Goal: Task Accomplishment & Management: Manage account settings

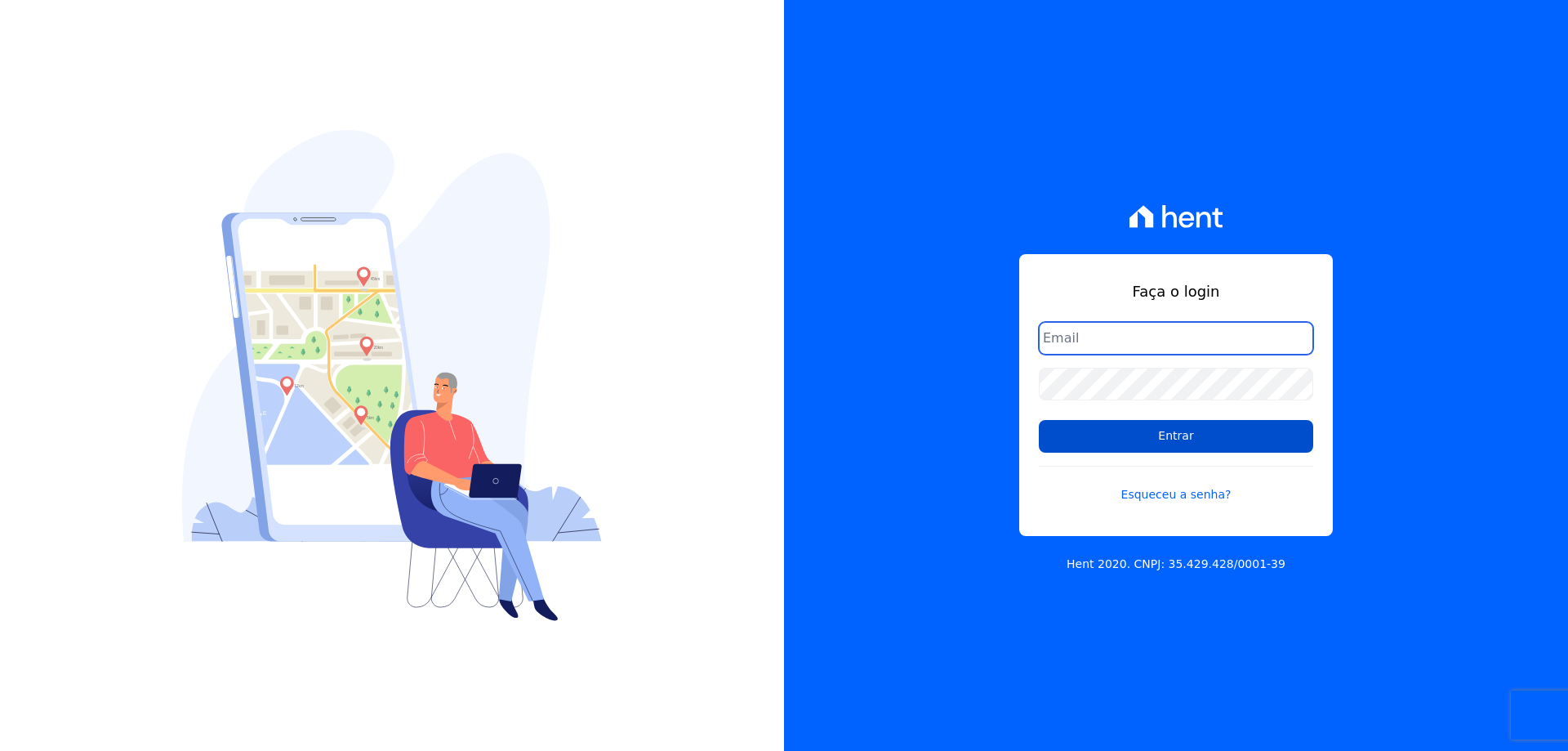
type input "[EMAIL_ADDRESS][DOMAIN_NAME]"
click at [1158, 445] on input "Entrar" at bounding box center [1176, 435] width 275 height 32
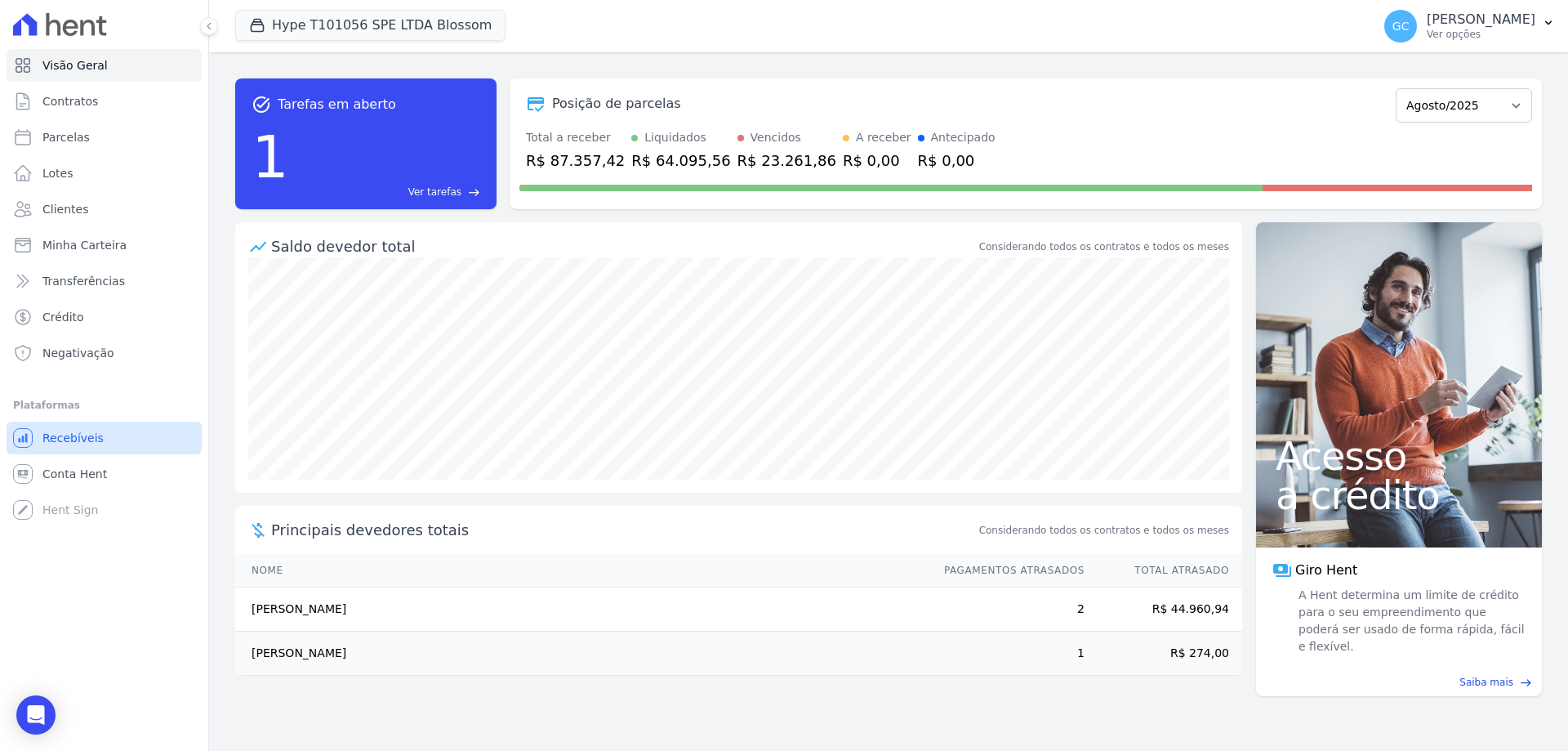
click at [84, 442] on span "Recebíveis" at bounding box center [73, 438] width 61 height 17
click at [345, 24] on button "Hype T101056 SPE LTDA Blossom" at bounding box center [371, 25] width 270 height 31
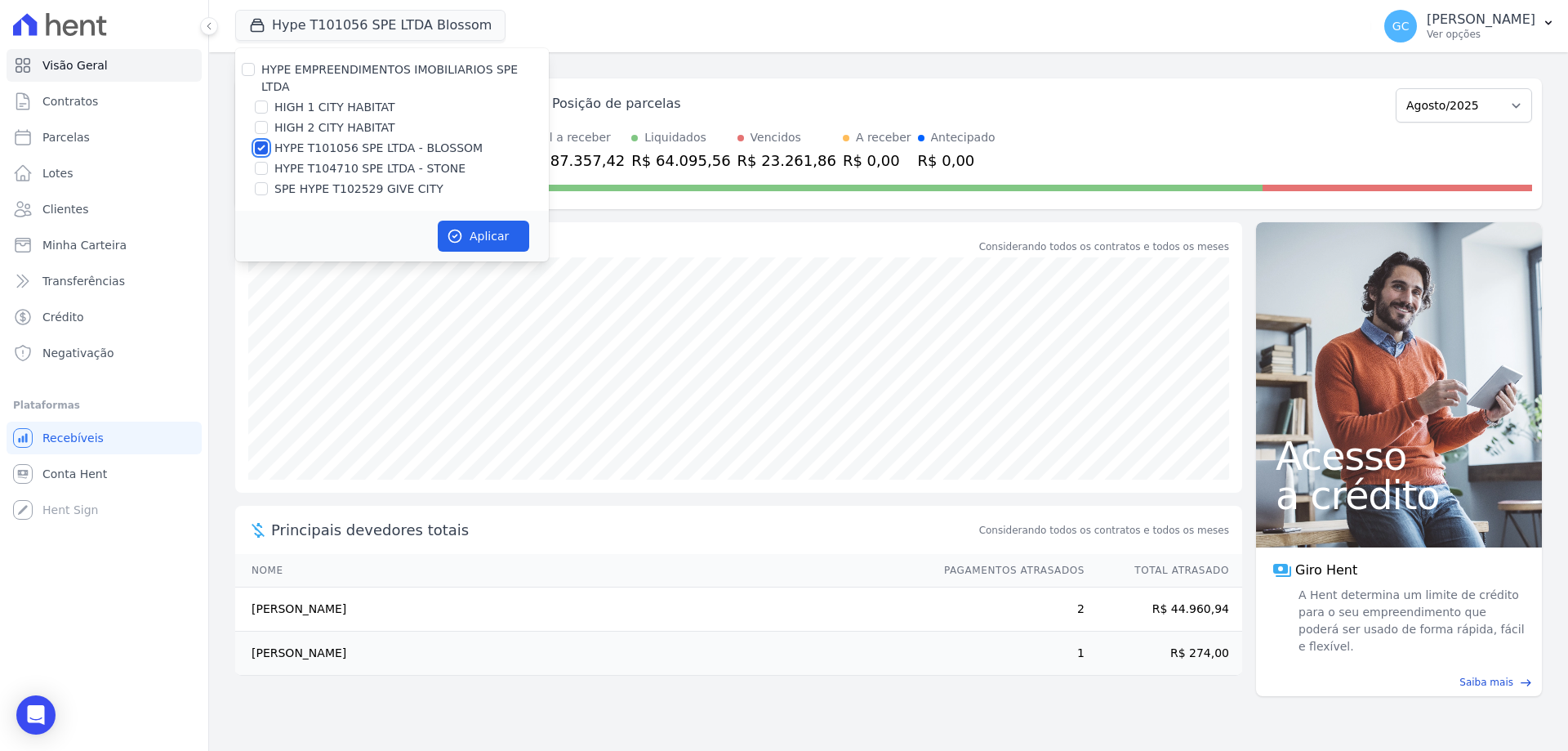
click at [256, 141] on input "HYPE T101056 SPE LTDA - BLOSSOM" at bounding box center [261, 147] width 13 height 13
checkbox input "false"
click at [263, 100] on input "HIGH 1 CITY HABITAT" at bounding box center [261, 106] width 13 height 13
checkbox input "true"
click at [267, 121] on input "HIGH 2 CITY HABITAT" at bounding box center [261, 127] width 13 height 13
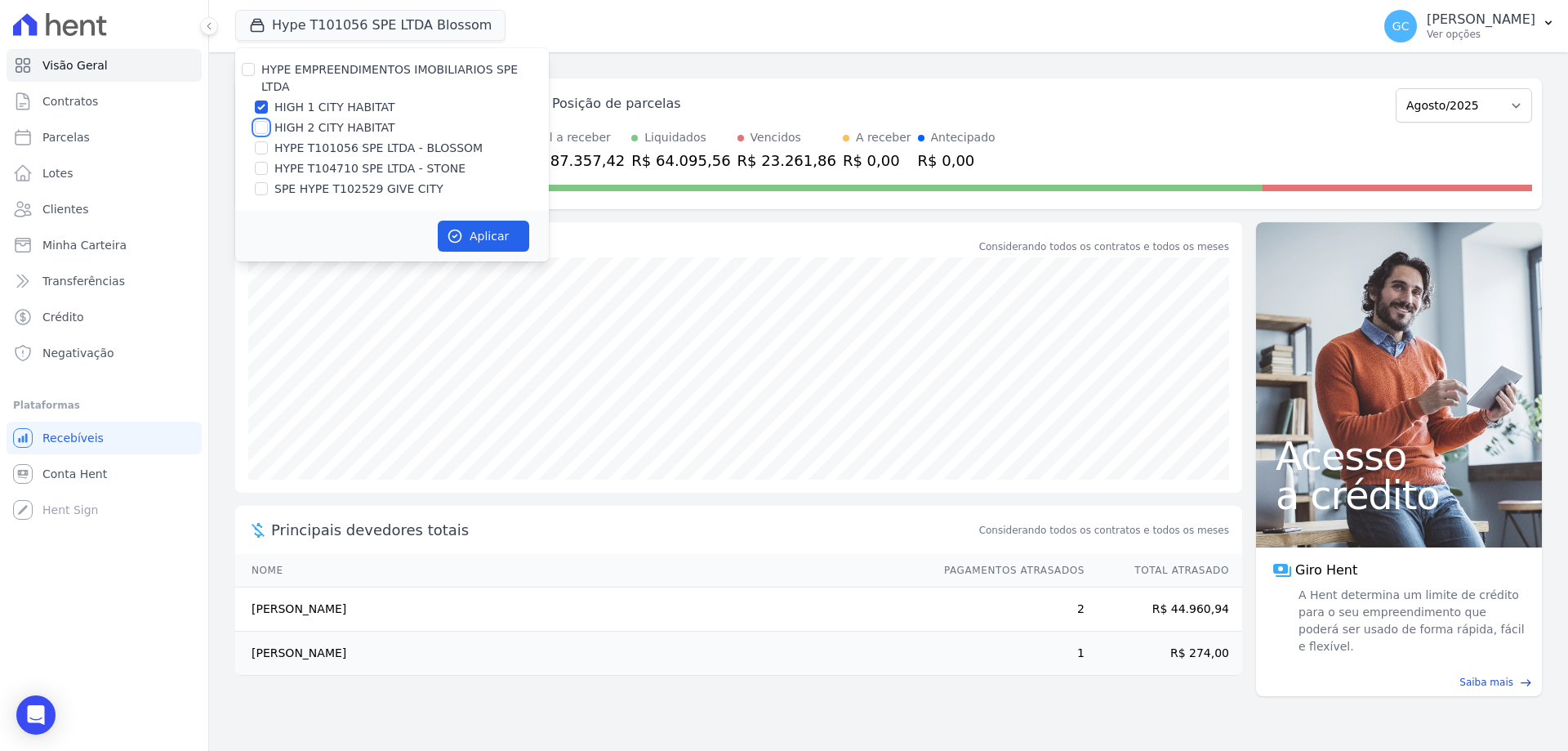
checkbox input "true"
click at [494, 222] on button "Aplicar" at bounding box center [483, 236] width 92 height 31
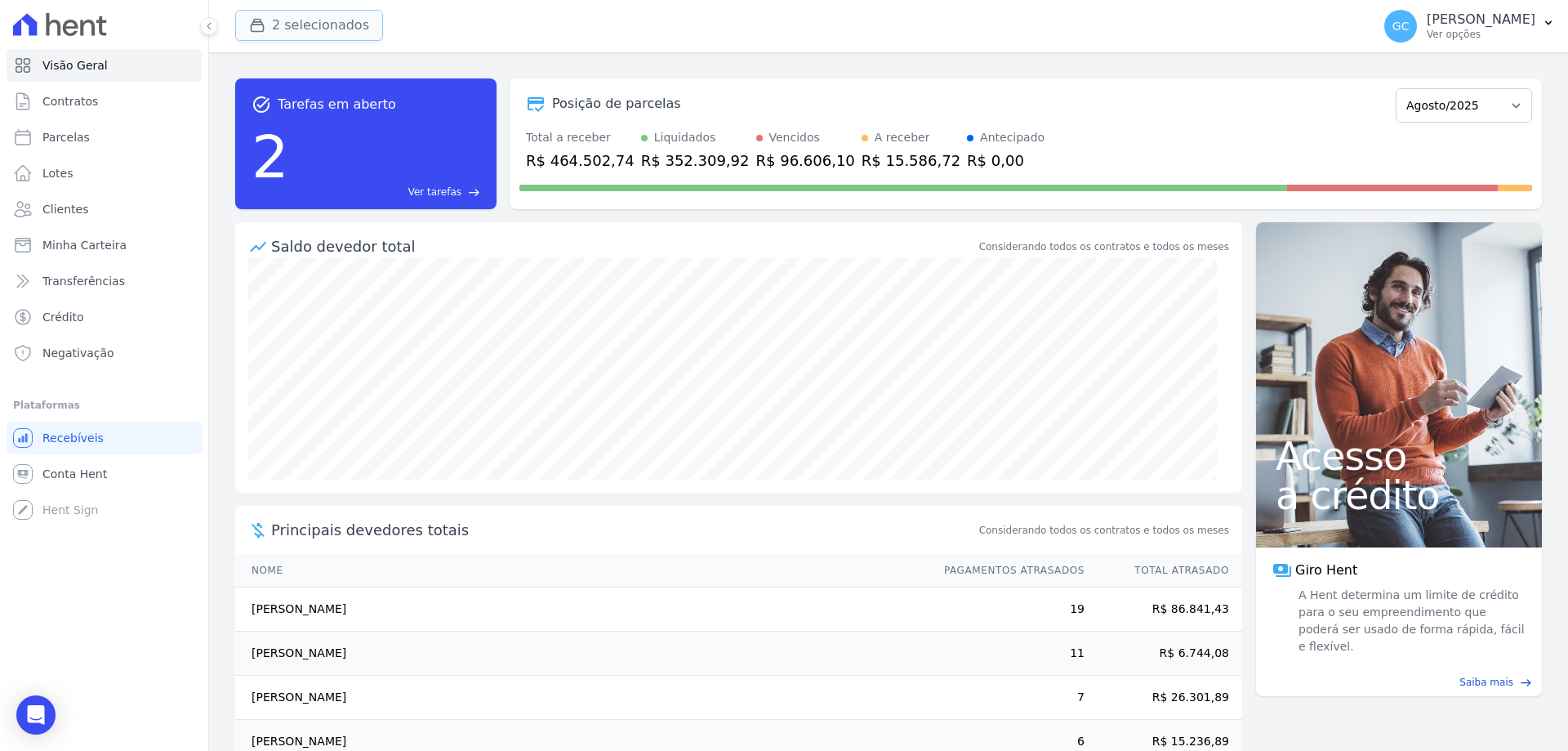
click at [343, 36] on button "2 selecionados" at bounding box center [310, 25] width 148 height 31
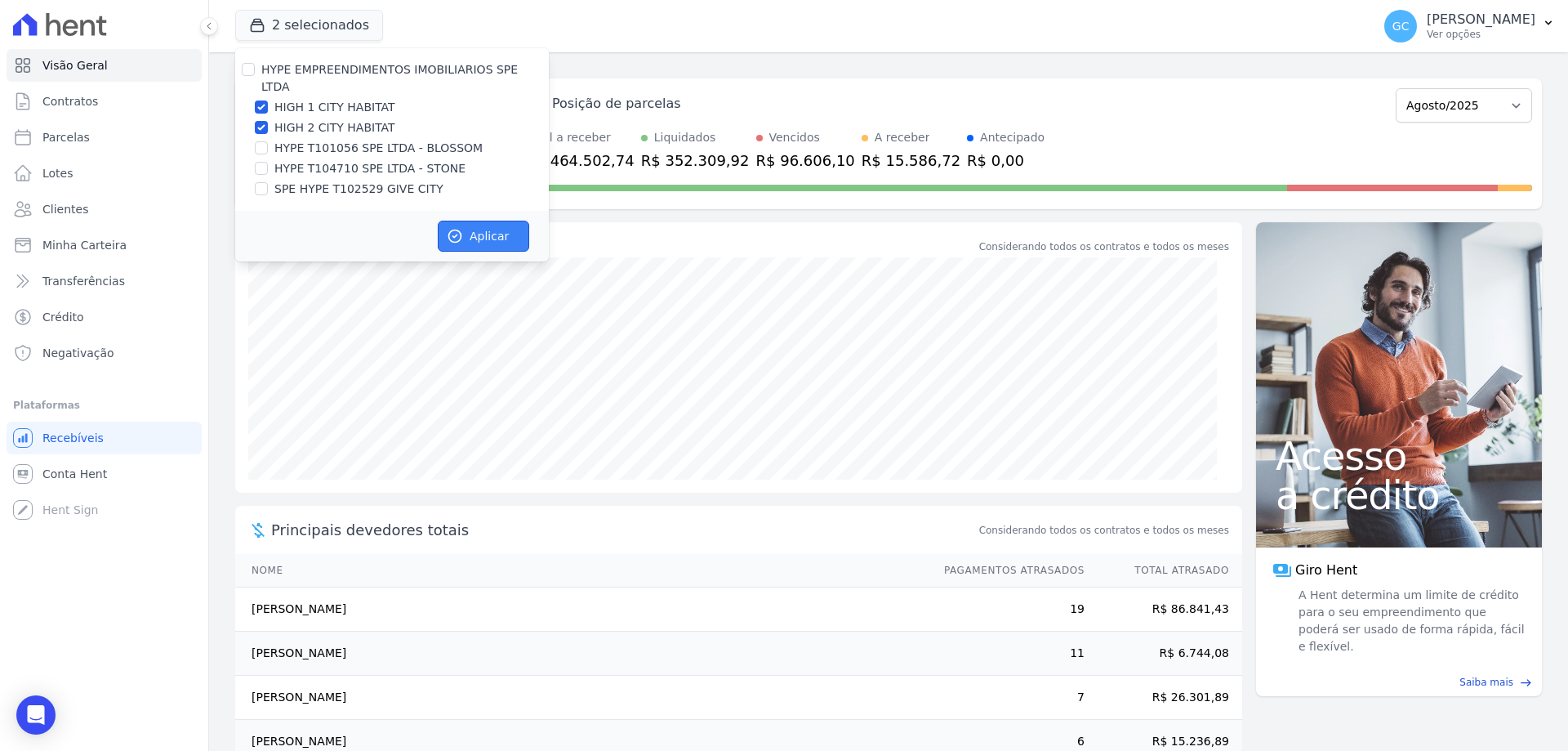
click at [506, 221] on button "Aplicar" at bounding box center [483, 236] width 92 height 31
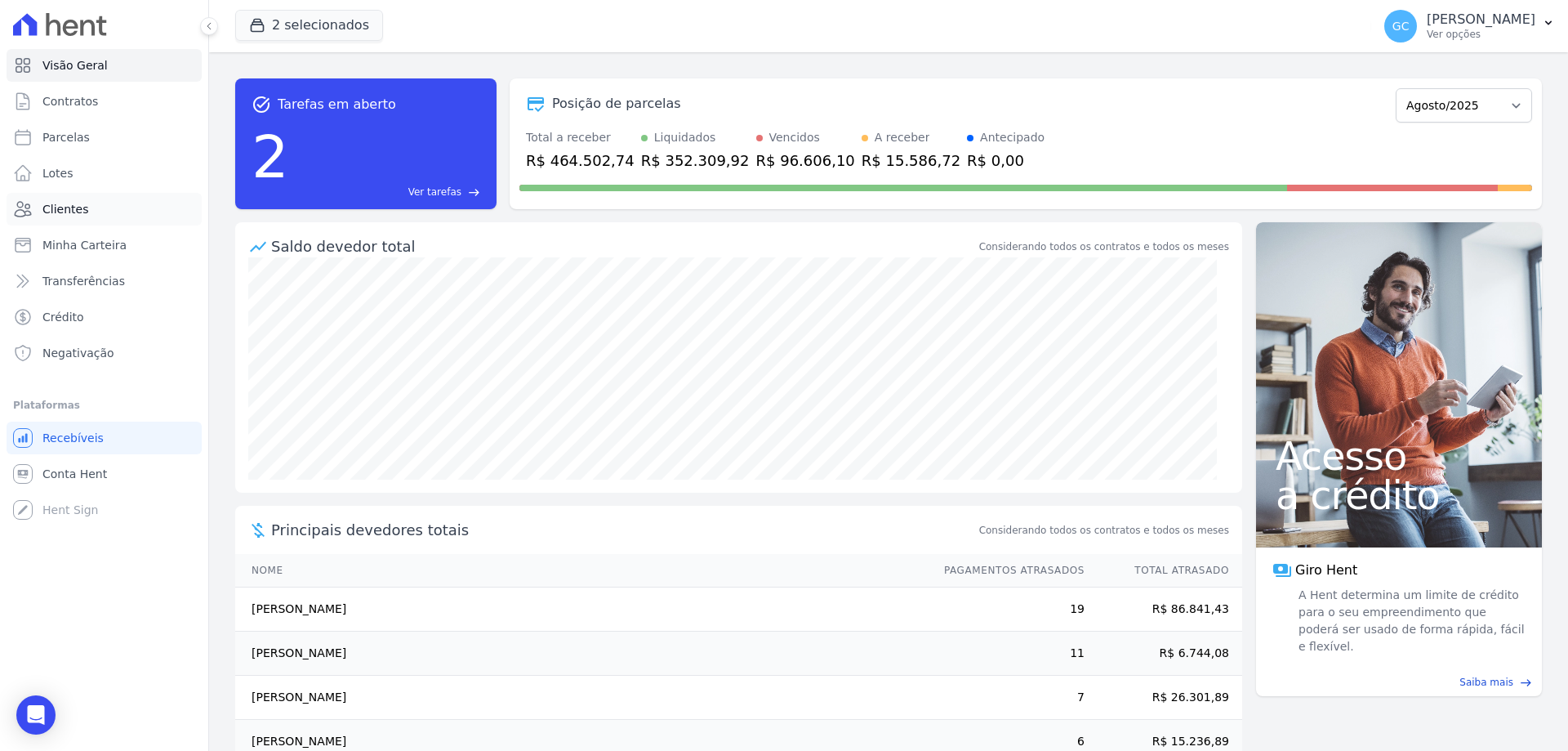
click at [72, 216] on span "Clientes" at bounding box center [65, 208] width 45 height 17
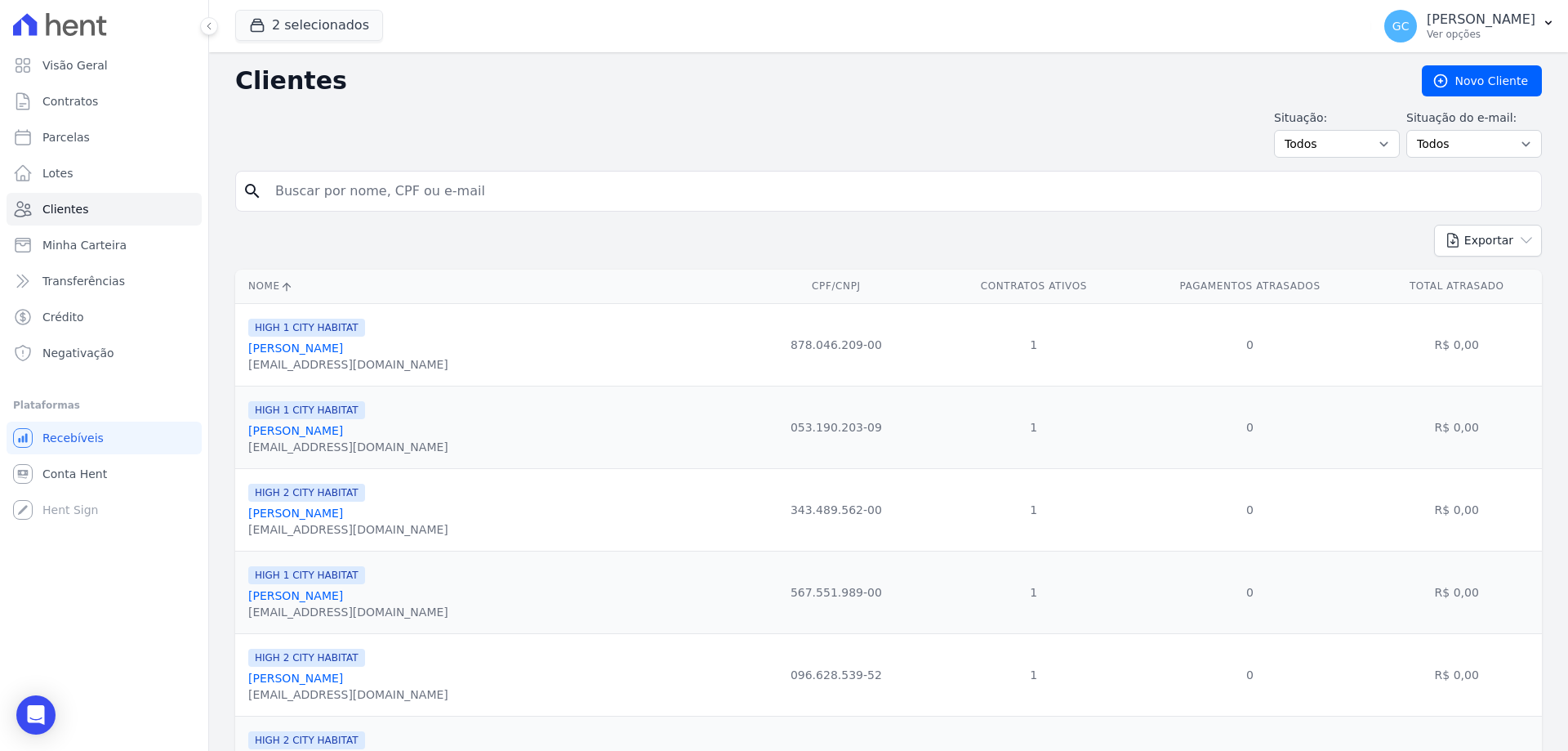
click at [338, 196] on input "search" at bounding box center [899, 190] width 1269 height 32
type input "elisiola"
click at [351, 201] on input "elisiola" at bounding box center [899, 190] width 1269 height 32
click at [976, 205] on input "elisiola" at bounding box center [899, 190] width 1269 height 32
click at [960, 200] on input "elisiola" at bounding box center [899, 190] width 1269 height 32
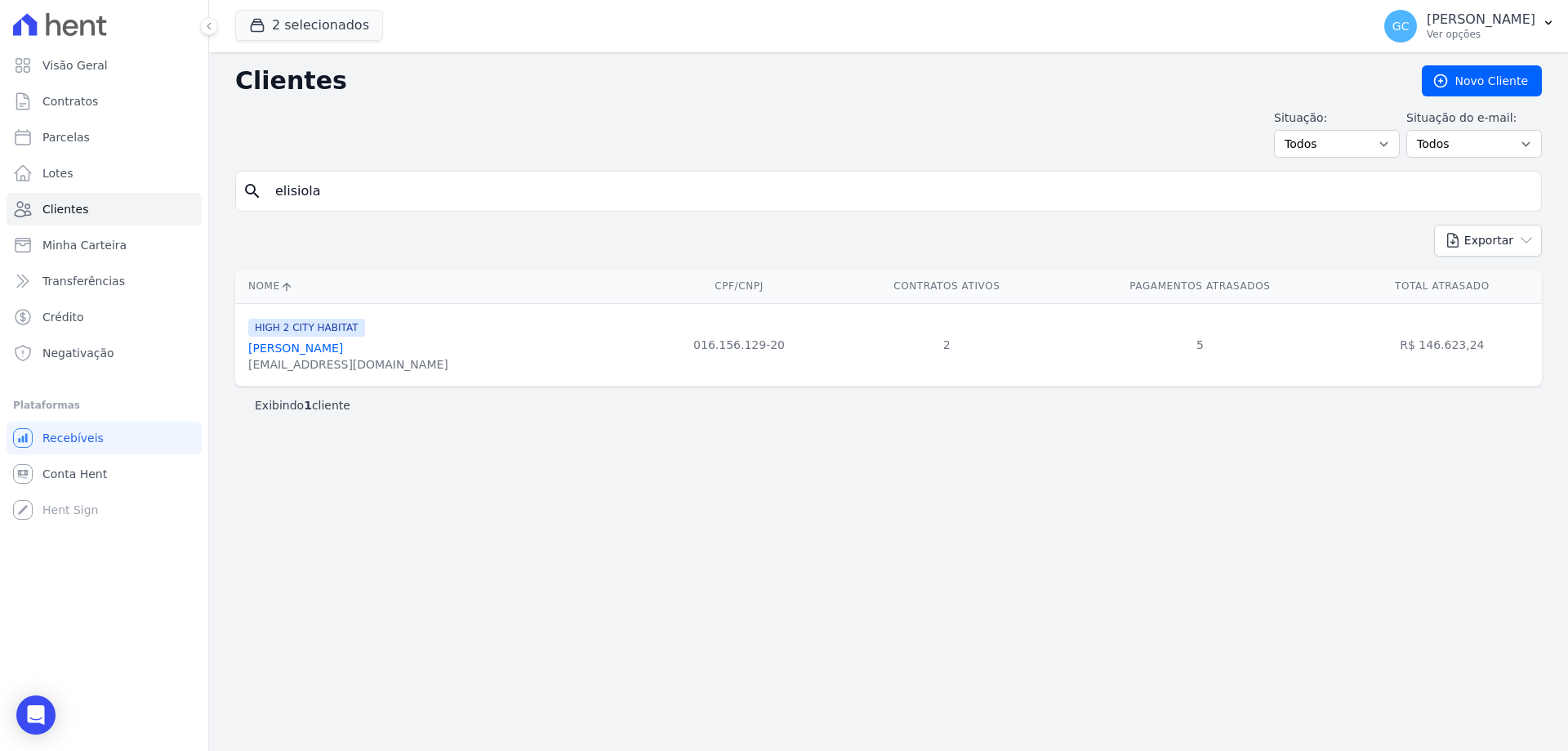
click at [343, 349] on link "[PERSON_NAME]" at bounding box center [296, 347] width 95 height 13
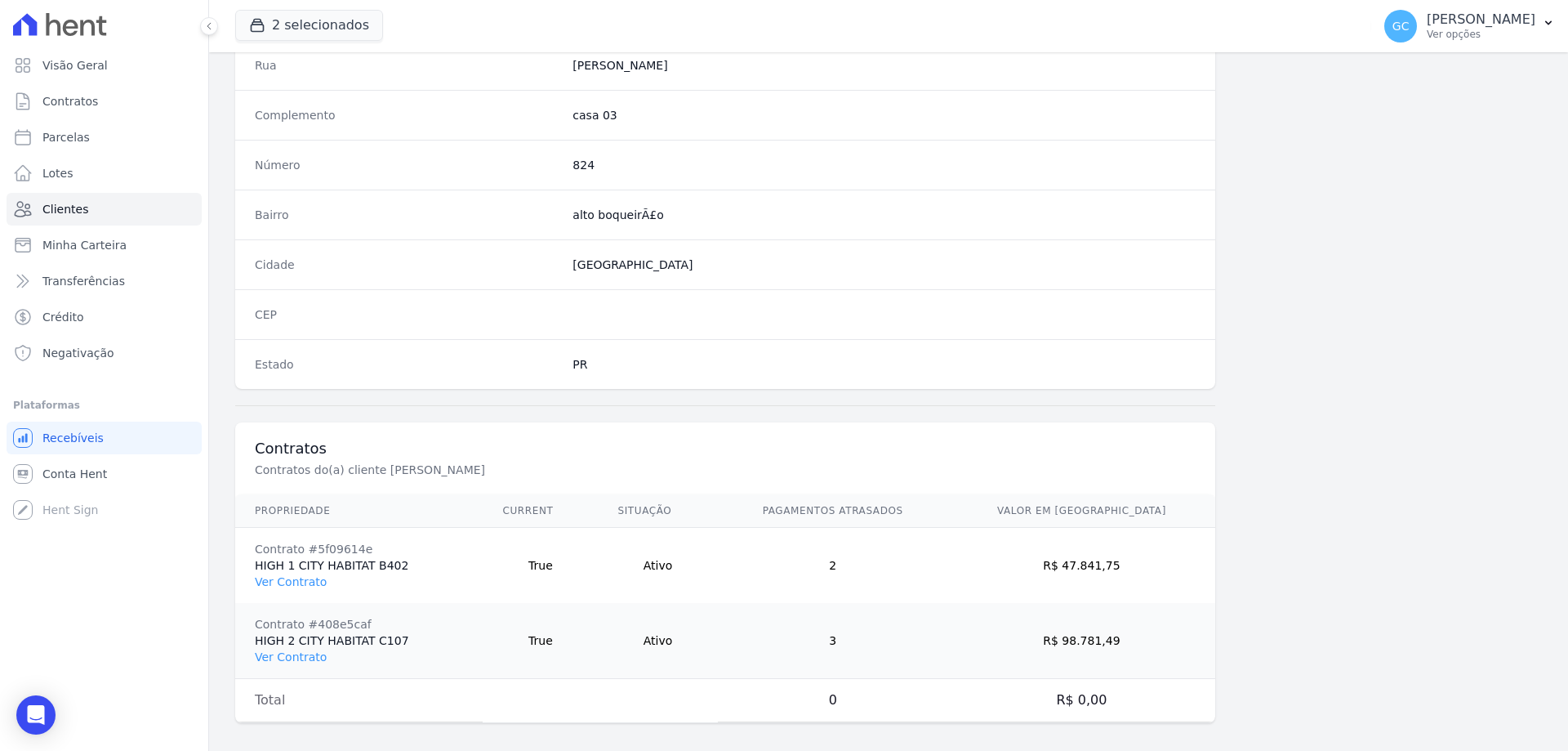
scroll to position [853, 0]
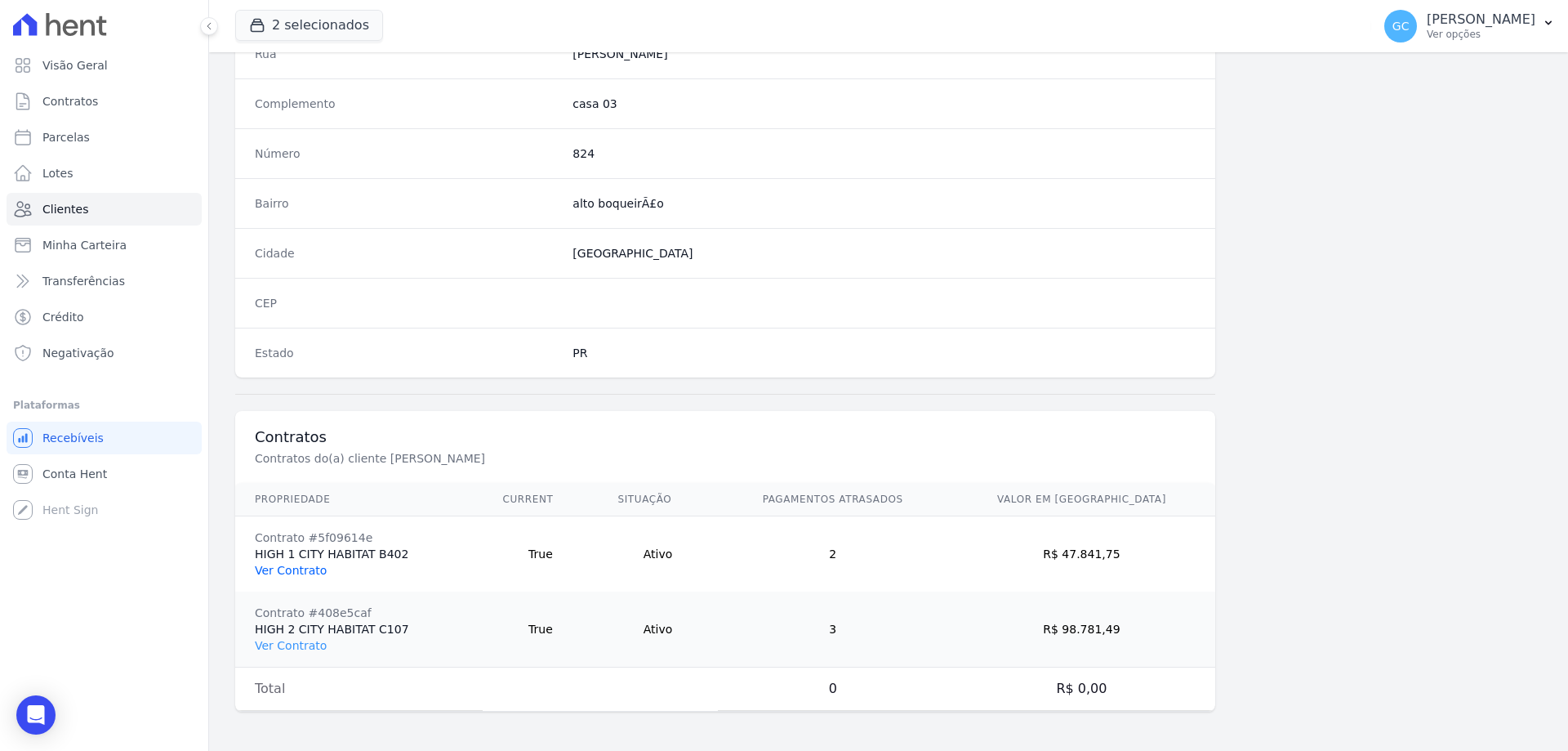
click at [286, 573] on link "Ver Contrato" at bounding box center [290, 570] width 72 height 13
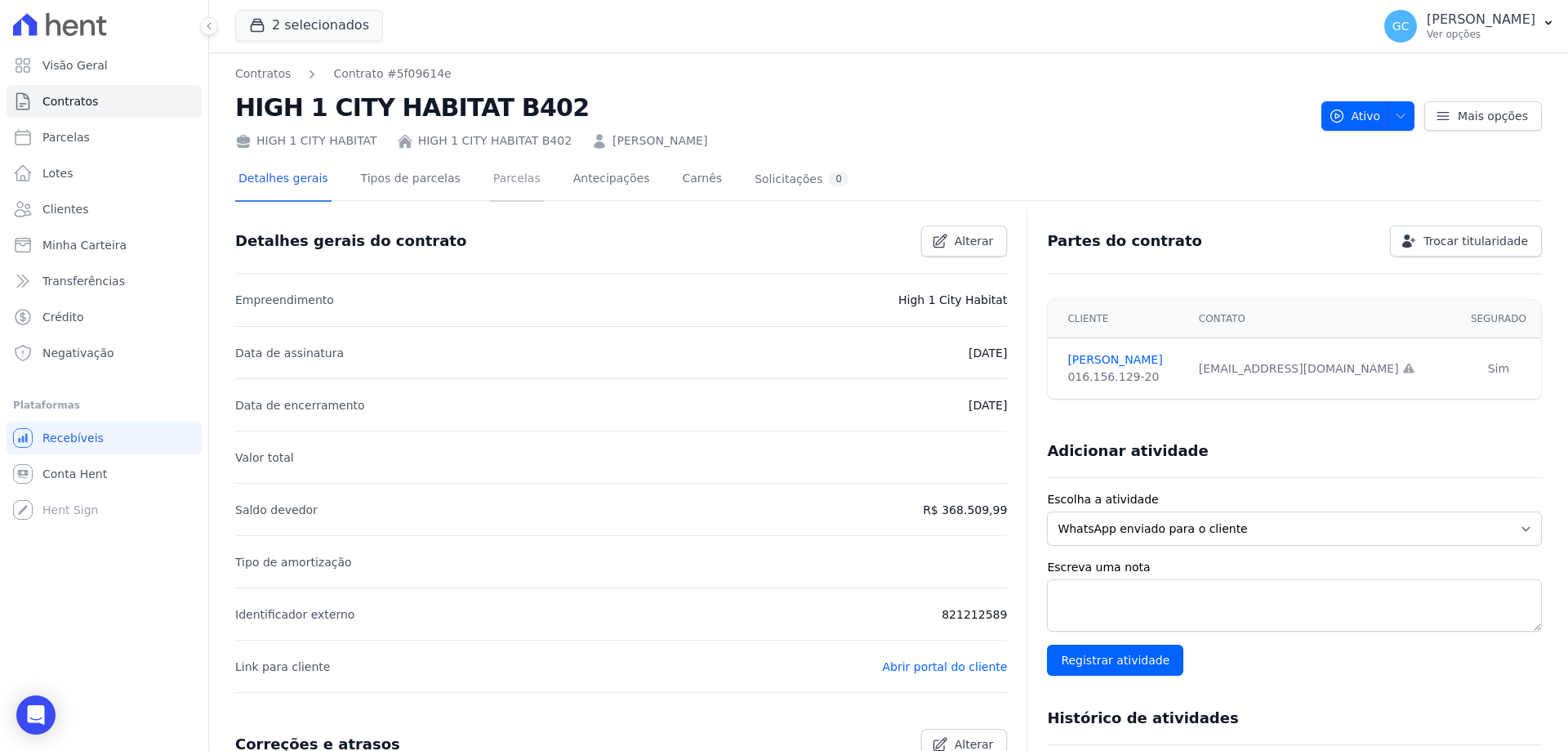
click at [495, 182] on link "Parcelas" at bounding box center [517, 181] width 54 height 44
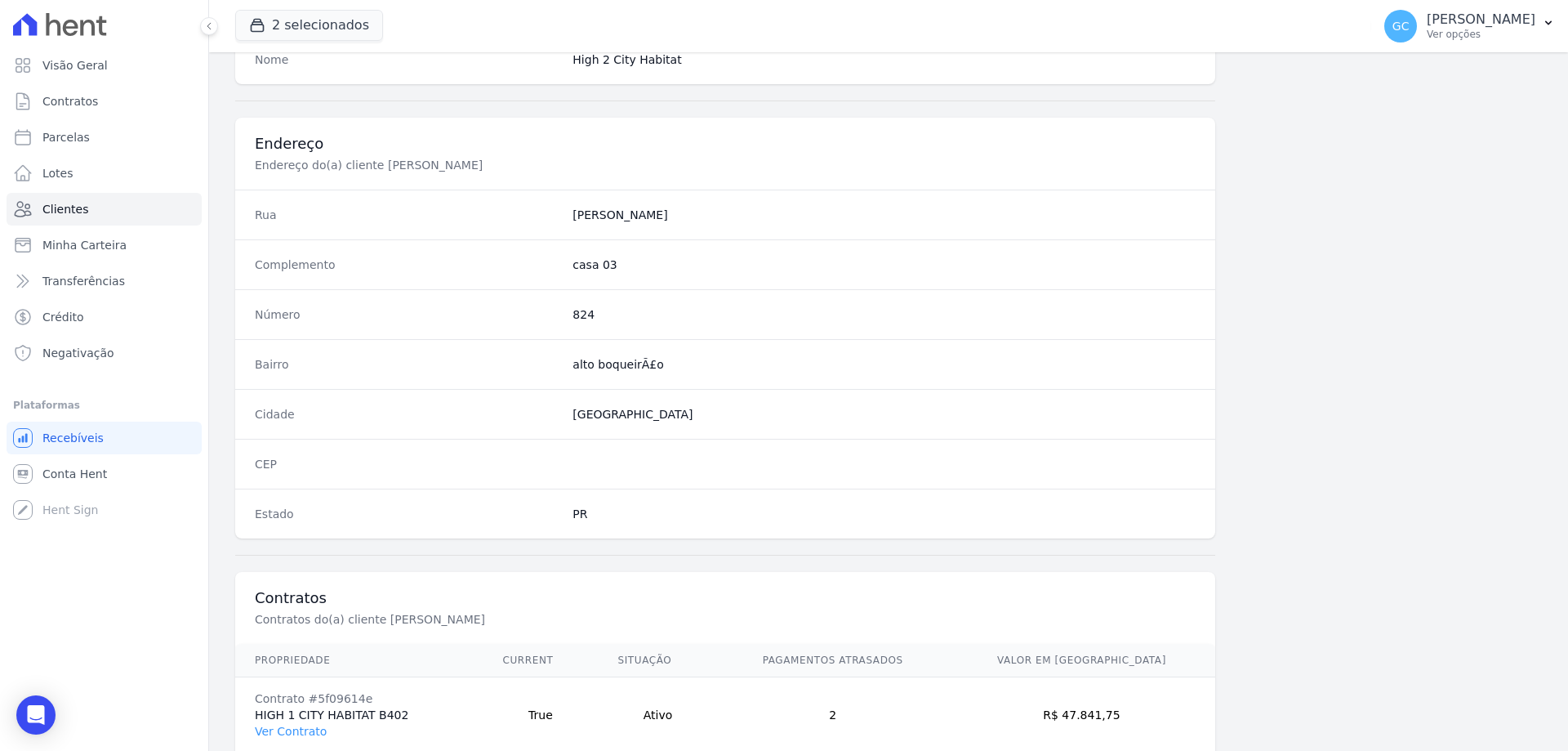
scroll to position [853, 0]
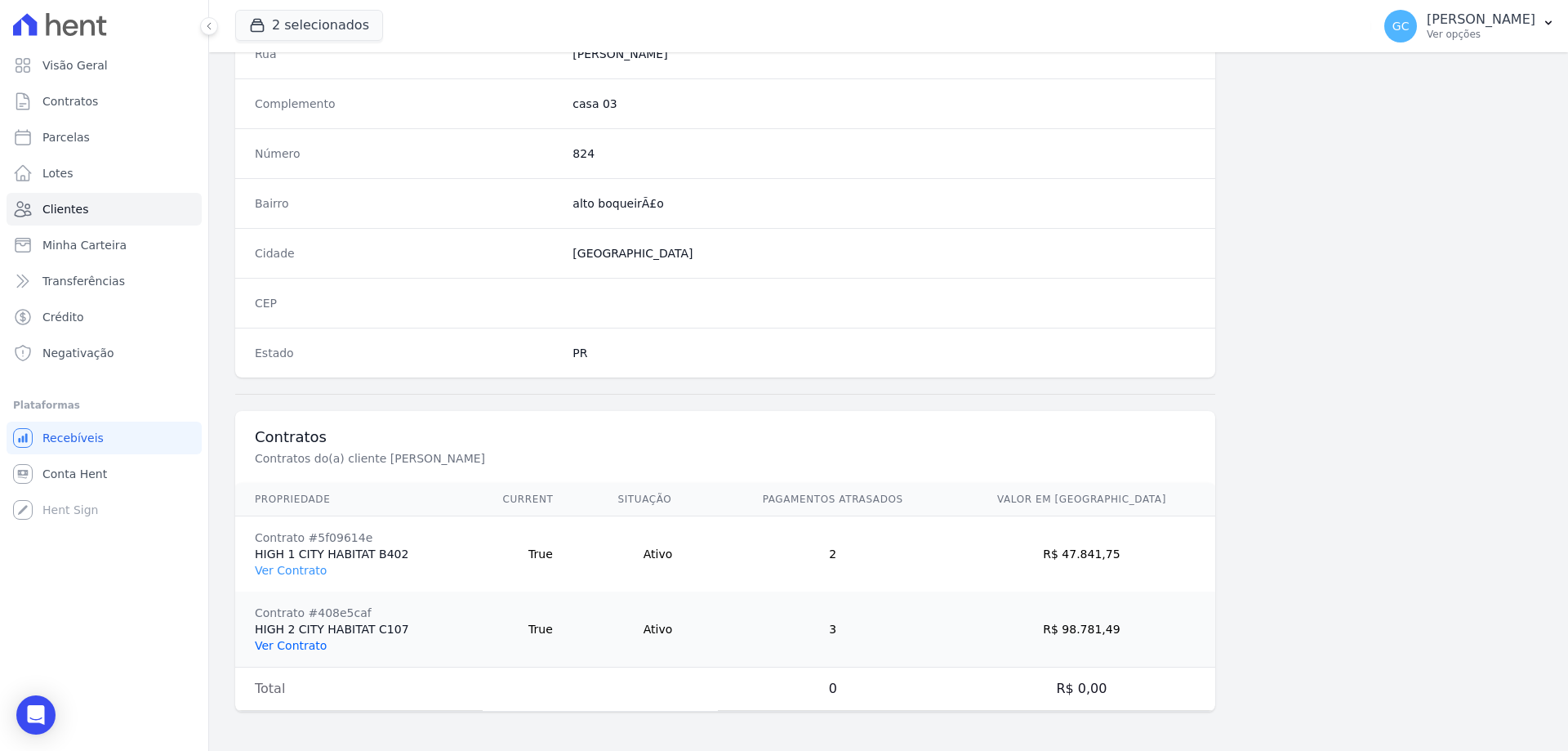
click at [293, 642] on link "Ver Contrato" at bounding box center [290, 645] width 72 height 13
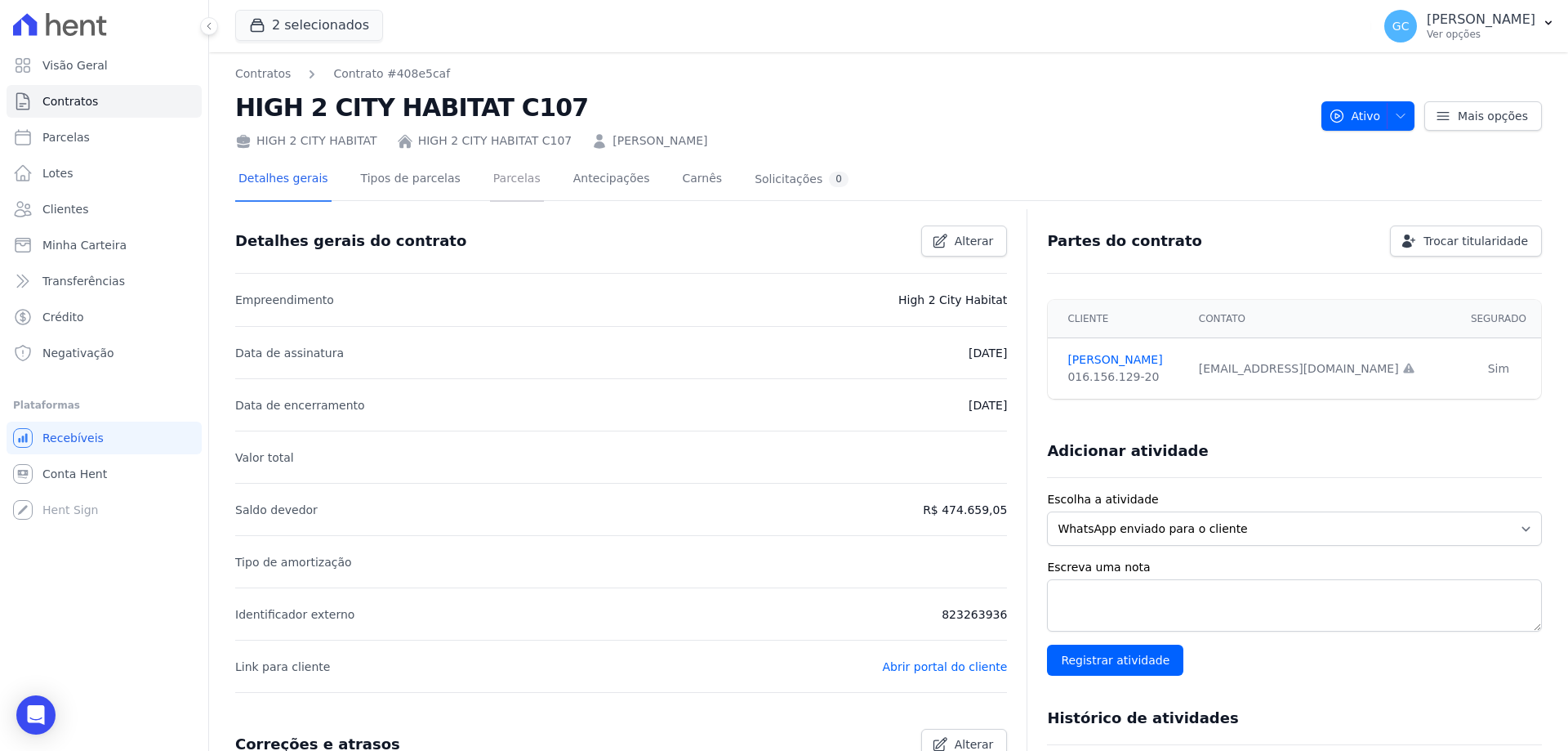
click at [491, 177] on link "Parcelas" at bounding box center [517, 181] width 54 height 44
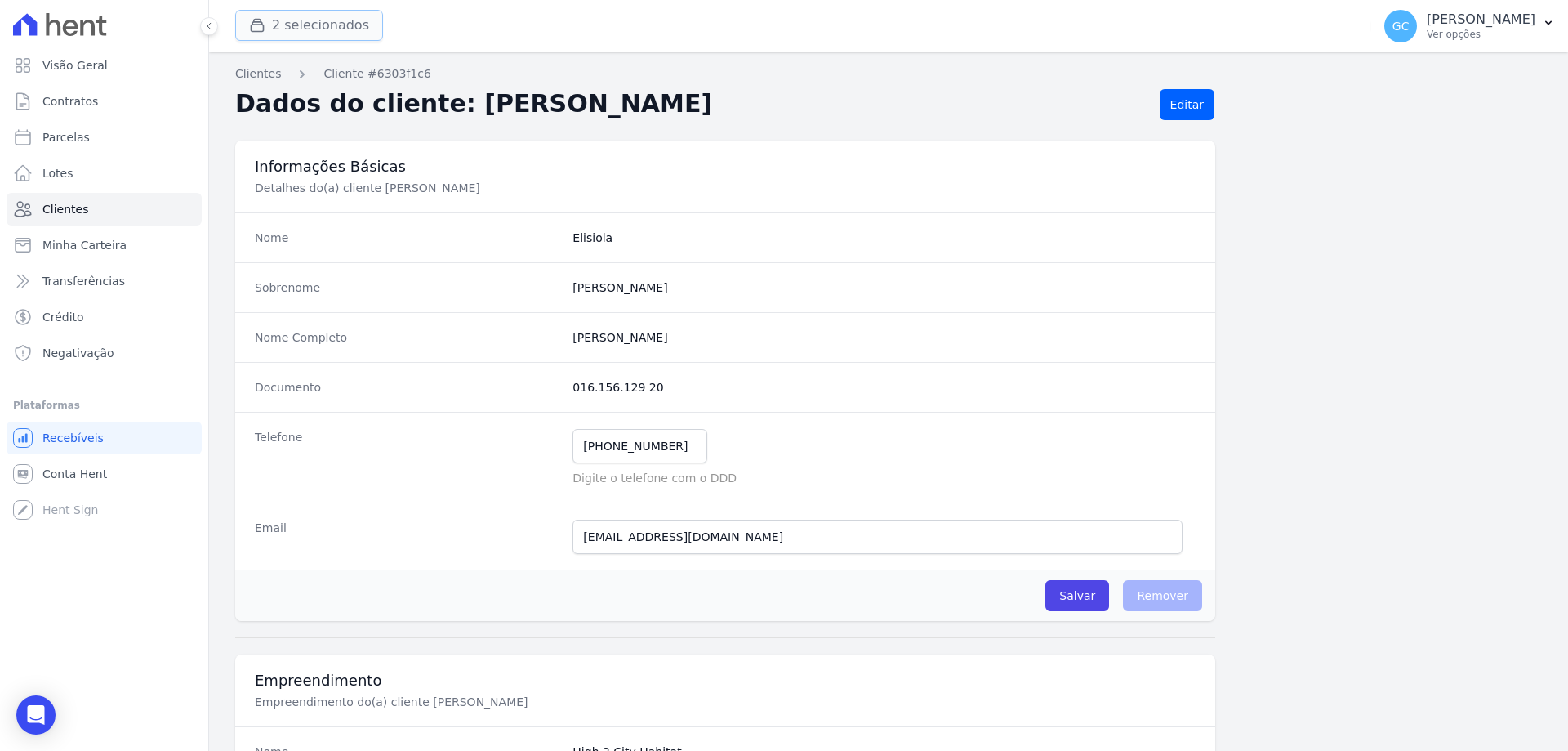
click at [313, 17] on button "2 selecionados" at bounding box center [310, 25] width 148 height 31
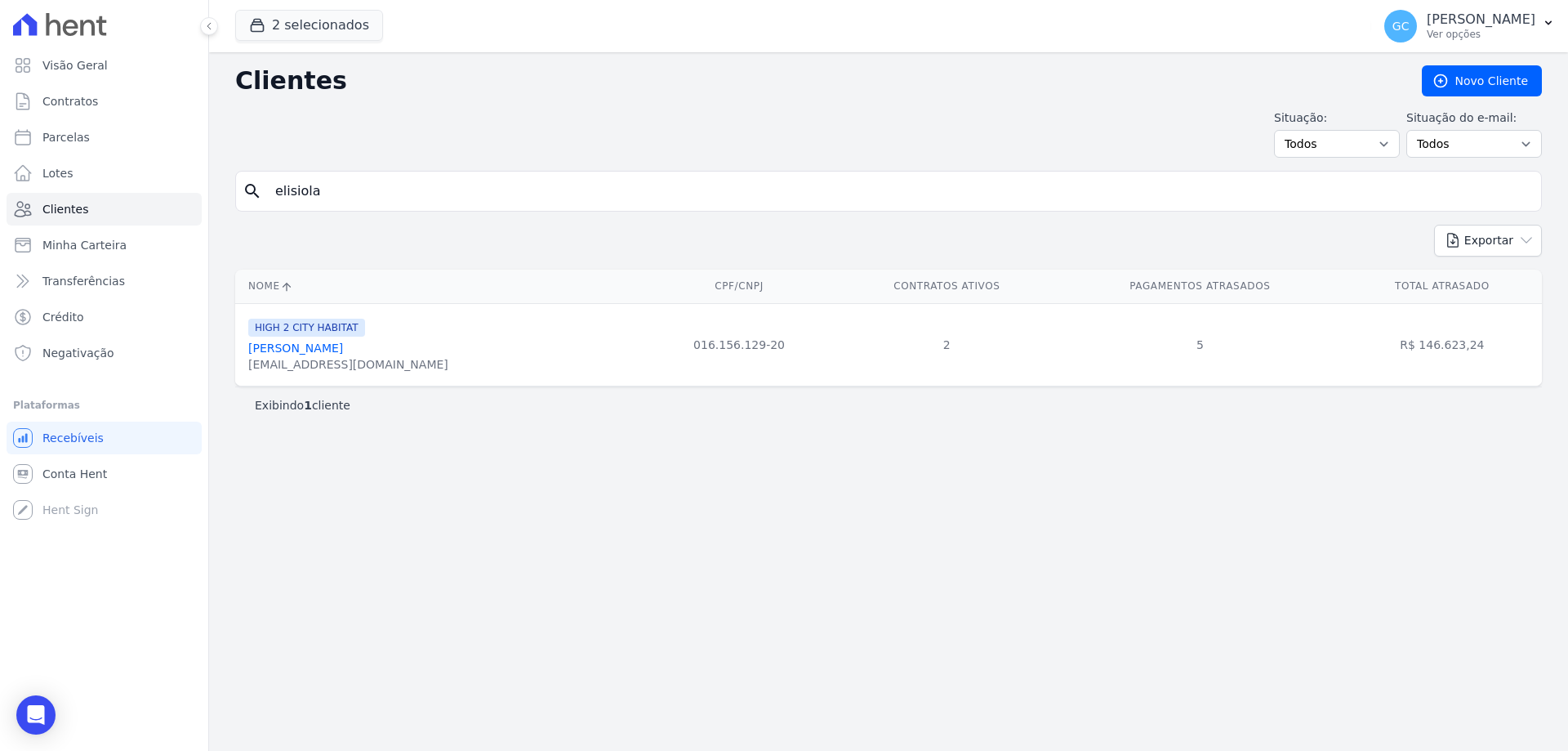
click at [335, 349] on link "[PERSON_NAME]" at bounding box center [296, 347] width 95 height 13
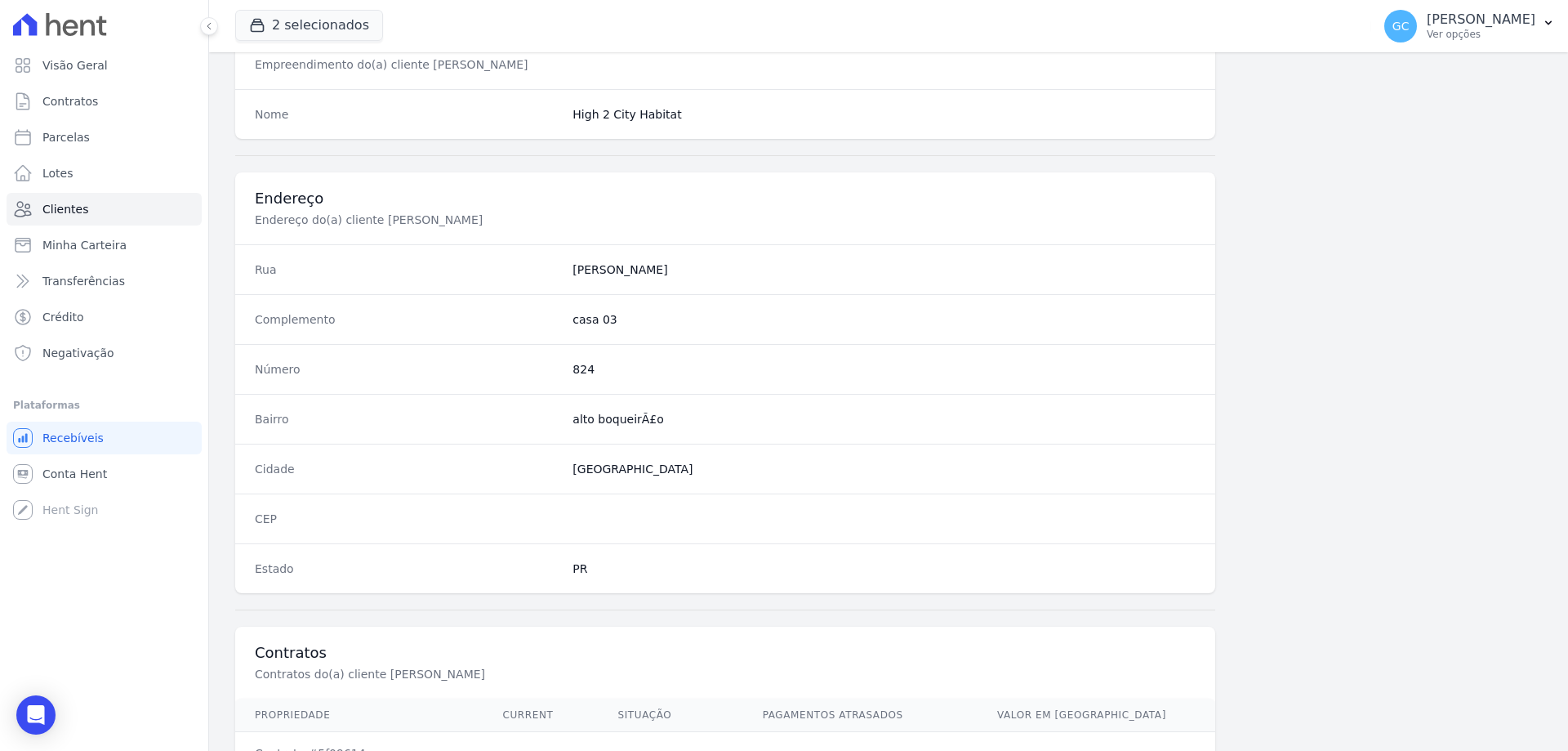
scroll to position [853, 0]
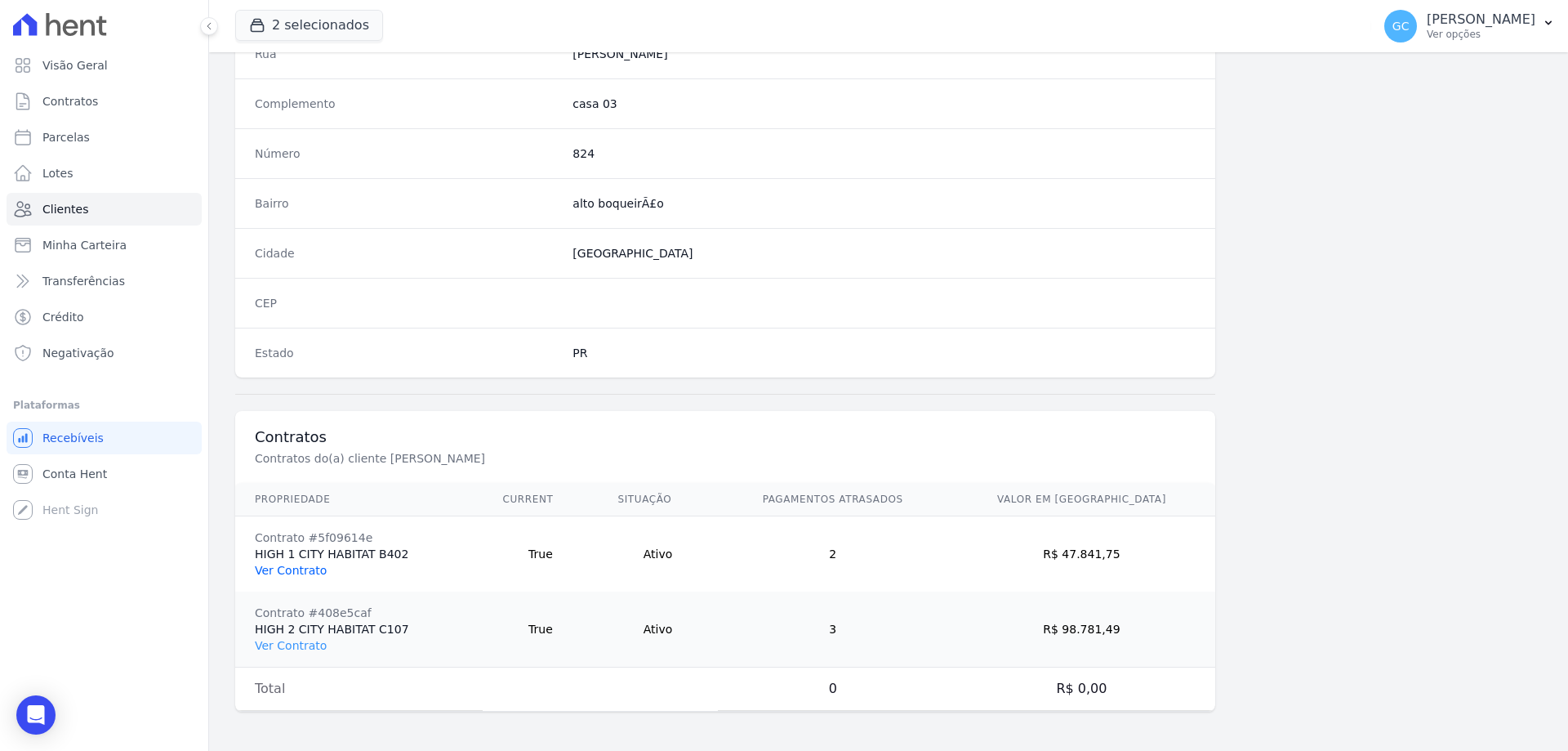
click at [302, 573] on link "Ver Contrato" at bounding box center [290, 570] width 72 height 13
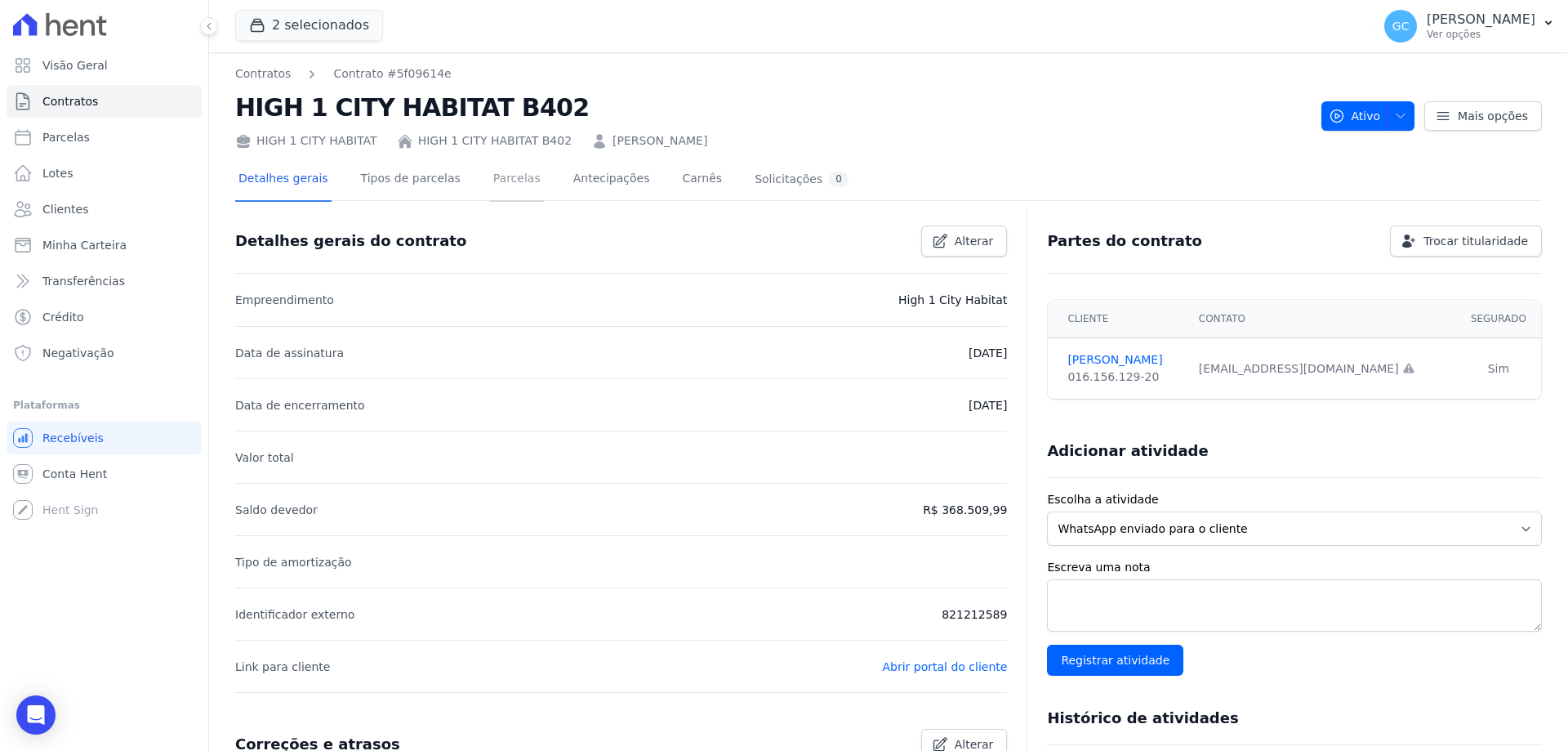
click at [503, 174] on link "Parcelas" at bounding box center [517, 181] width 54 height 44
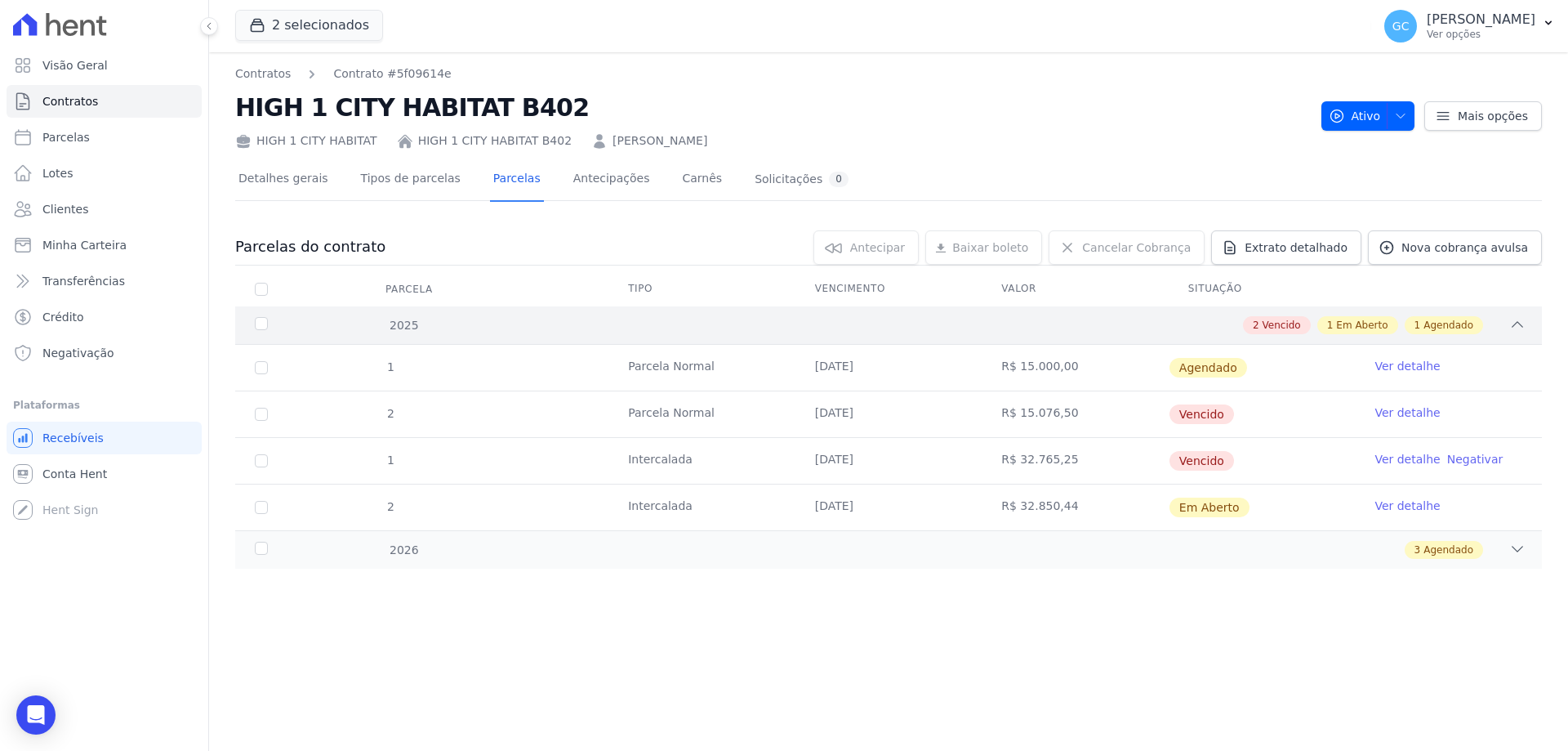
click at [263, 318] on div "2025" at bounding box center [310, 325] width 119 height 17
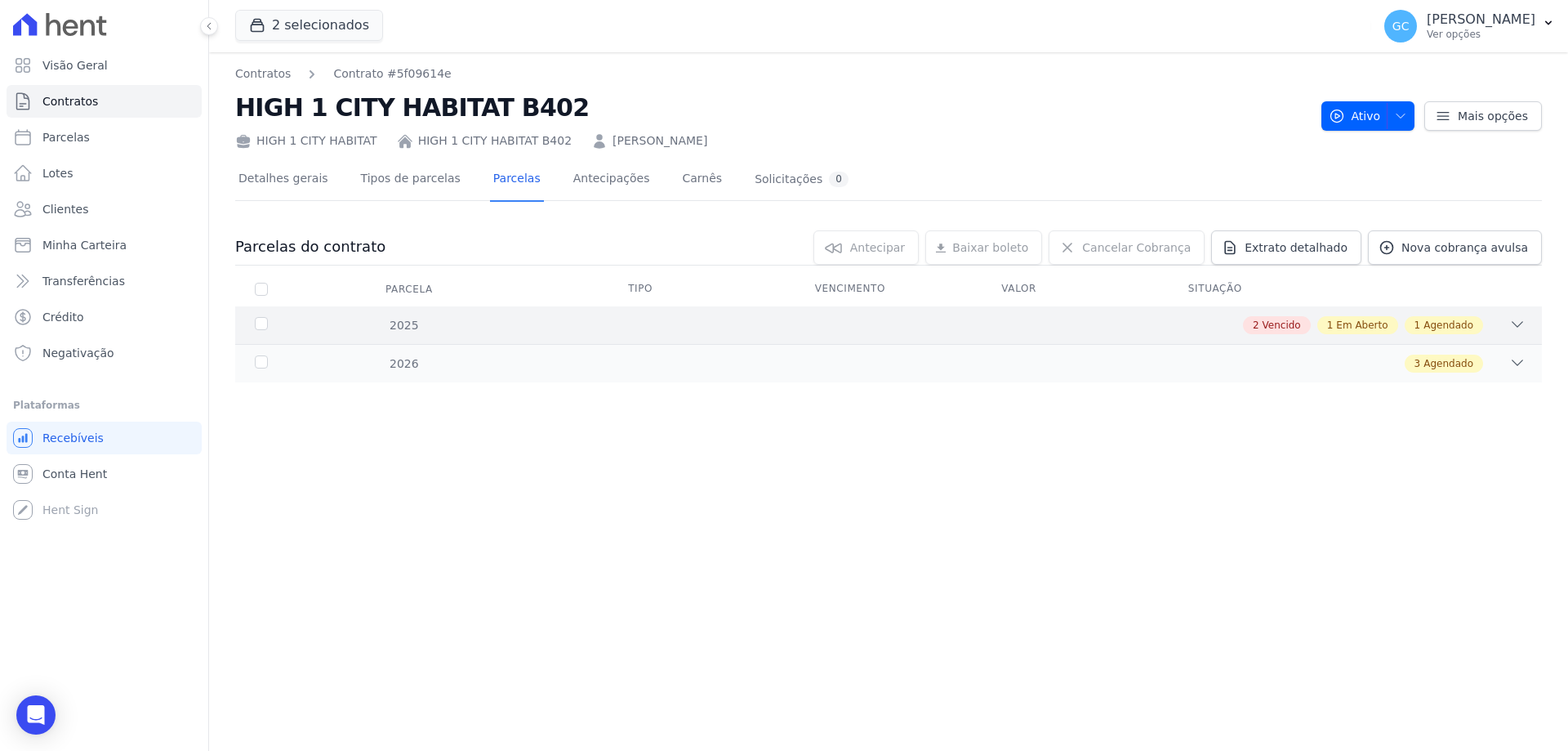
click at [263, 318] on div "2025" at bounding box center [310, 325] width 119 height 17
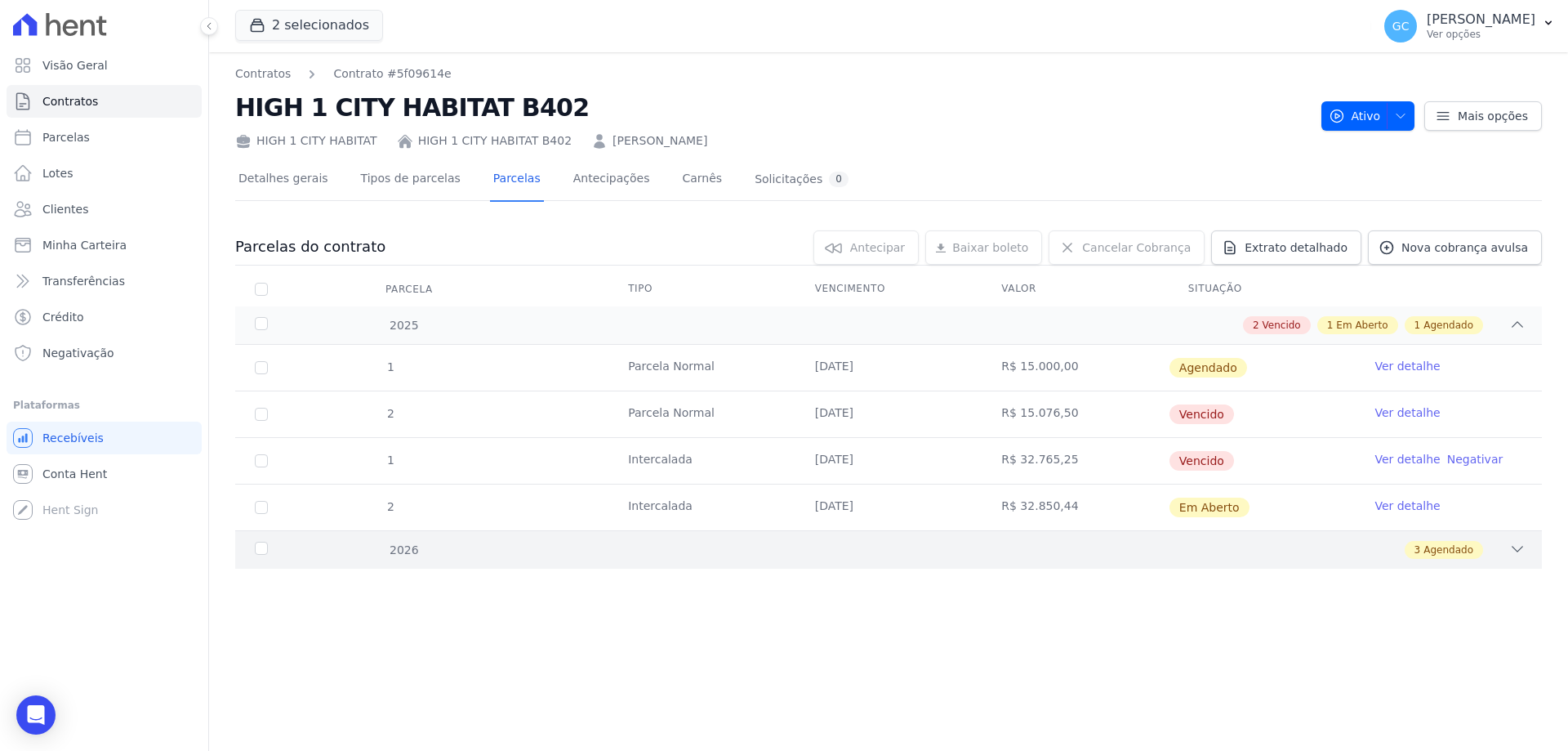
click at [262, 546] on div "2026" at bounding box center [310, 550] width 119 height 17
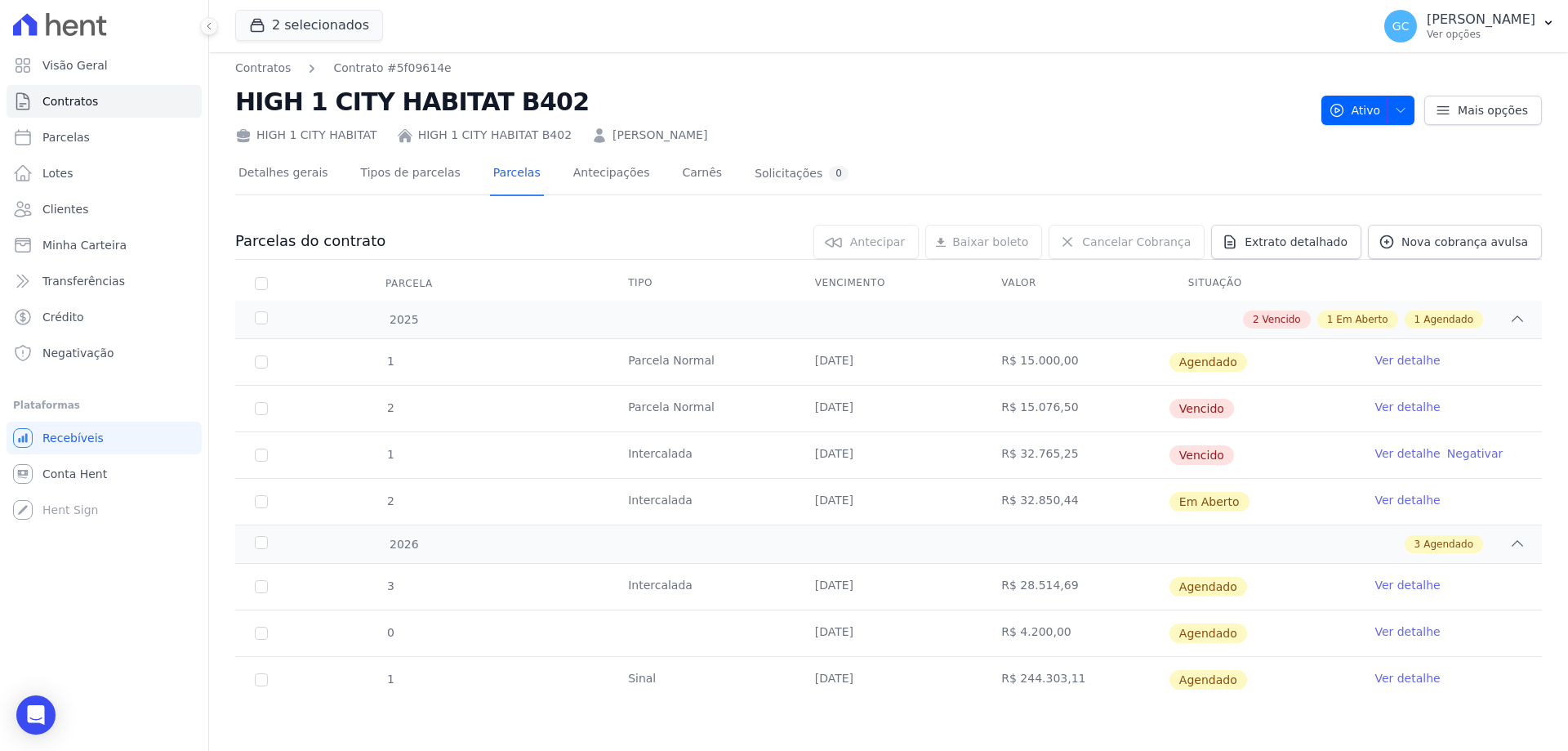
scroll to position [6, 0]
click at [263, 542] on div "2026" at bounding box center [310, 543] width 119 height 17
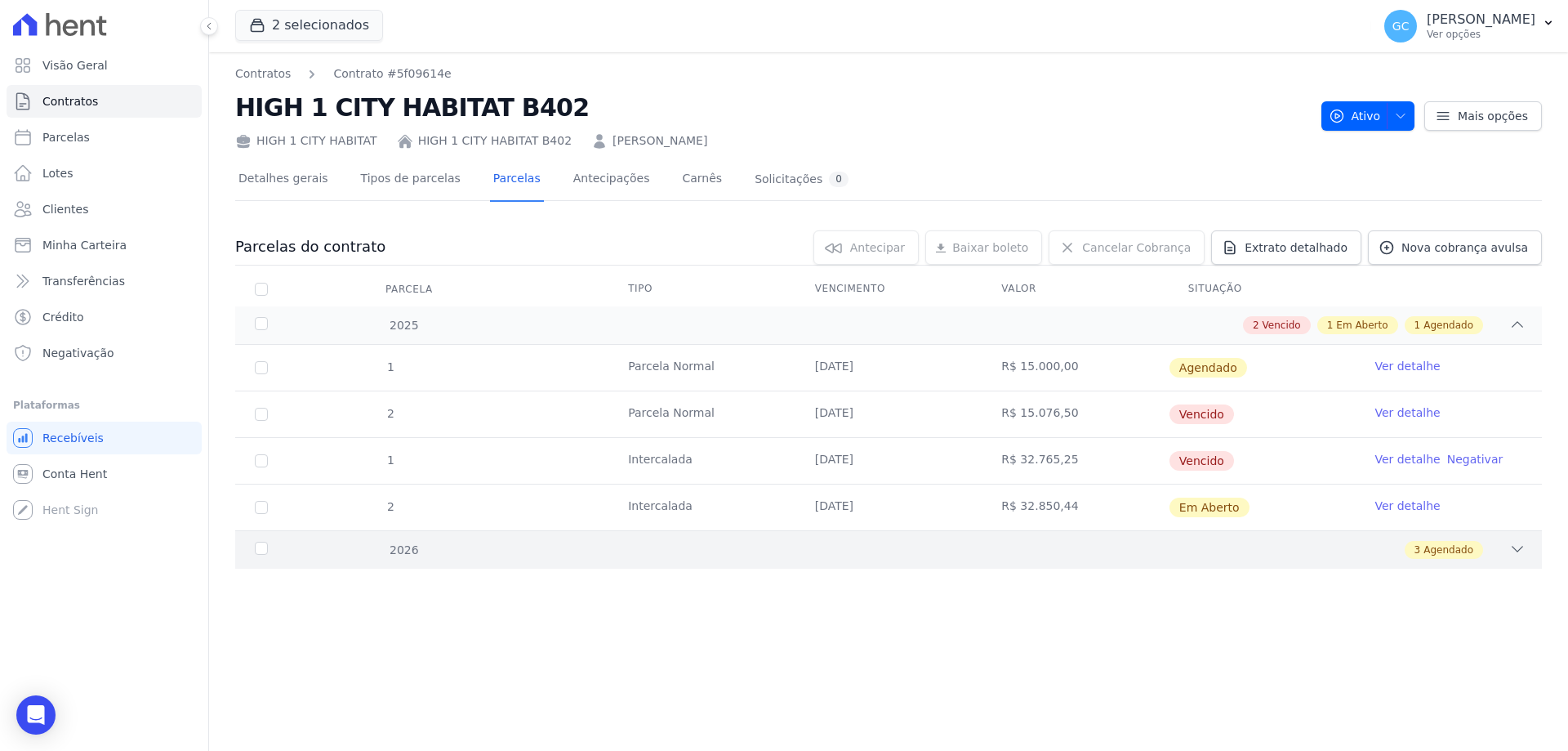
scroll to position [0, 0]
click at [262, 547] on div "2026" at bounding box center [310, 550] width 119 height 17
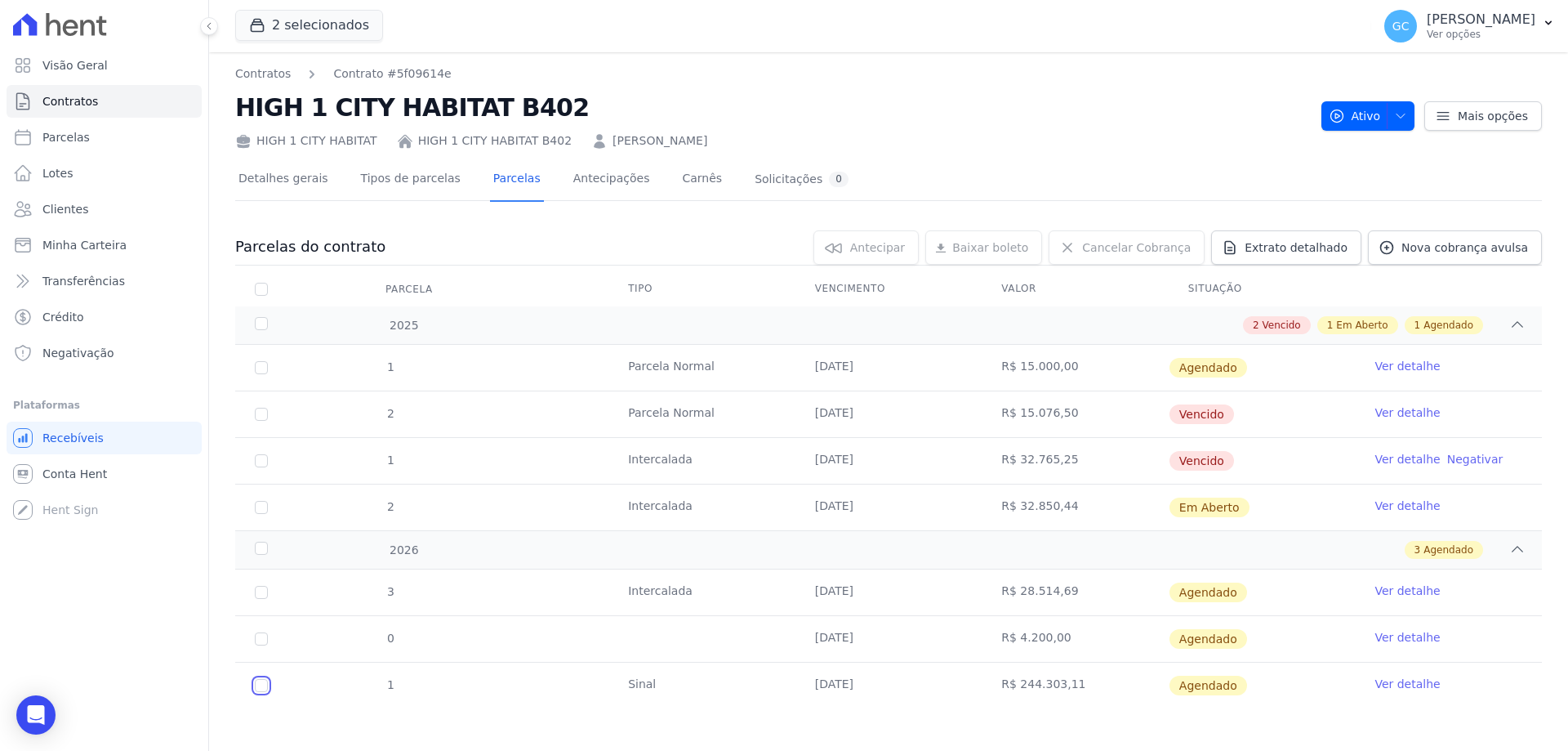
click at [263, 690] on input "checkbox" at bounding box center [261, 685] width 13 height 13
checkbox input "true"
click at [261, 639] on input "checkbox" at bounding box center [261, 638] width 13 height 13
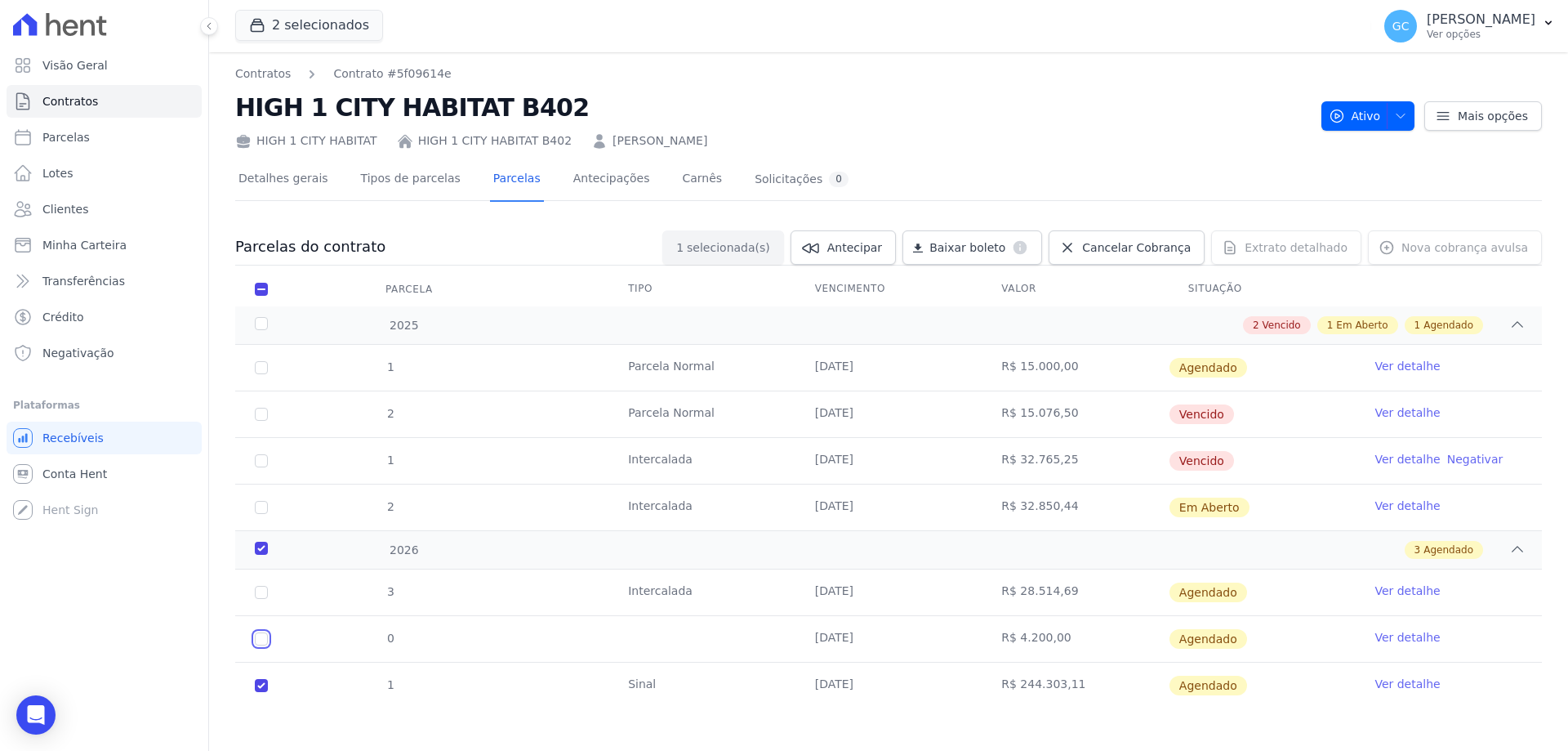
checkbox input "true"
click at [263, 598] on td "3" at bounding box center [262, 592] width 52 height 45
click at [260, 595] on input "checkbox" at bounding box center [261, 591] width 13 height 13
checkbox input "true"
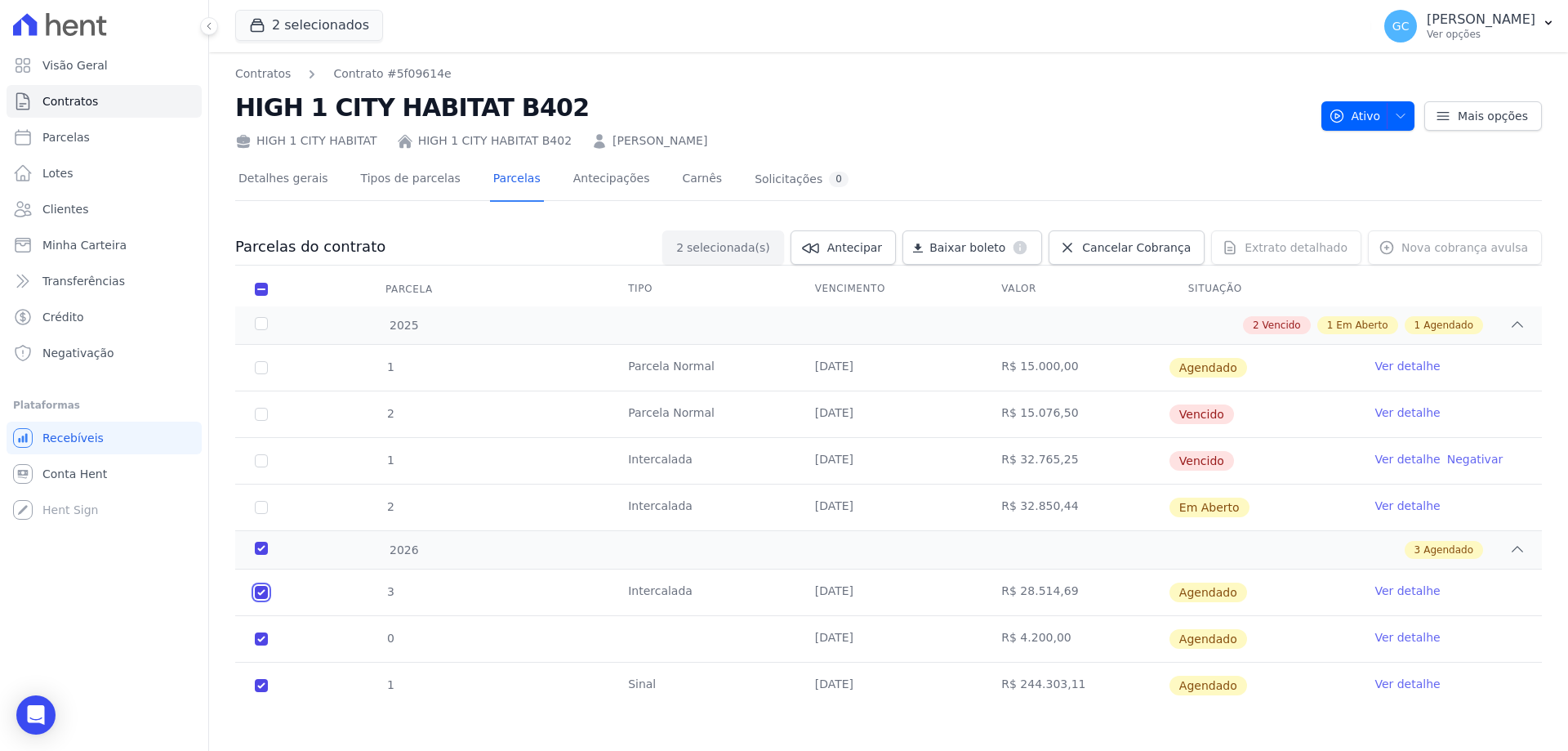
checkbox input "true"
click at [263, 511] on input "checkbox" at bounding box center [261, 507] width 13 height 13
checkbox input "true"
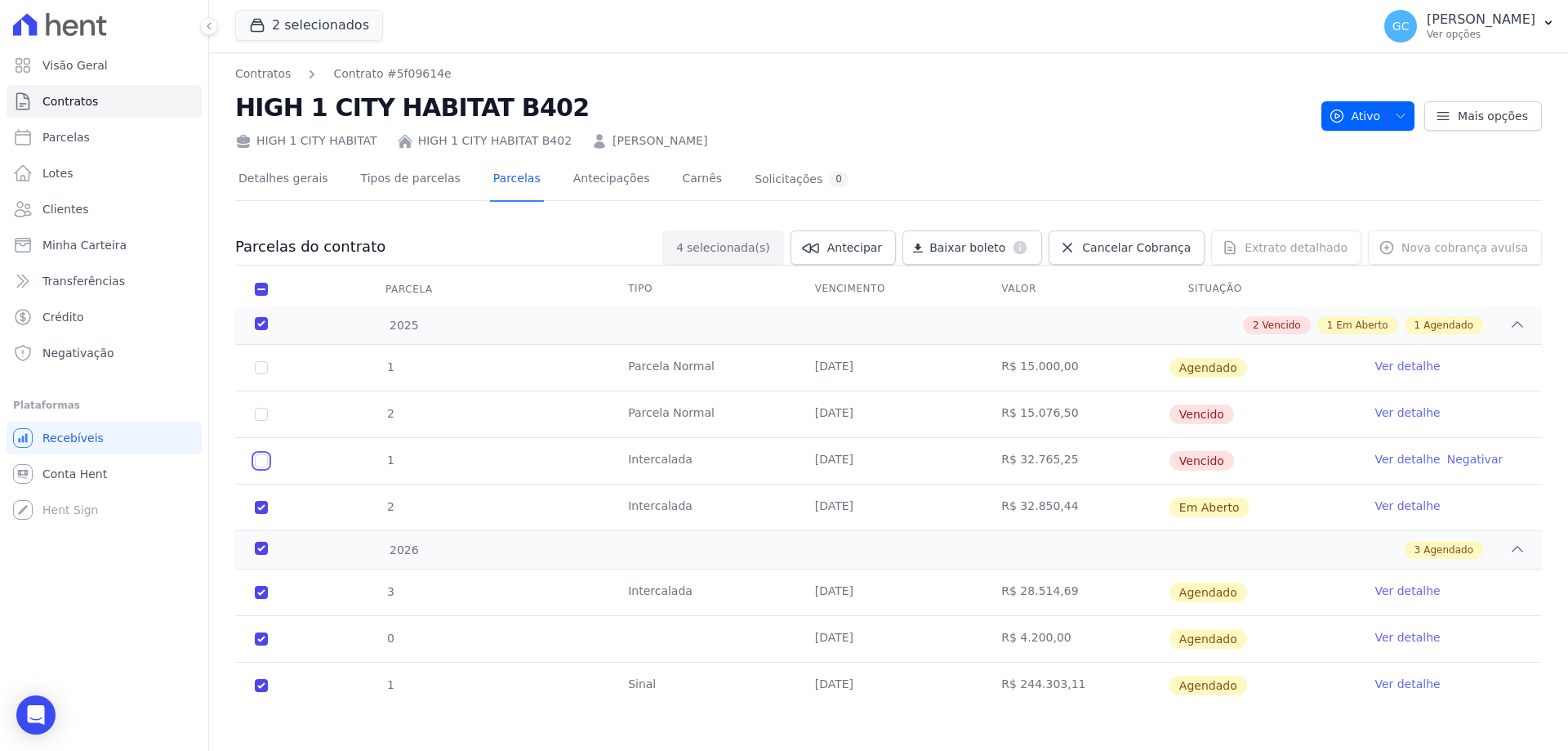
click at [262, 461] on input "checkbox" at bounding box center [261, 461] width 13 height 13
checkbox input "true"
click at [262, 418] on input "checkbox" at bounding box center [261, 413] width 13 height 13
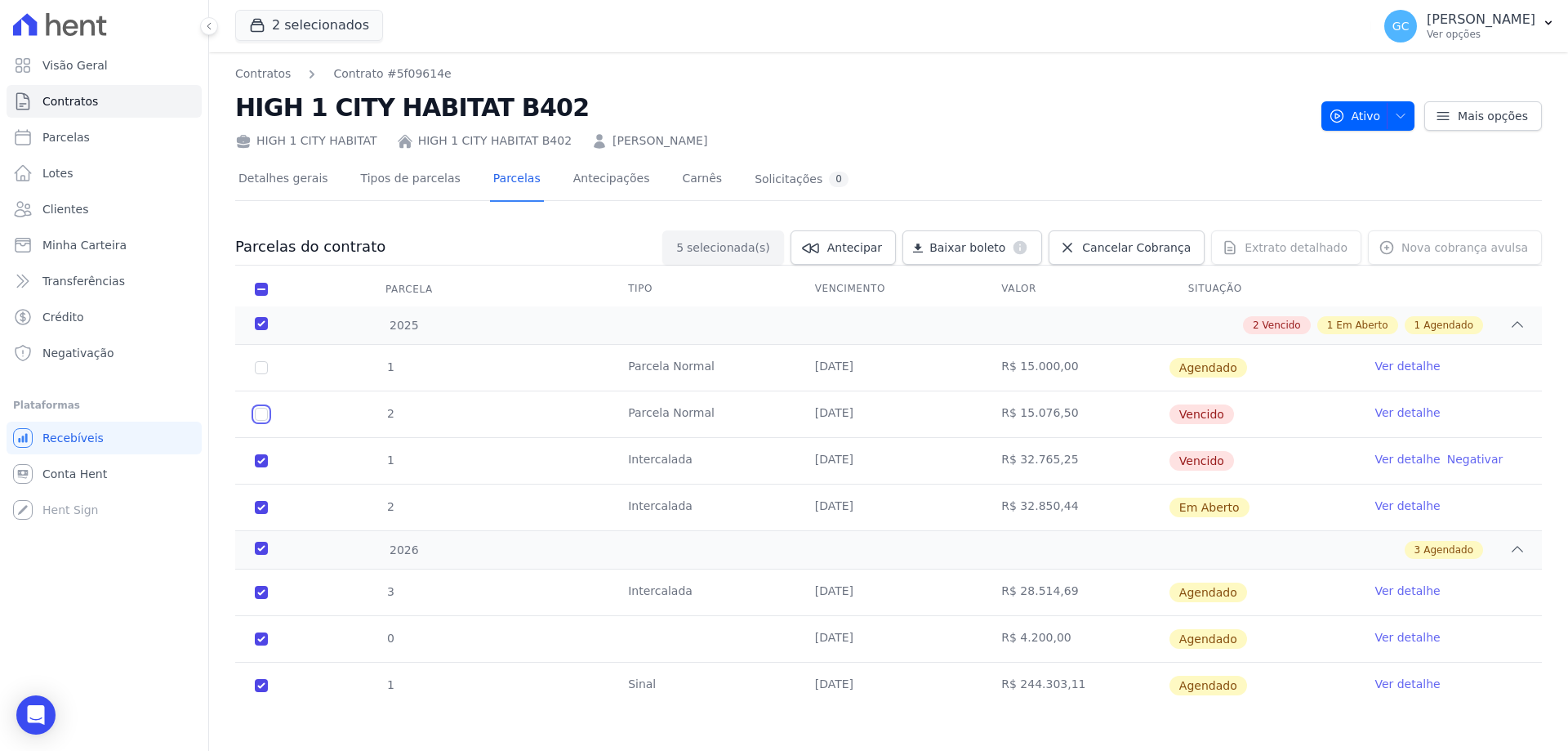
checkbox input "true"
click at [264, 365] on input "checkbox" at bounding box center [261, 367] width 13 height 13
checkbox input "true"
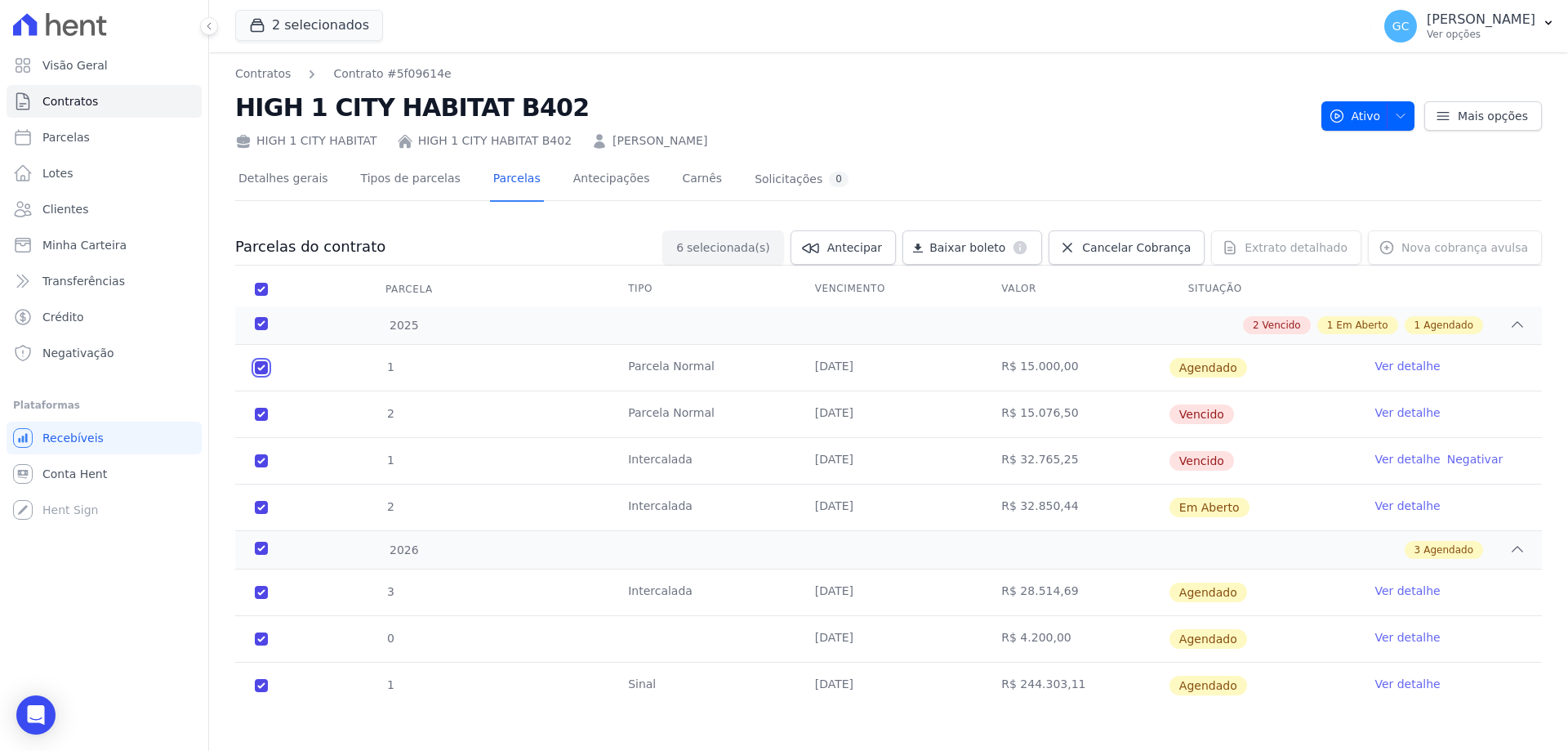
checkbox input "true"
click at [1135, 235] on link "Cancelar Cobrança" at bounding box center [1126, 247] width 156 height 34
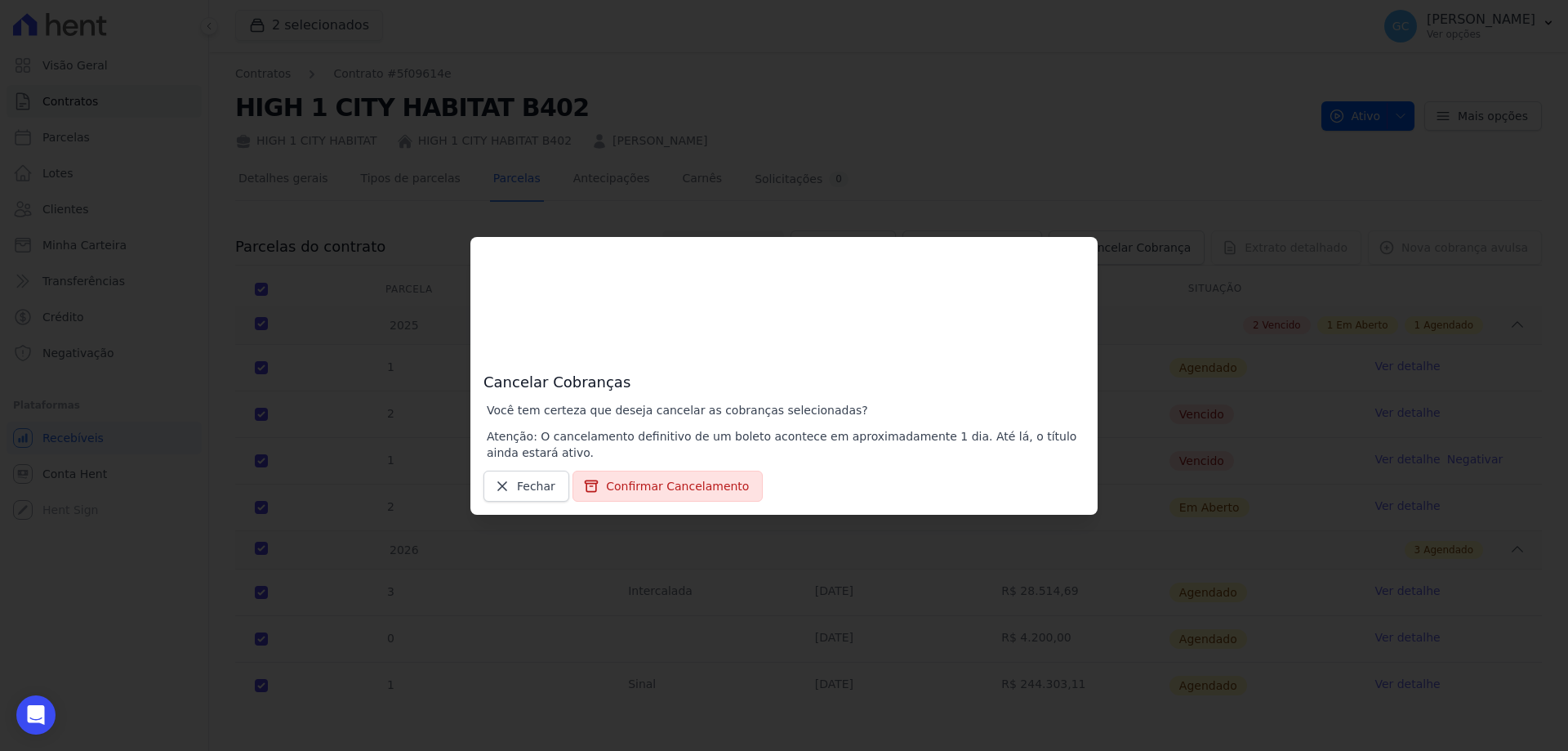
click at [979, 181] on div "Cancelar Cobranças Você tem certeza que deseja cancelar as cobranças selecionad…" at bounding box center [784, 375] width 1568 height 751
click at [514, 479] on link "Fechar" at bounding box center [526, 486] width 85 height 31
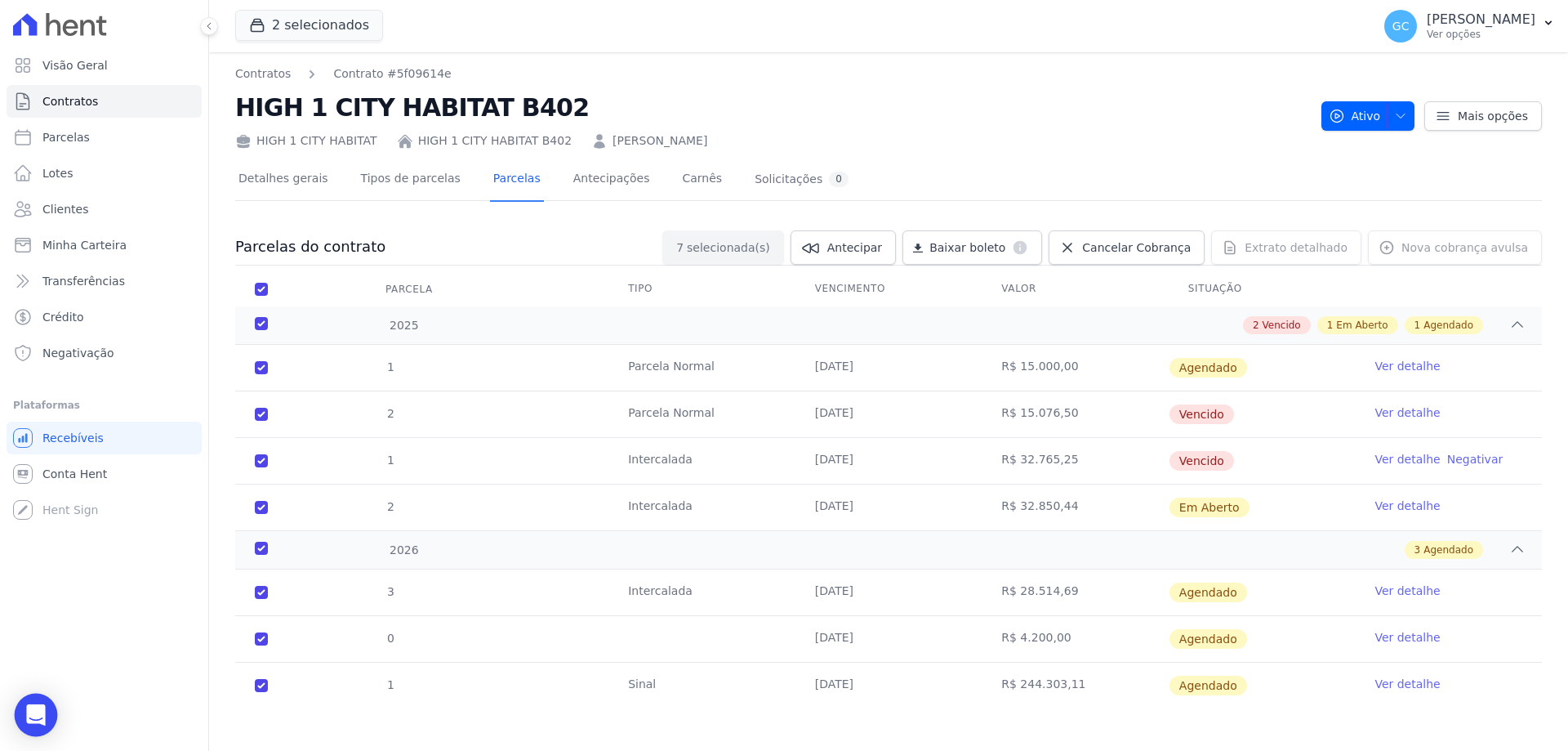
click at [34, 713] on icon "Open Intercom Messenger" at bounding box center [36, 714] width 19 height 21
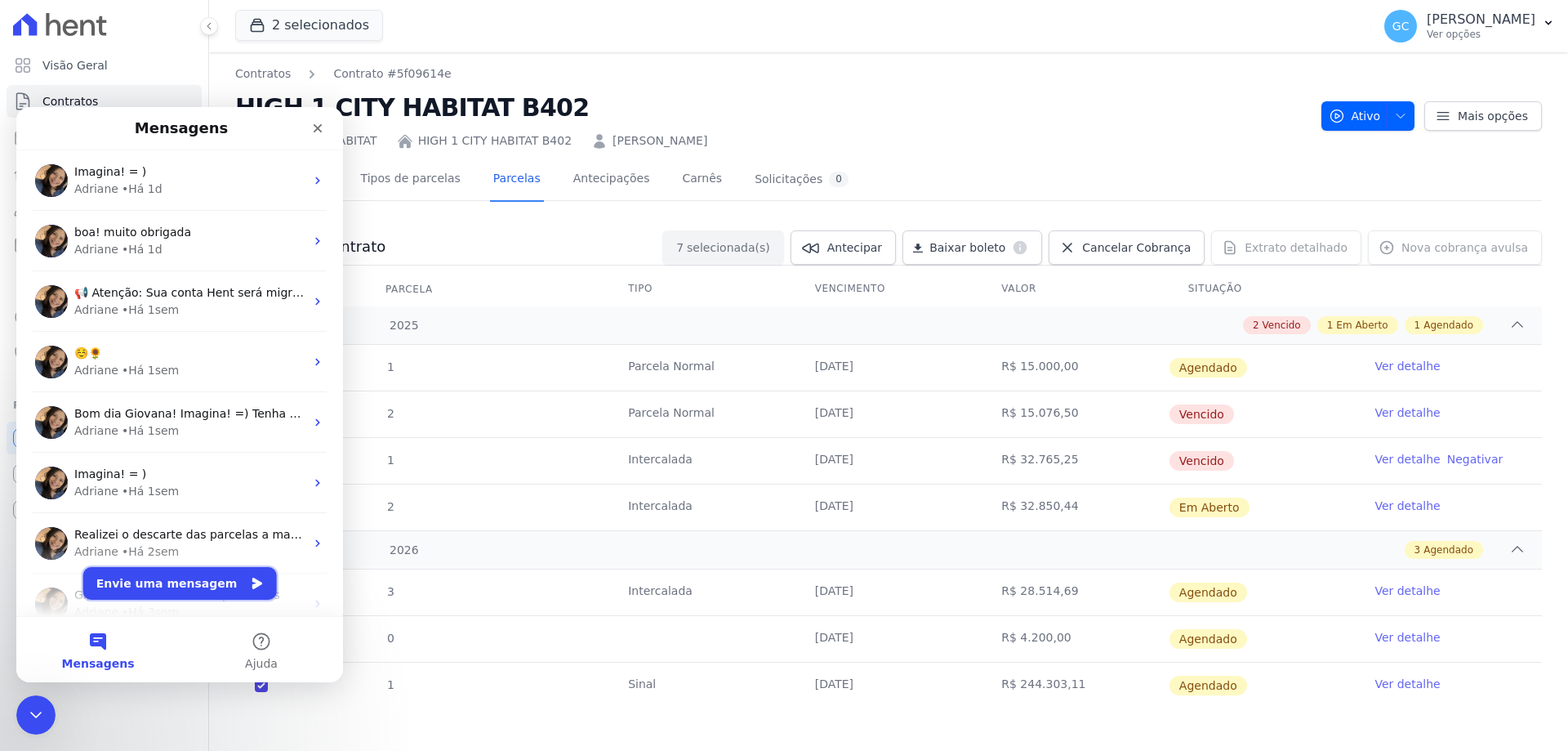
click at [202, 581] on button "Envie uma mensagem" at bounding box center [181, 583] width 194 height 32
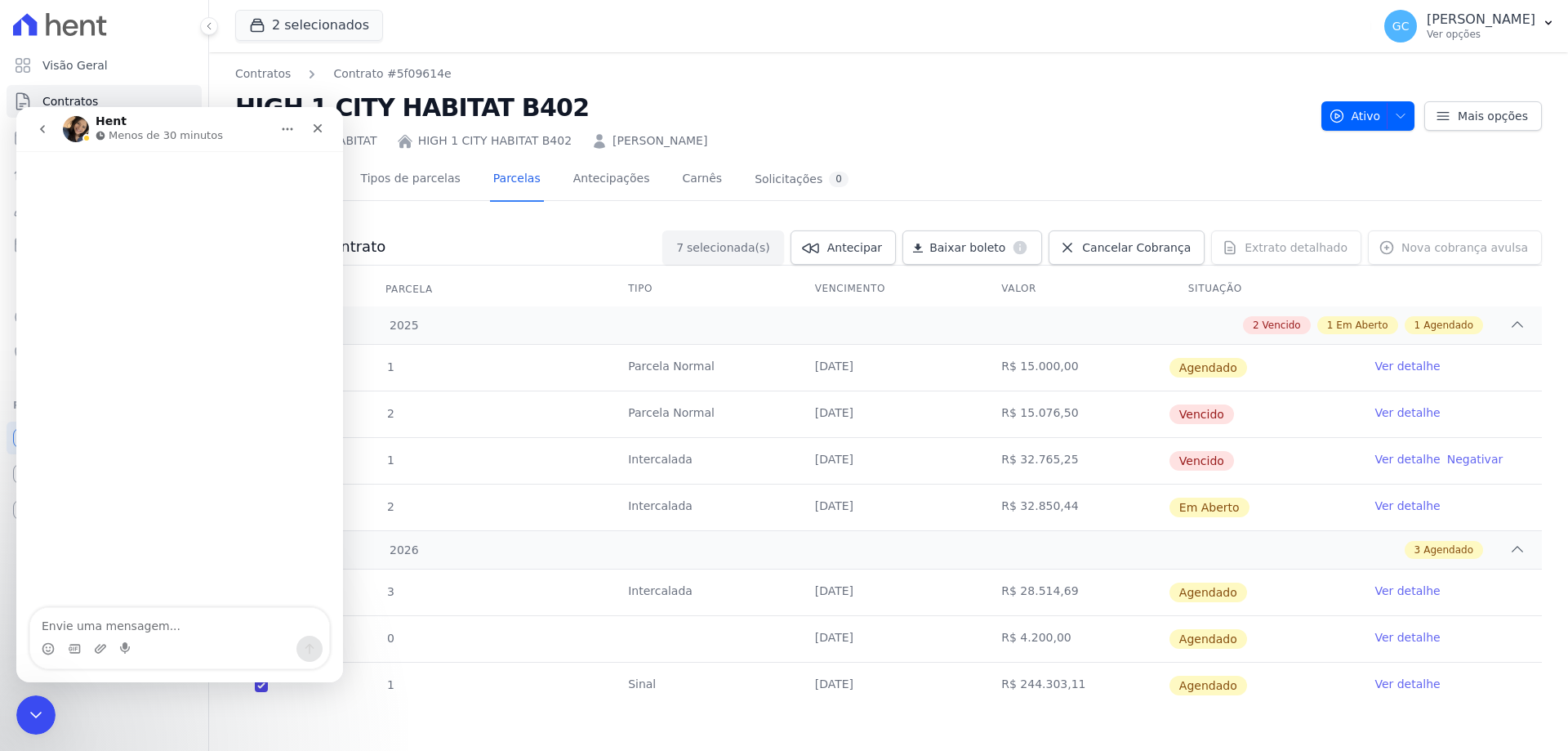
click at [97, 625] on textarea "Envie uma mensagem..." at bounding box center [180, 622] width 299 height 28
click at [92, 632] on textarea "Boa tarde, tudo bem? Preciso que seja excluído todas as parcelas dessa cliente" at bounding box center [180, 604] width 299 height 60
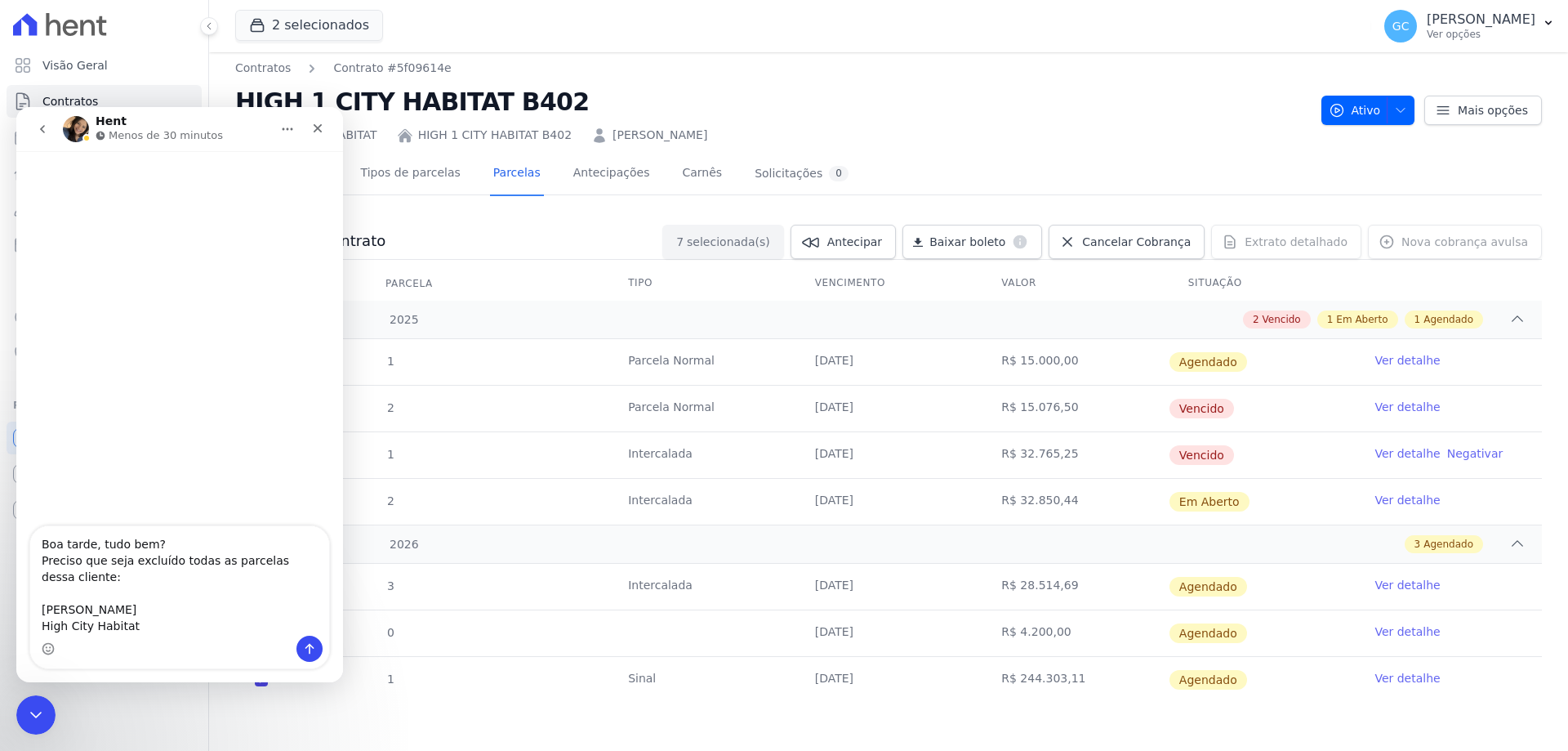
scroll to position [6, 0]
click at [215, 131] on div "Hent Menos de 30 minutos" at bounding box center [167, 129] width 208 height 29
click at [174, 632] on textarea "Boa tarde, tudo bem? Preciso que seja excluído todas as parcelas dessa cliente:…" at bounding box center [180, 580] width 299 height 109
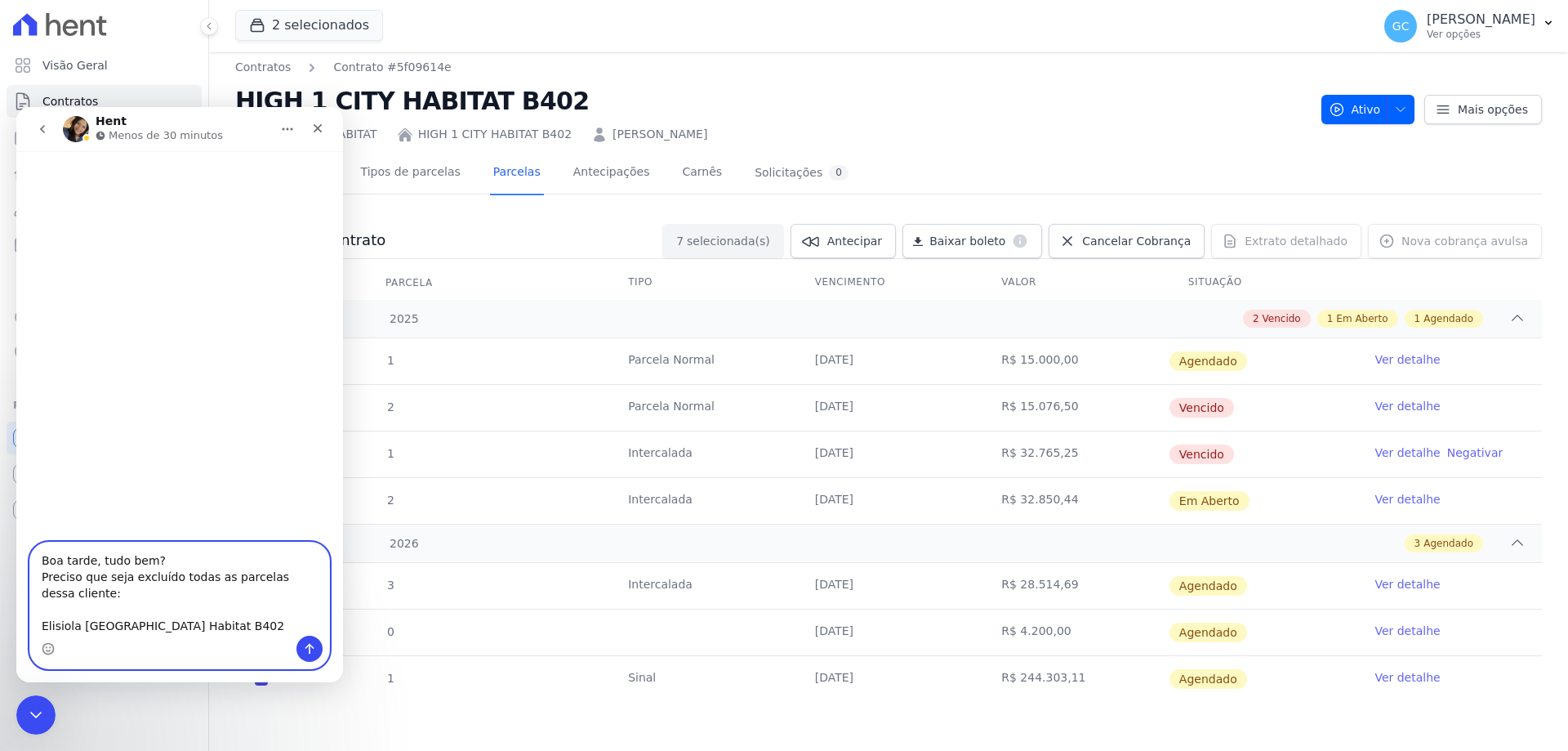
type textarea "Boa tarde, tudo bem? Preciso que seja excluído todas as parcelas dessa cliente:…"
click at [308, 643] on icon "Enviar uma mensagem" at bounding box center [309, 648] width 13 height 13
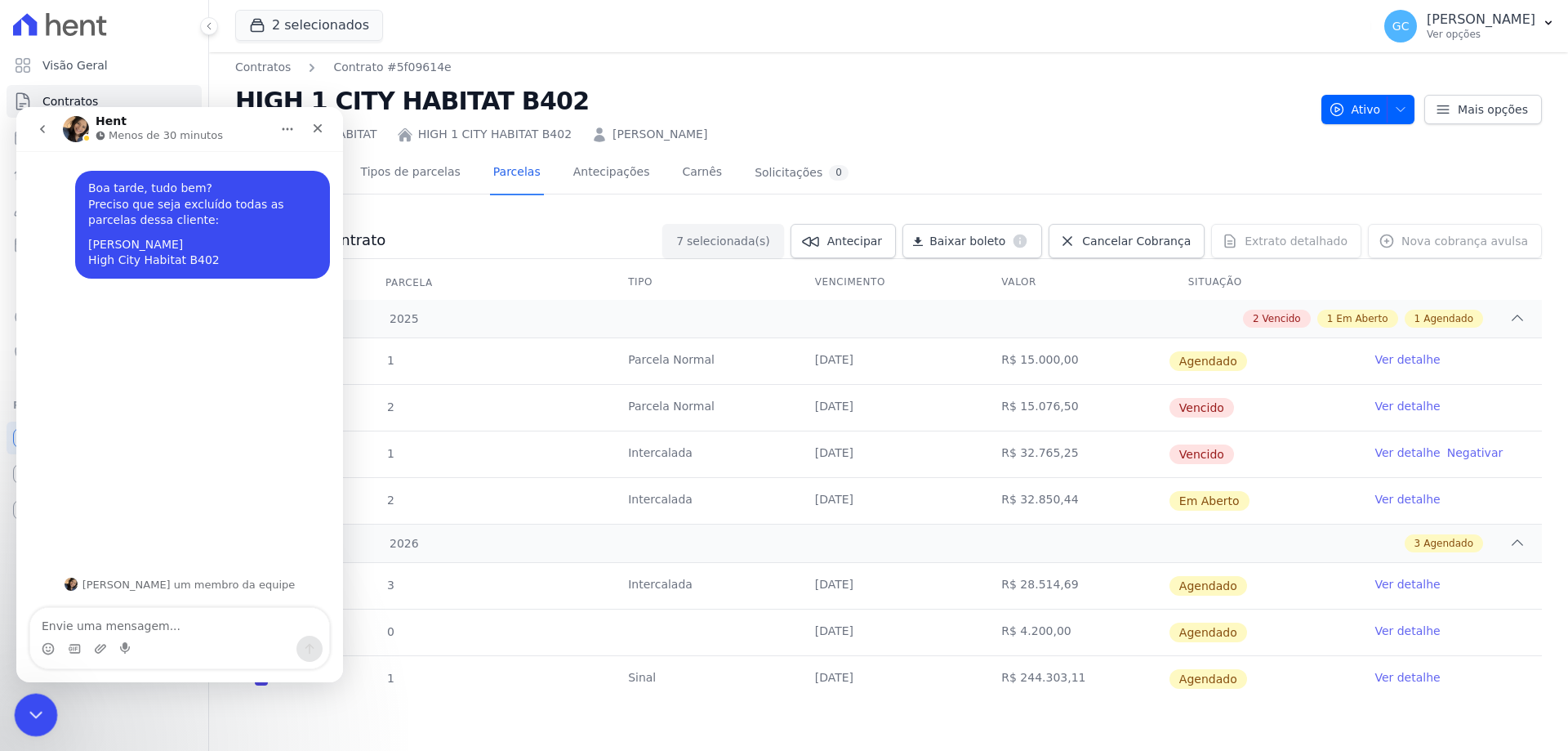
click at [40, 704] on icon "Encerramento do Messenger da Intercom" at bounding box center [33, 712] width 19 height 19
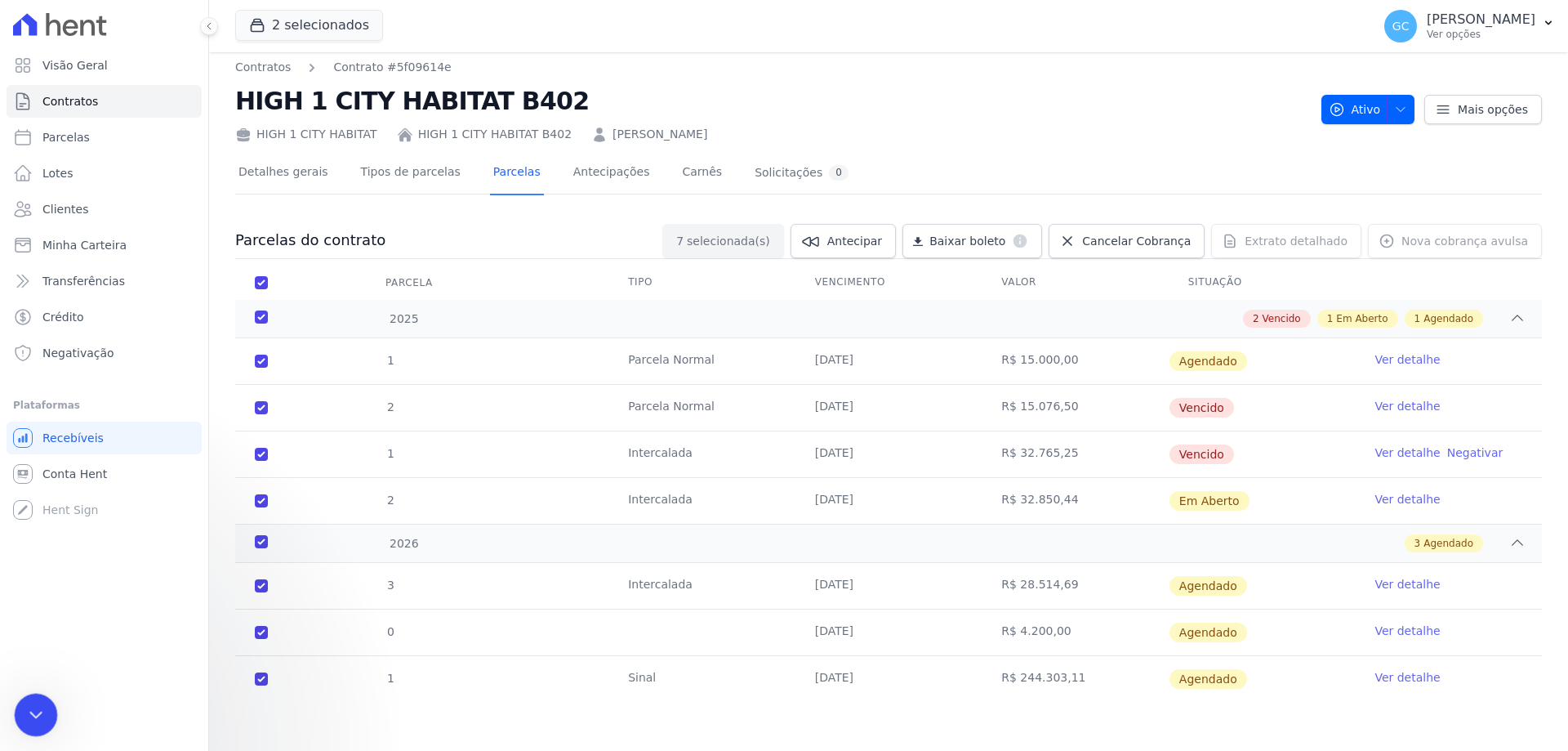
scroll to position [0, 0]
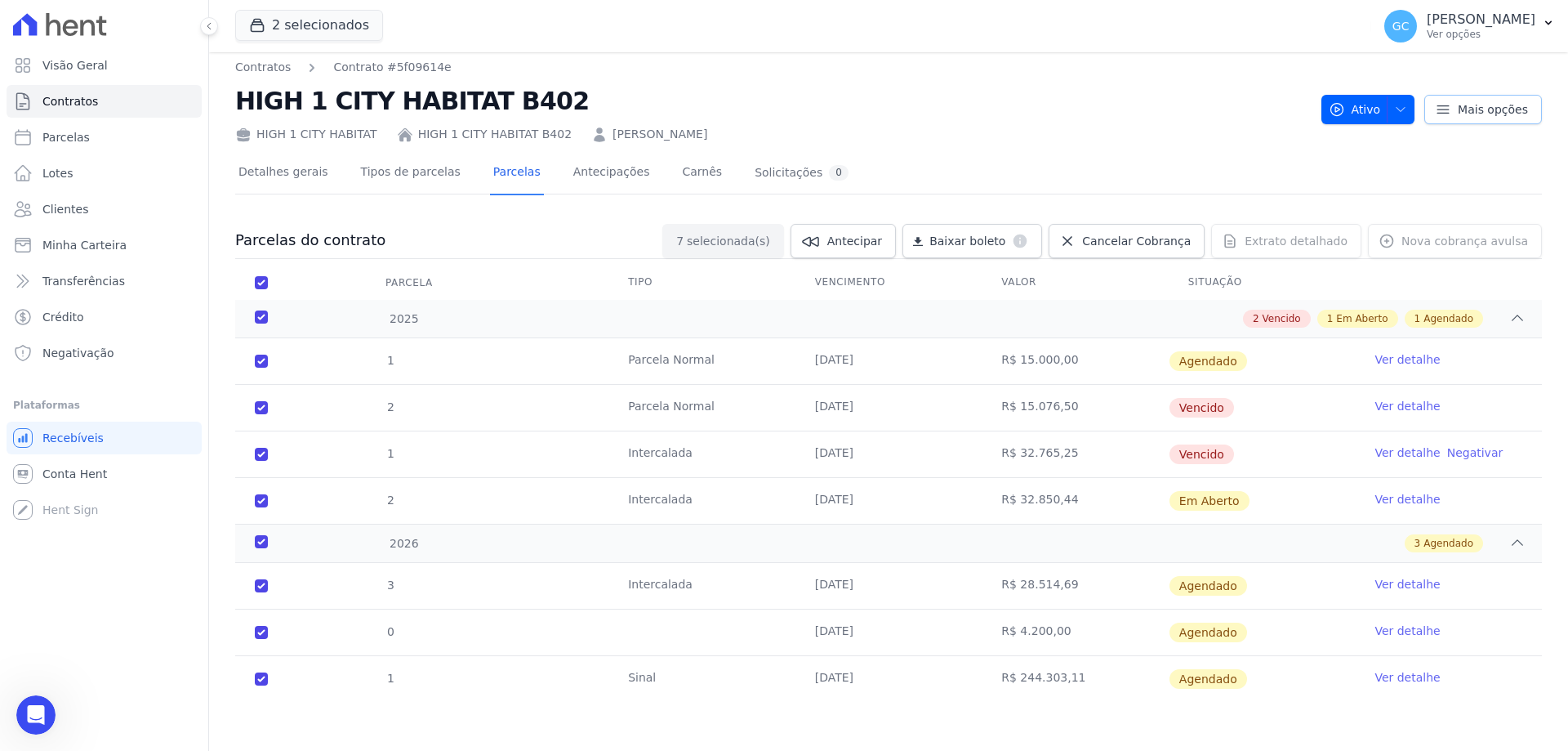
click at [1469, 113] on span "Mais opções" at bounding box center [1493, 109] width 71 height 17
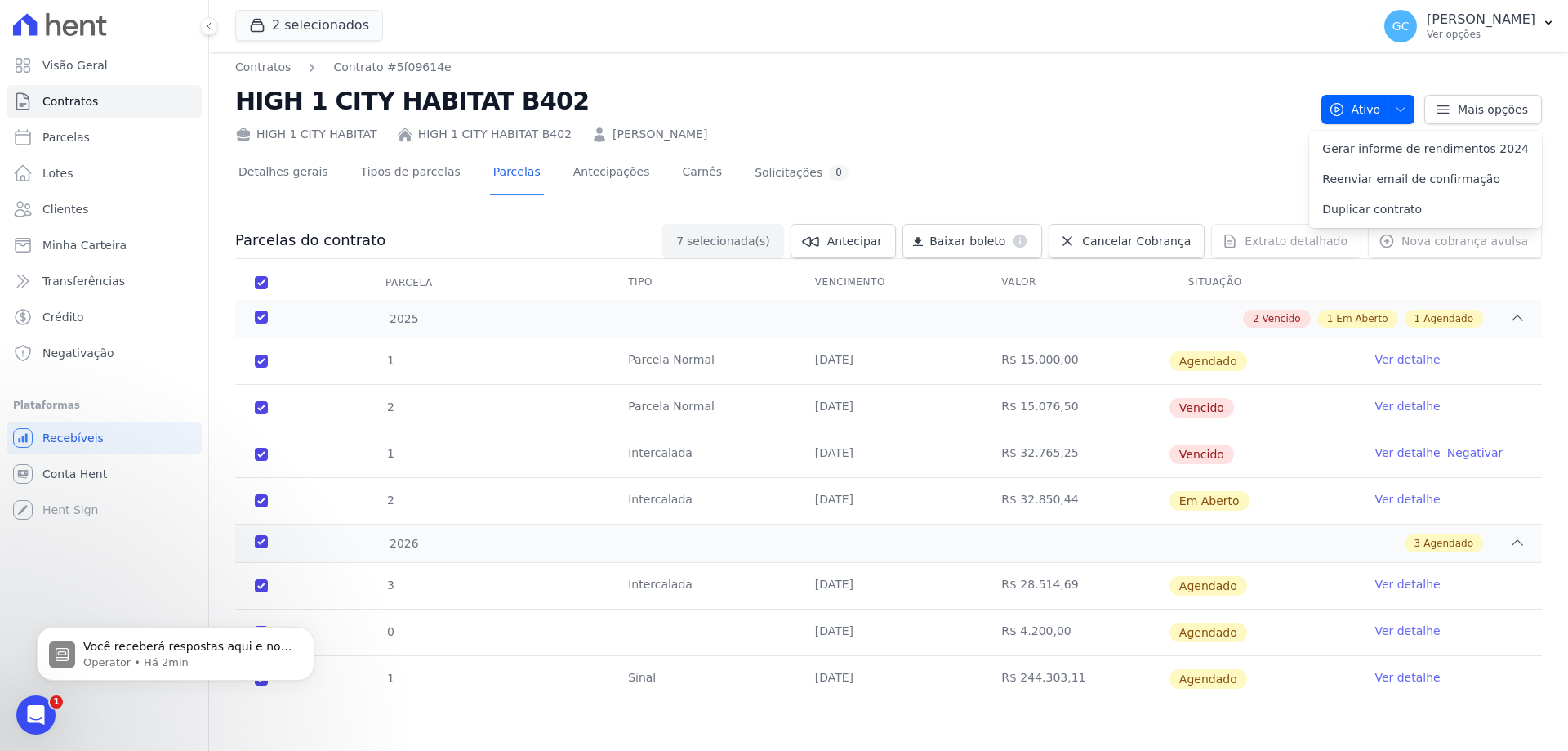
click at [1034, 108] on h2 "HIGH 1 CITY HABITAT B402" at bounding box center [772, 101] width 1074 height 37
click at [404, 176] on link "Tipos de parcelas" at bounding box center [411, 174] width 106 height 44
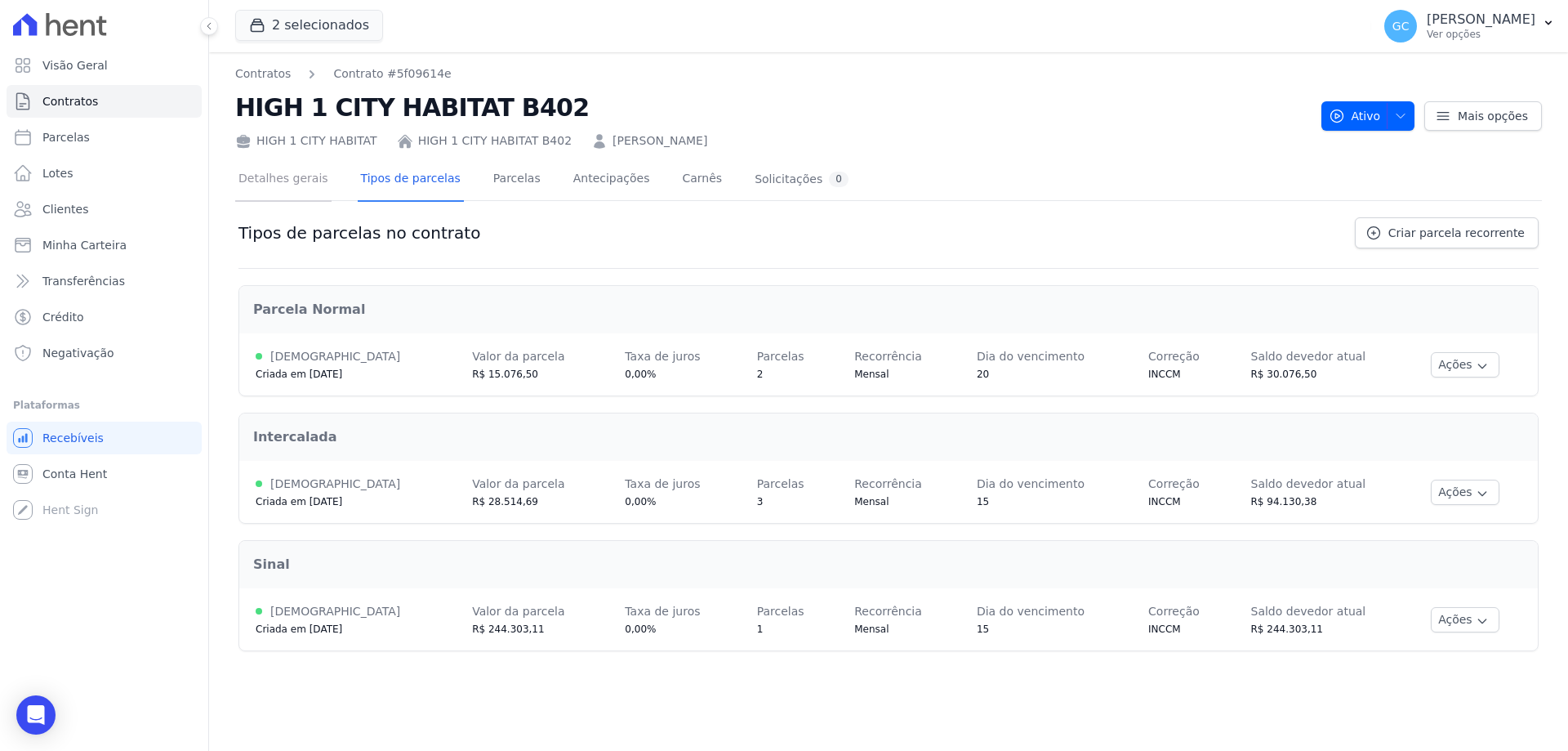
click at [270, 175] on link "Detalhes gerais" at bounding box center [283, 181] width 97 height 44
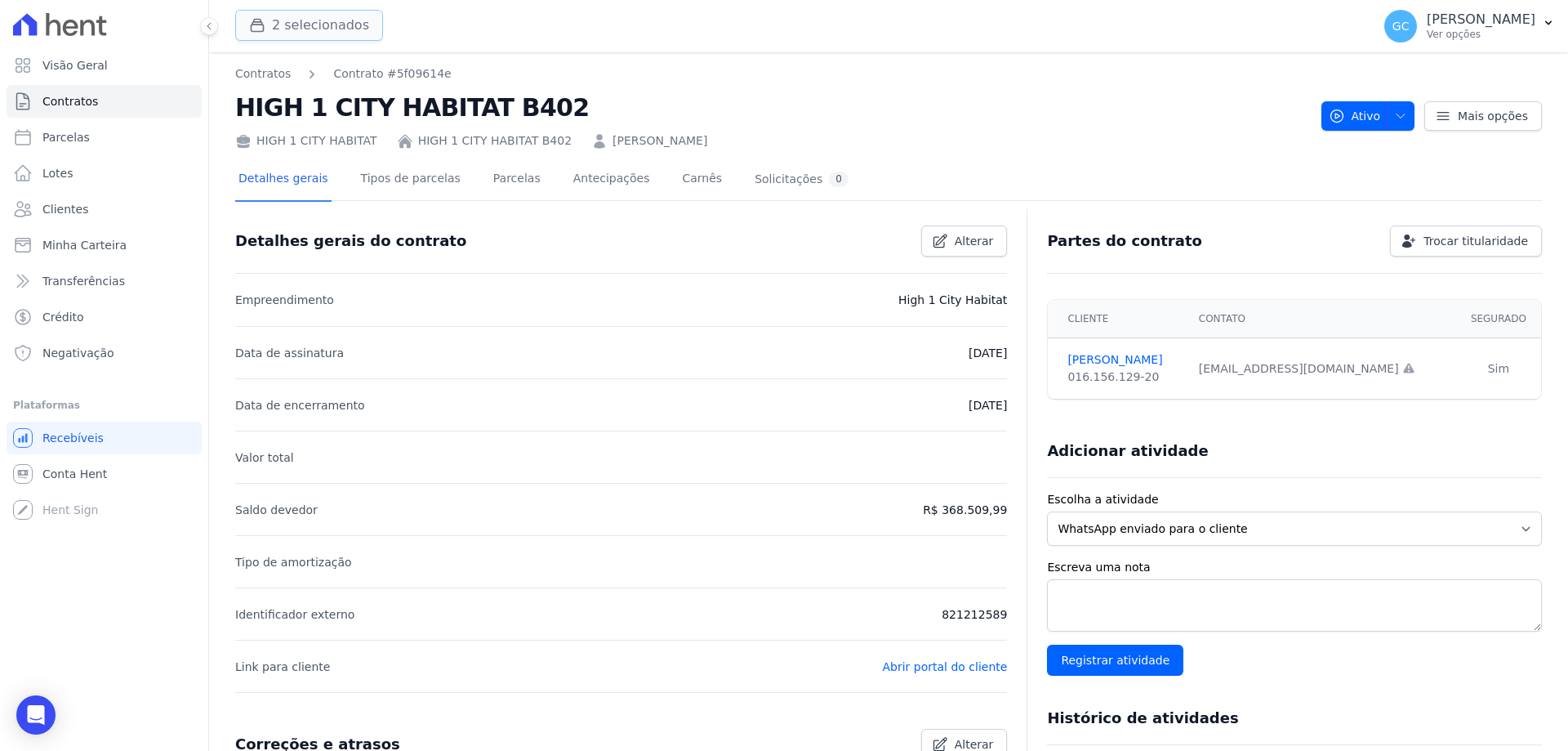
click at [294, 24] on button "2 selecionados" at bounding box center [310, 25] width 148 height 31
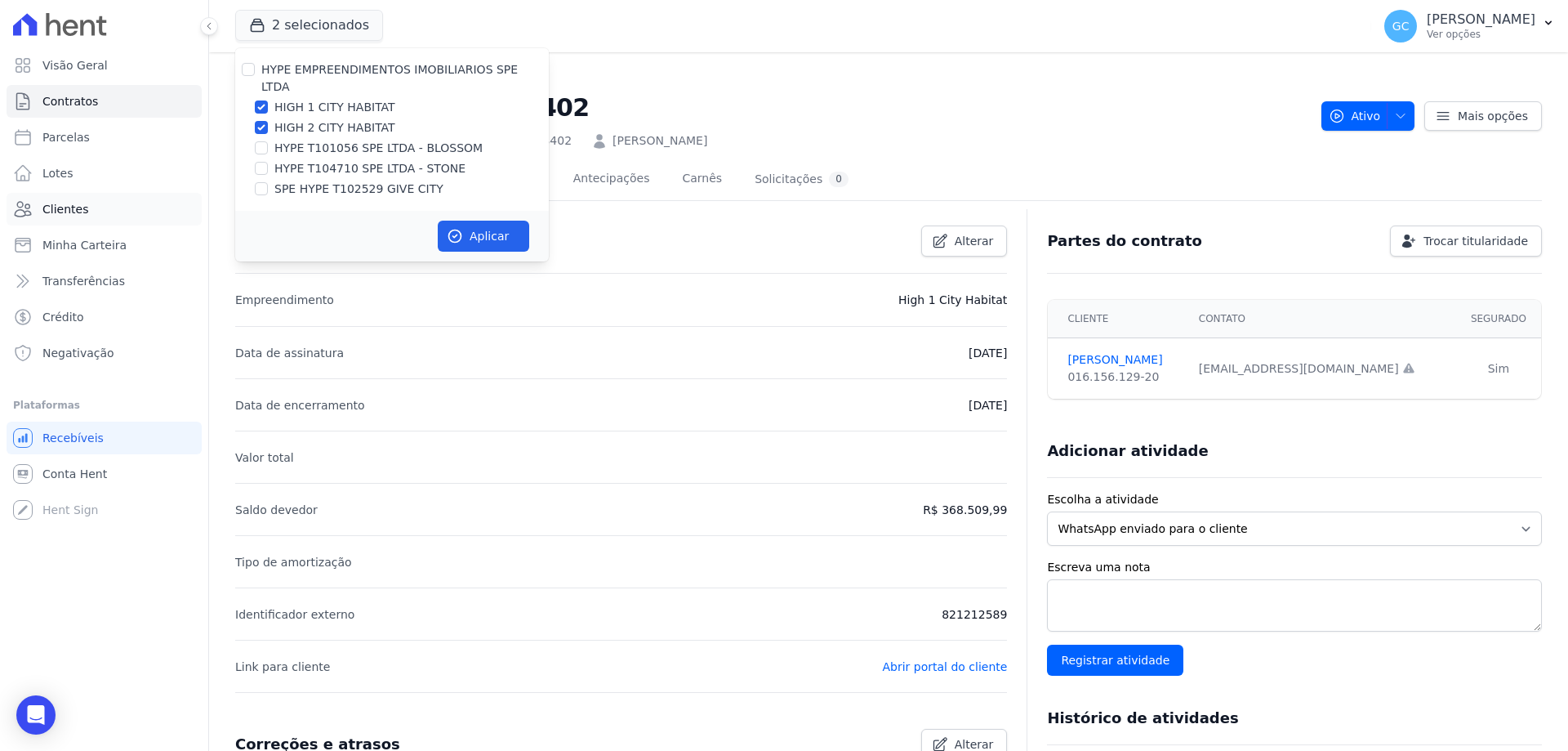
click at [84, 201] on link "Clientes" at bounding box center [104, 208] width 195 height 32
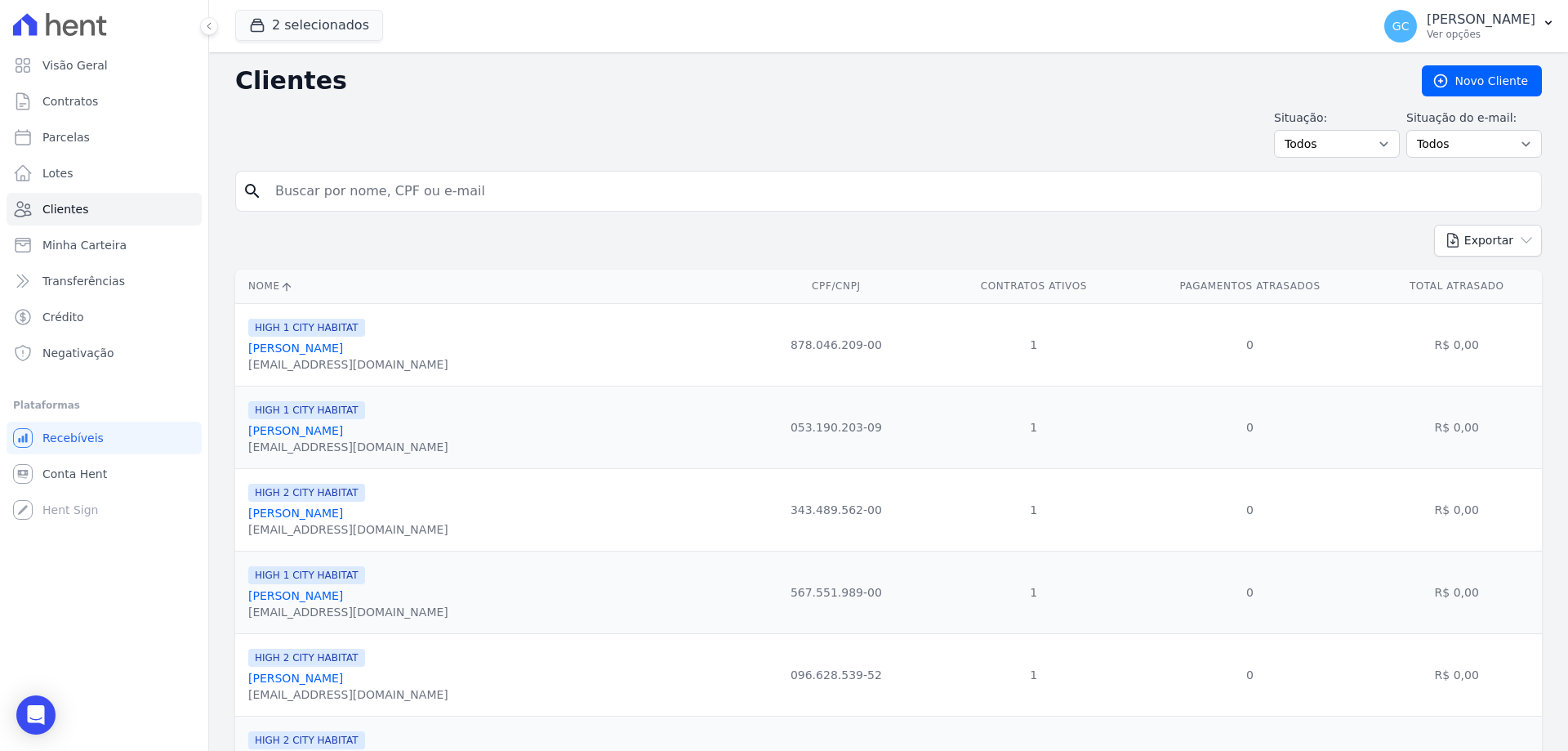
click at [391, 187] on input "search" at bounding box center [899, 190] width 1269 height 32
type input "elisiola"
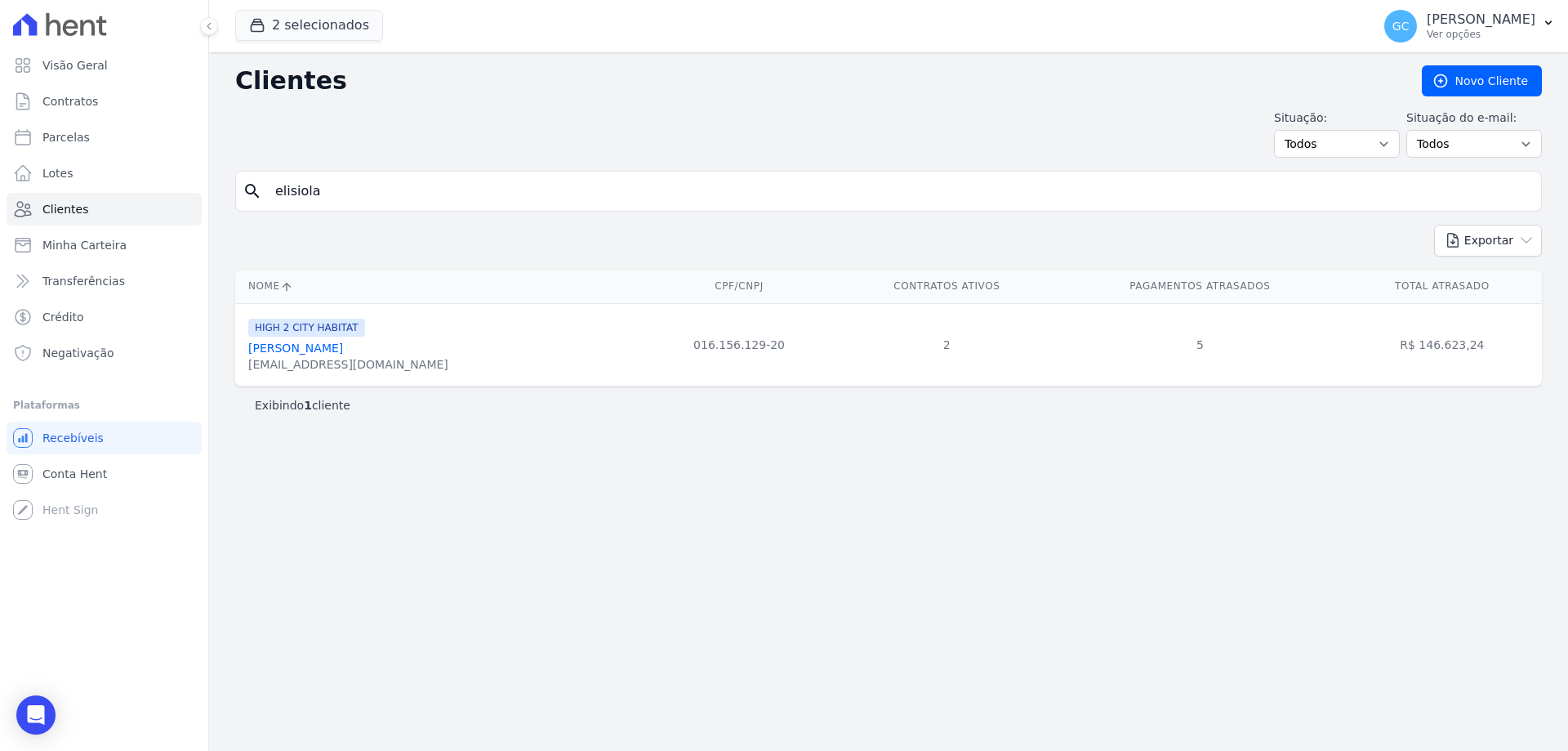
click at [289, 348] on link "[PERSON_NAME]" at bounding box center [296, 347] width 95 height 13
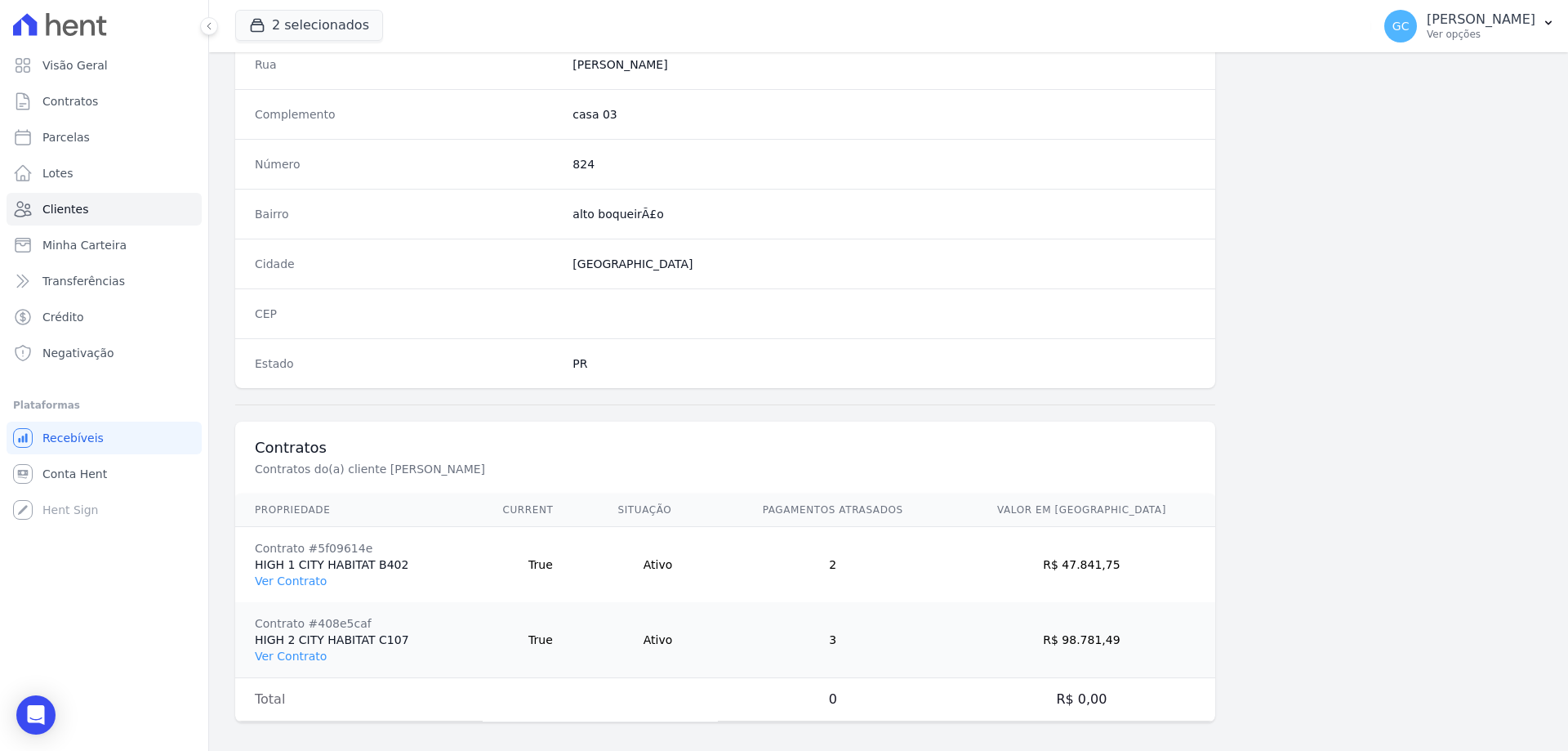
scroll to position [853, 0]
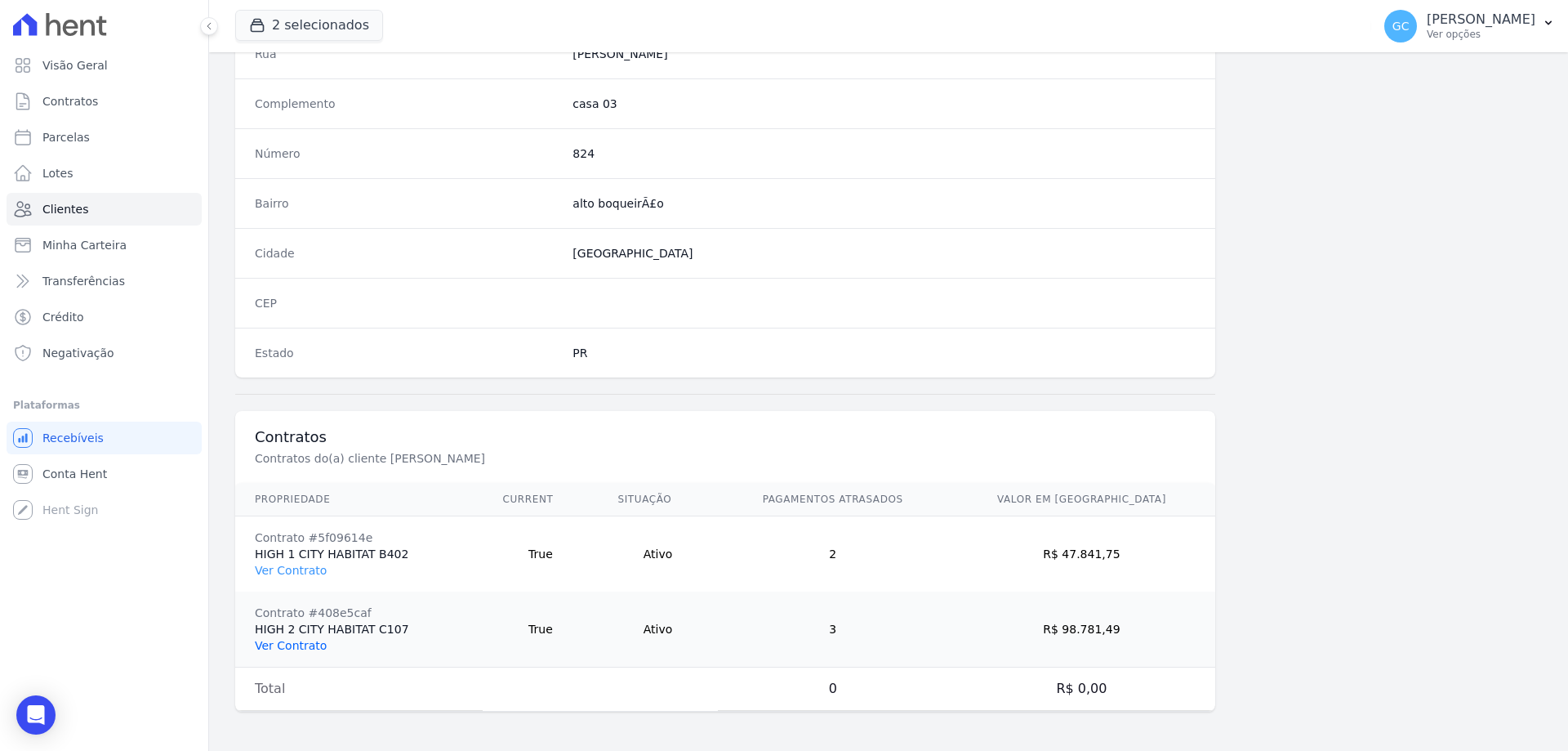
click at [303, 644] on link "Ver Contrato" at bounding box center [290, 645] width 72 height 13
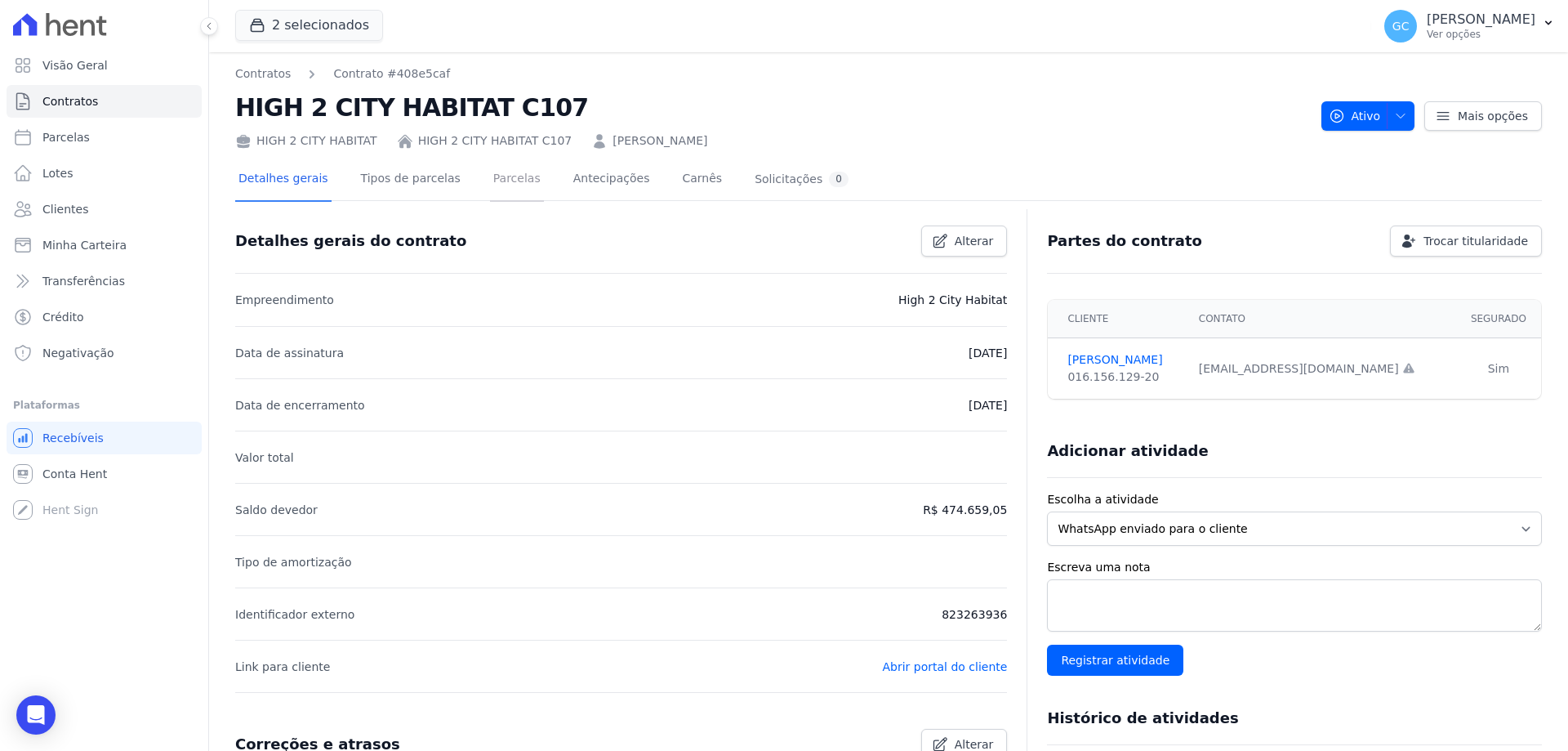
click at [510, 185] on link "Parcelas" at bounding box center [517, 181] width 54 height 44
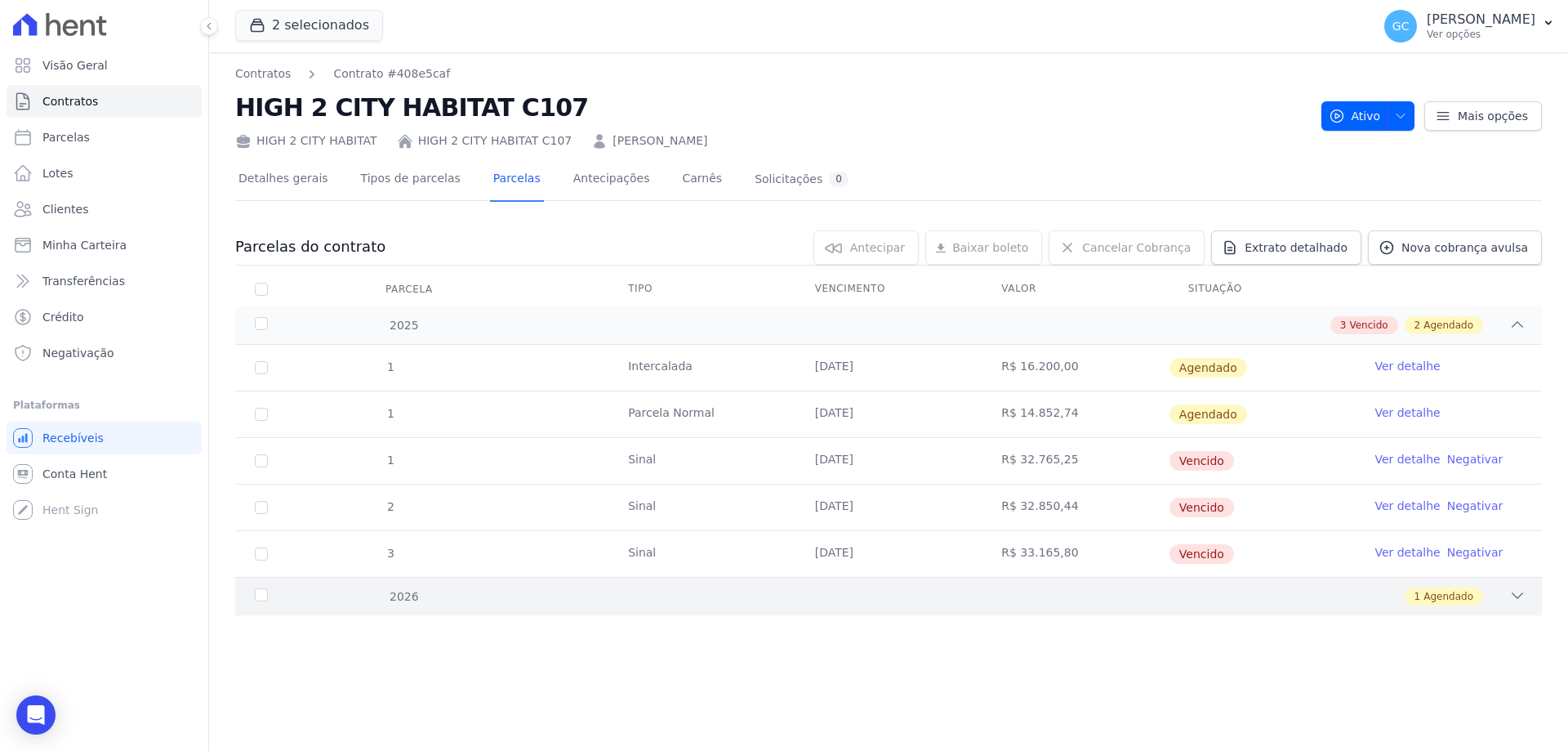
click at [380, 601] on div "1 Agendado" at bounding box center [952, 596] width 1146 height 18
click at [50, 713] on div "Open Intercom Messenger" at bounding box center [37, 715] width 44 height 44
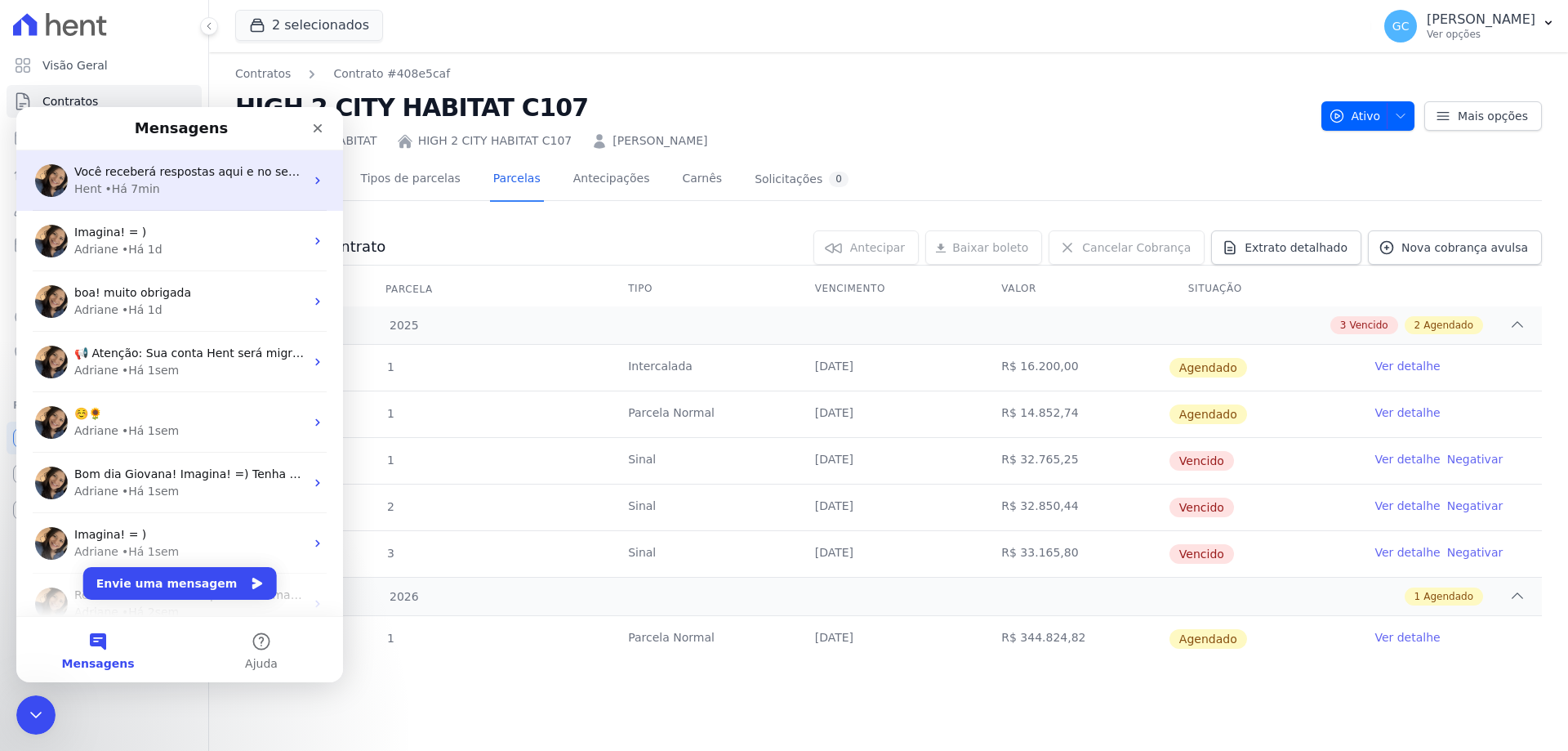
click at [196, 198] on div "Você receberá respostas aqui e no seu e-mail: ✉️ giovana.cavichiollo@sejahype.c…" at bounding box center [180, 180] width 327 height 60
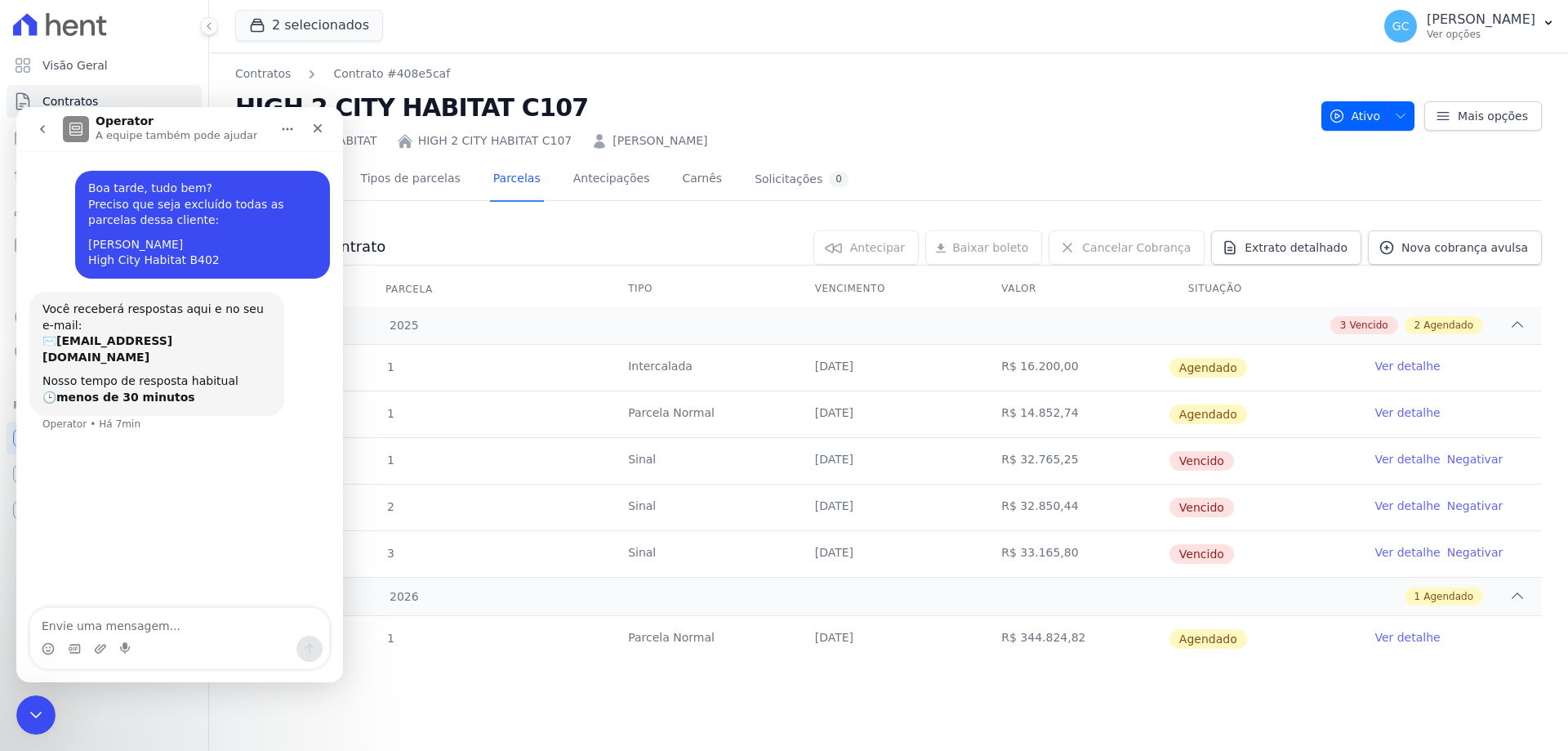
click at [164, 618] on textarea "Envie uma mensagem..." at bounding box center [180, 622] width 299 height 28
type textarea "Preciso que exclua da mesma cliente so que da do empreendimento High city habit…"
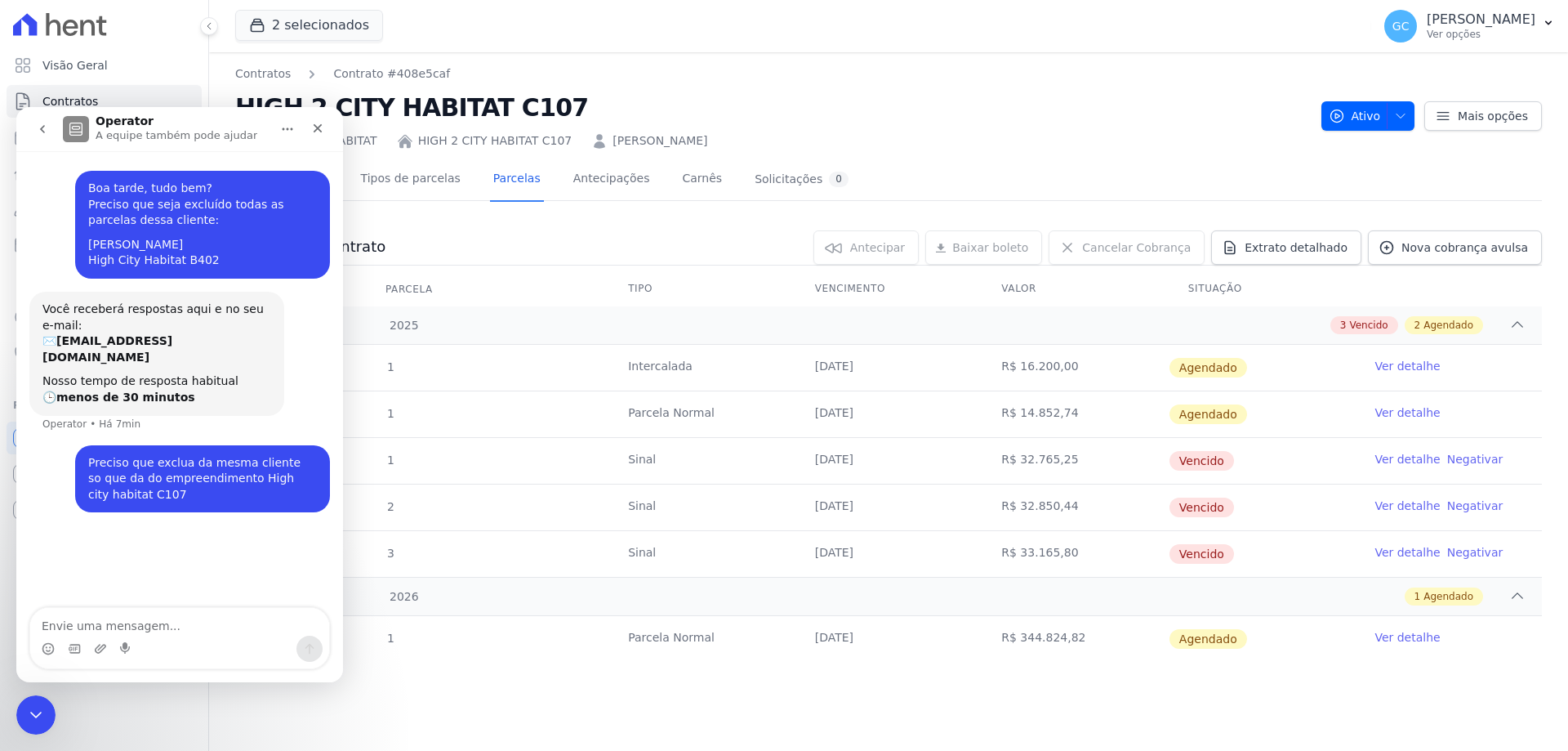
click at [159, 624] on textarea "Envie uma mensagem..." at bounding box center [180, 622] width 299 height 28
type textarea "Preciso das duas unidades"
click at [33, 721] on icon "Encerramento do Messenger da Intercom" at bounding box center [33, 712] width 19 height 19
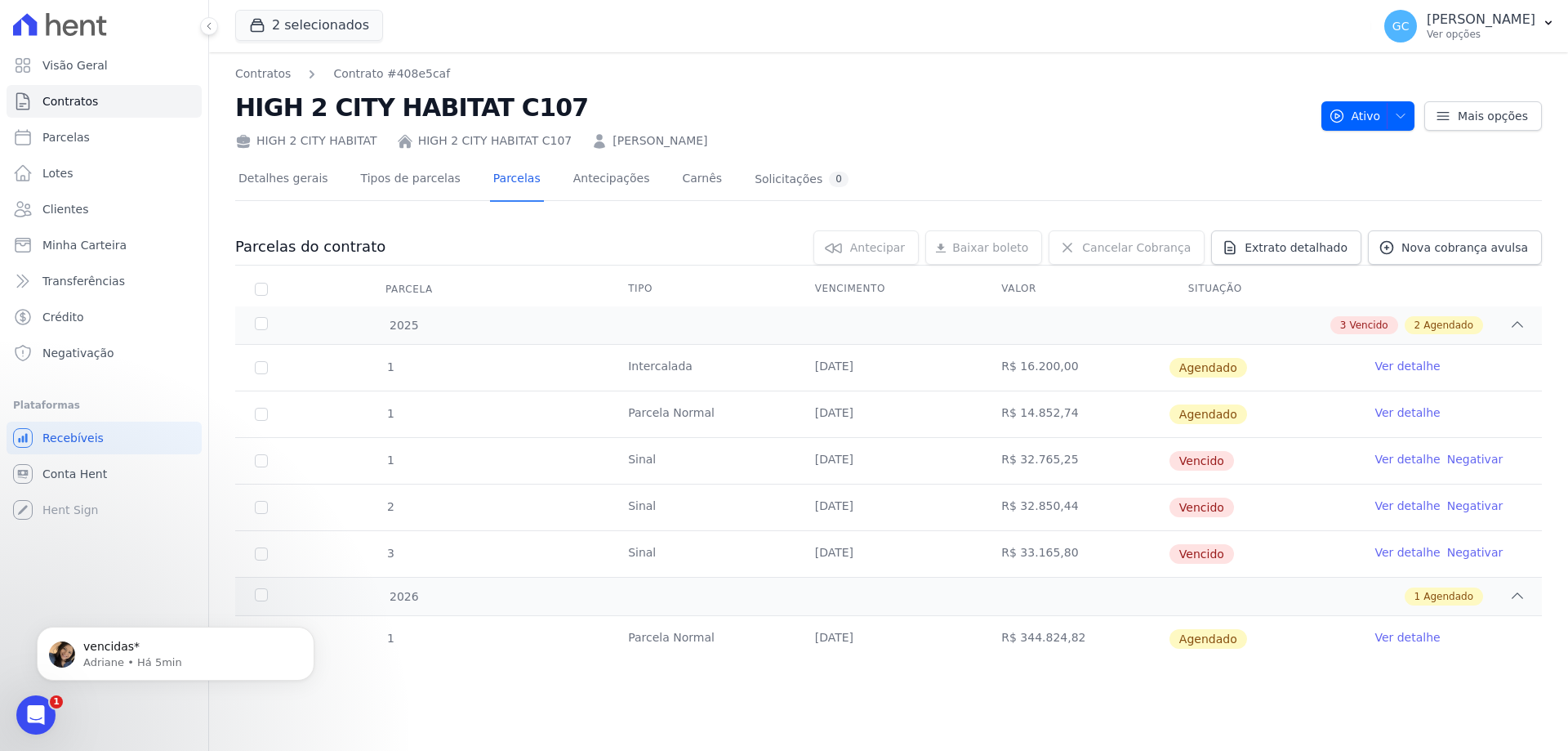
scroll to position [233, 0]
click at [129, 652] on p "vencidas*" at bounding box center [189, 646] width 211 height 17
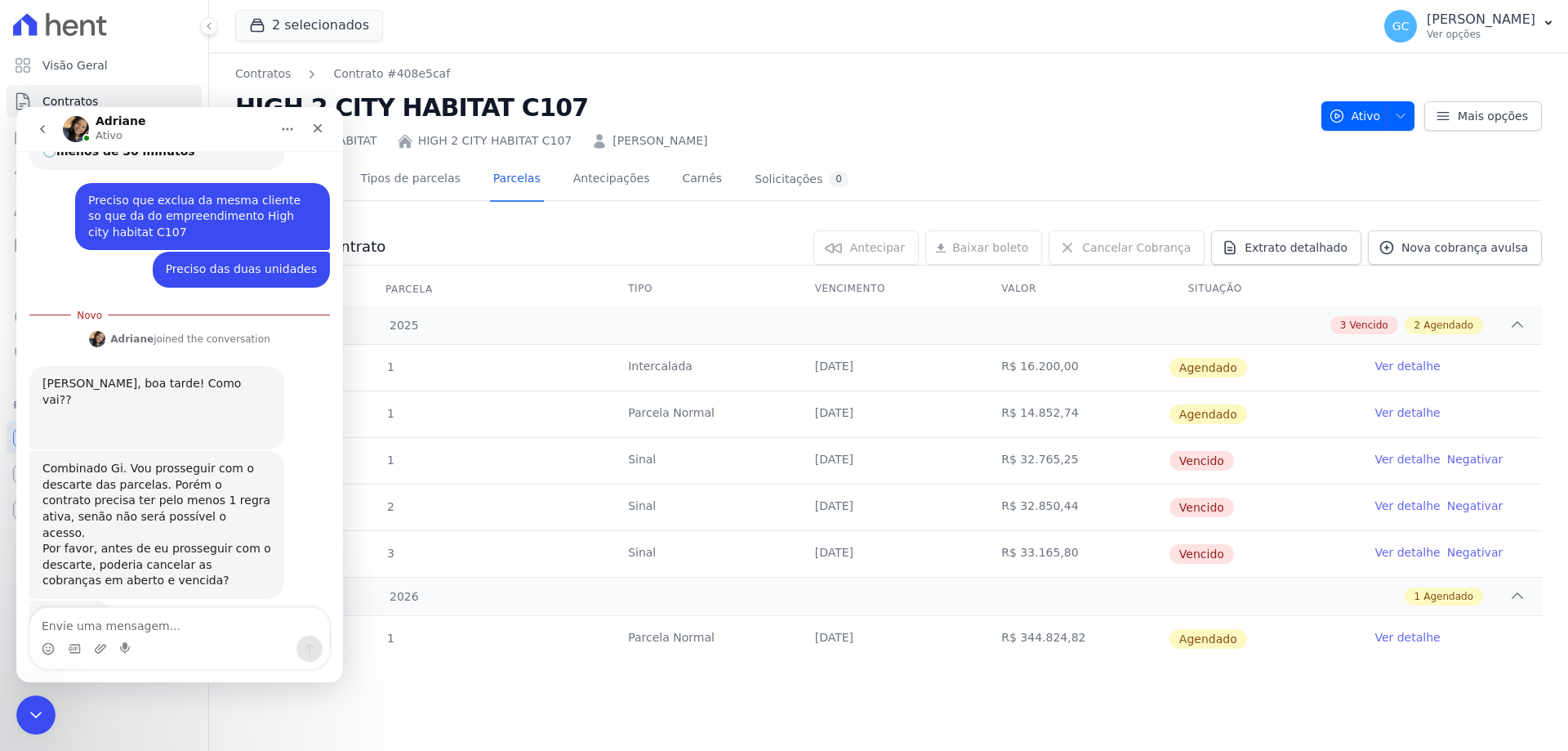
scroll to position [260, 0]
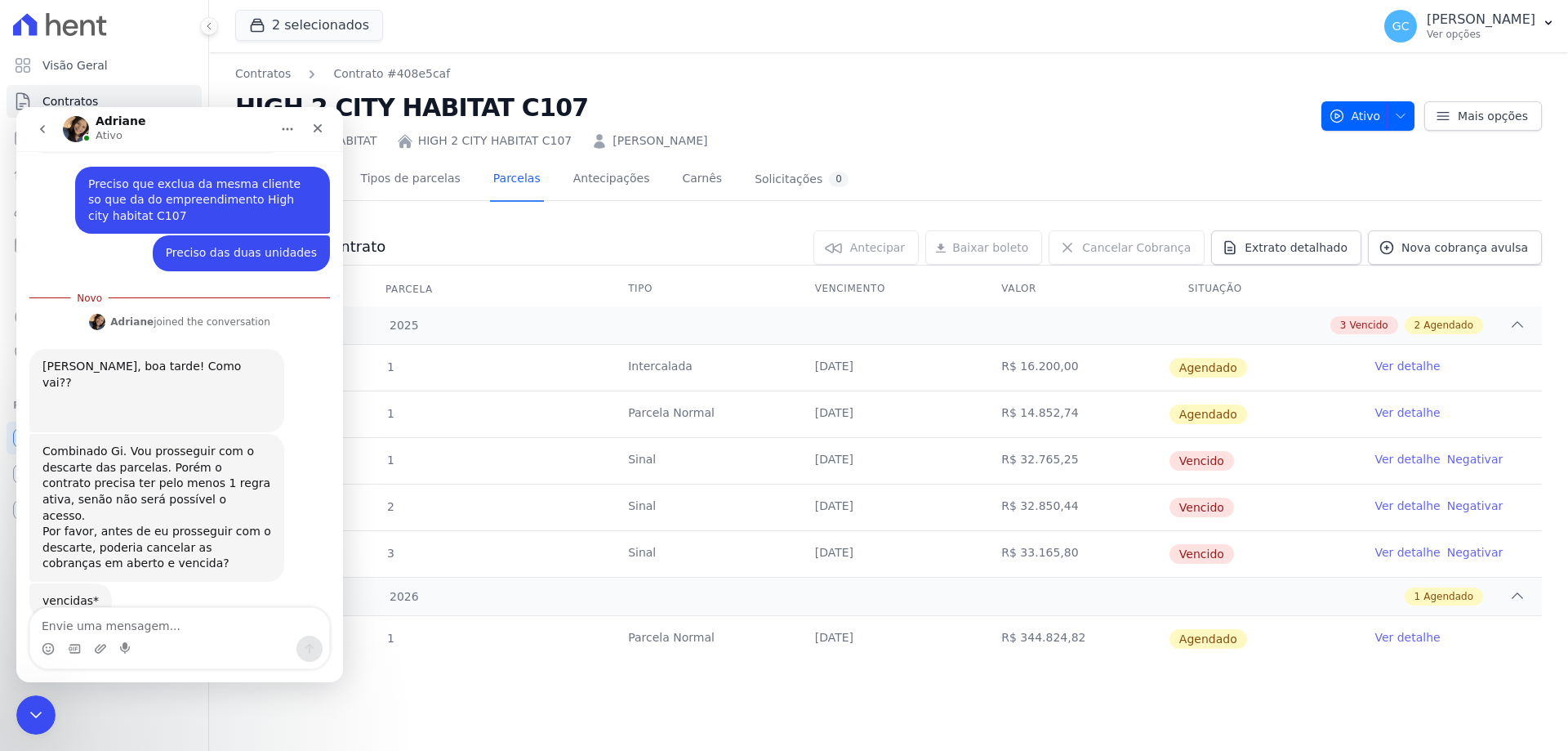
click at [143, 623] on textarea "Envie uma mensagem..." at bounding box center [180, 622] width 299 height 28
type textarea "Pode sim"
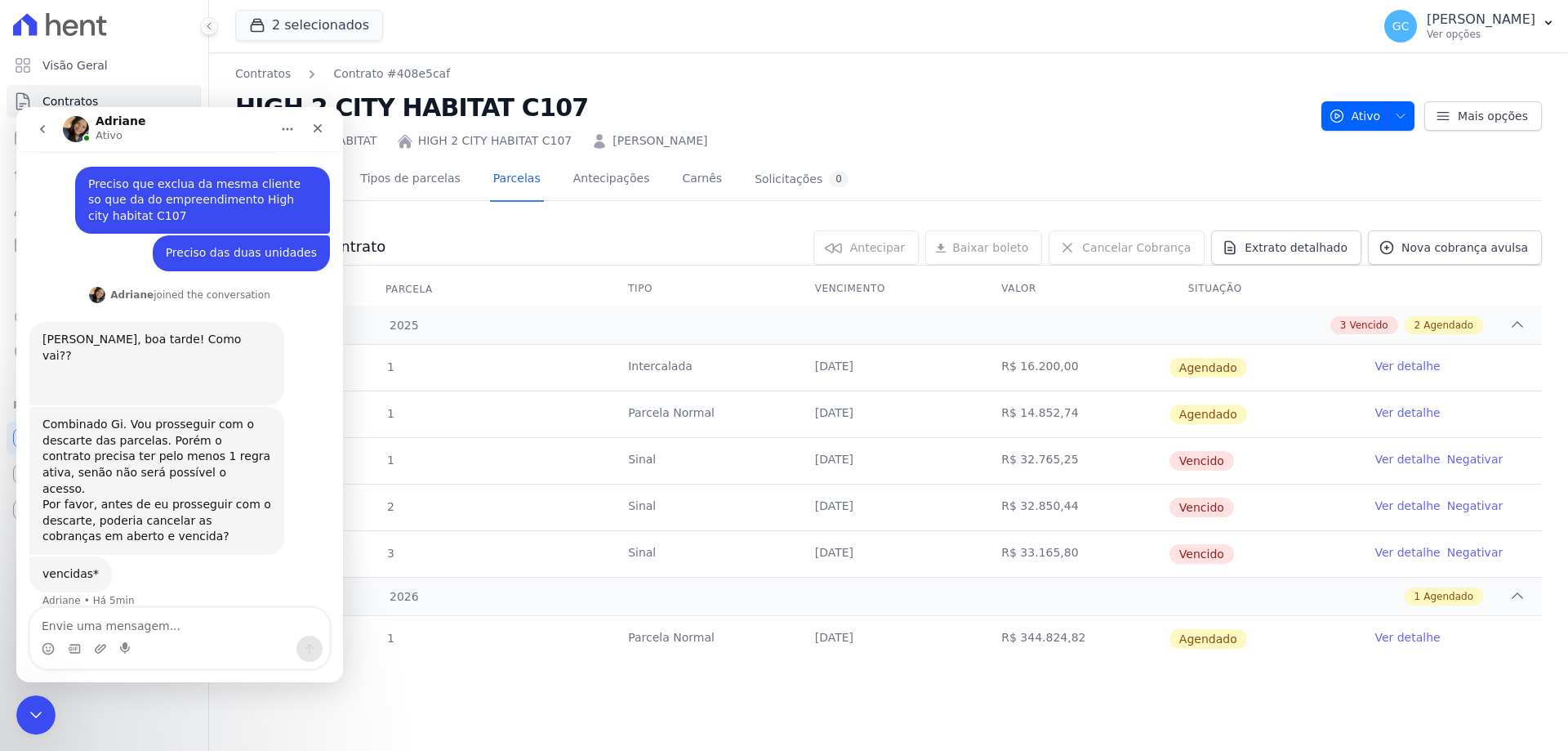
scroll to position [281, 0]
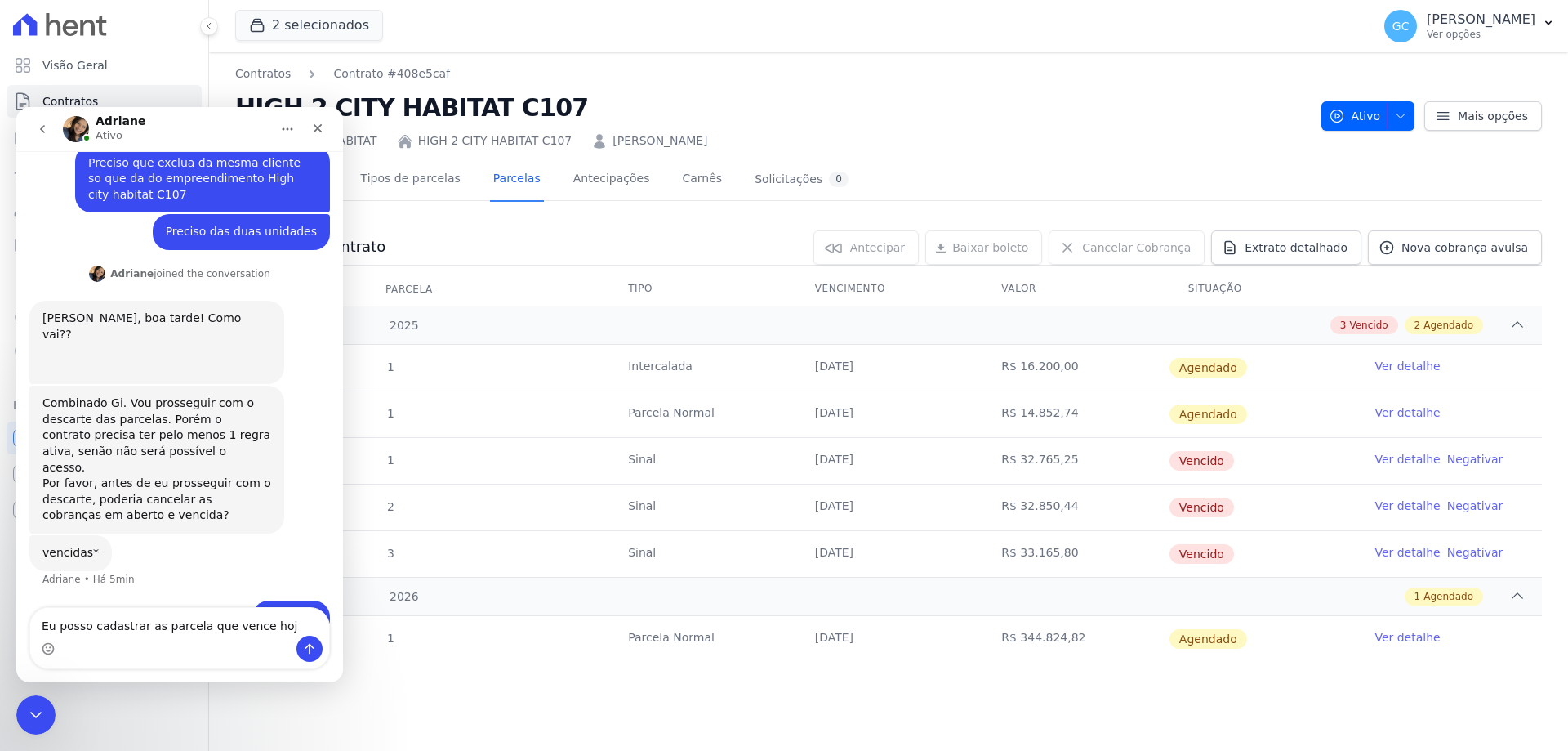
type textarea "Eu posso cadastrar as parcela que vence hoje"
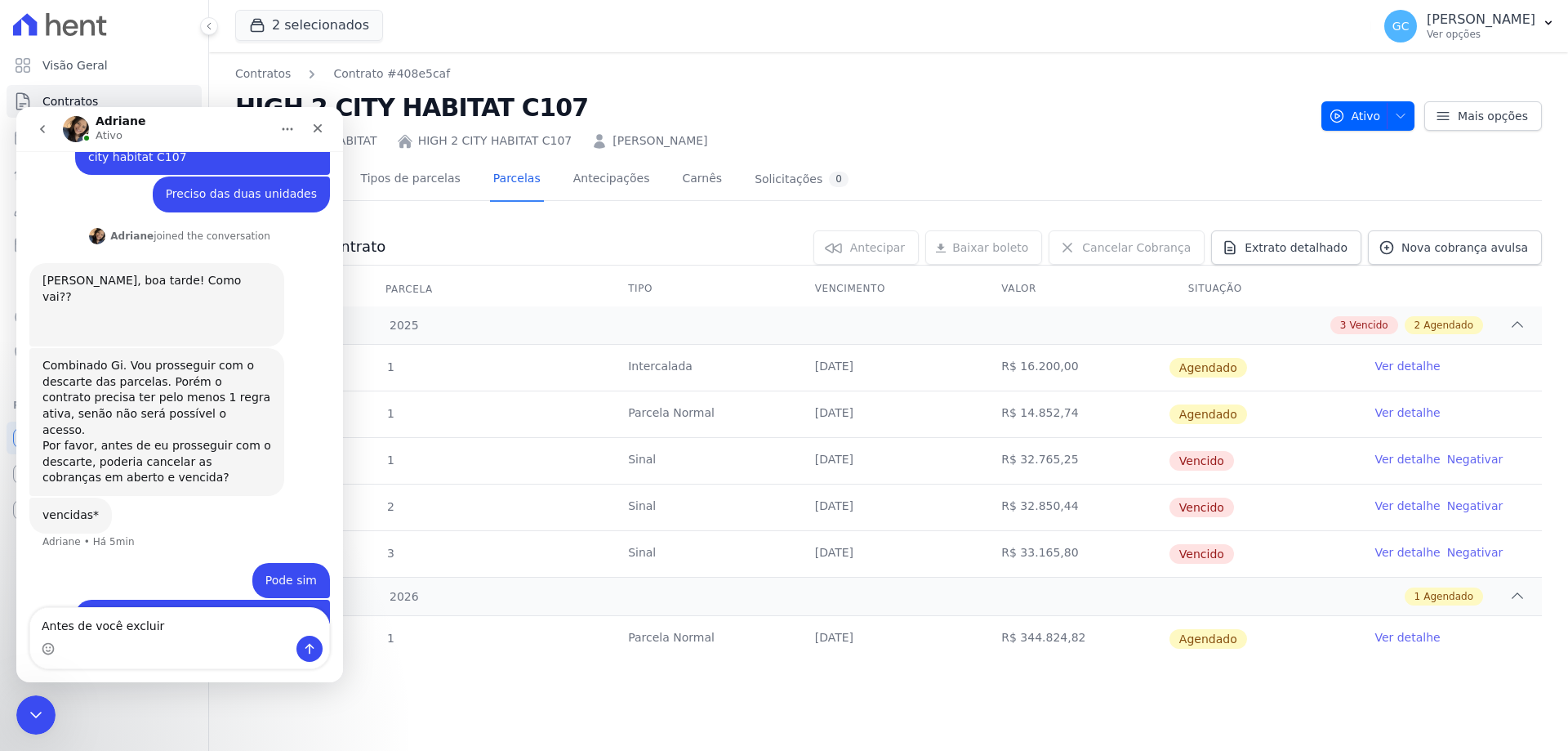
type textarea "Antes de você excluir"
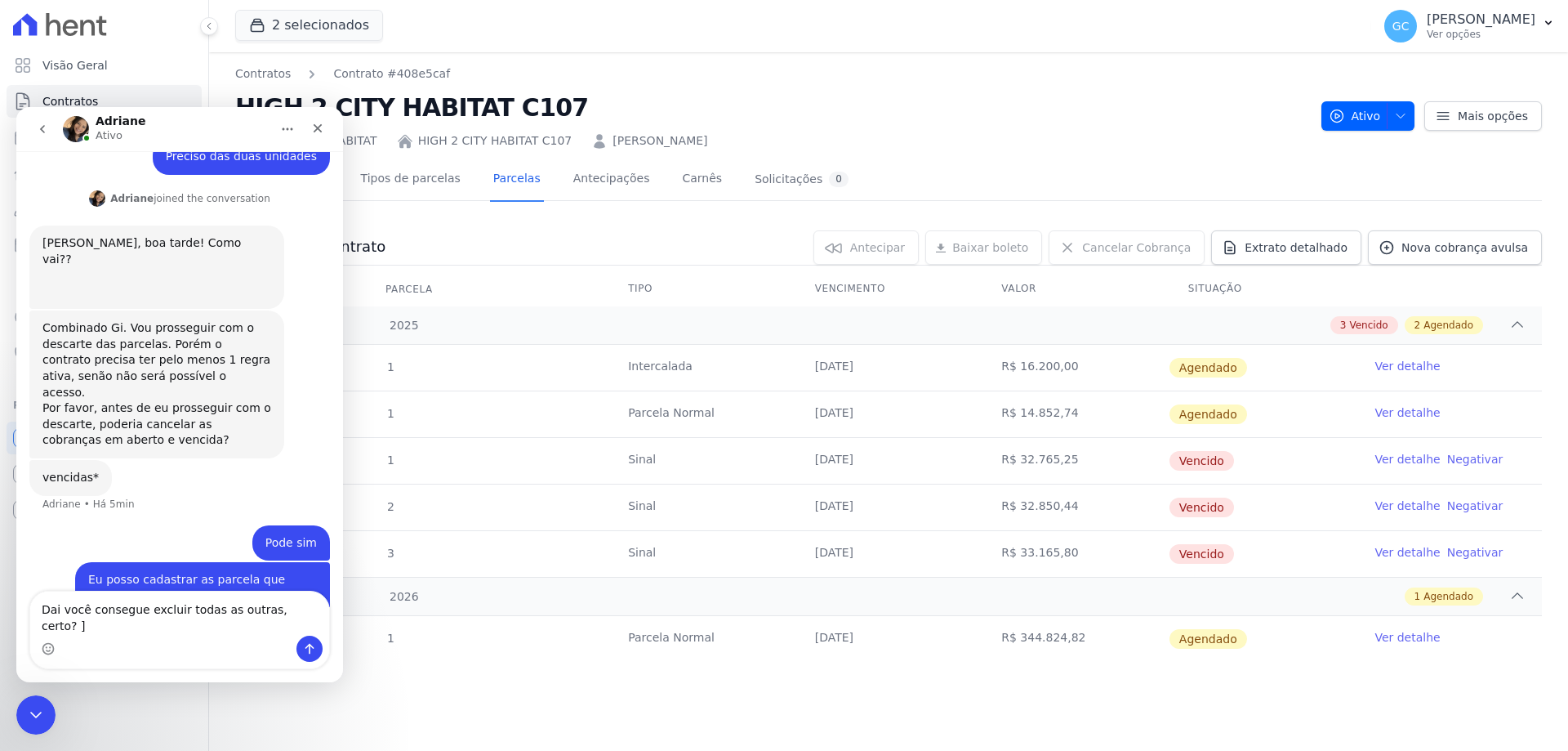
type textarea "Dai você consegue excluir todas as outras, certo?"
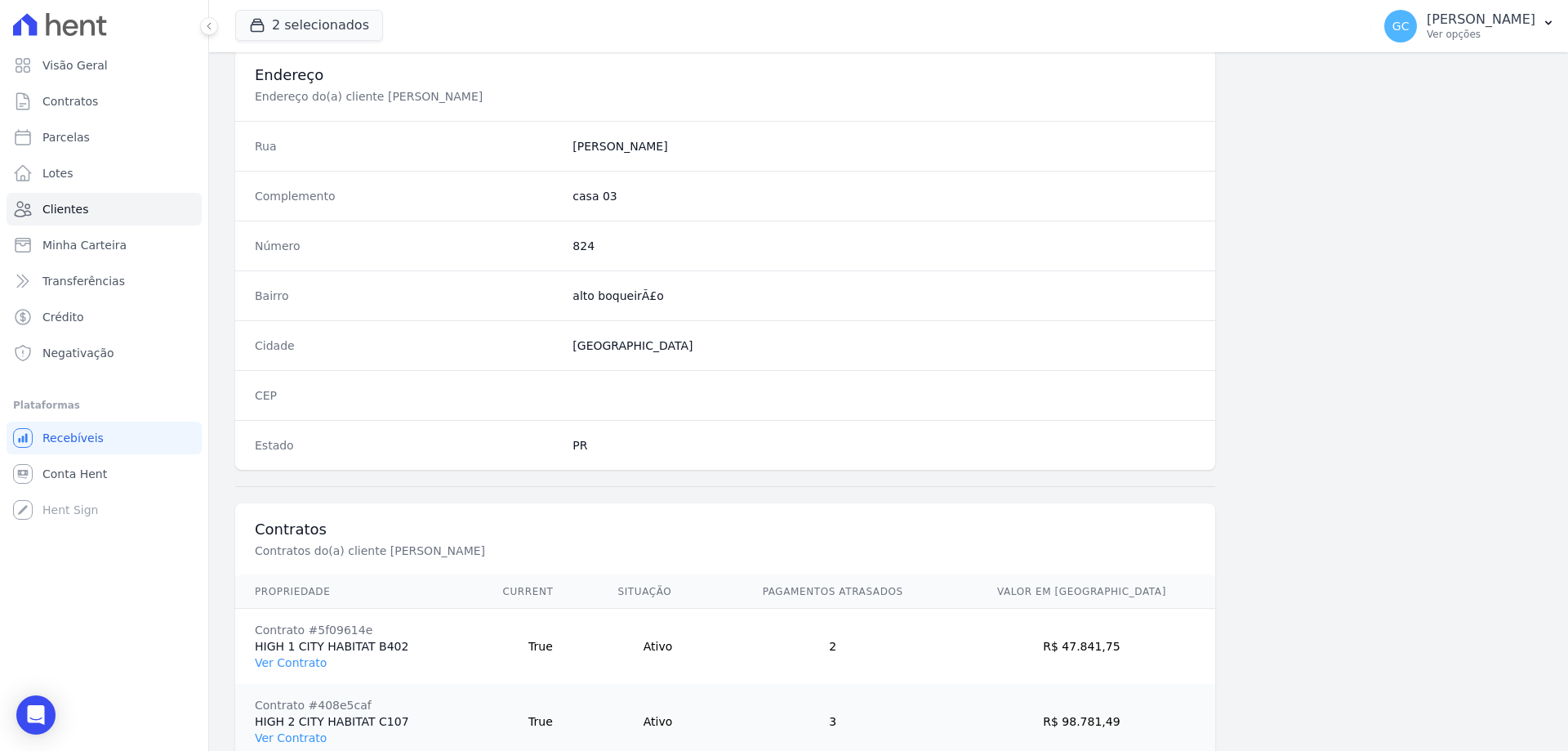
scroll to position [853, 0]
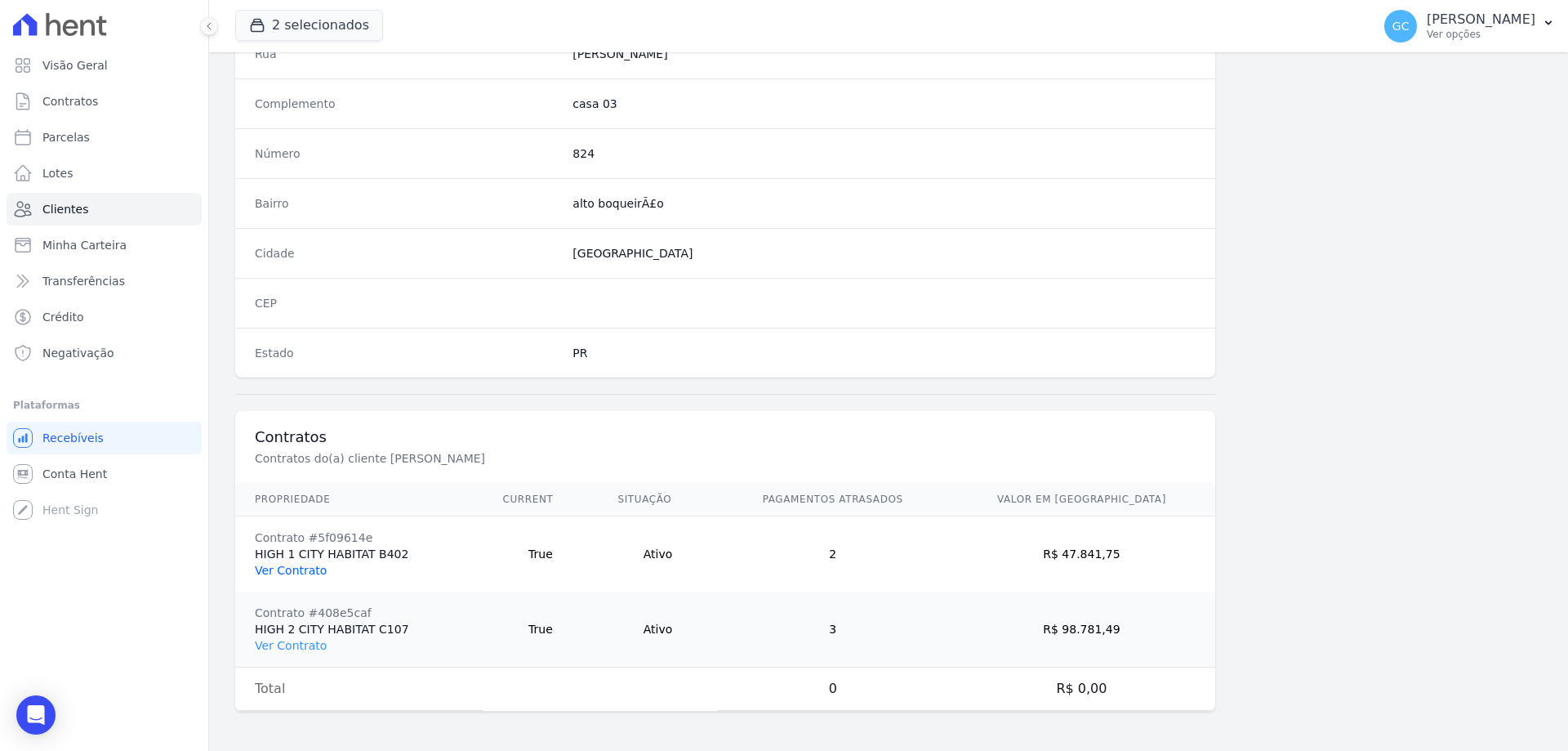
click at [295, 567] on link "Ver Contrato" at bounding box center [290, 570] width 72 height 13
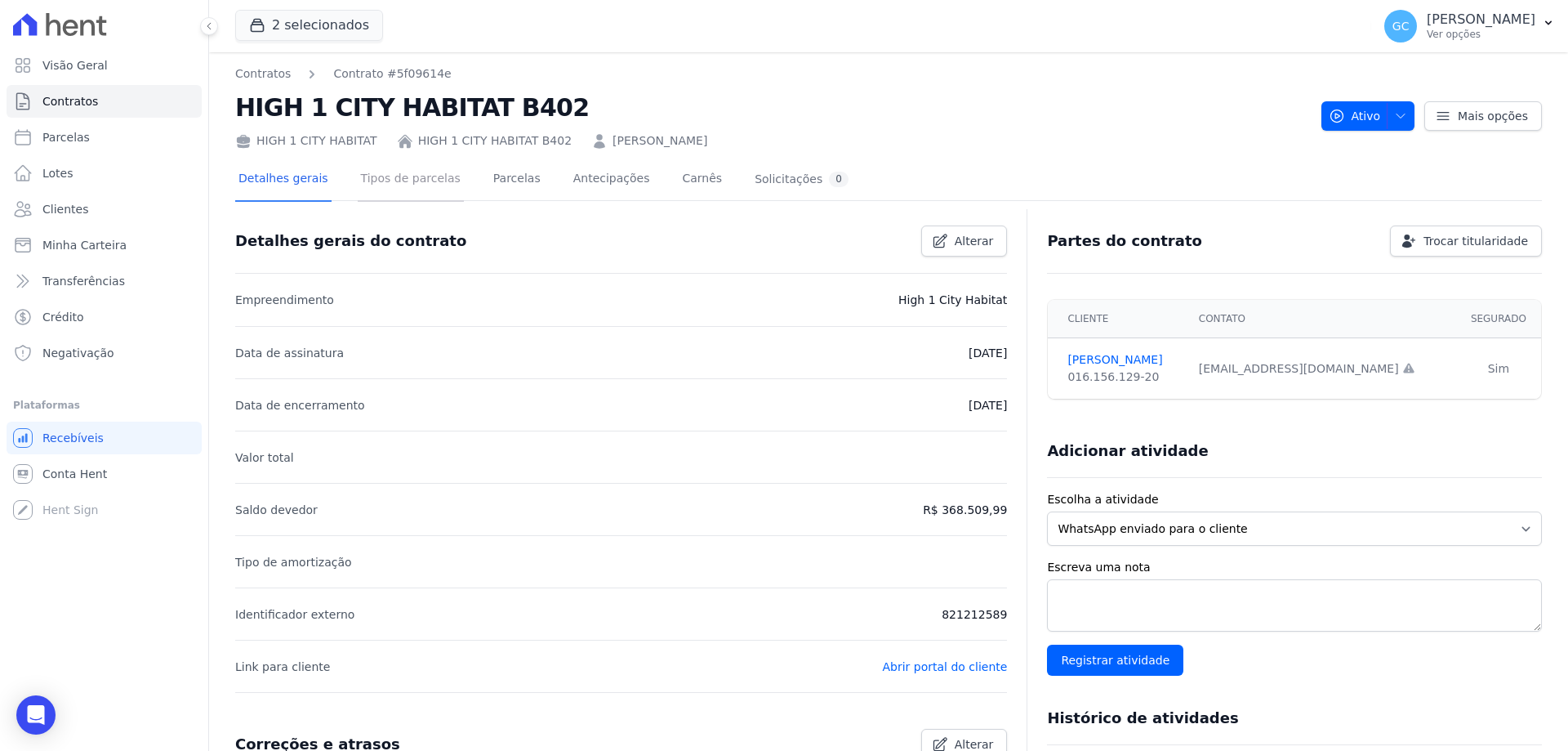
click at [408, 169] on link "Tipos de parcelas" at bounding box center [411, 181] width 106 height 44
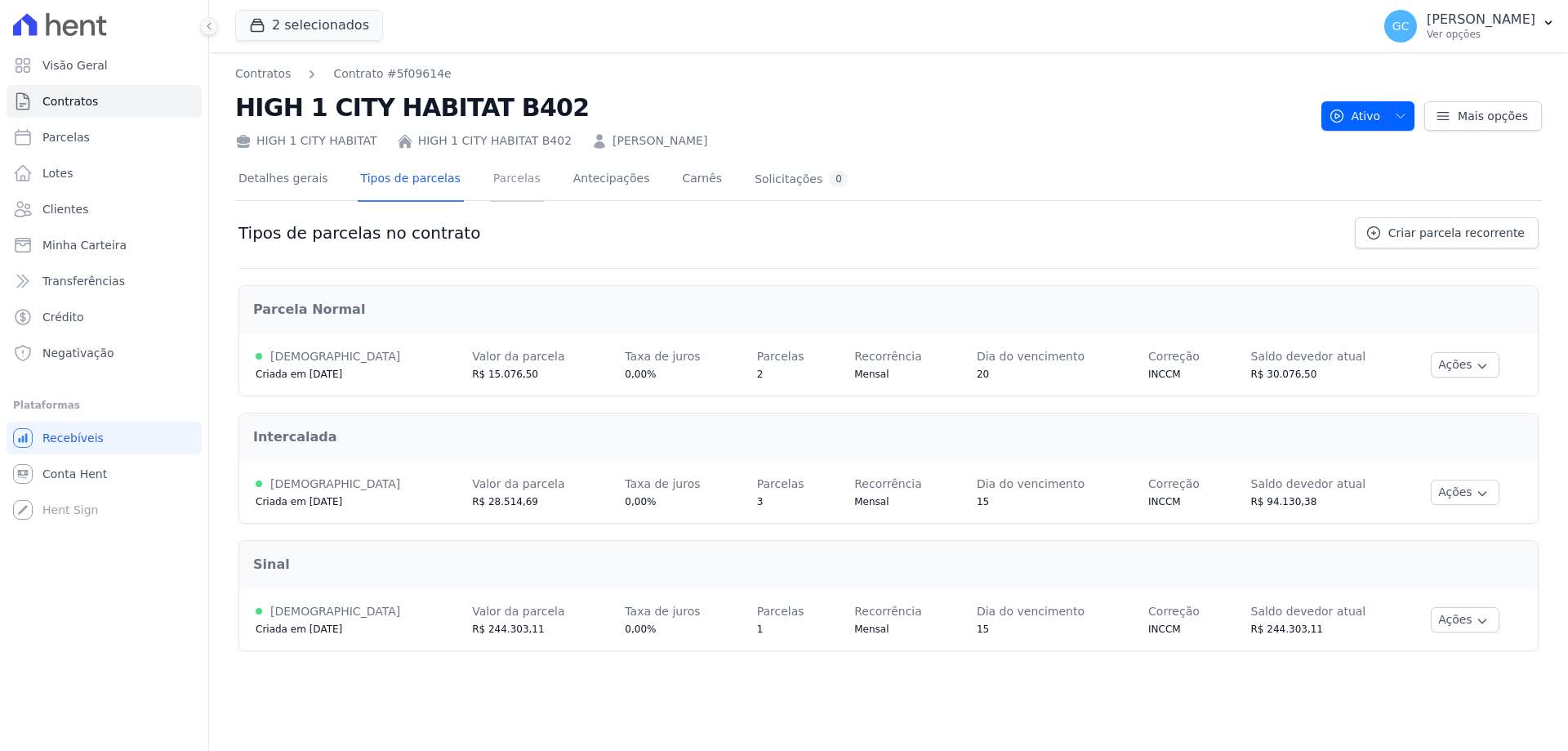
click at [504, 169] on link "Parcelas" at bounding box center [517, 181] width 54 height 44
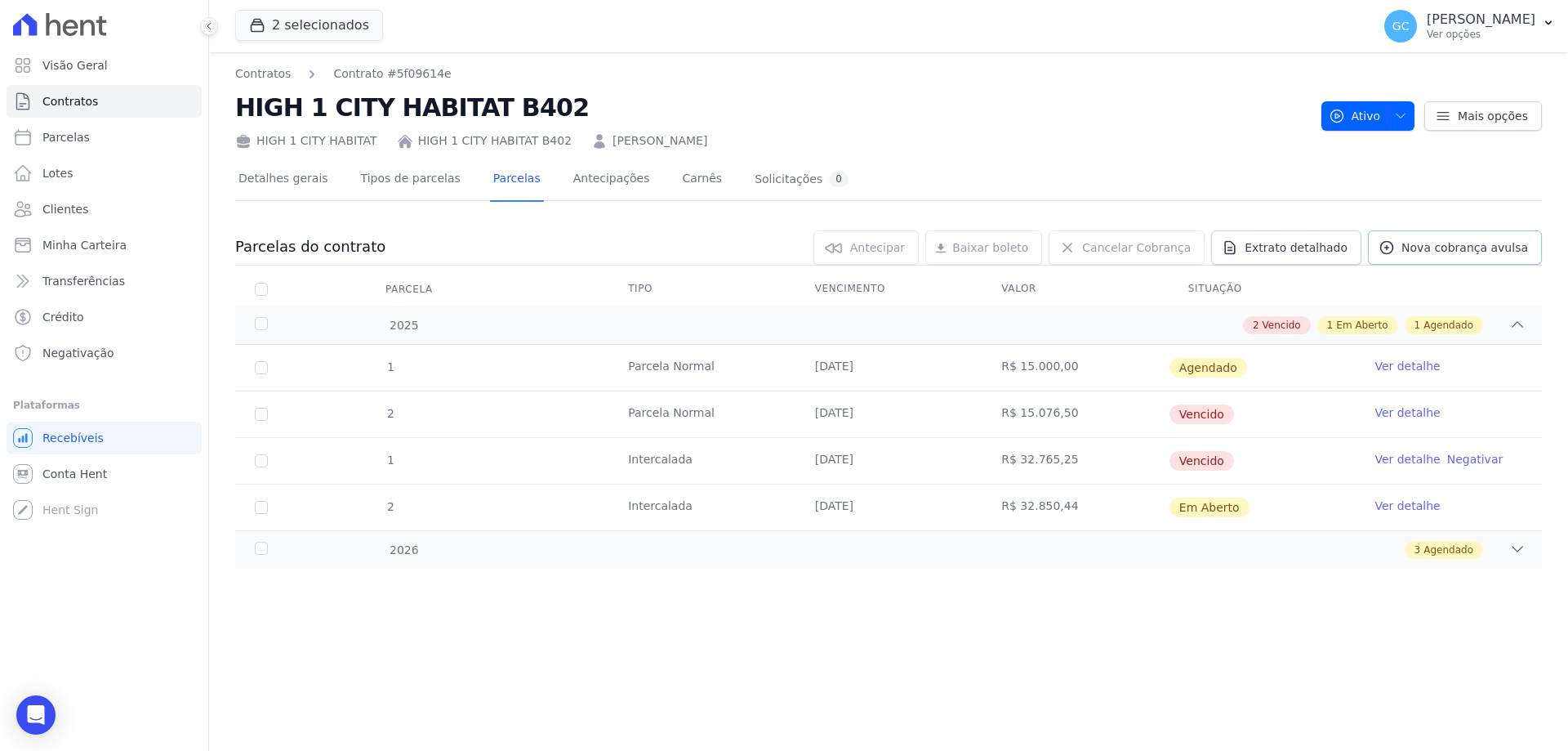
click at [1431, 248] on span "Nova cobrança avulsa" at bounding box center [1464, 247] width 126 height 17
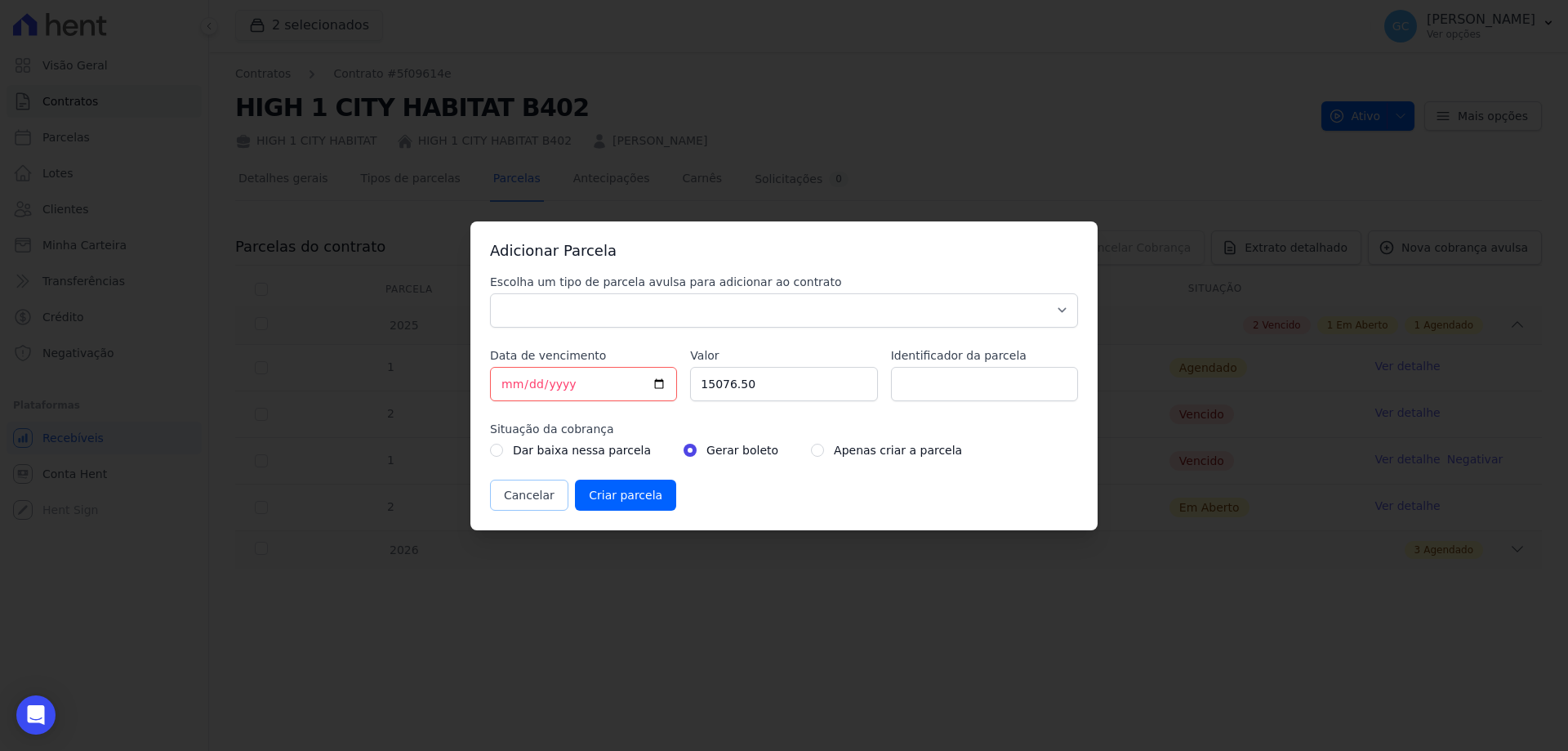
click at [524, 491] on button "Cancelar" at bounding box center [529, 495] width 78 height 31
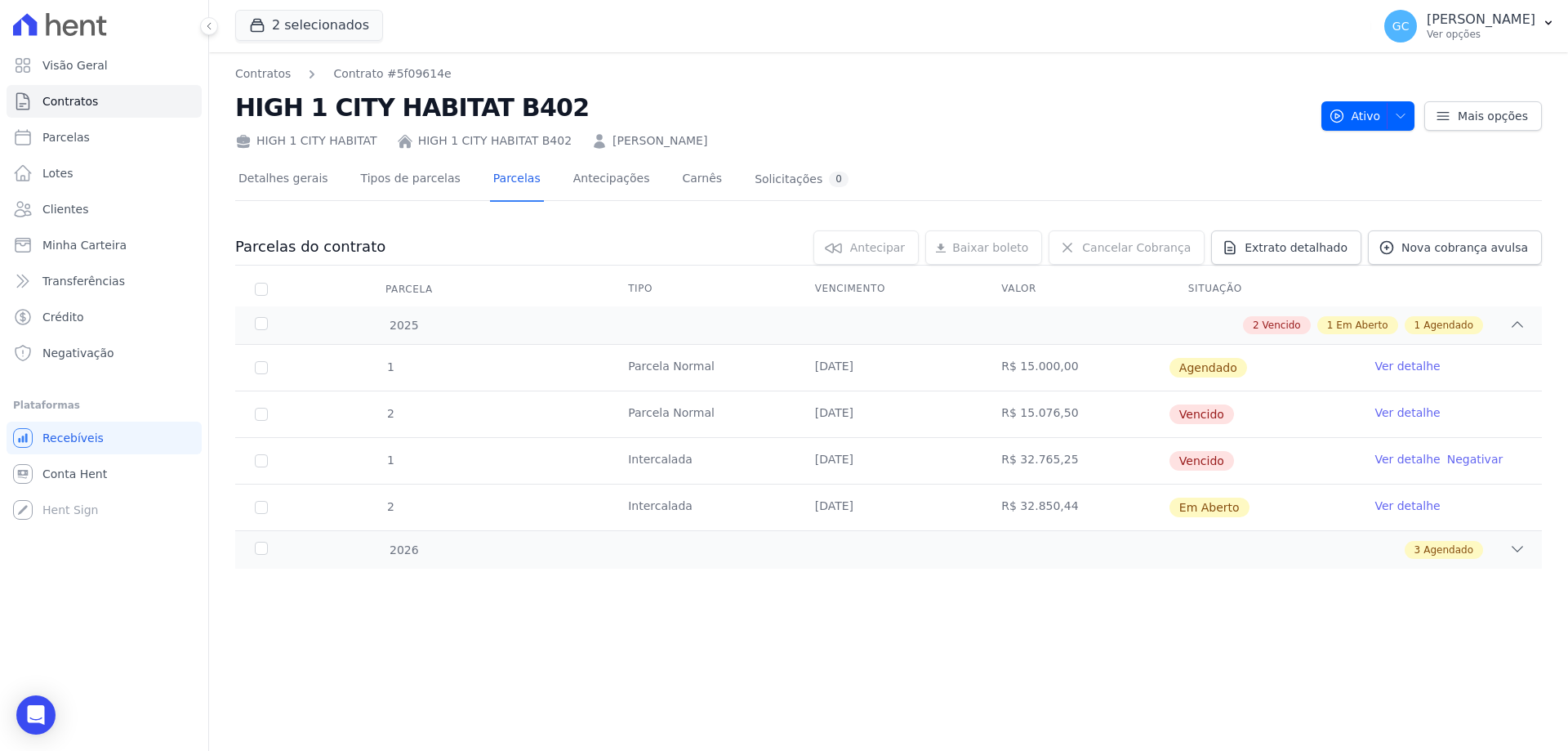
click at [384, 156] on div "Detalhes gerais Tipos de parcelas Parcelas Antecipações Carnês Solicitações 0 P…" at bounding box center [889, 377] width 1306 height 455
click at [379, 181] on link "Tipos de parcelas" at bounding box center [411, 181] width 106 height 44
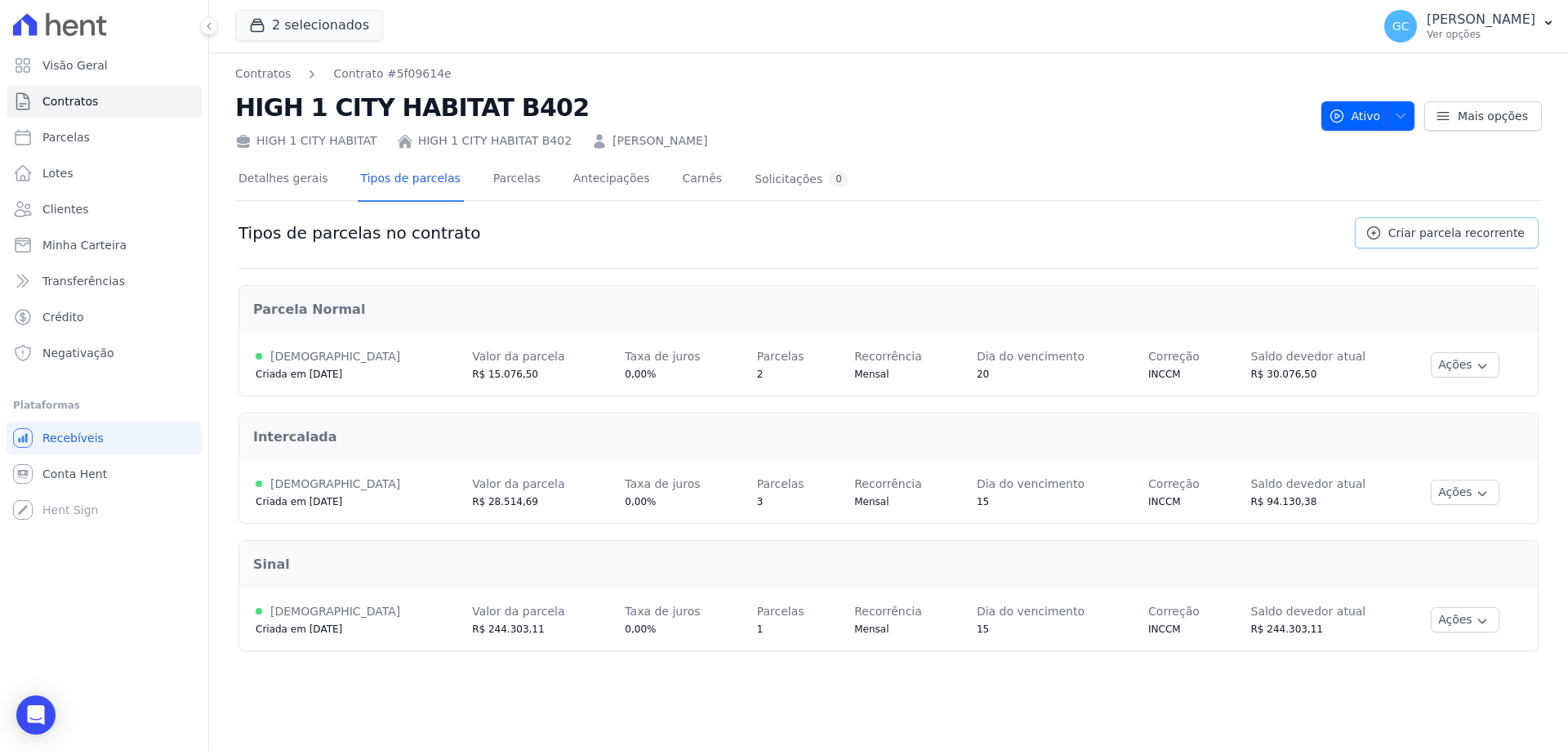
click at [1421, 230] on span "Criar parcela recorrente" at bounding box center [1456, 233] width 136 height 17
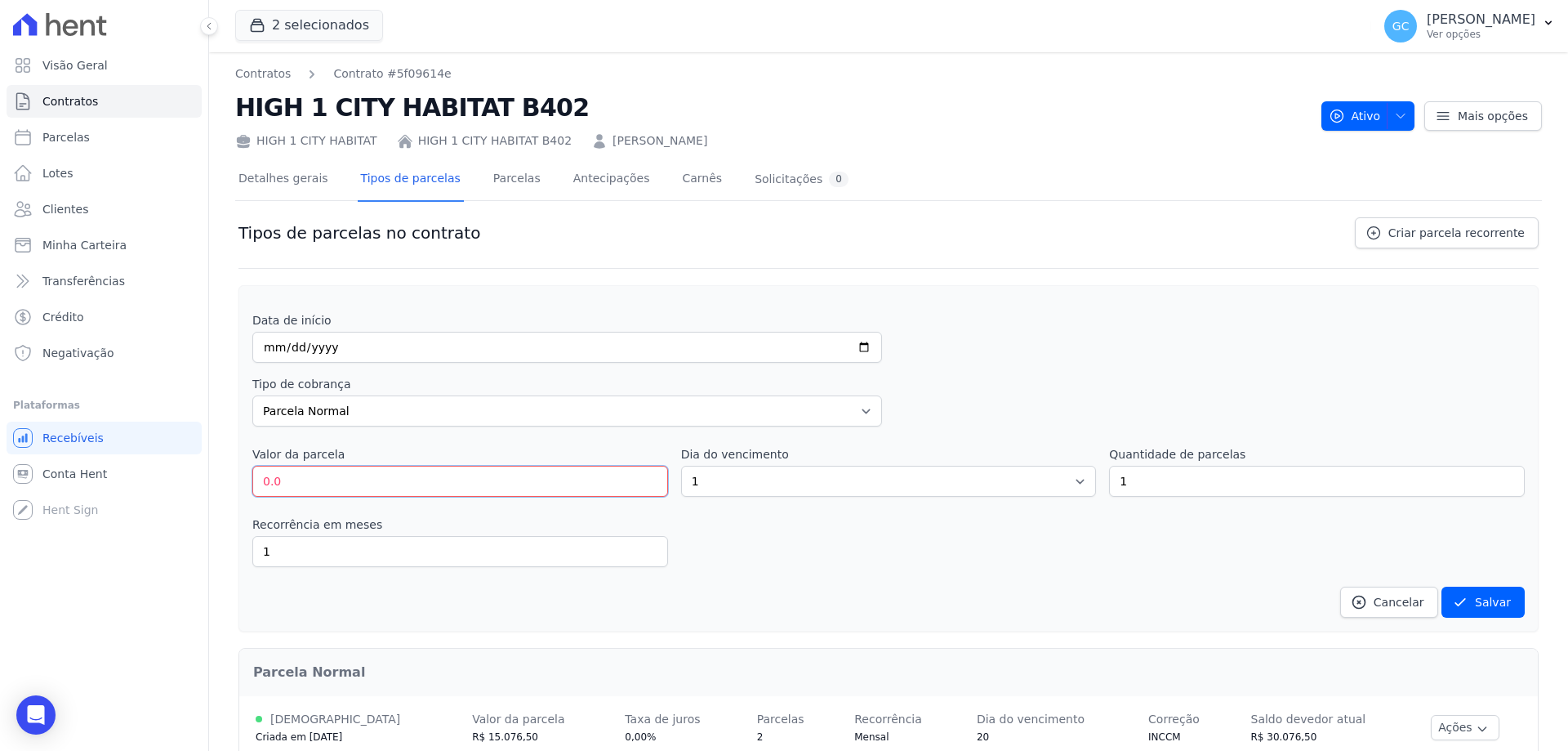
click at [308, 471] on input "0.0" at bounding box center [460, 481] width 416 height 31
click at [490, 174] on link "Parcelas" at bounding box center [517, 181] width 54 height 44
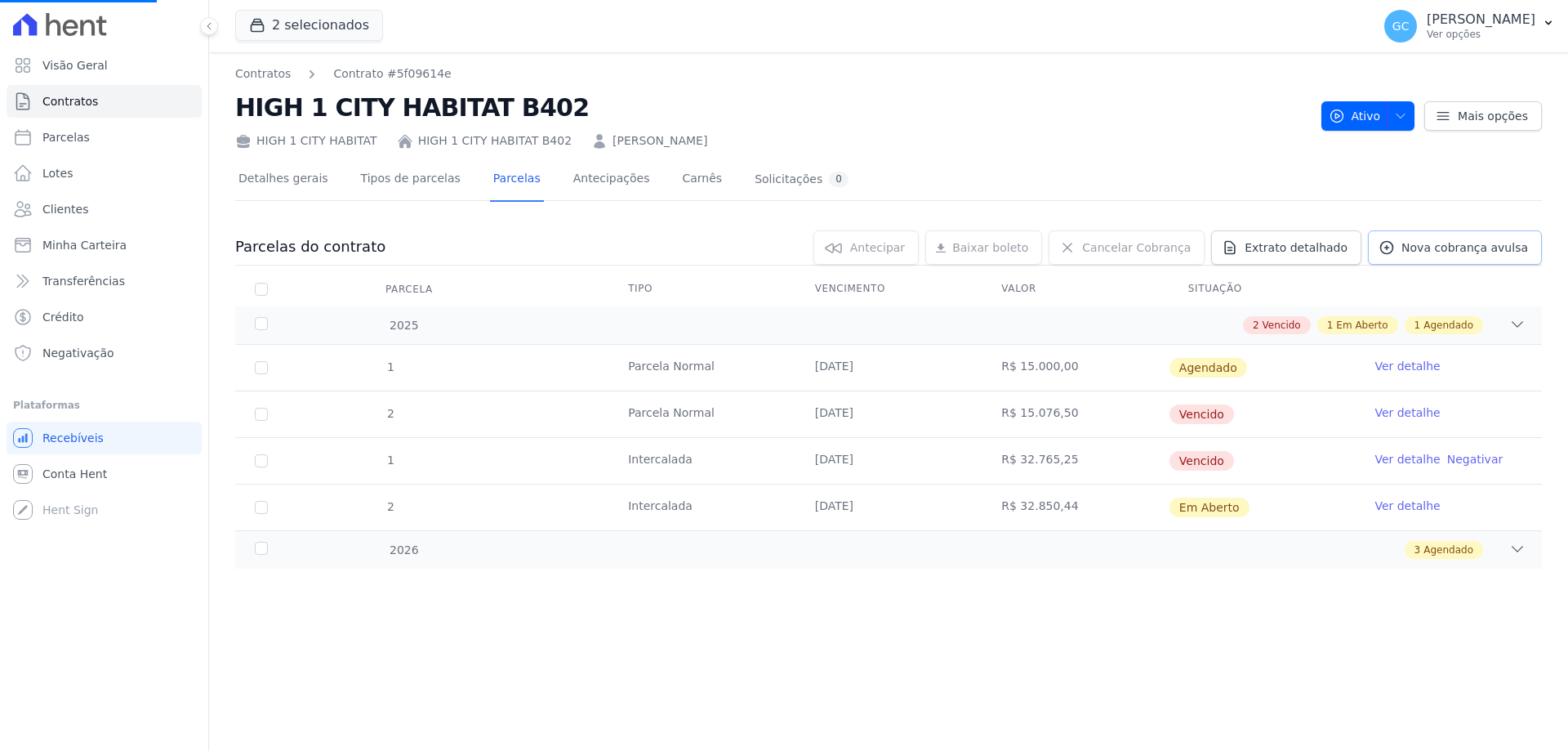
click at [1480, 242] on span "Nova cobrança avulsa" at bounding box center [1464, 247] width 126 height 17
click at [1462, 249] on span "Nova cobrança avulsa" at bounding box center [1464, 247] width 126 height 17
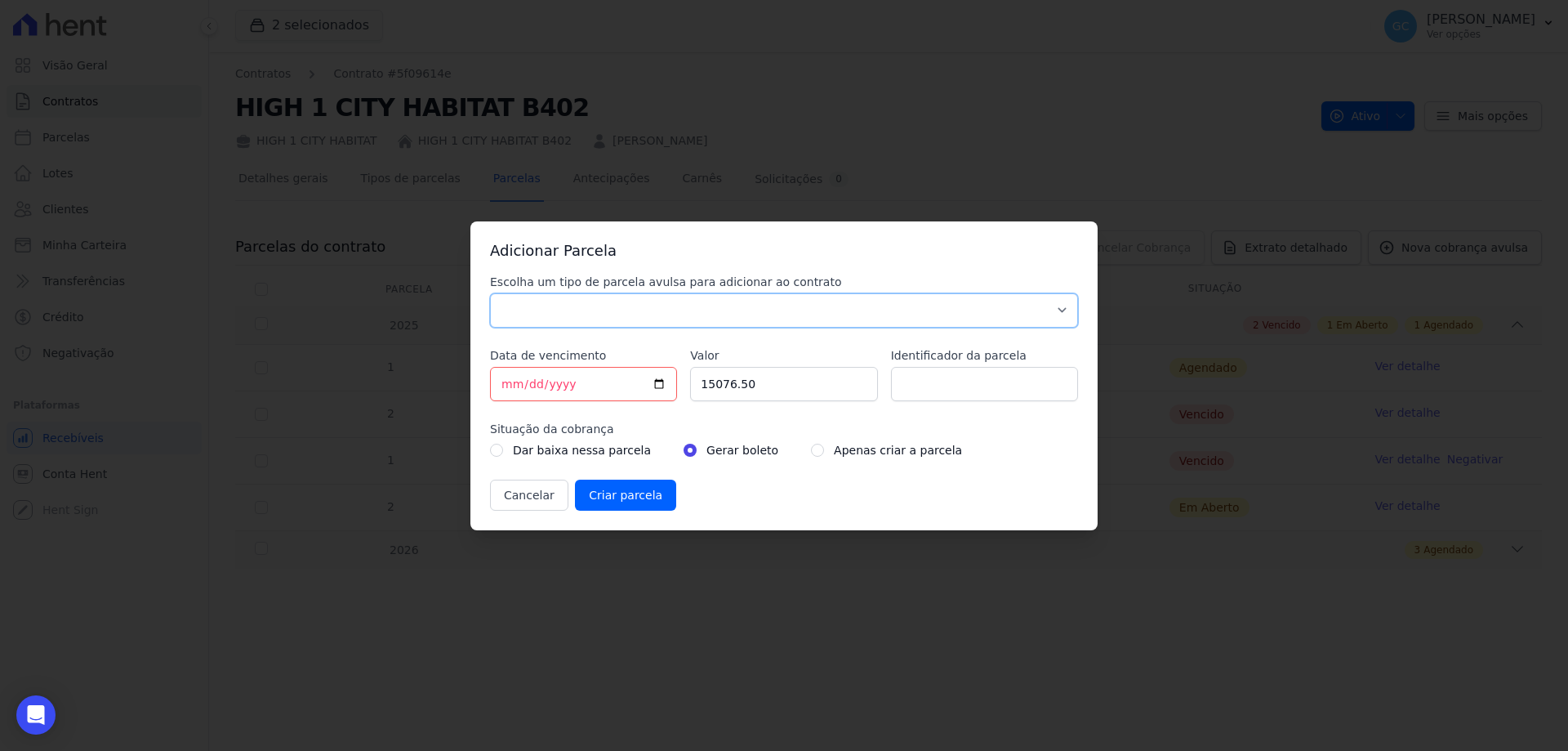
click at [554, 321] on select "Parcela Normal Sinal Caução Intercalada Chaves Pré Chaves Pós Chaves Taxas Quit…" at bounding box center [784, 310] width 588 height 34
select select "standard"
click at [490, 293] on select "Parcela Normal Sinal Caução Intercalada Chaves Pré Chaves Pós Chaves Taxas Quit…" at bounding box center [784, 310] width 588 height 34
click at [774, 384] on input "15076.50" at bounding box center [783, 383] width 187 height 34
drag, startPoint x: 782, startPoint y: 387, endPoint x: 702, endPoint y: 391, distance: 80.1
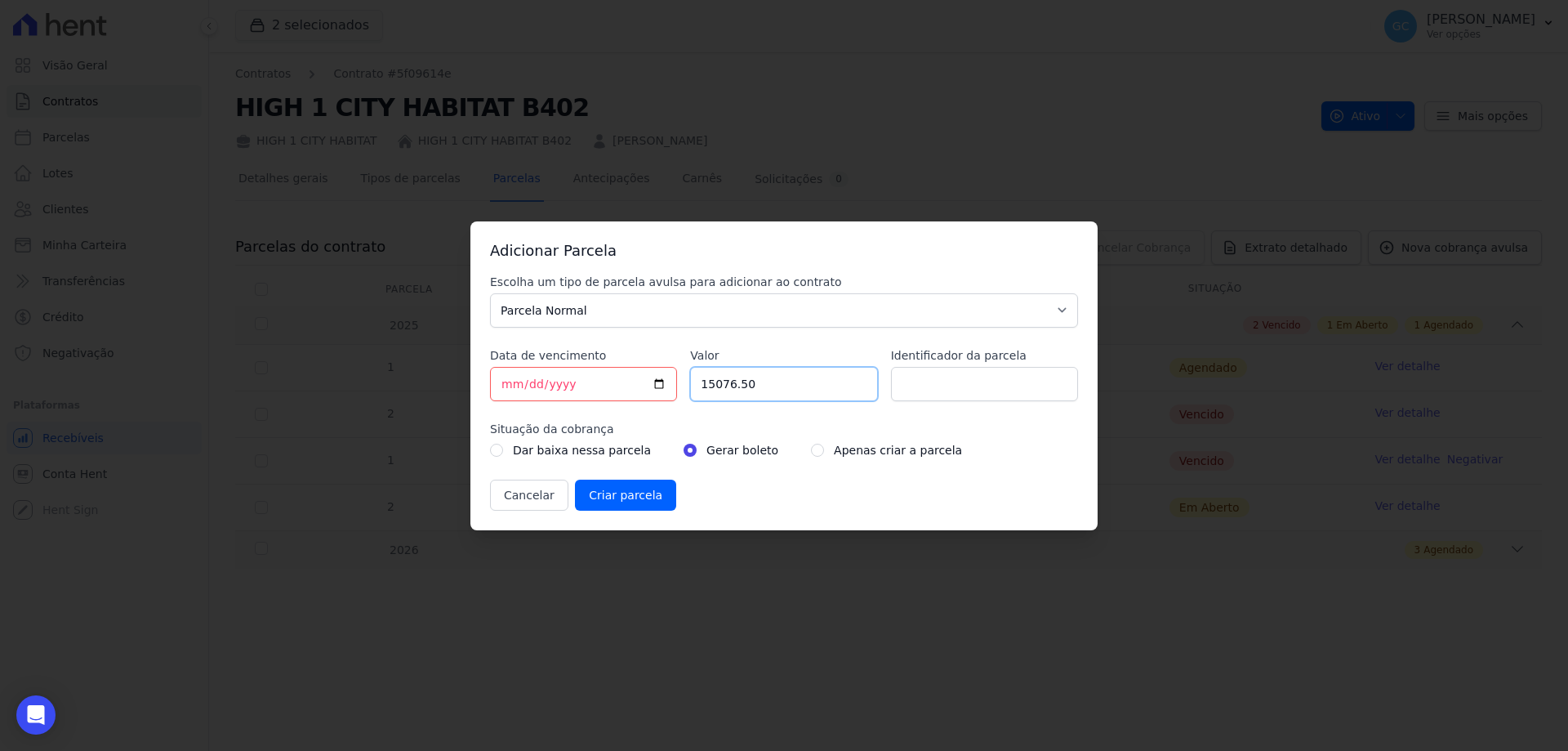
click at [702, 391] on input "15076.50" at bounding box center [783, 383] width 187 height 34
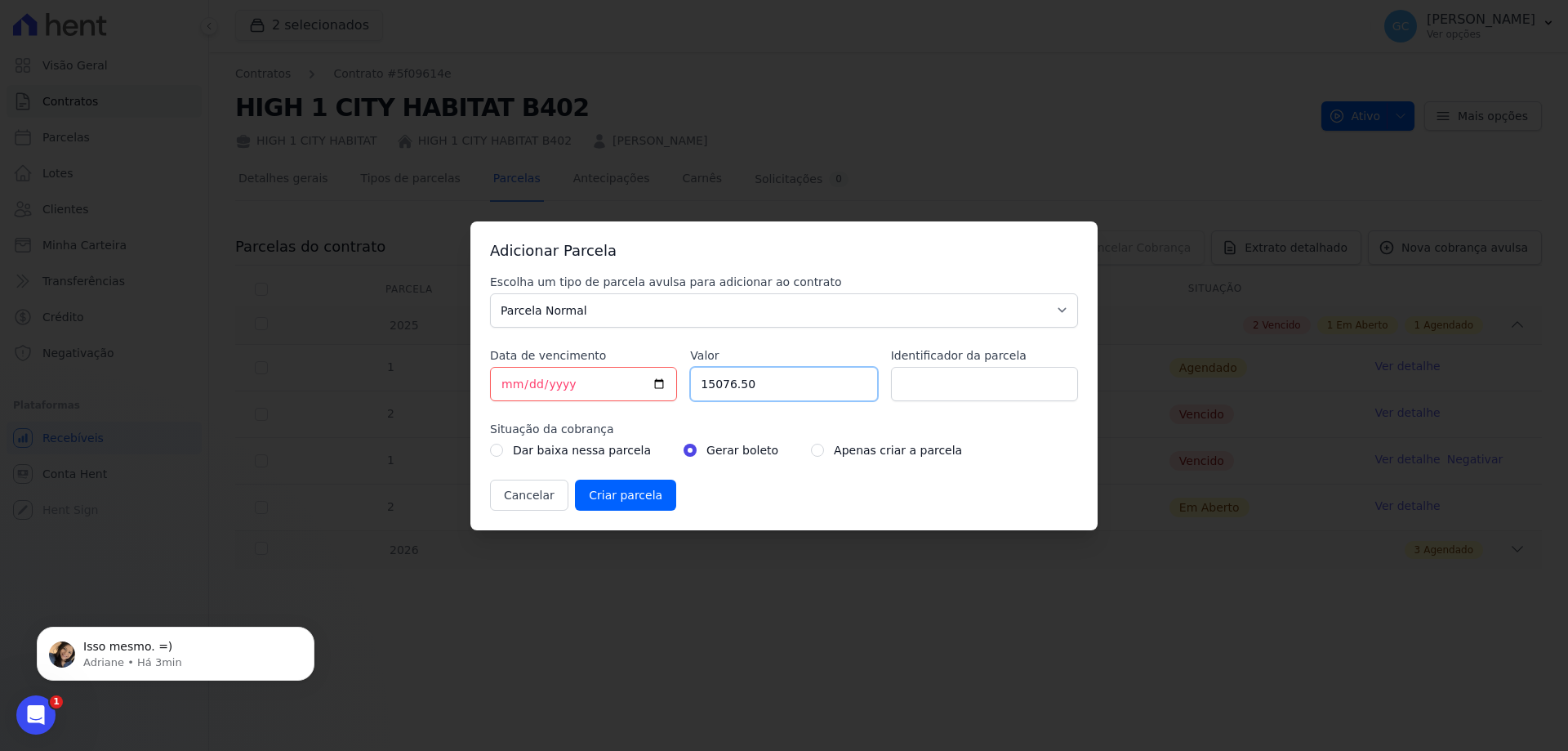
click at [767, 381] on input "15076.50" at bounding box center [783, 383] width 187 height 34
drag, startPoint x: 772, startPoint y: 380, endPoint x: 696, endPoint y: 387, distance: 76.3
click at [696, 387] on input "15076.50" at bounding box center [783, 383] width 187 height 34
paste input "9.2000"
type input "19.20000"
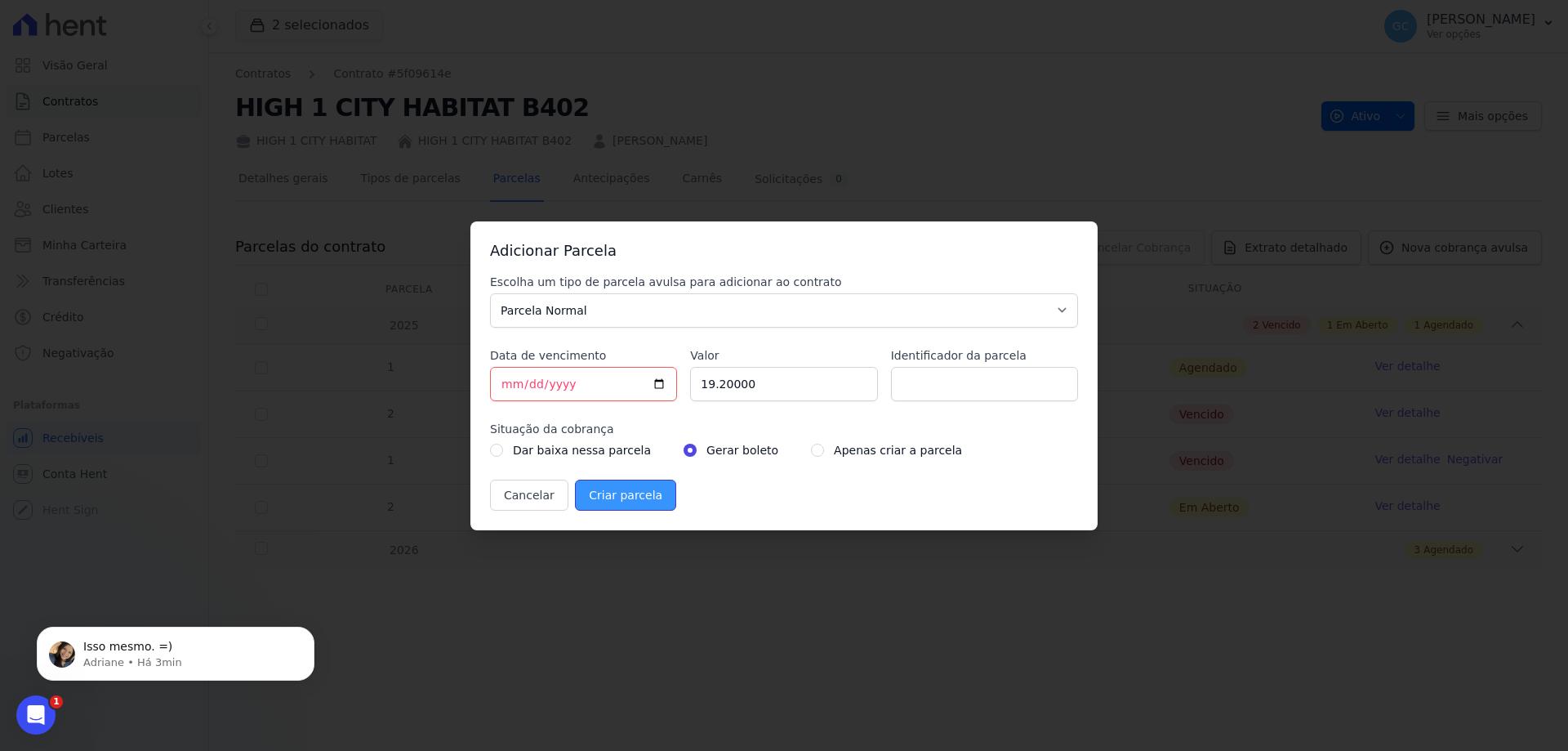
click at [614, 495] on input "Criar parcela" at bounding box center [625, 495] width 101 height 31
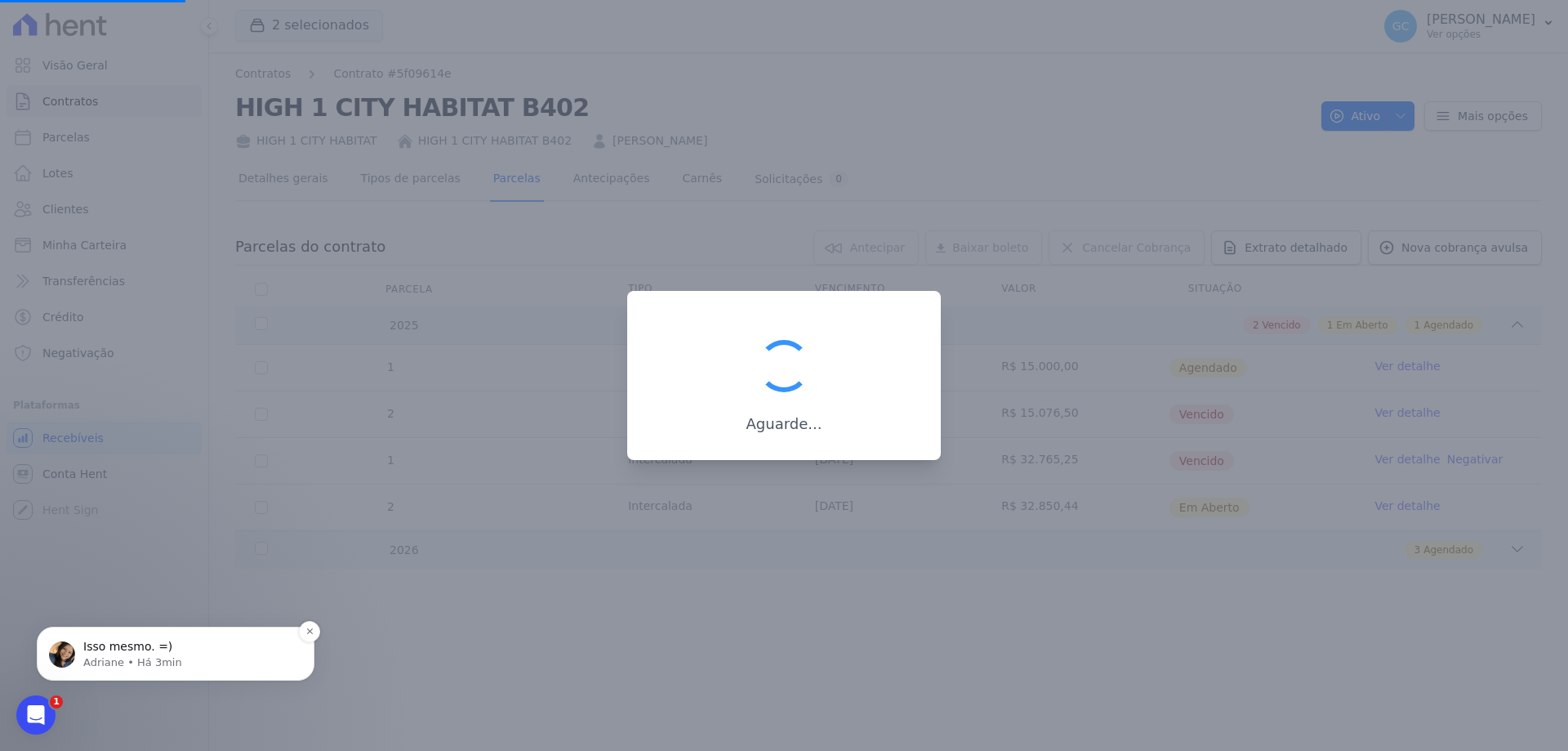
click at [115, 651] on p "Isso mesmo. =)" at bounding box center [189, 646] width 211 height 17
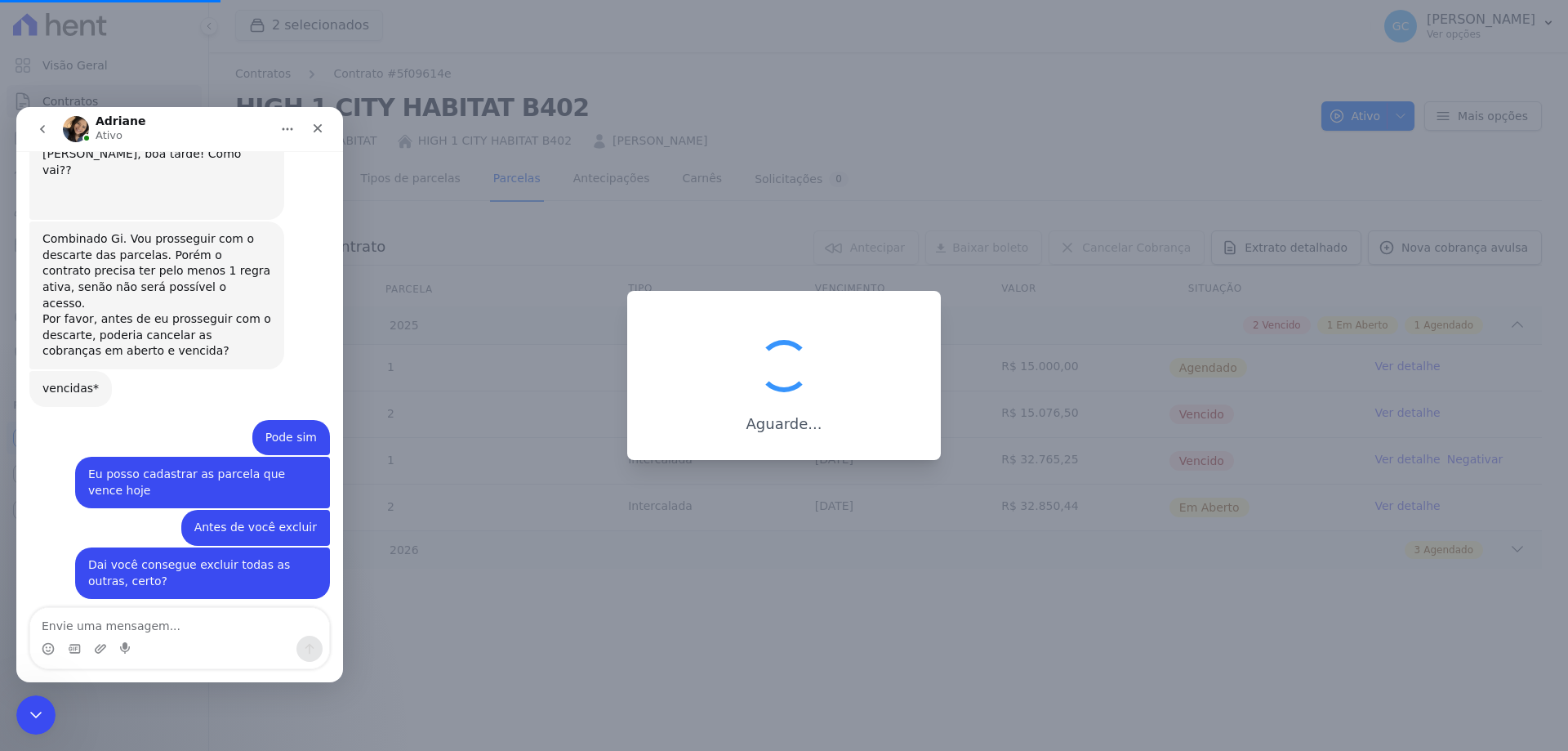
scroll to position [484, 0]
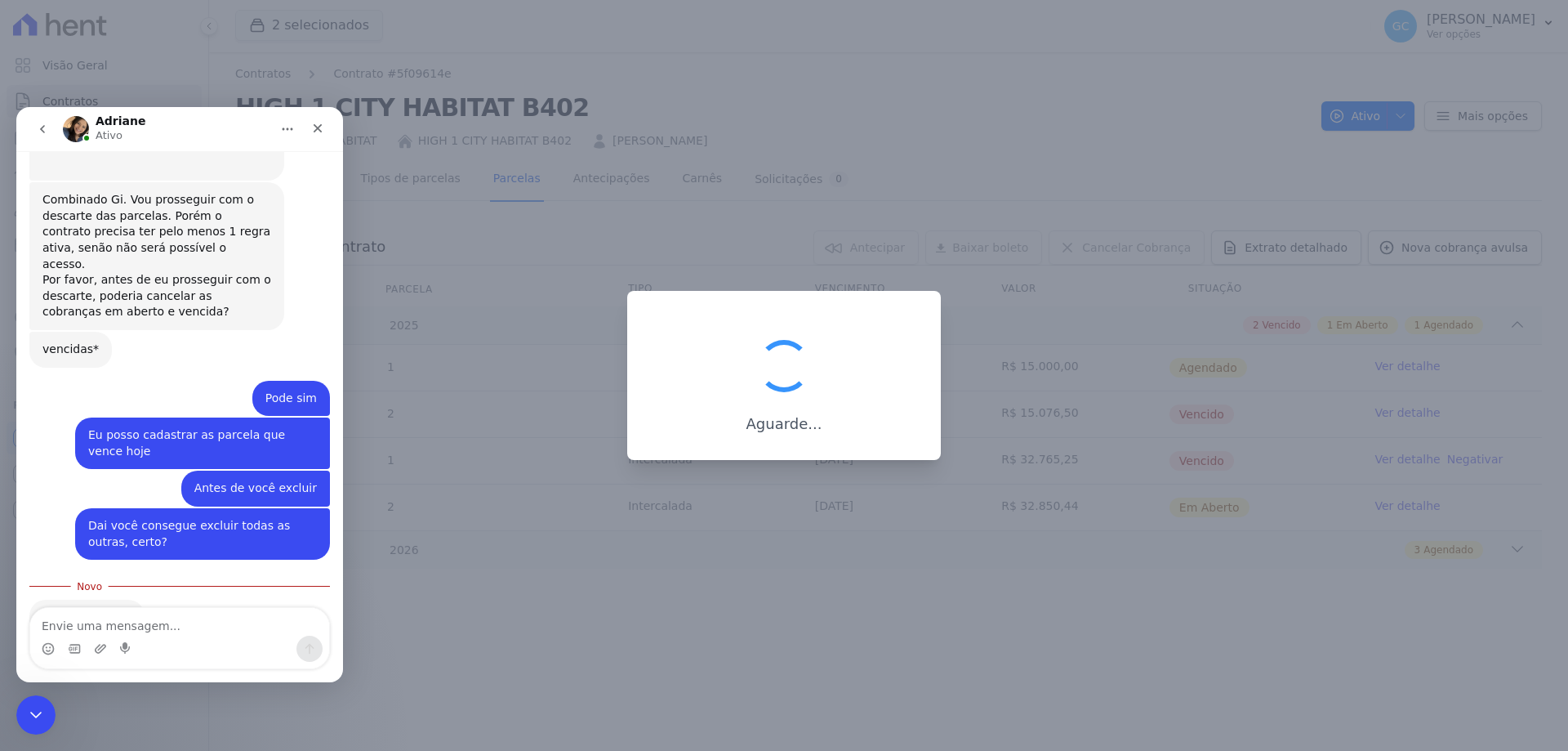
click at [125, 628] on textarea "Envie uma mensagem..." at bounding box center [180, 622] width 299 height 28
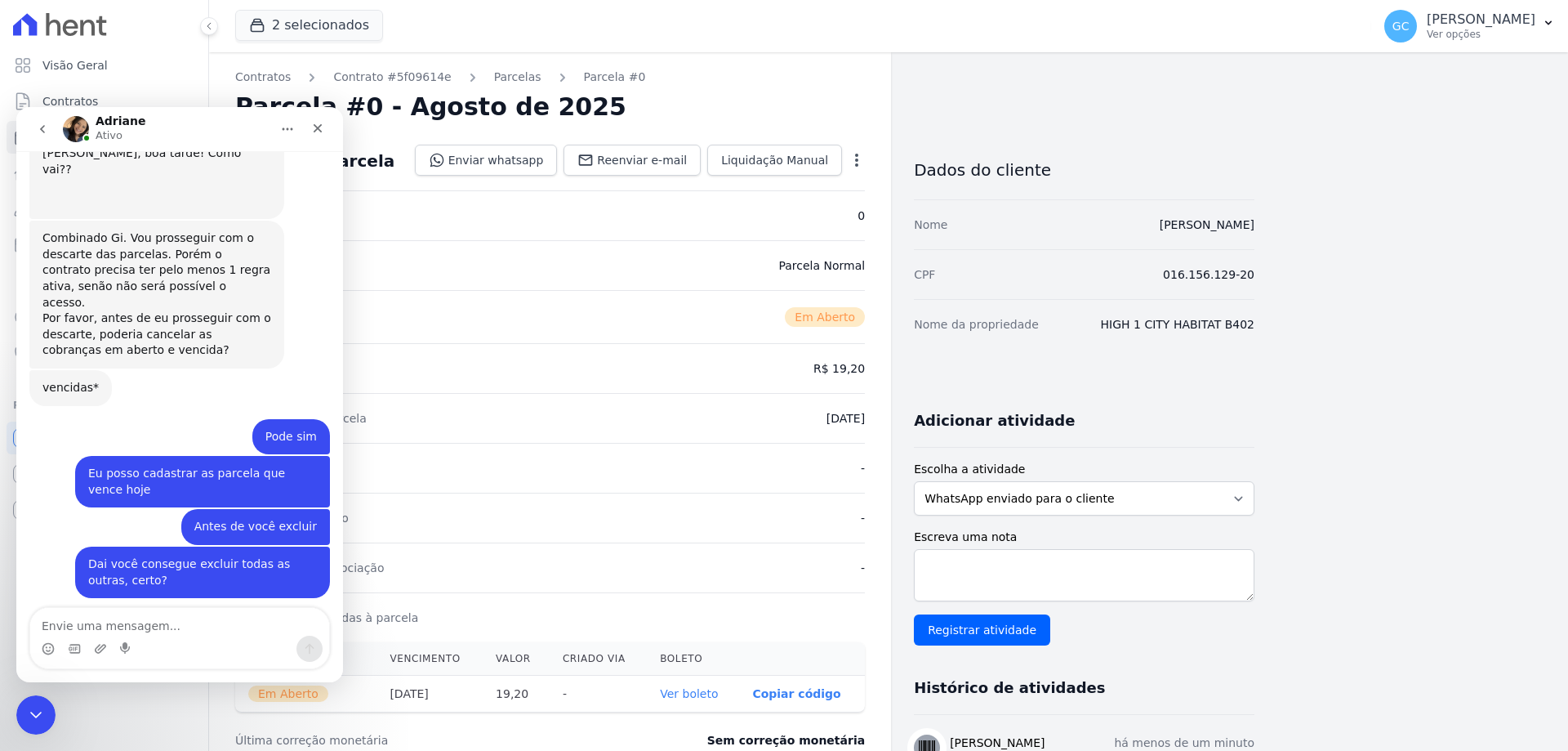
scroll to position [457, 0]
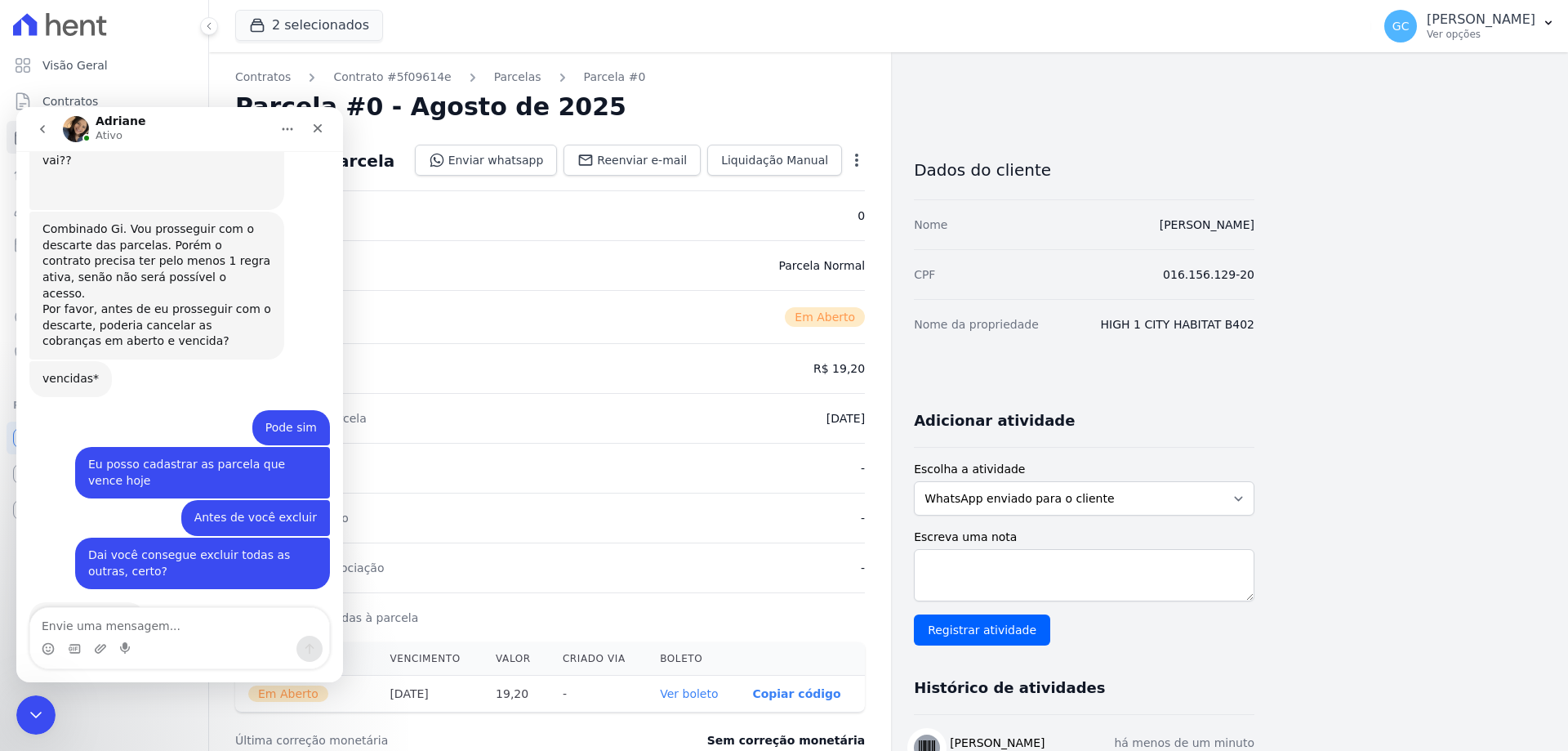
type textarea "s"
type textarea "S"
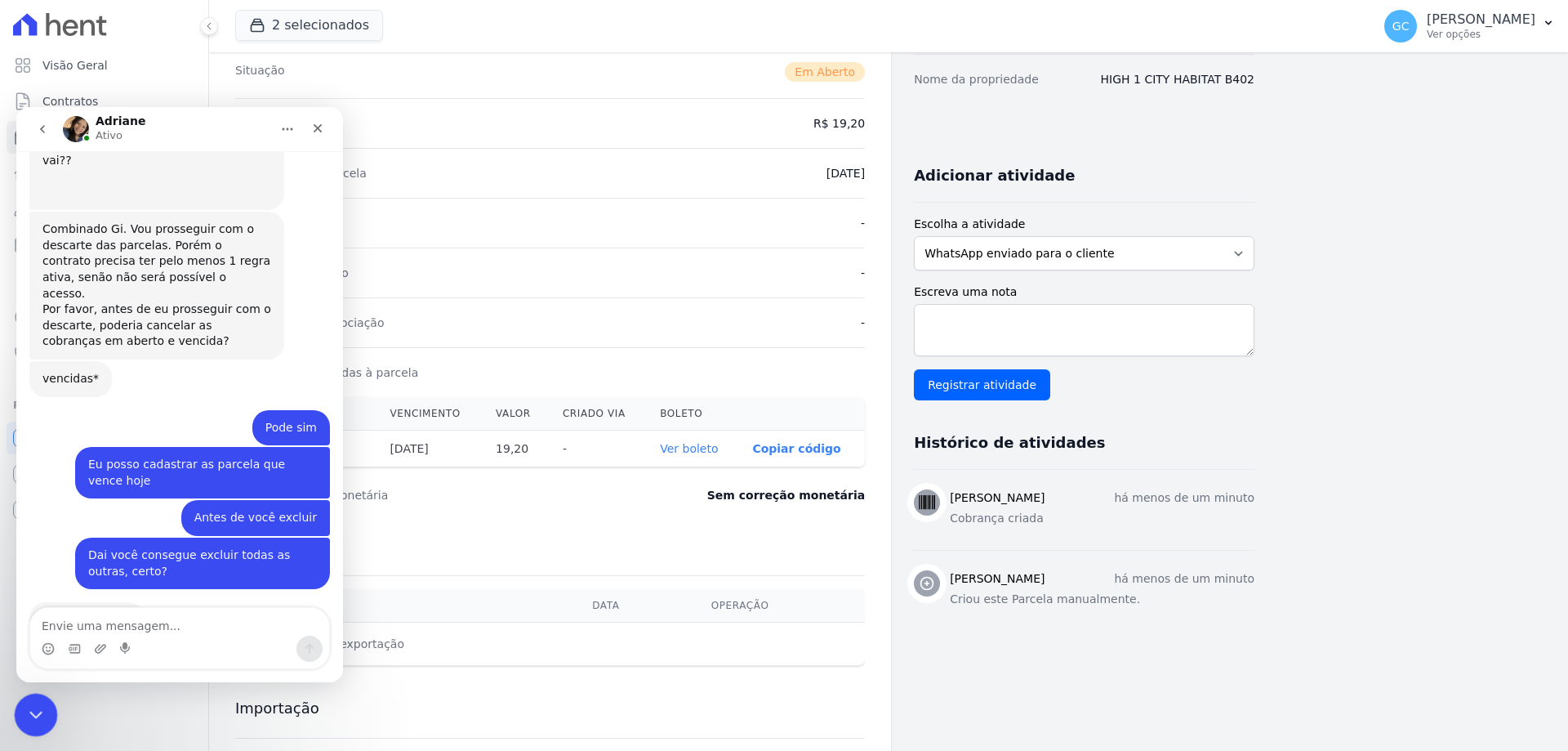
click at [37, 703] on icon "Encerramento do Messenger da Intercom" at bounding box center [33, 712] width 19 height 19
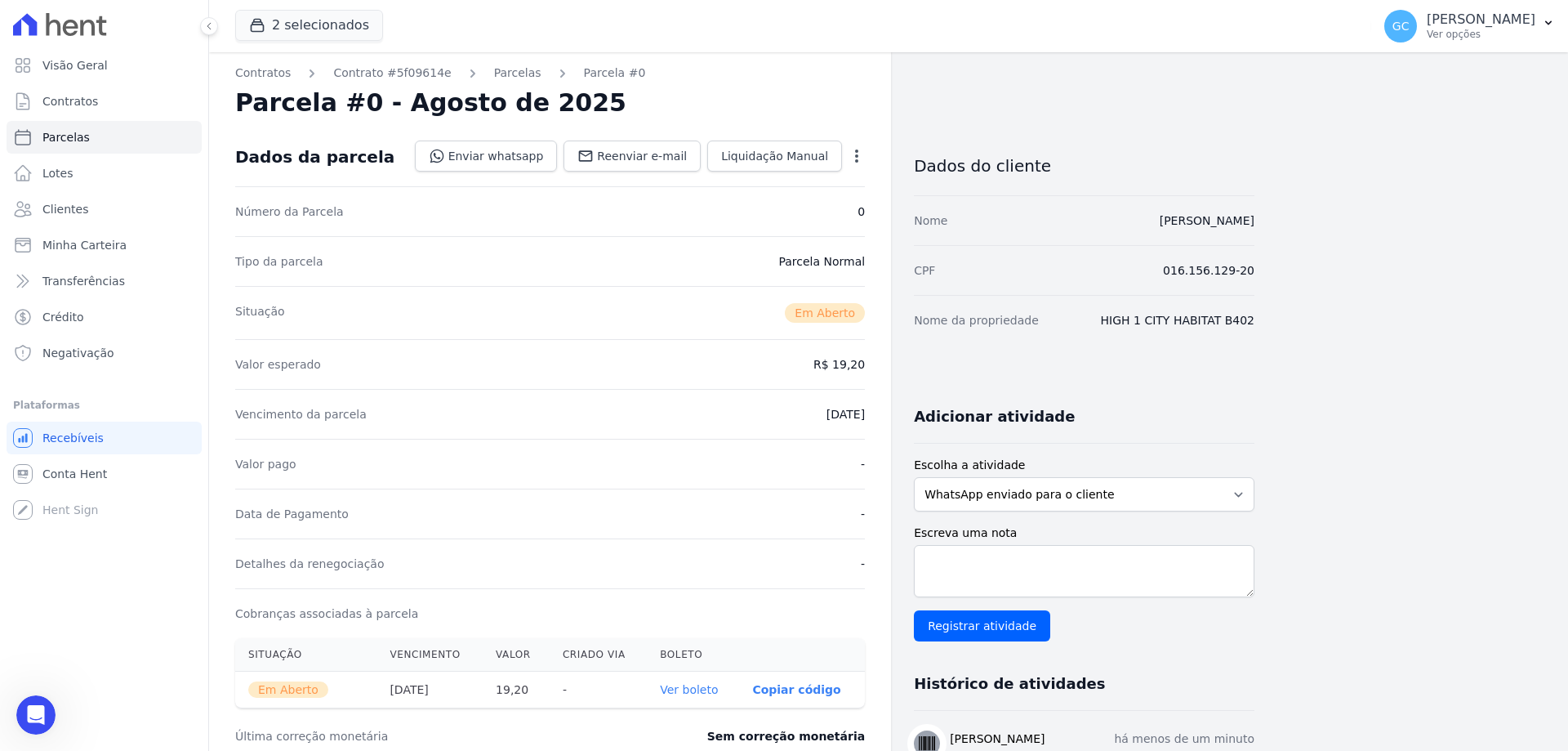
scroll to position [0, 0]
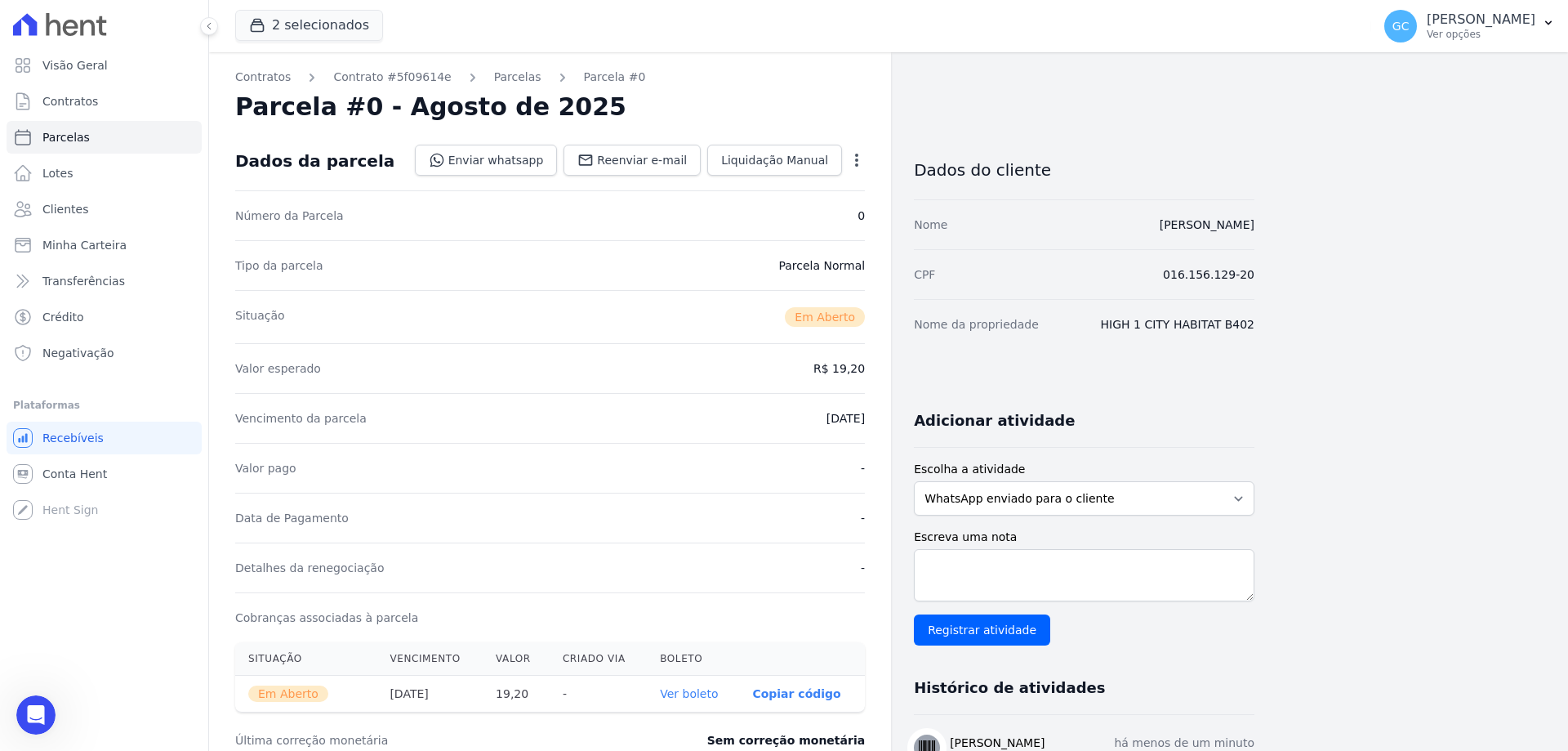
click at [856, 159] on icon "button" at bounding box center [857, 160] width 3 height 13
click at [816, 202] on link "Cancelar Cobrança" at bounding box center [786, 212] width 144 height 30
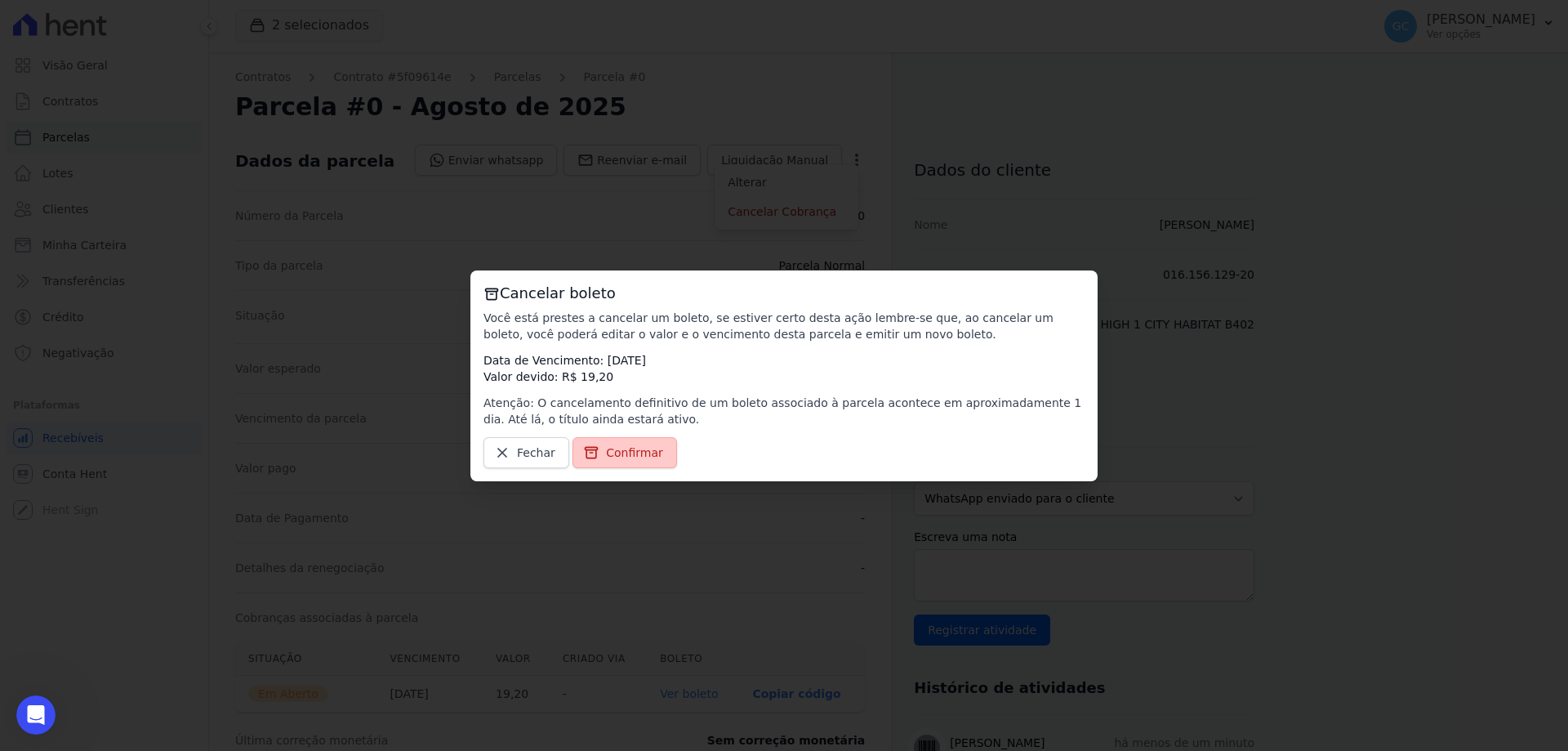
click at [599, 444] on link "Confirmar" at bounding box center [624, 453] width 105 height 31
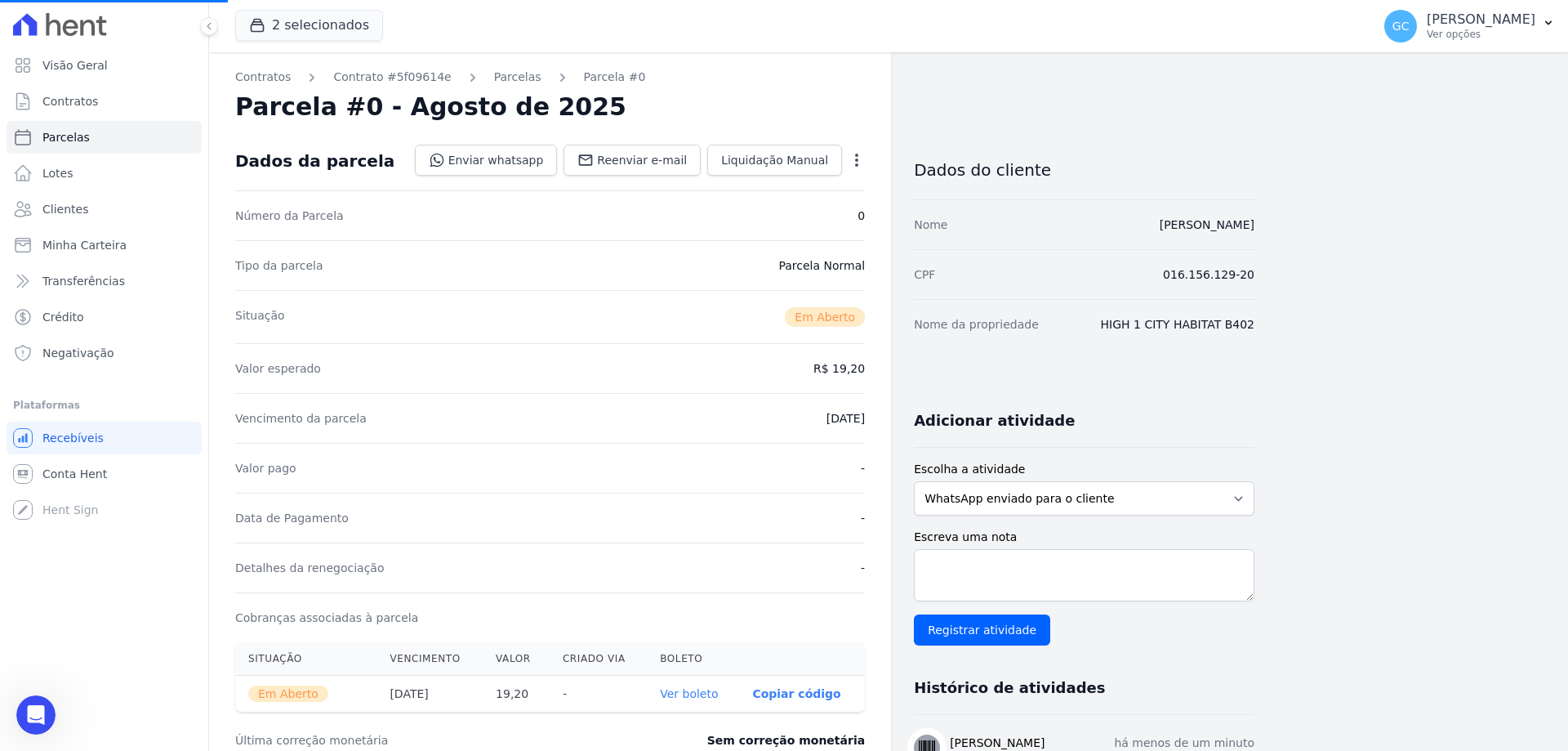
click at [862, 158] on icon "button" at bounding box center [856, 160] width 17 height 17
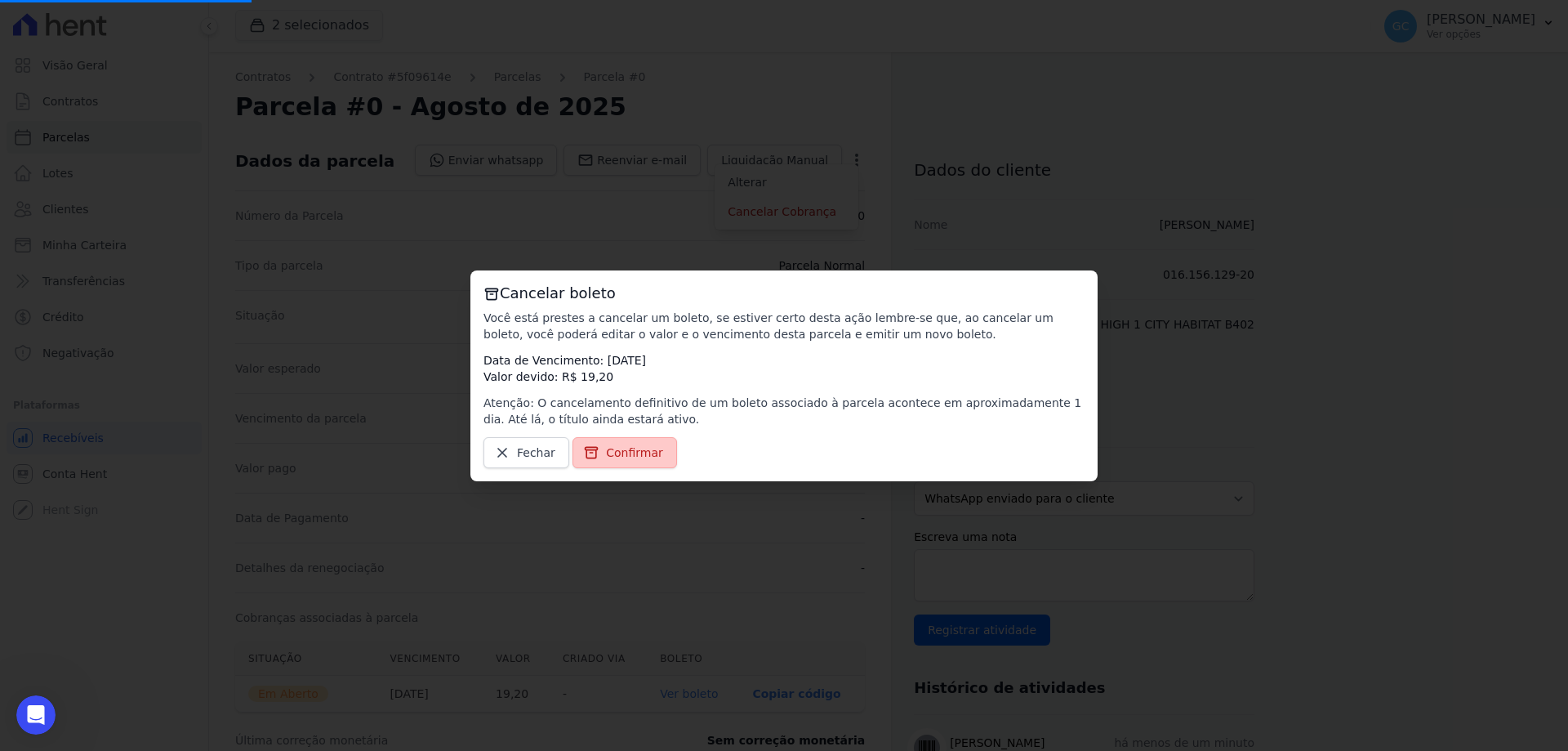
click at [618, 454] on span "Confirmar" at bounding box center [635, 452] width 58 height 17
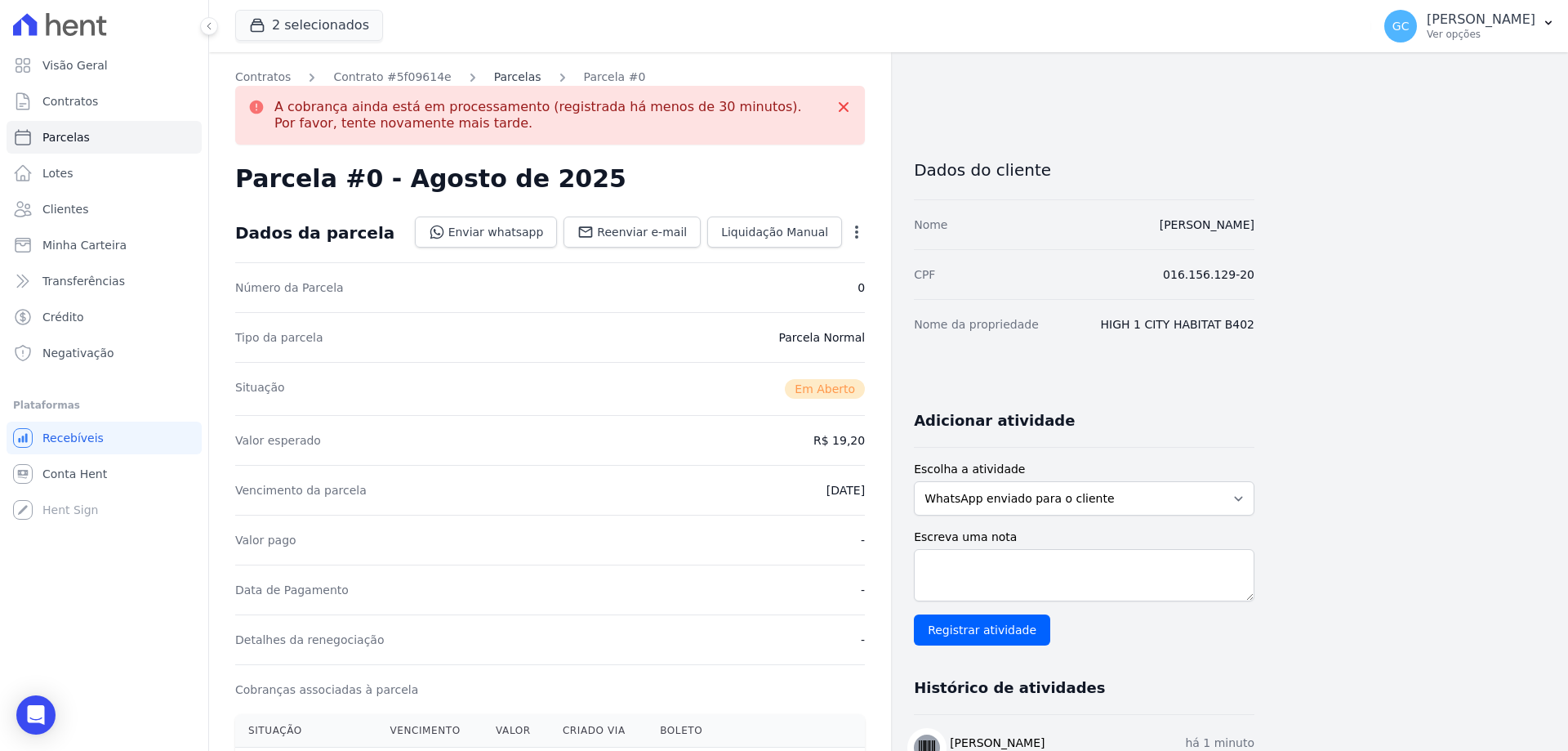
click at [506, 72] on link "Parcelas" at bounding box center [518, 78] width 47 height 17
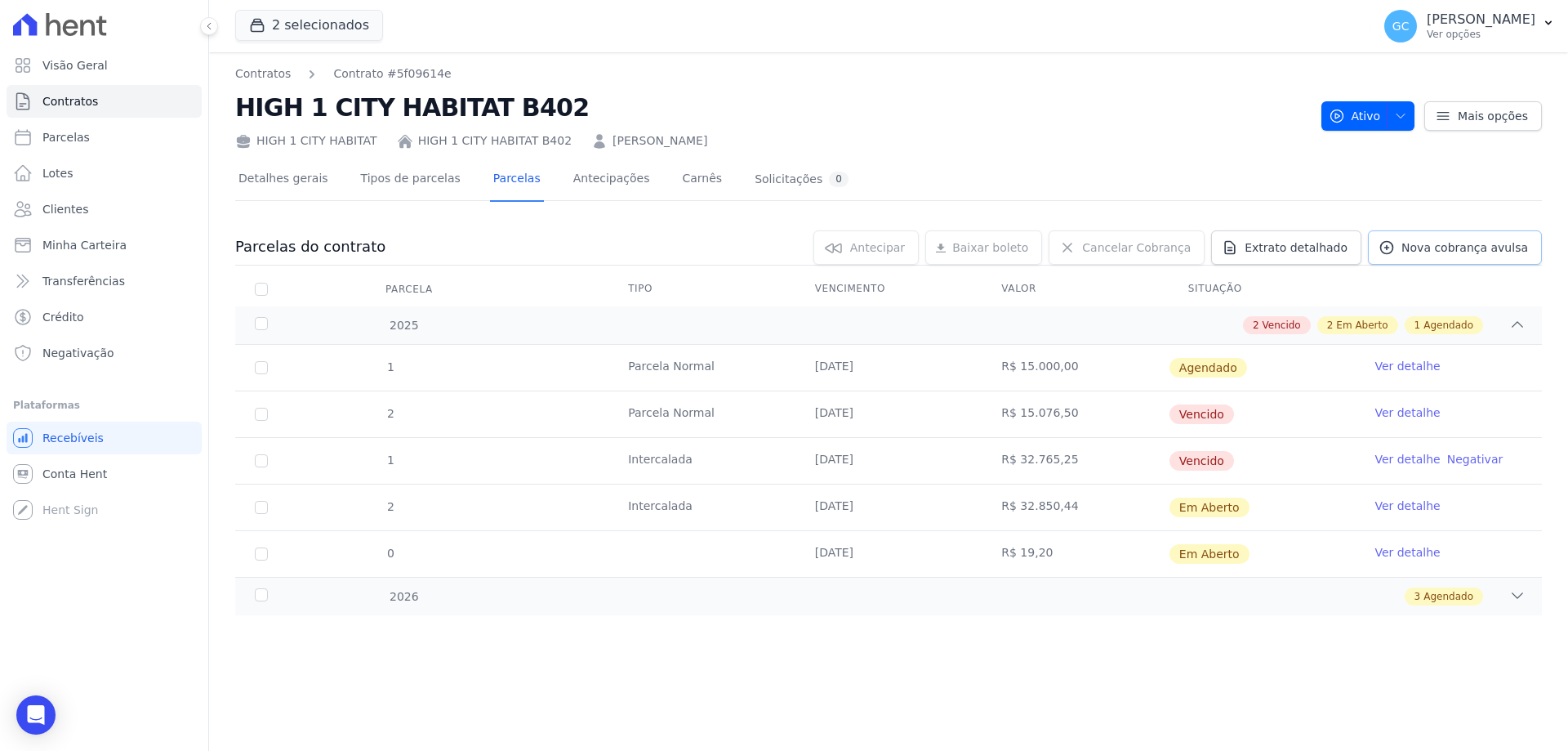
click at [1487, 245] on span "Nova cobrança avulsa" at bounding box center [1464, 247] width 126 height 17
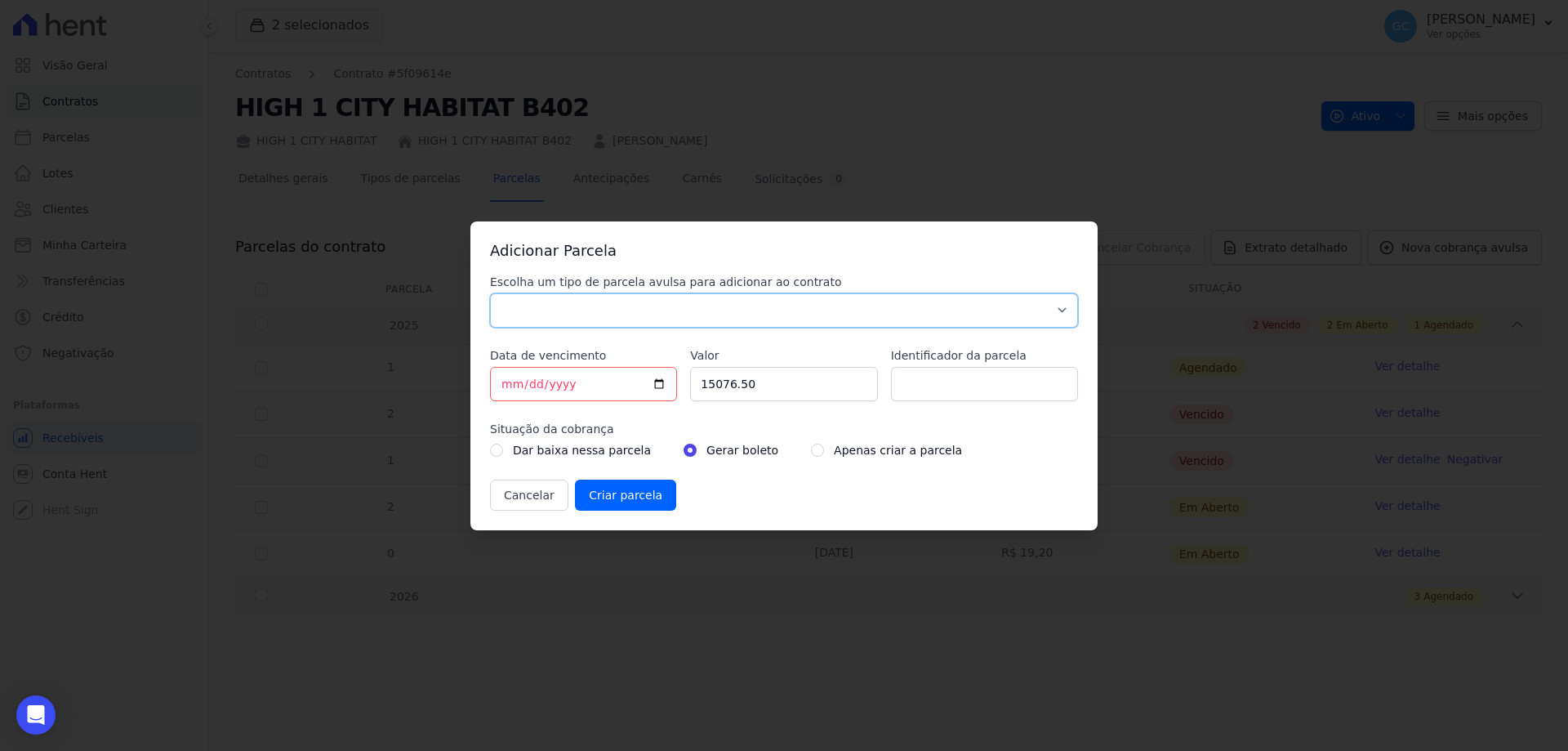
click at [633, 299] on select "Parcela Normal Sinal Caução Intercalada Chaves Pré Chaves Pós Chaves Taxas Quit…" at bounding box center [784, 310] width 588 height 34
click at [630, 309] on select "Parcela Normal Sinal Caução Intercalada Chaves Pré Chaves Pós Chaves Taxas Quit…" at bounding box center [784, 310] width 588 height 34
click at [635, 311] on select "Parcela Normal Sinal Caução Intercalada Chaves Pré Chaves Pós Chaves Taxas Quit…" at bounding box center [784, 310] width 588 height 34
select select "standard"
click at [490, 293] on select "Parcela Normal Sinal Caução Intercalada Chaves Pré Chaves Pós Chaves Taxas Quit…" at bounding box center [784, 310] width 588 height 34
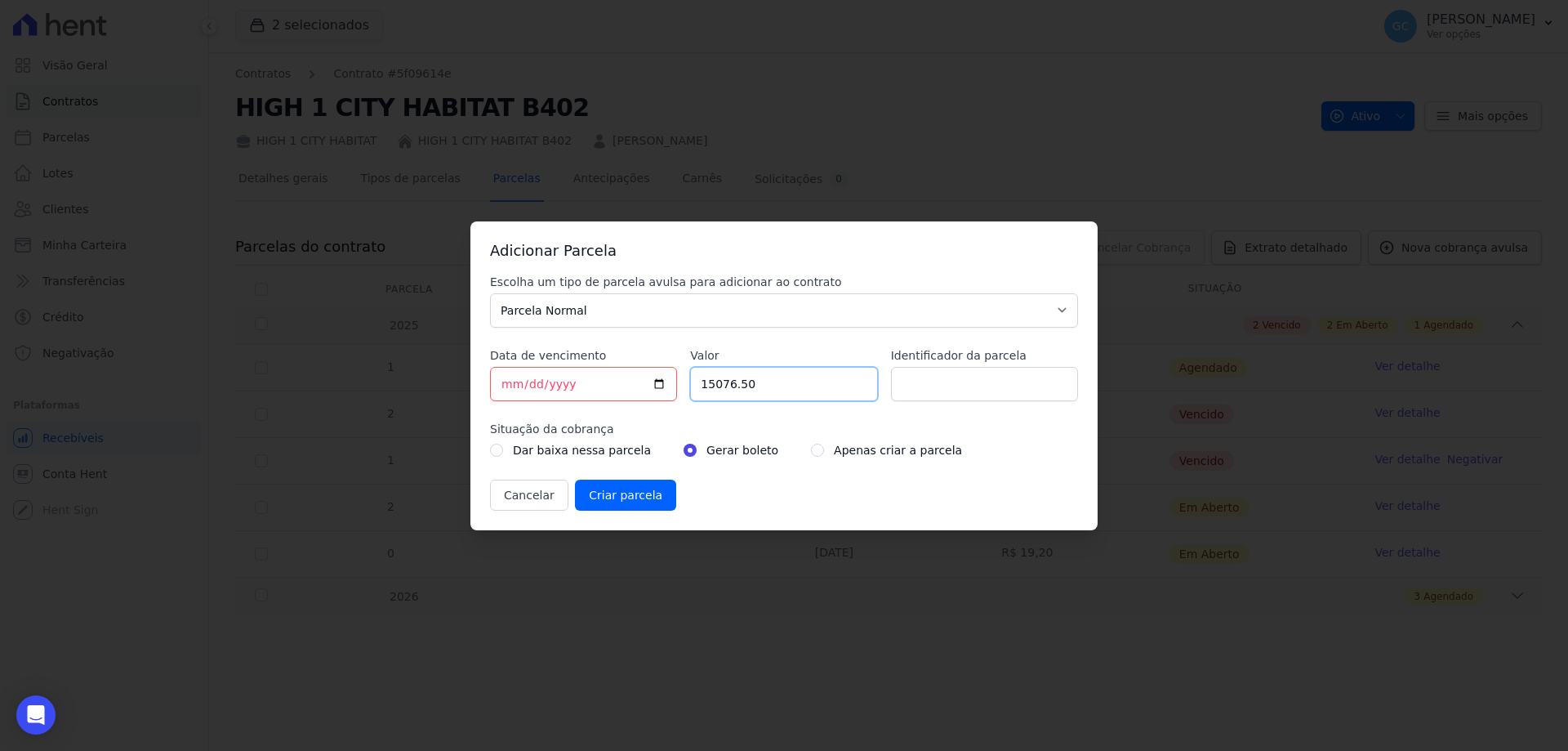
drag, startPoint x: 779, startPoint y: 386, endPoint x: 694, endPoint y: 384, distance: 85.0
click at [694, 384] on input "15076.50" at bounding box center [783, 383] width 187 height 34
type input "19200.00"
click at [609, 488] on input "Criar parcela" at bounding box center [625, 495] width 101 height 31
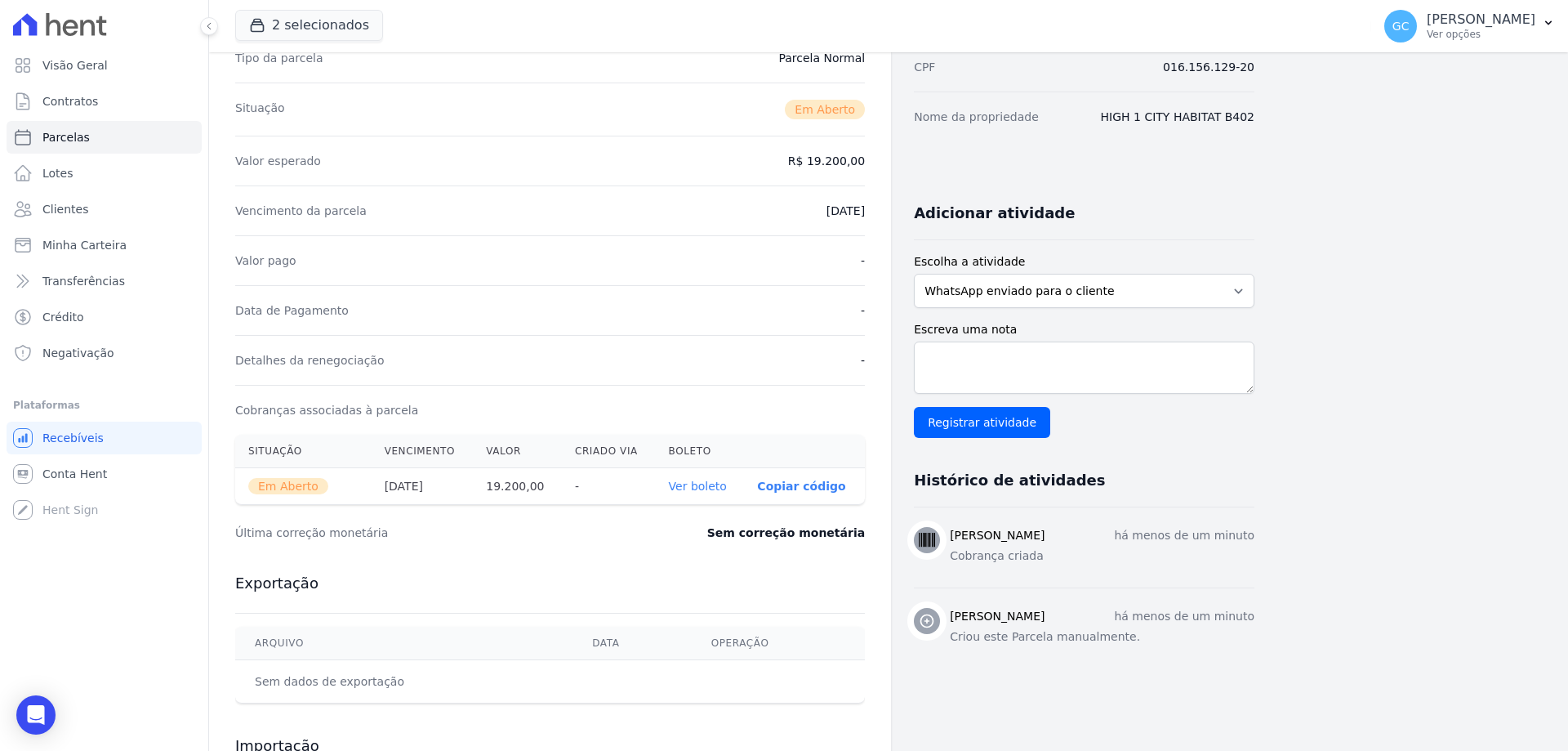
scroll to position [205, 0]
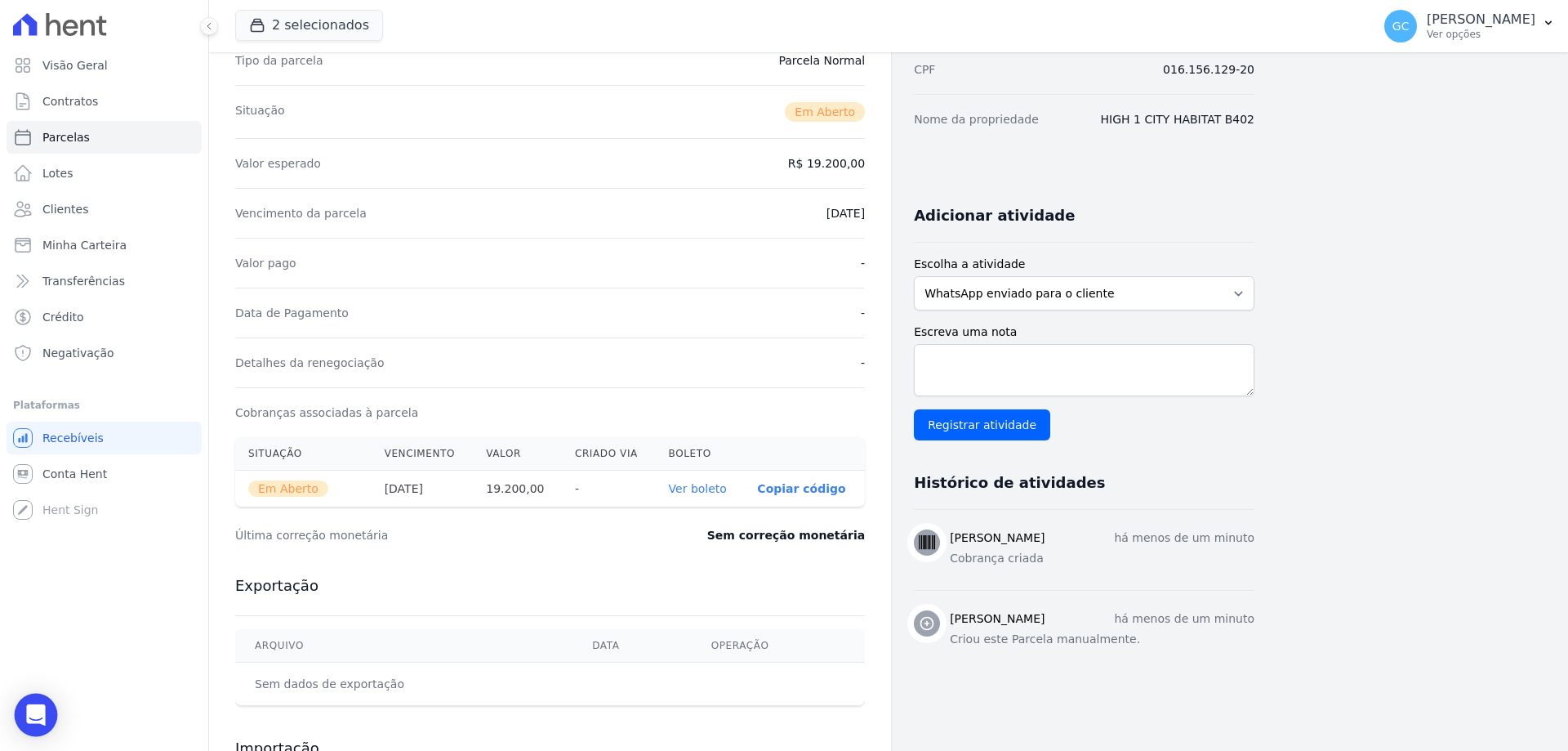
click at [22, 715] on div "Open Intercom Messenger" at bounding box center [37, 715] width 44 height 44
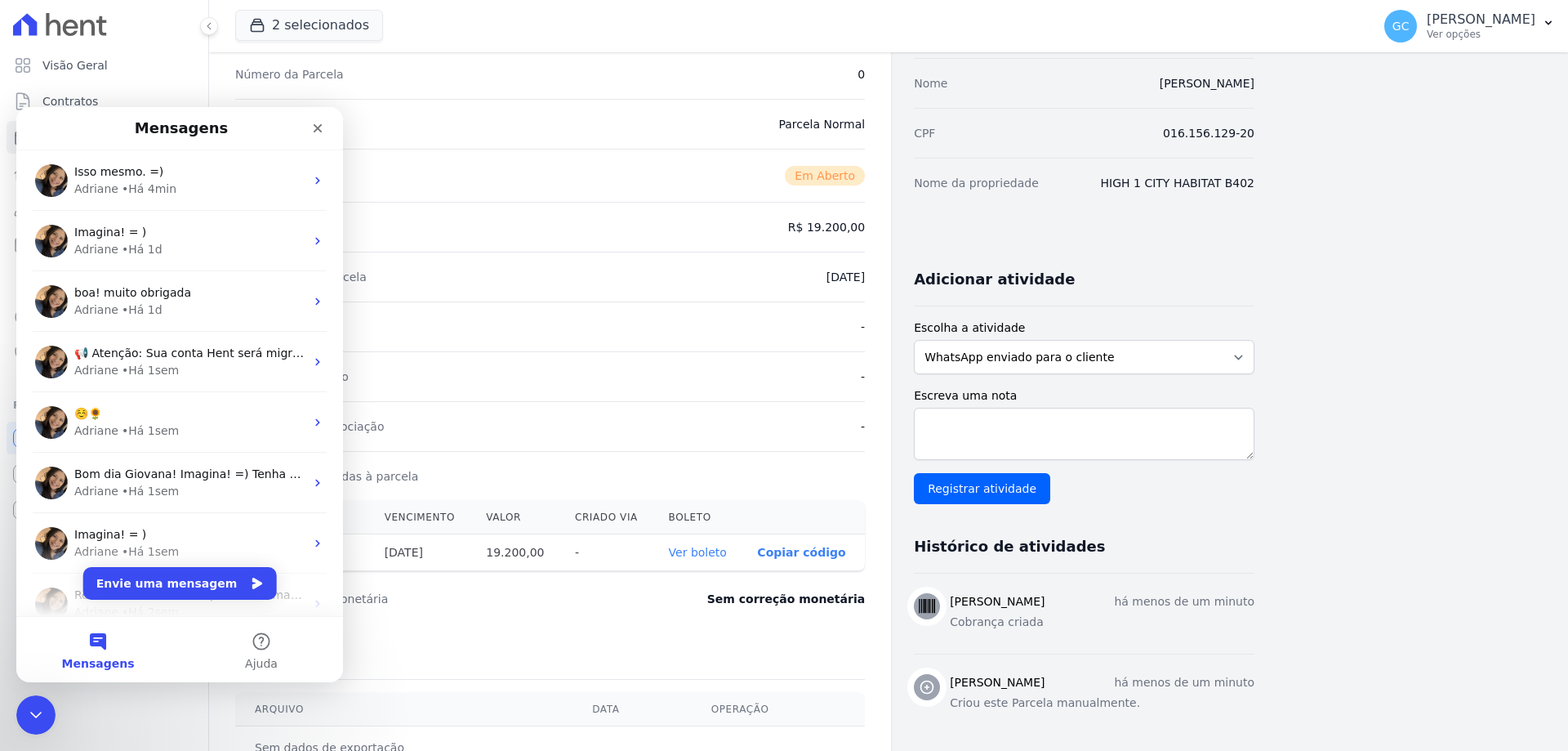
scroll to position [0, 0]
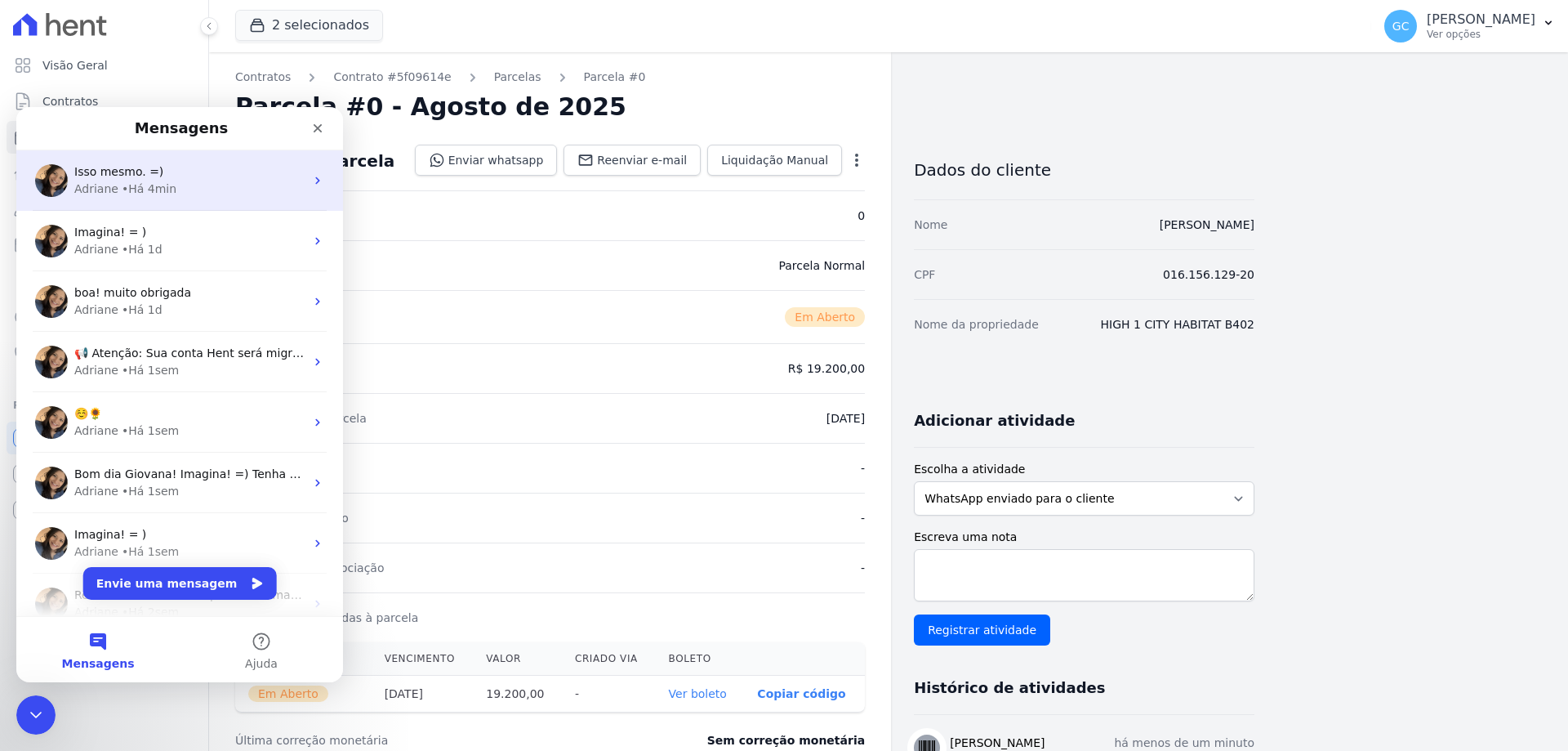
click at [158, 191] on div "• Há 4min" at bounding box center [149, 189] width 55 height 17
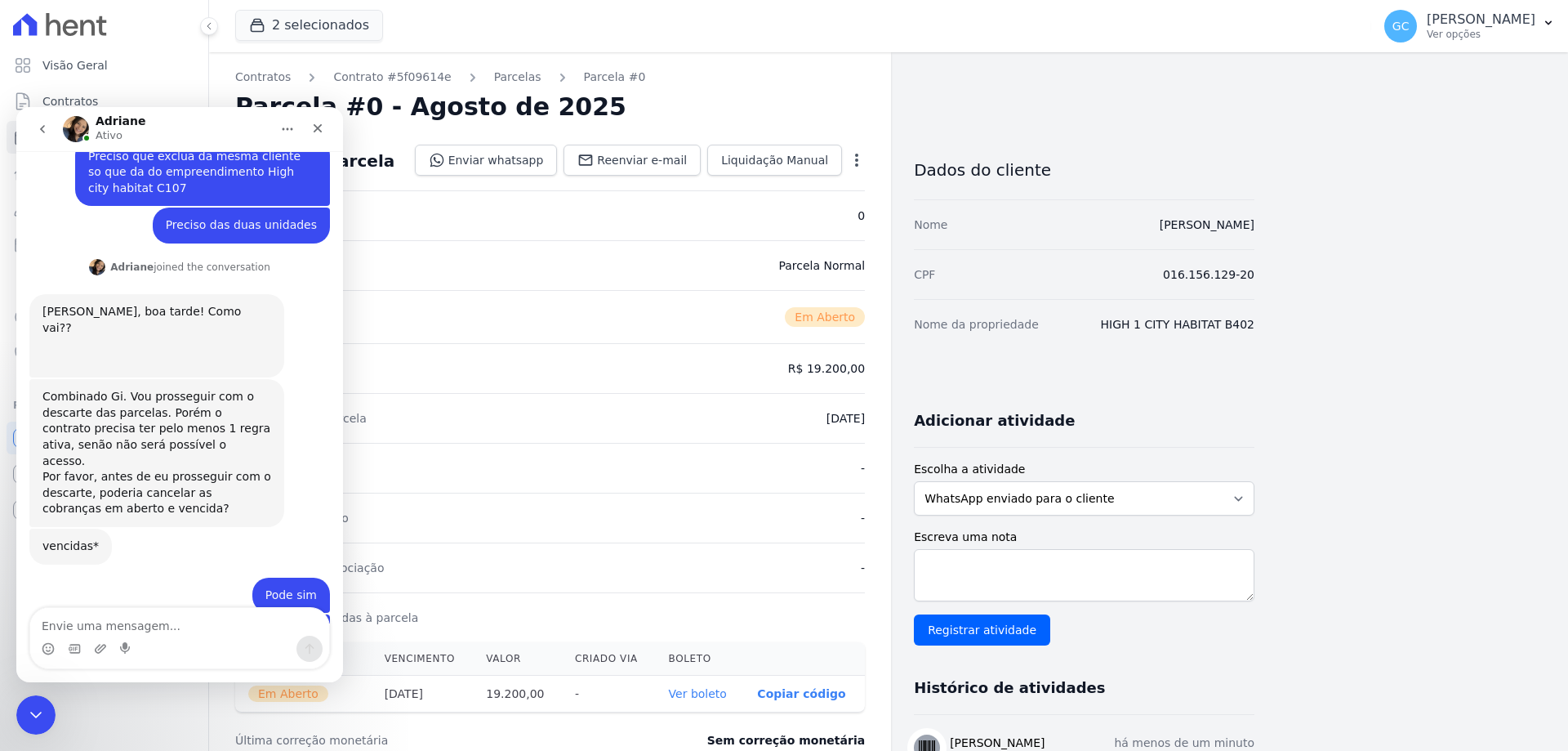
scroll to position [457, 0]
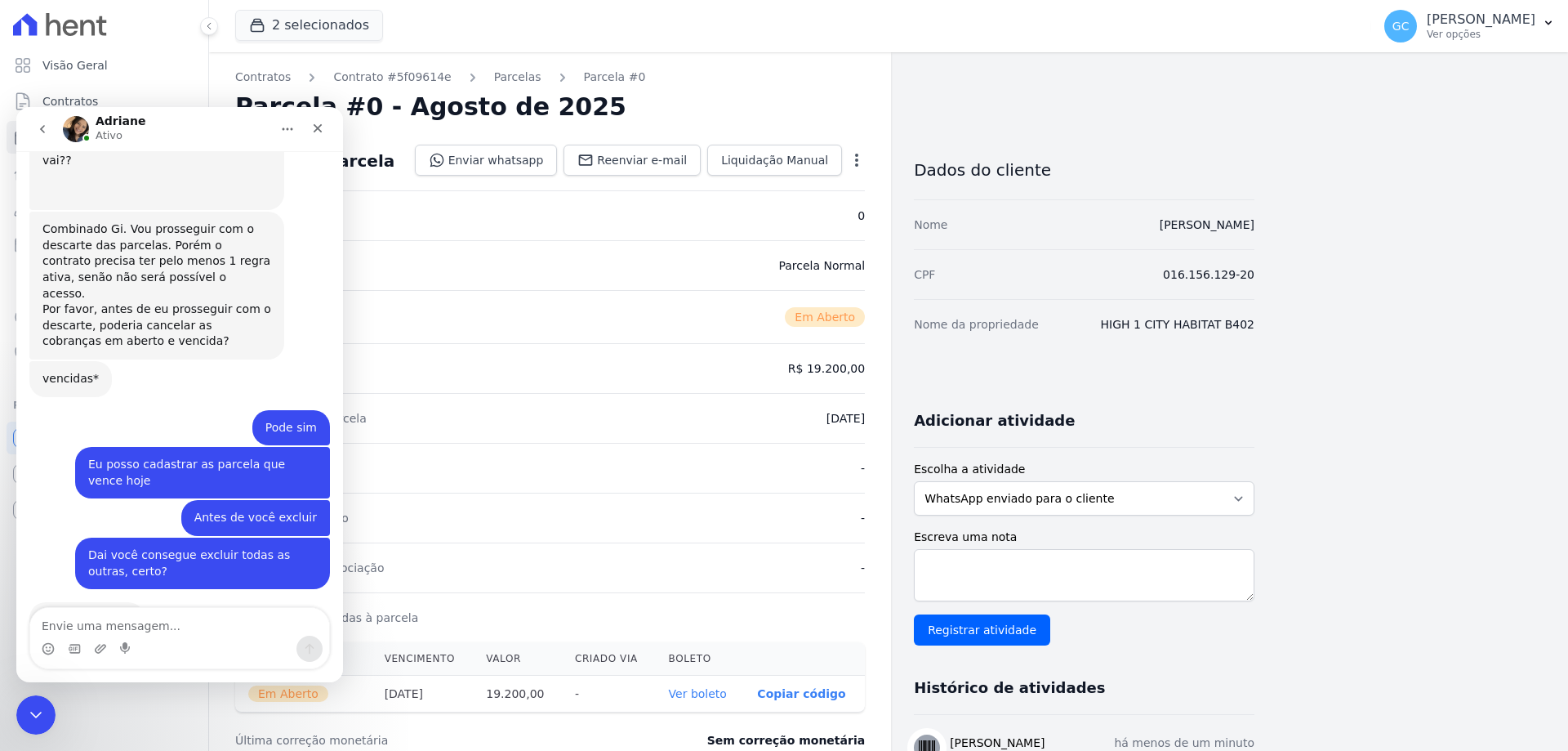
click at [154, 617] on textarea "Envie uma mensagem..." at bounding box center [180, 622] width 299 height 28
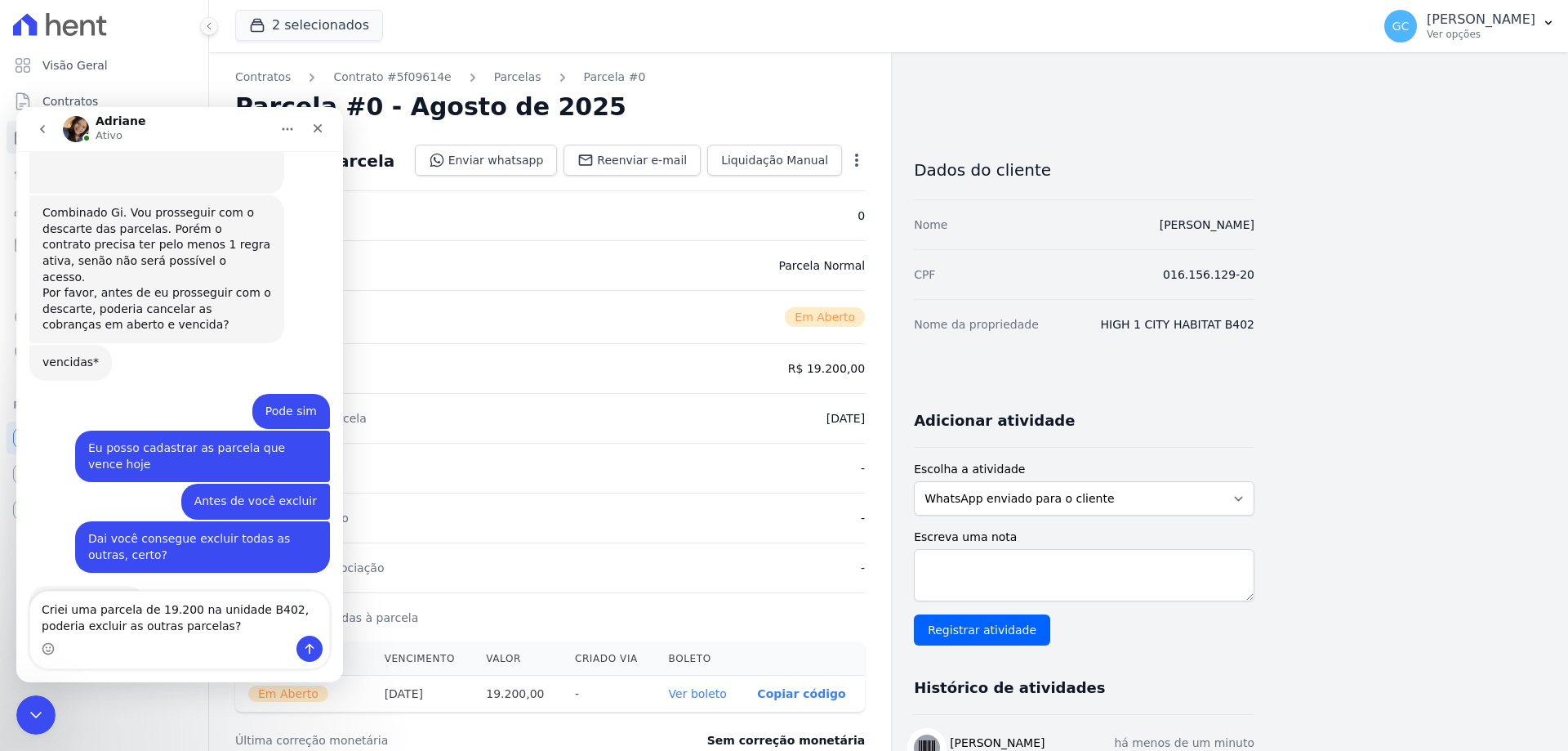
type textarea "Criei uma parcela de 19.200 na unidade B402, poderia excluir as outras parcelas?"
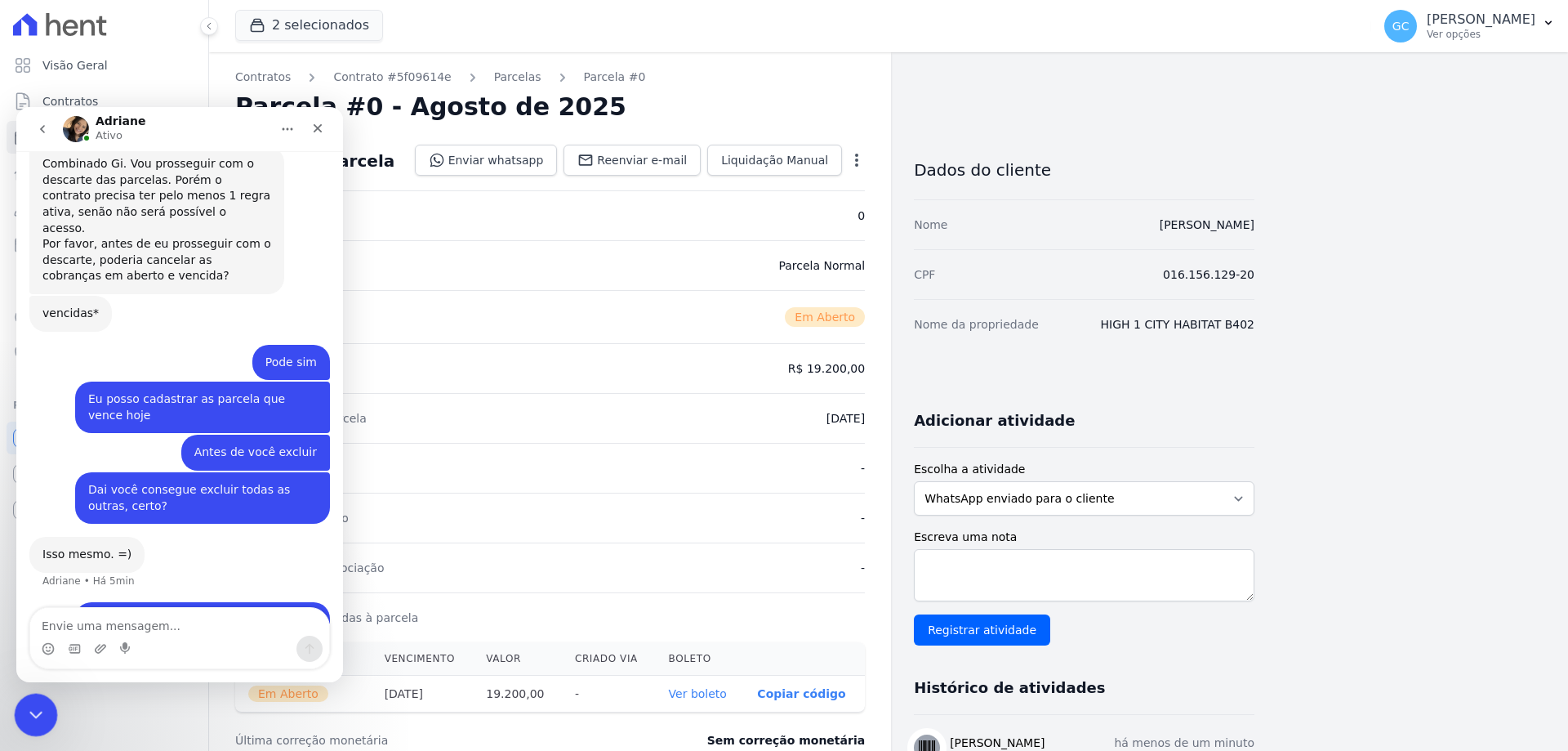
click at [25, 705] on icon "Encerramento do Messenger da Intercom" at bounding box center [33, 712] width 19 height 19
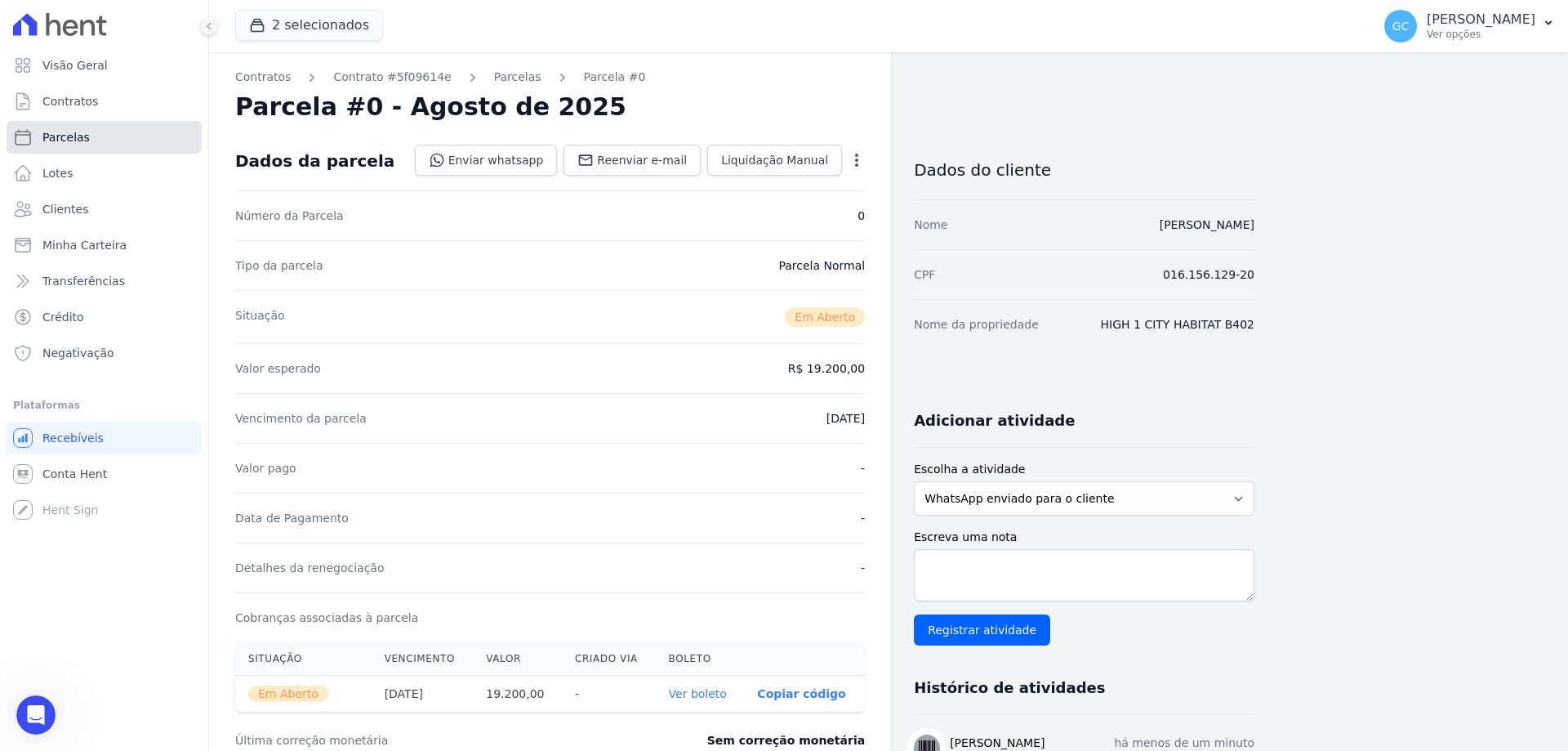
click at [78, 139] on span "Parcelas" at bounding box center [66, 137] width 47 height 17
select select
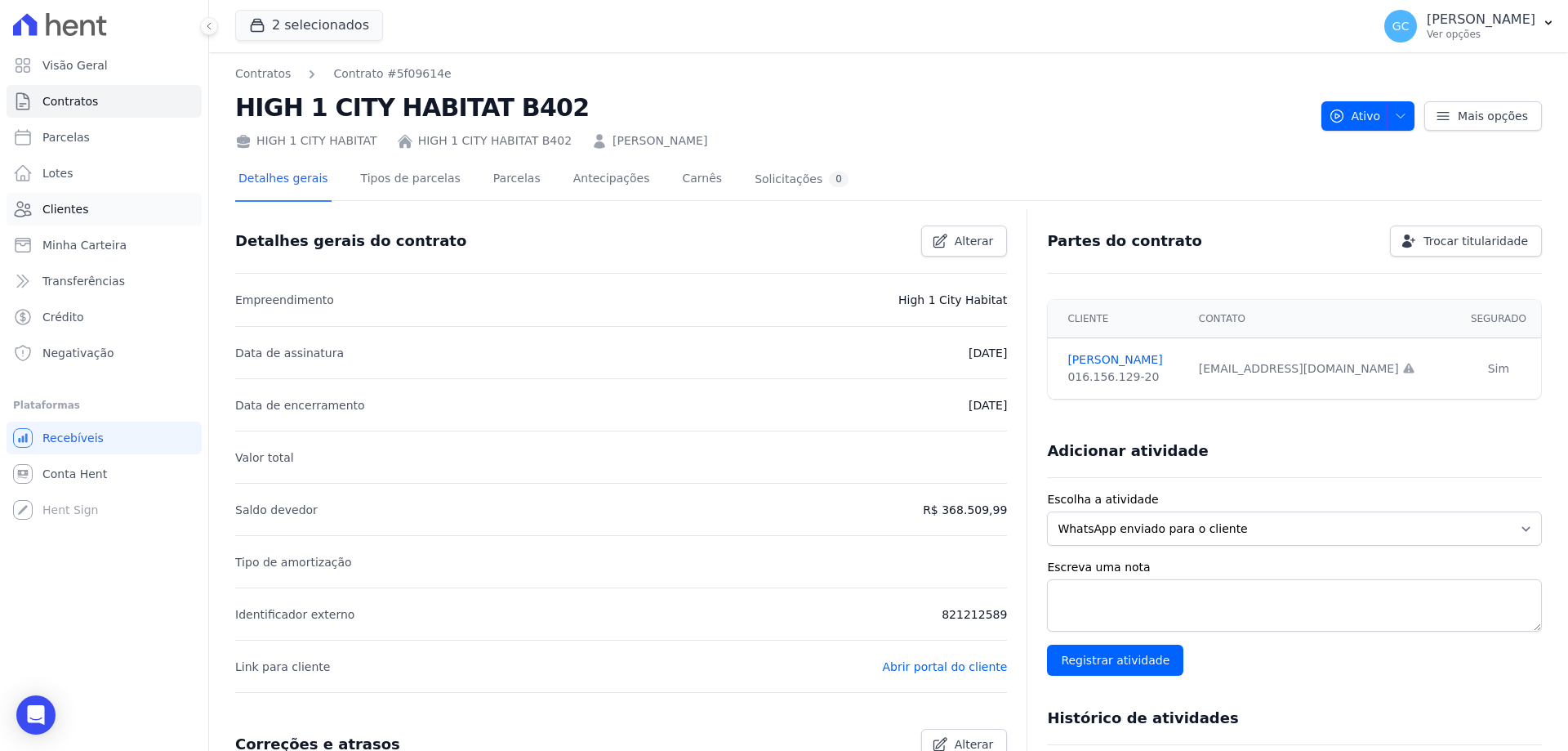
click at [81, 203] on span "Clientes" at bounding box center [65, 208] width 45 height 17
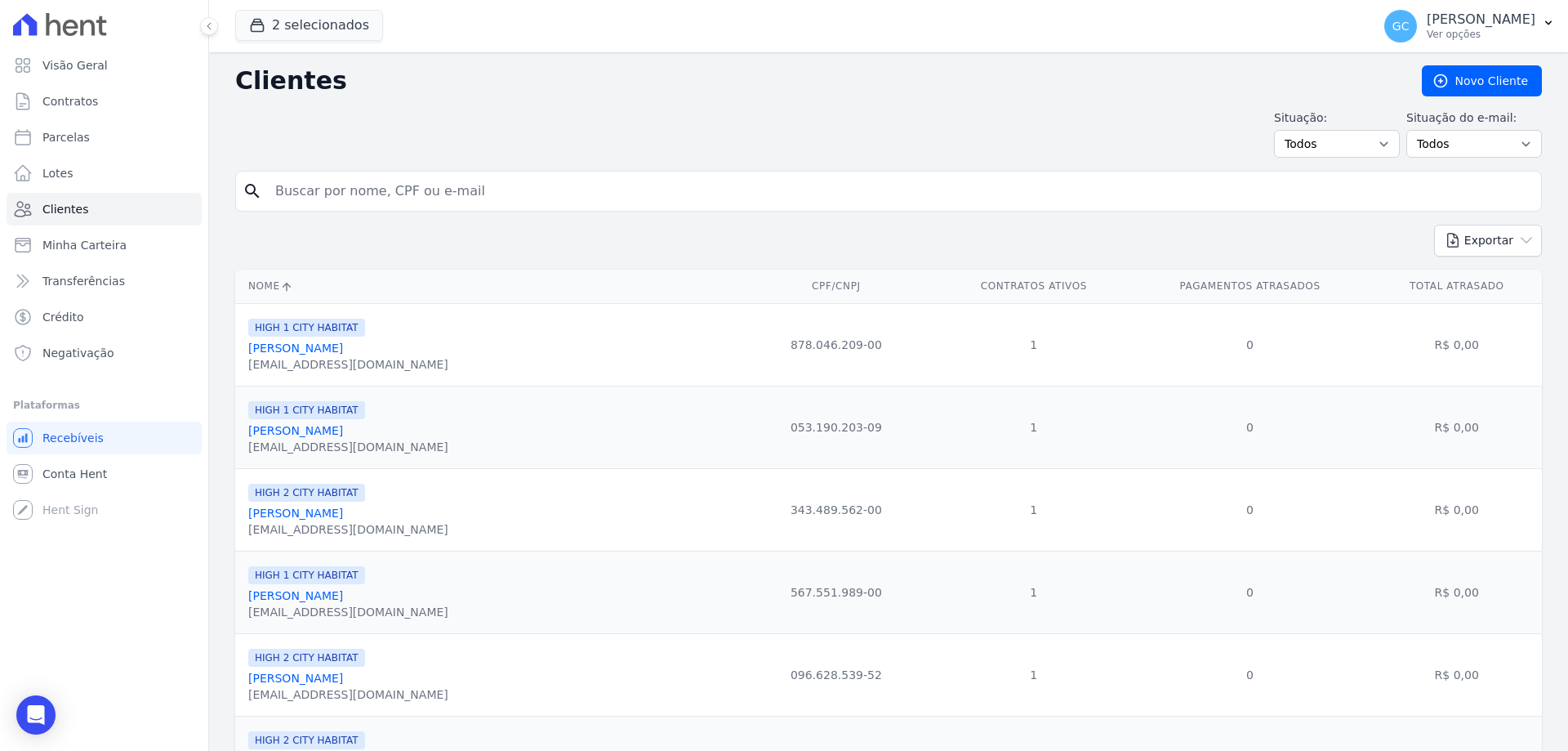
click at [358, 195] on input "search" at bounding box center [899, 190] width 1269 height 32
type input "elisiola"
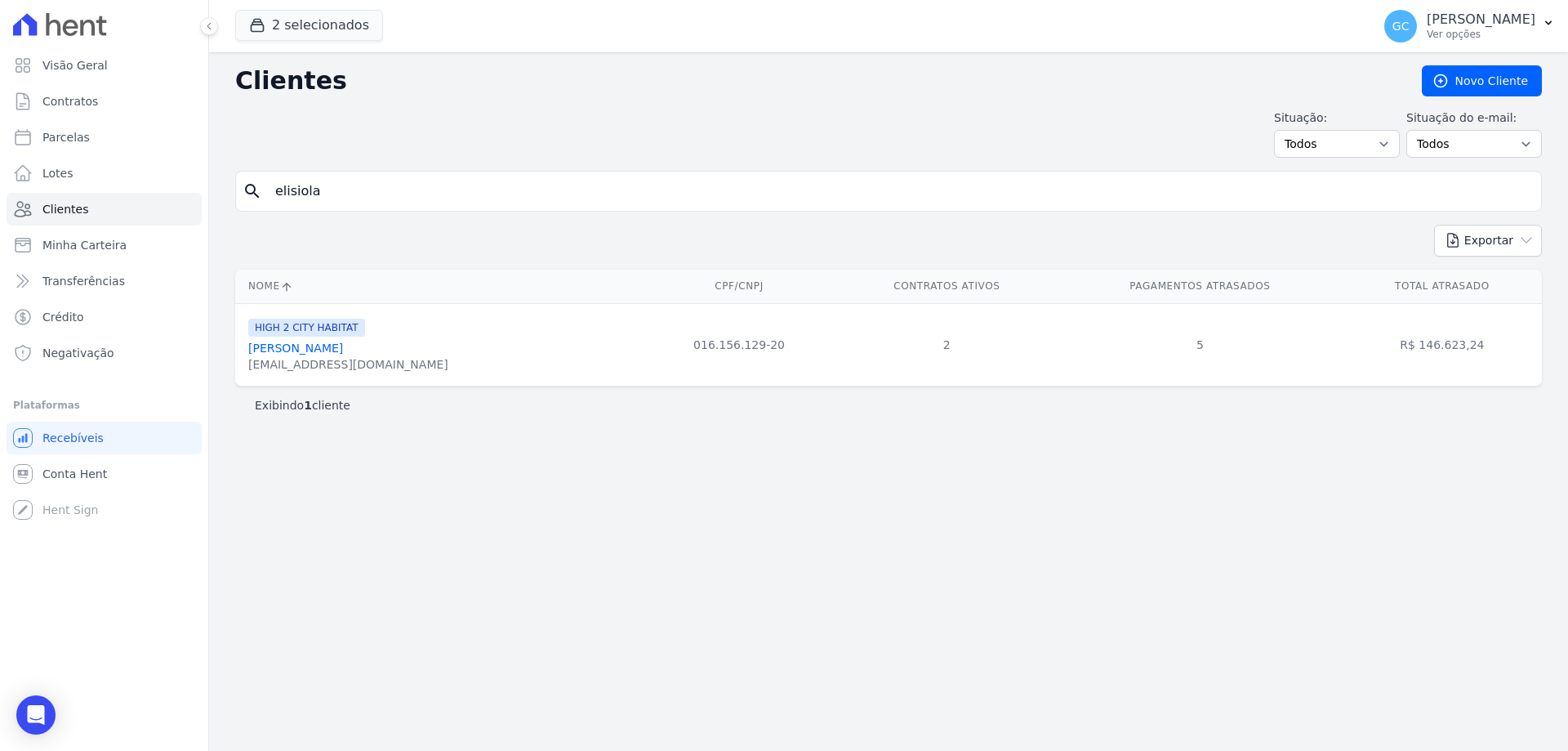
click at [328, 352] on link "[PERSON_NAME]" at bounding box center [296, 347] width 95 height 13
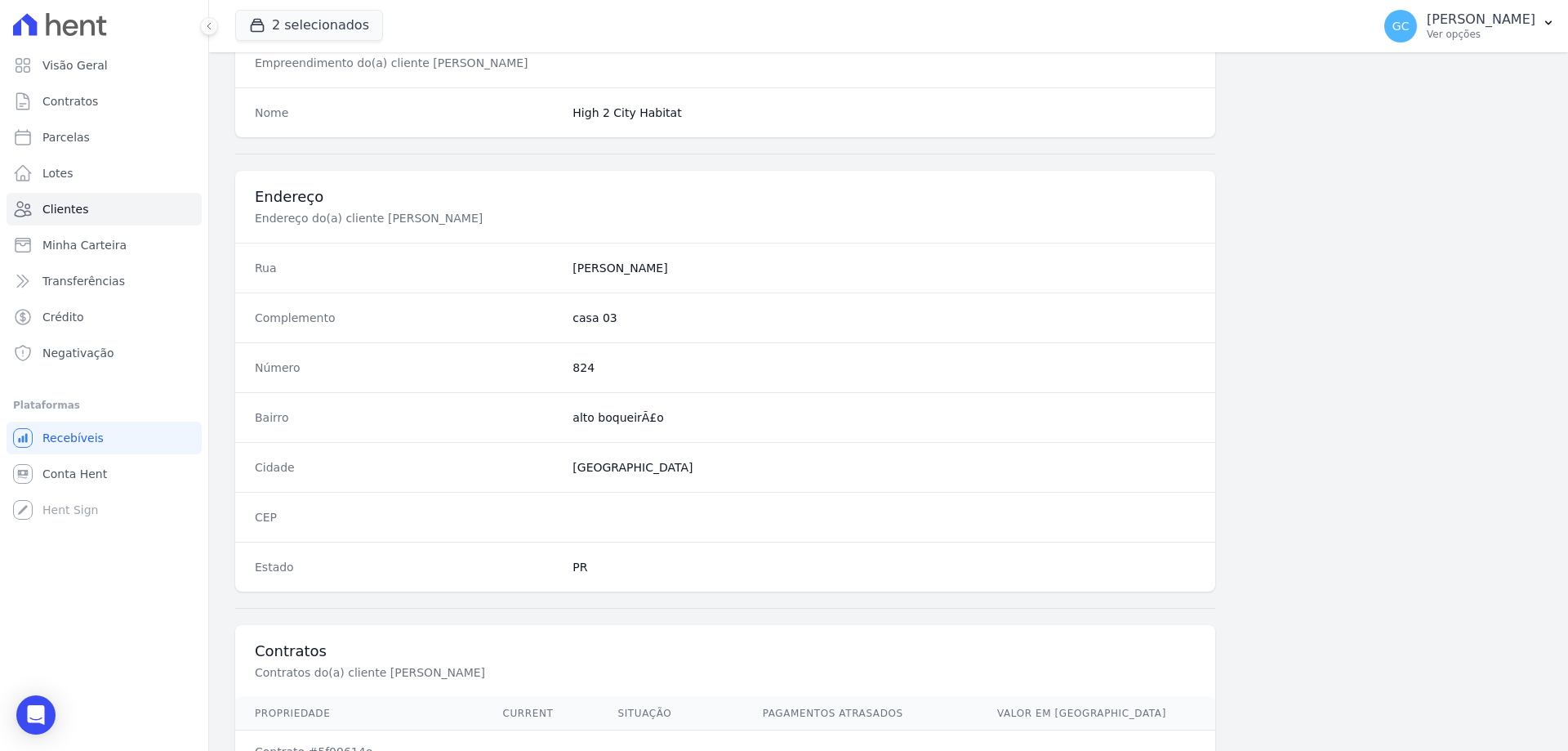
scroll to position [853, 0]
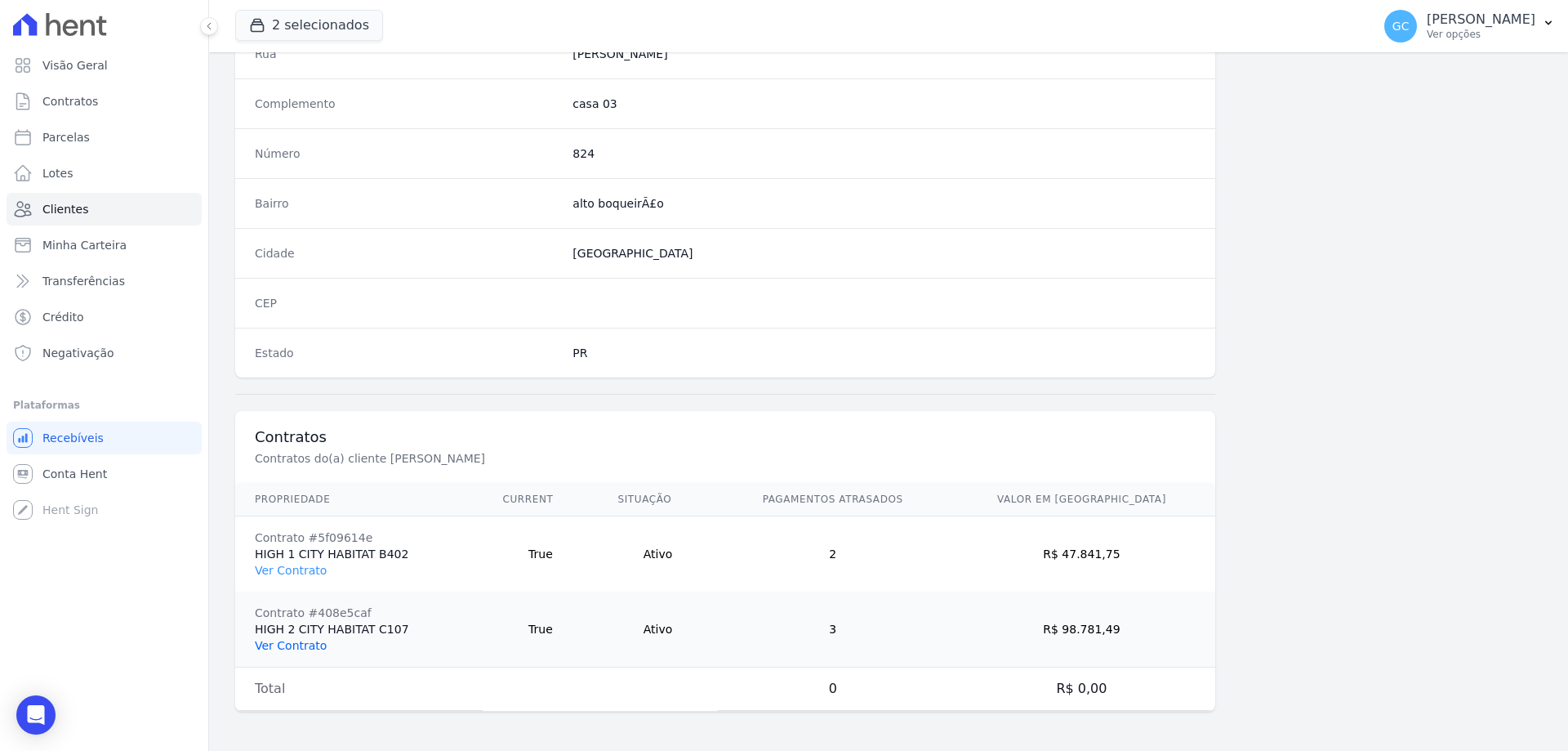
click at [302, 646] on link "Ver Contrato" at bounding box center [290, 645] width 72 height 13
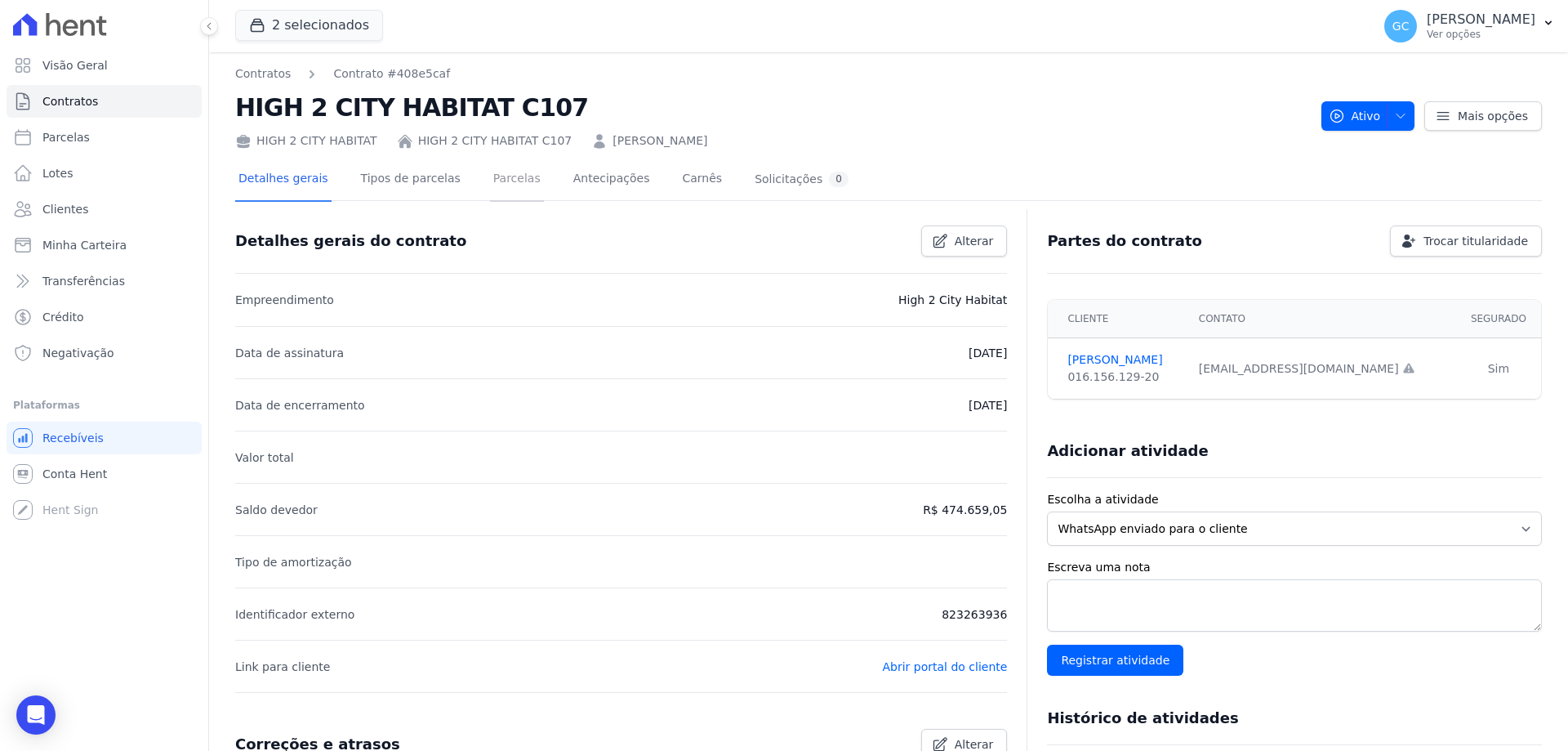
click at [490, 174] on link "Parcelas" at bounding box center [517, 181] width 54 height 44
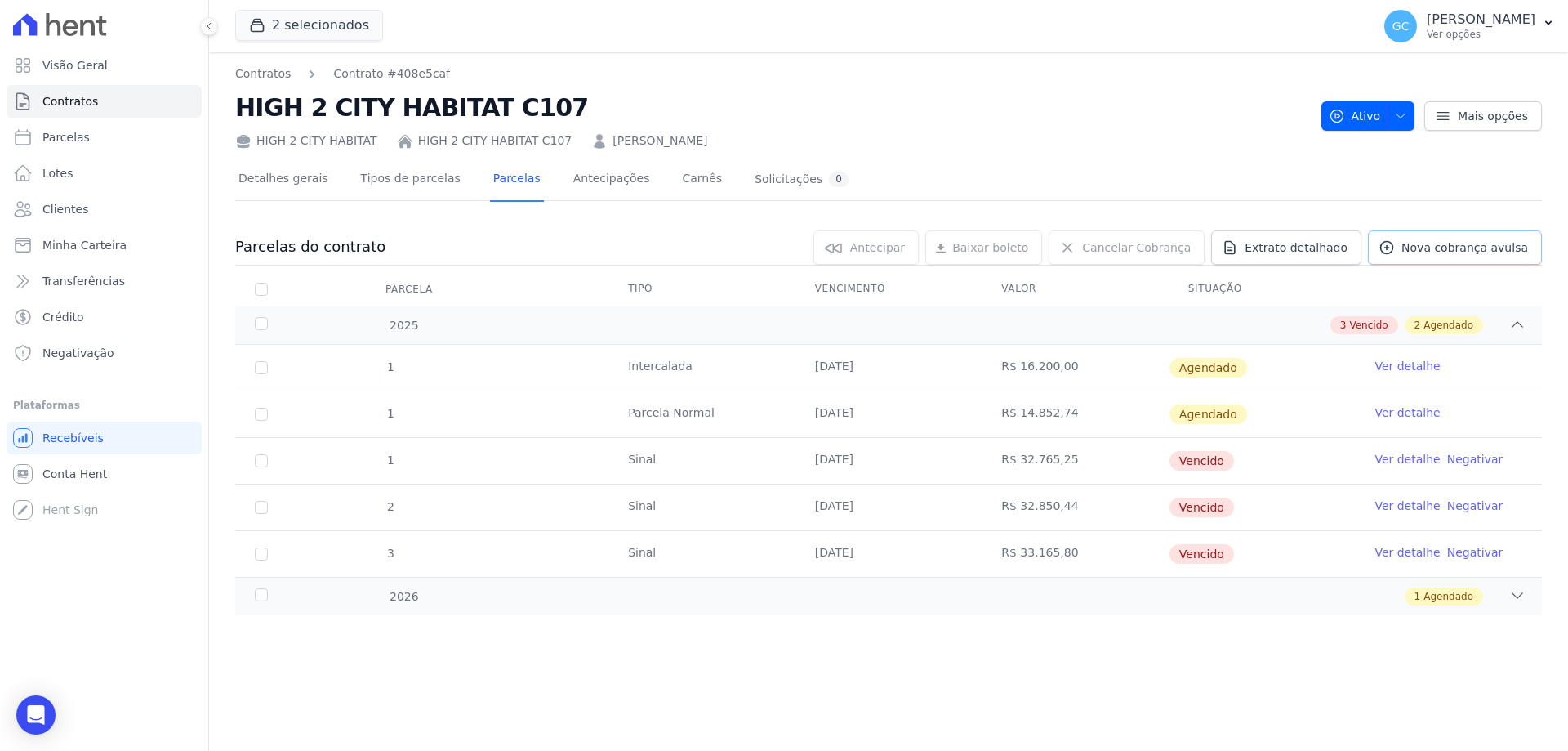
click at [1448, 244] on span "Nova cobrança avulsa" at bounding box center [1464, 247] width 126 height 17
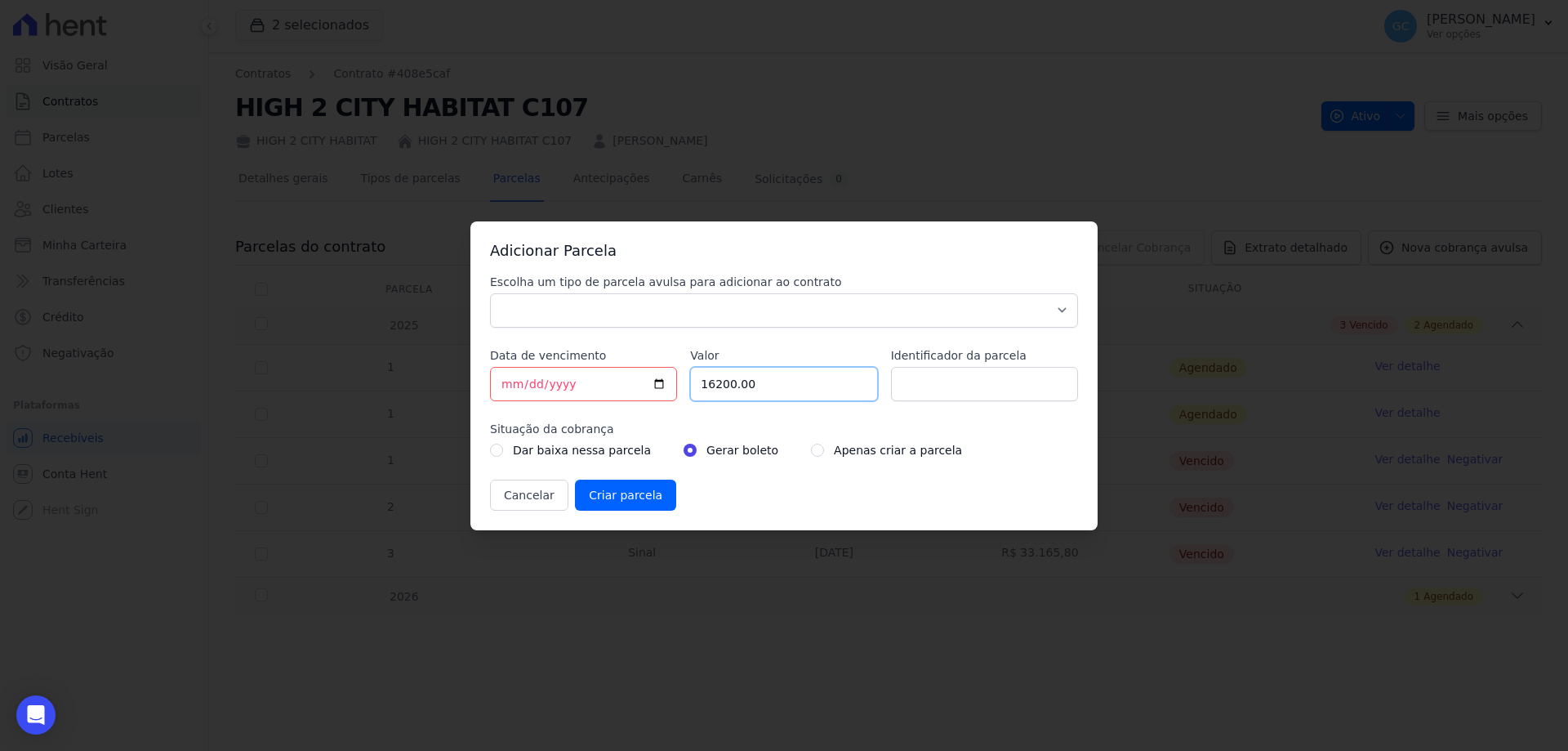
drag, startPoint x: 780, startPoint y: 386, endPoint x: 688, endPoint y: 382, distance: 92.1
click at [688, 382] on div "Escolha um tipo de parcela avulsa para adicionar ao contrato Parcela Normal Sin…" at bounding box center [784, 393] width 588 height 237
click at [774, 391] on input "32" at bounding box center [783, 383] width 187 height 34
type input "32500.00"
click at [721, 304] on select "Parcela Normal Sinal Caução Intercalada Chaves Pré Chaves Pós Chaves Taxas Quit…" at bounding box center [784, 310] width 588 height 34
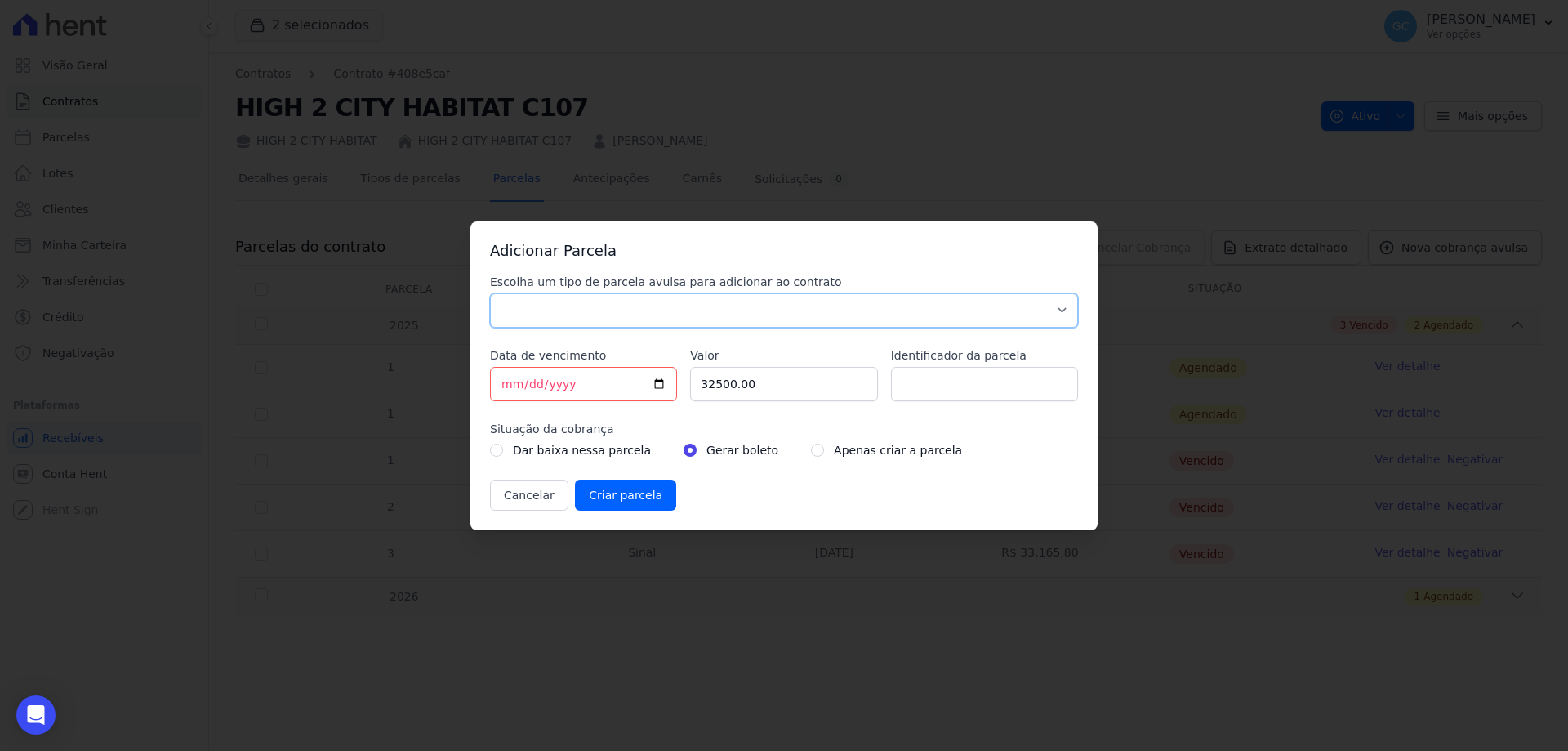
select select "standard"
click at [490, 293] on select "Parcela Normal Sinal Caução Intercalada Chaves Pré Chaves Pós Chaves Taxas Quit…" at bounding box center [784, 310] width 588 height 34
click at [637, 505] on input "Criar parcela" at bounding box center [625, 495] width 101 height 31
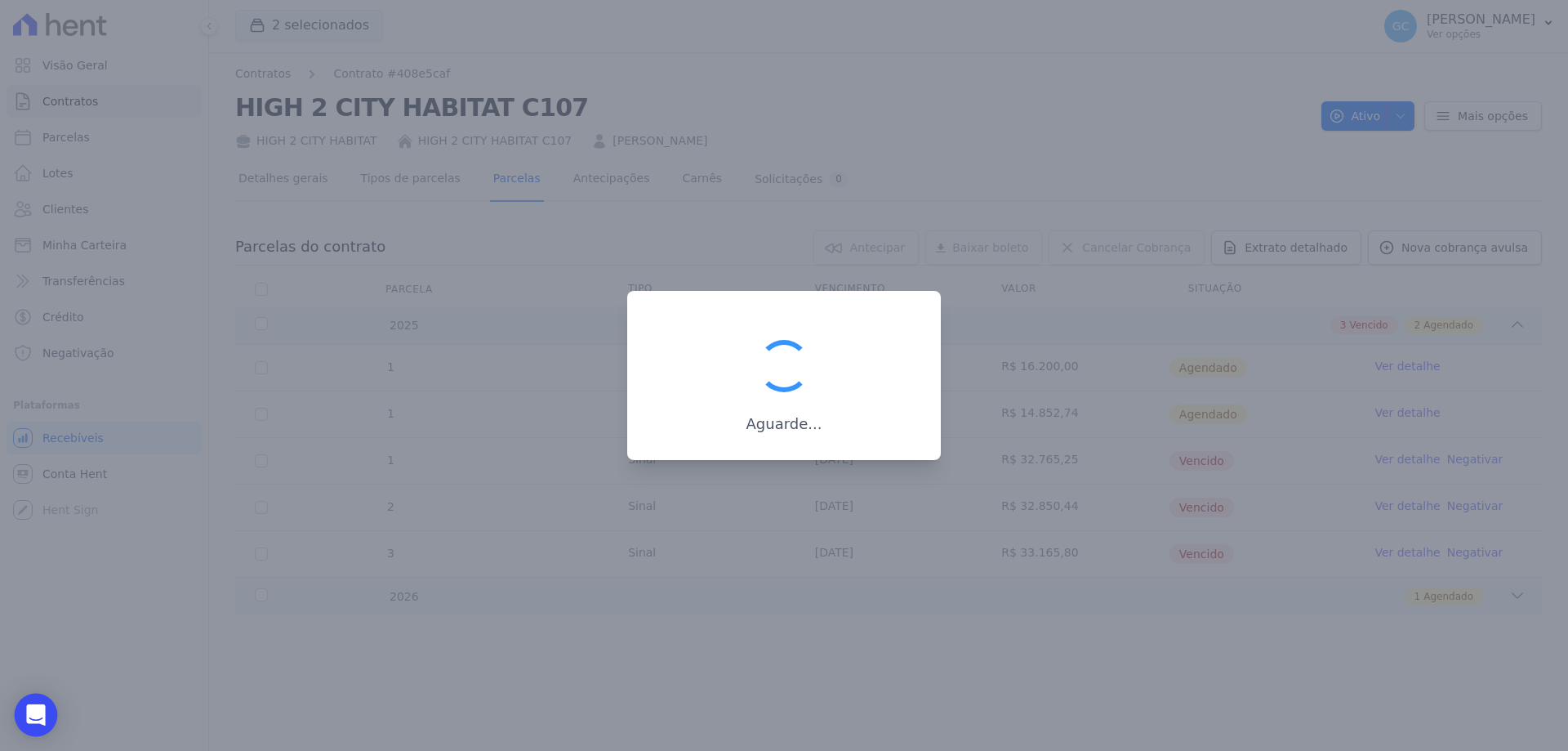
click at [24, 710] on div "Open Intercom Messenger" at bounding box center [37, 715] width 44 height 44
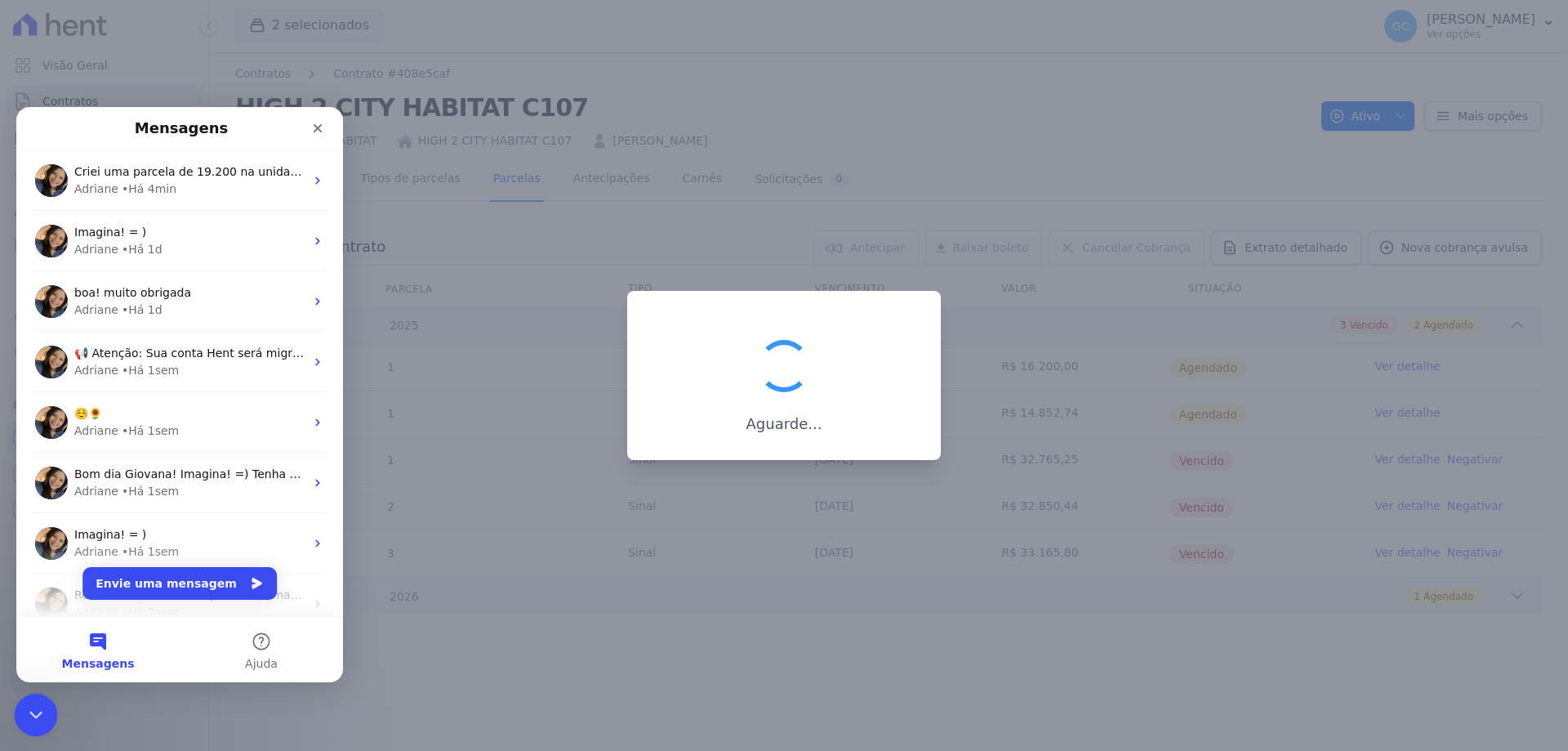
click at [24, 707] on icon "Encerramento do Messenger da Intercom" at bounding box center [33, 712] width 19 height 19
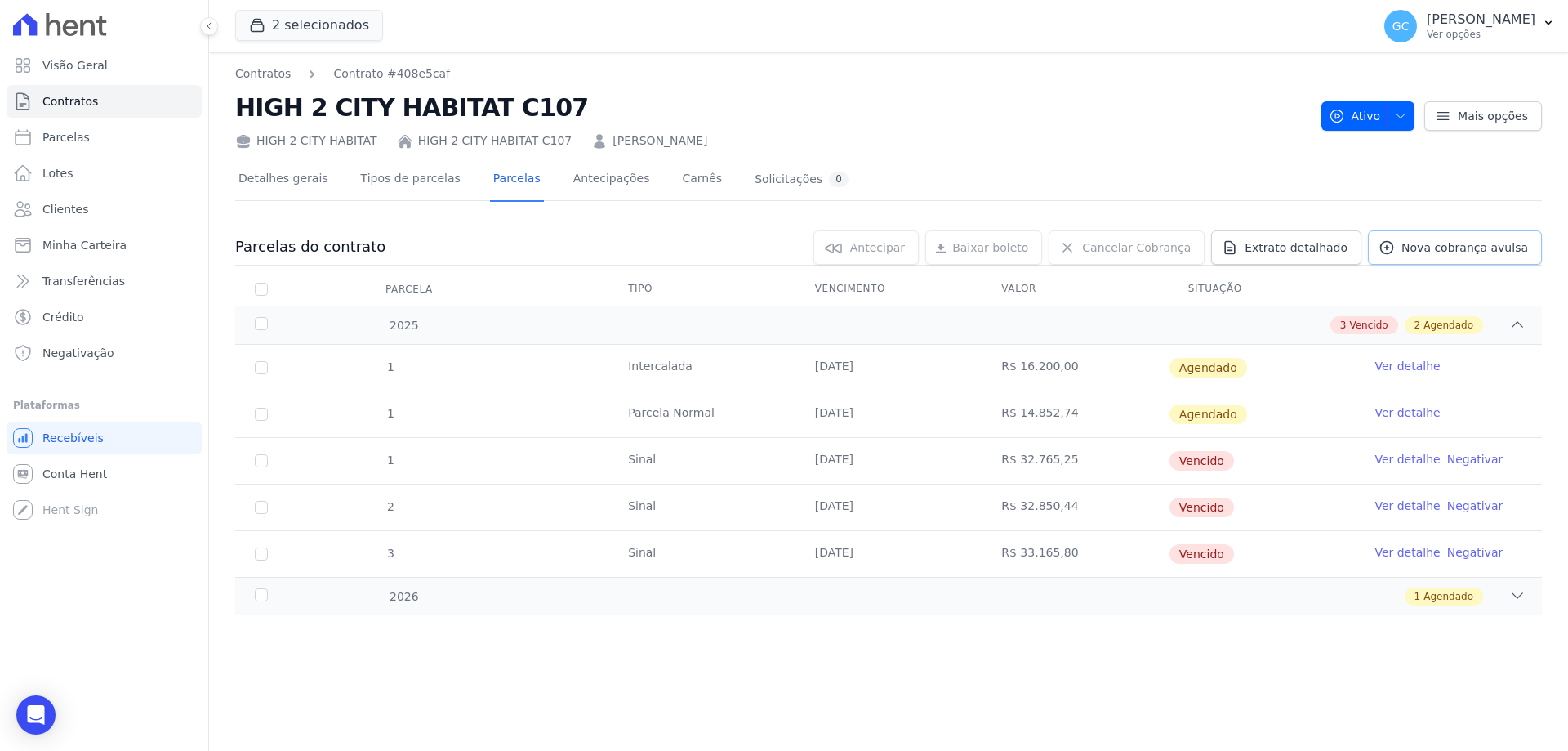
click at [1441, 244] on span "Nova cobrança avulsa" at bounding box center [1464, 247] width 126 height 17
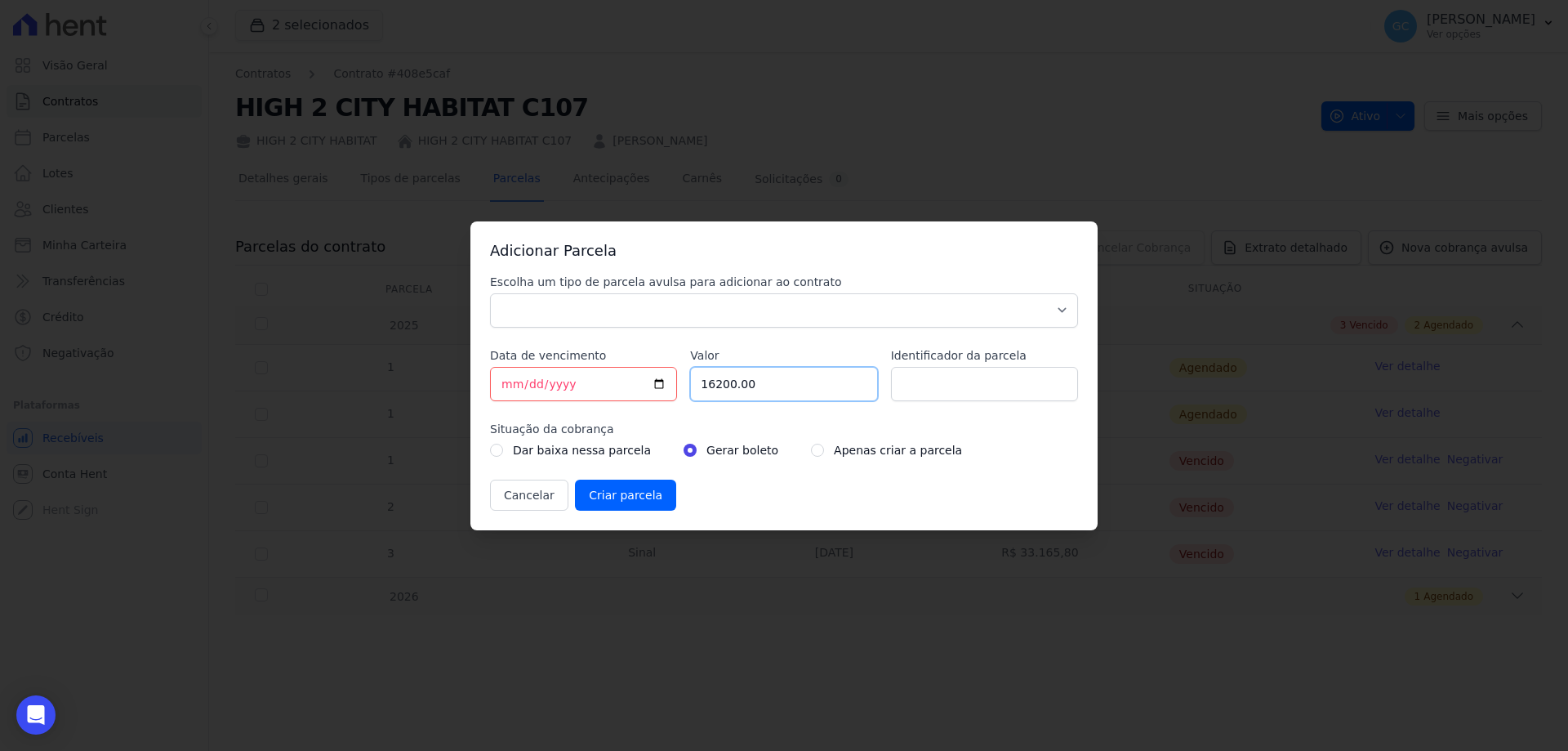
drag, startPoint x: 759, startPoint y: 386, endPoint x: 693, endPoint y: 381, distance: 66.2
click at [693, 381] on input "16200.00" at bounding box center [783, 383] width 187 height 34
type input "32500.00"
click at [894, 308] on select "Parcela Normal Sinal Caução Intercalada Chaves Pré Chaves Pós Chaves Taxas Quit…" at bounding box center [784, 310] width 588 height 34
select select "standard"
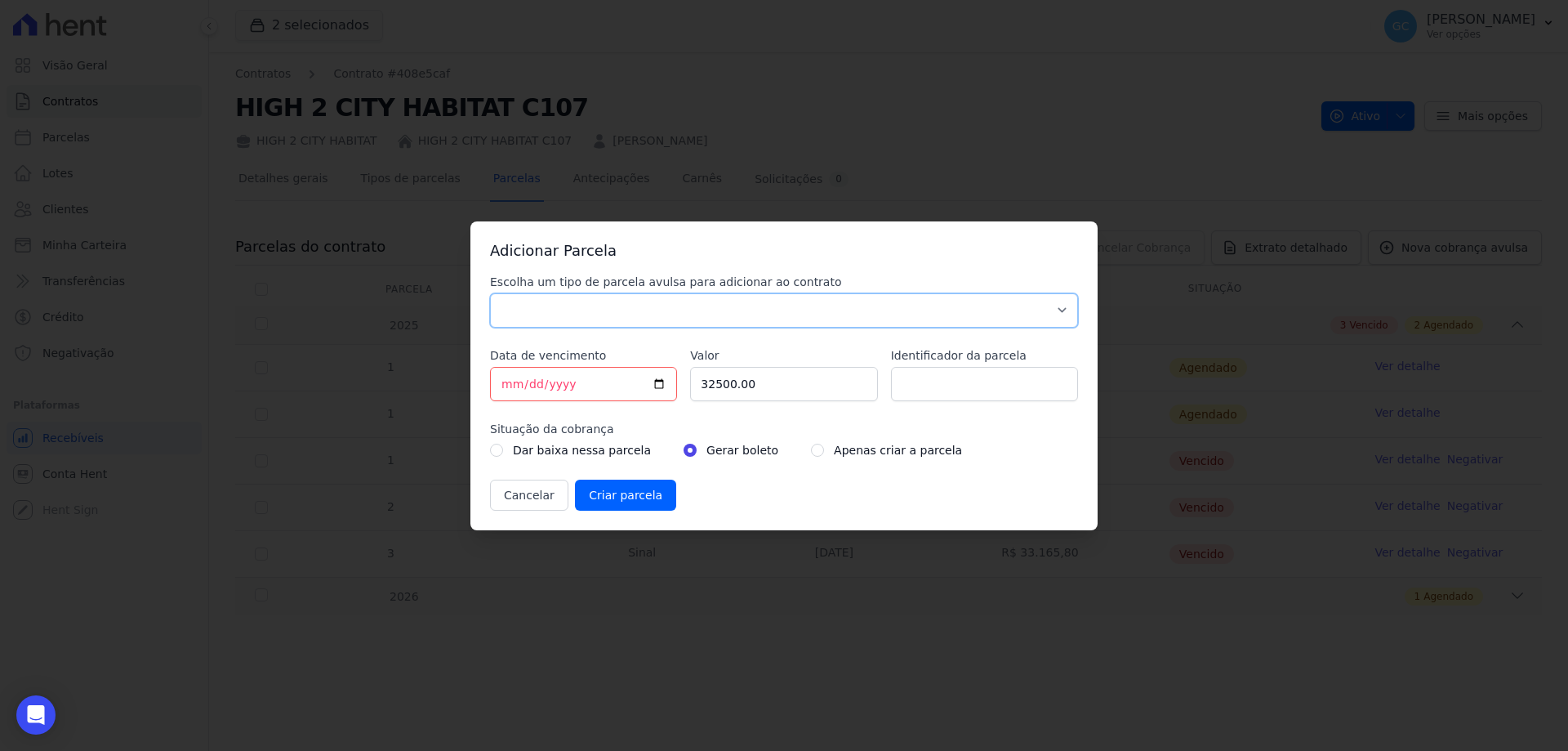
click at [490, 293] on select "Parcela Normal Sinal Caução Intercalada Chaves Pré Chaves Pós Chaves Taxas Quit…" at bounding box center [784, 310] width 588 height 34
click at [618, 495] on input "Criar parcela" at bounding box center [625, 495] width 101 height 31
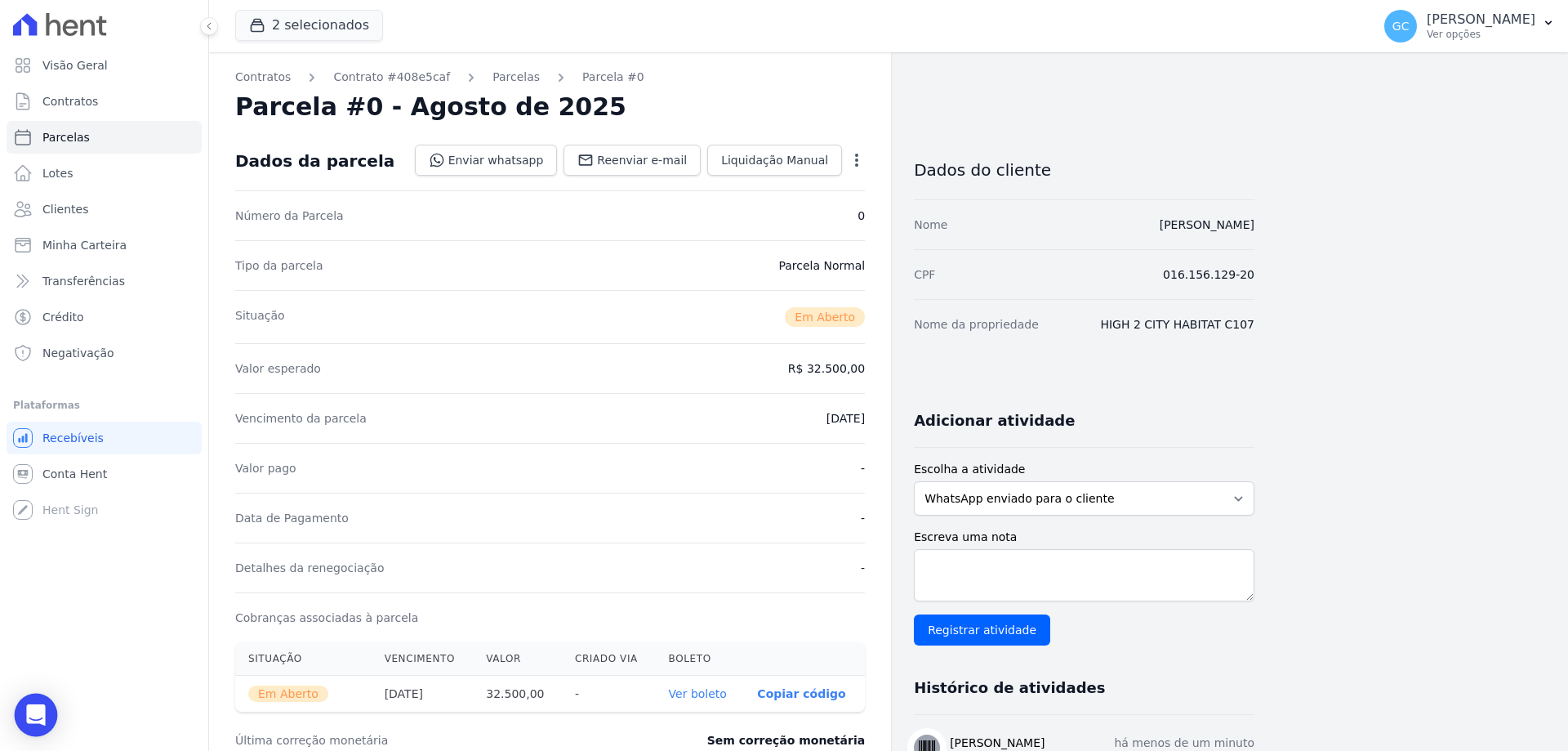
click at [37, 715] on icon "Open Intercom Messenger" at bounding box center [36, 714] width 19 height 21
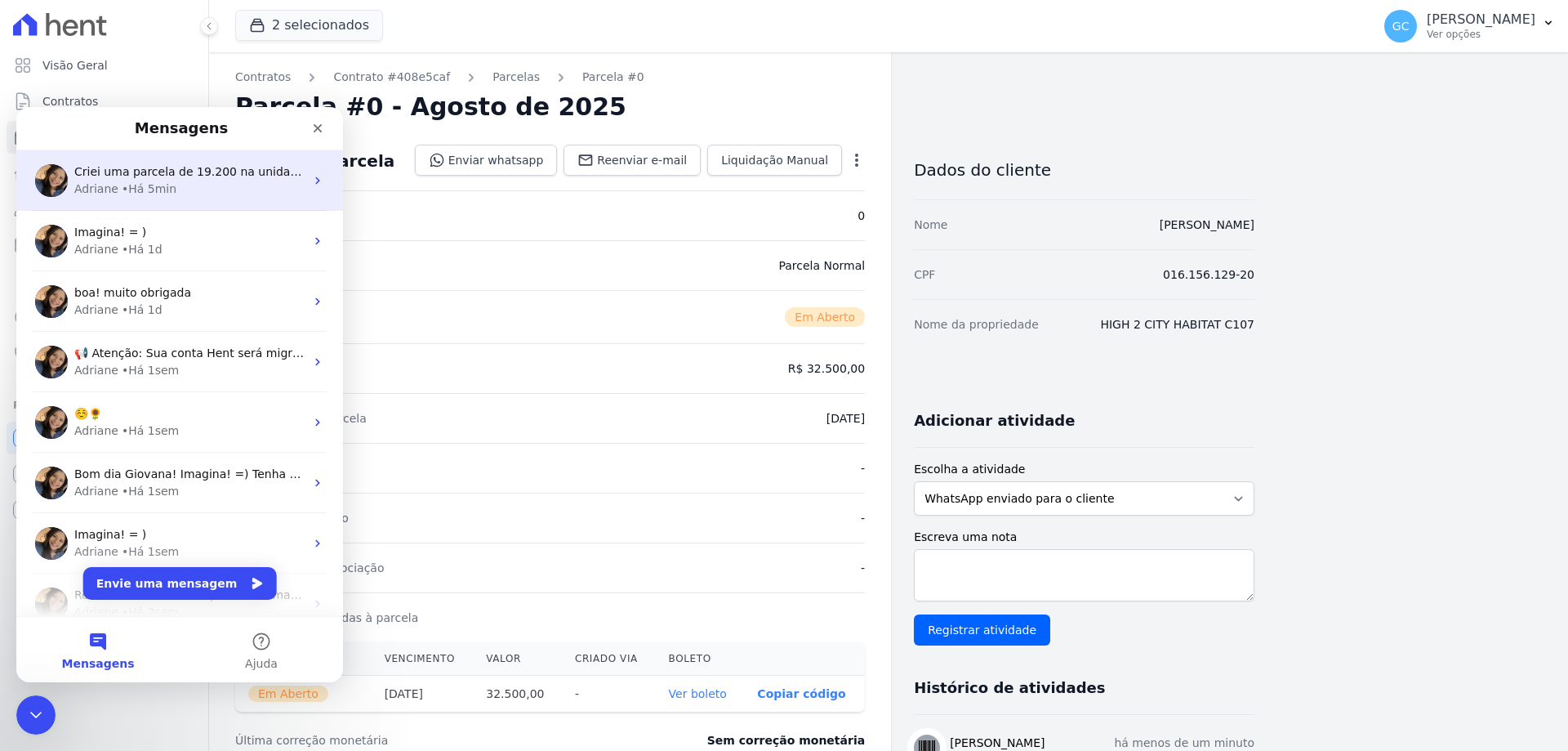
click at [179, 190] on div "Adriane • Há 5min" at bounding box center [189, 189] width 230 height 17
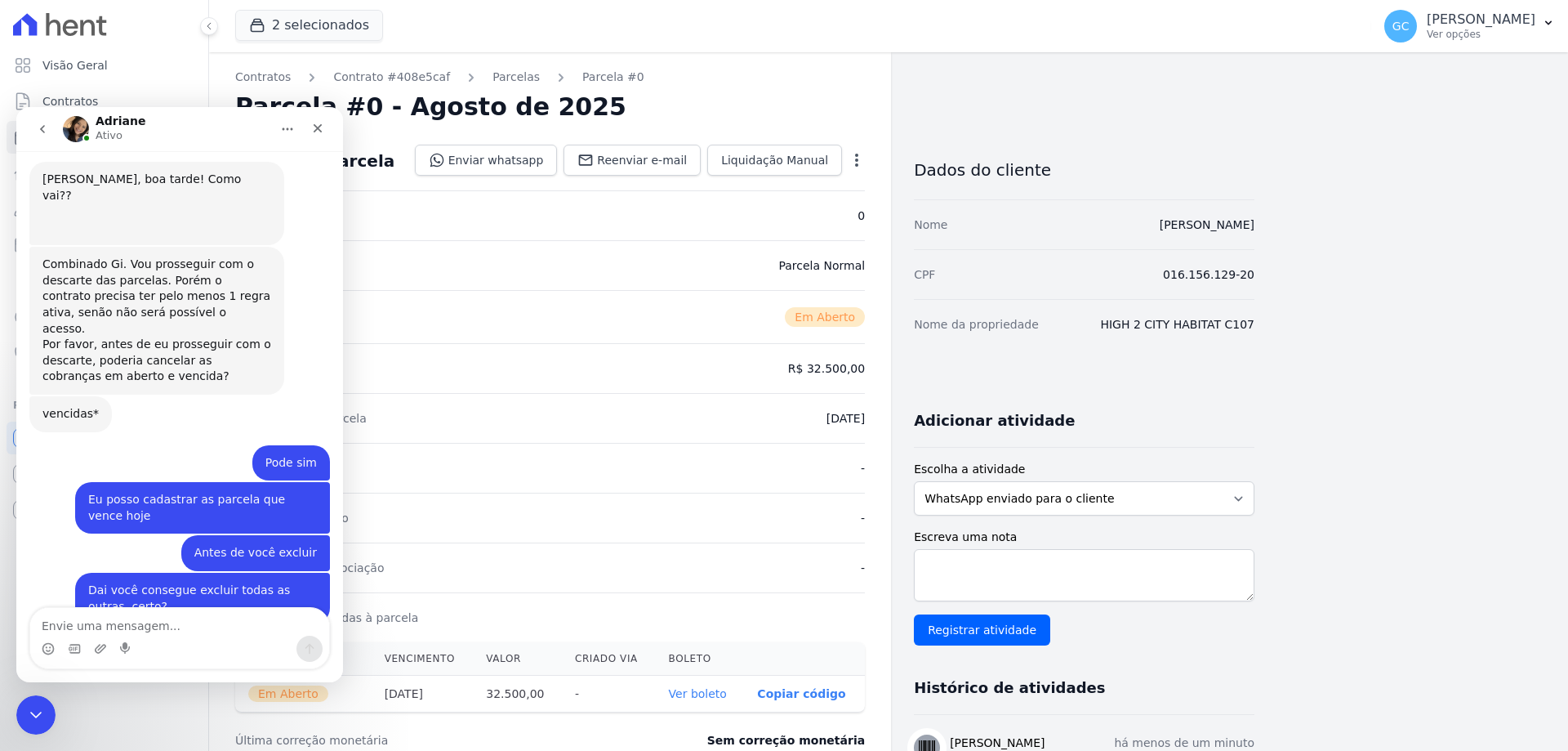
scroll to position [522, 0]
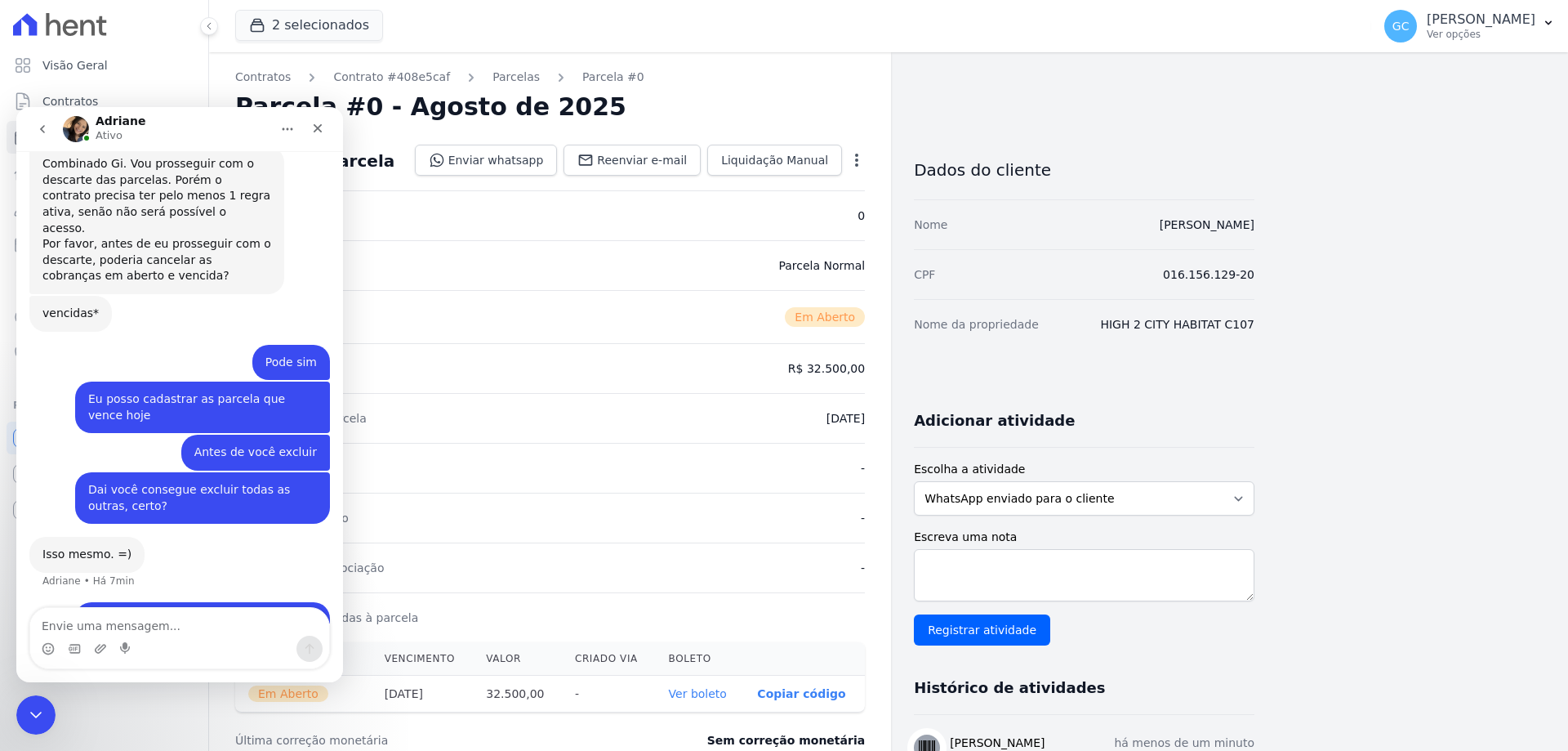
click at [181, 621] on textarea "Envie uma mensagem..." at bounding box center [180, 622] width 299 height 28
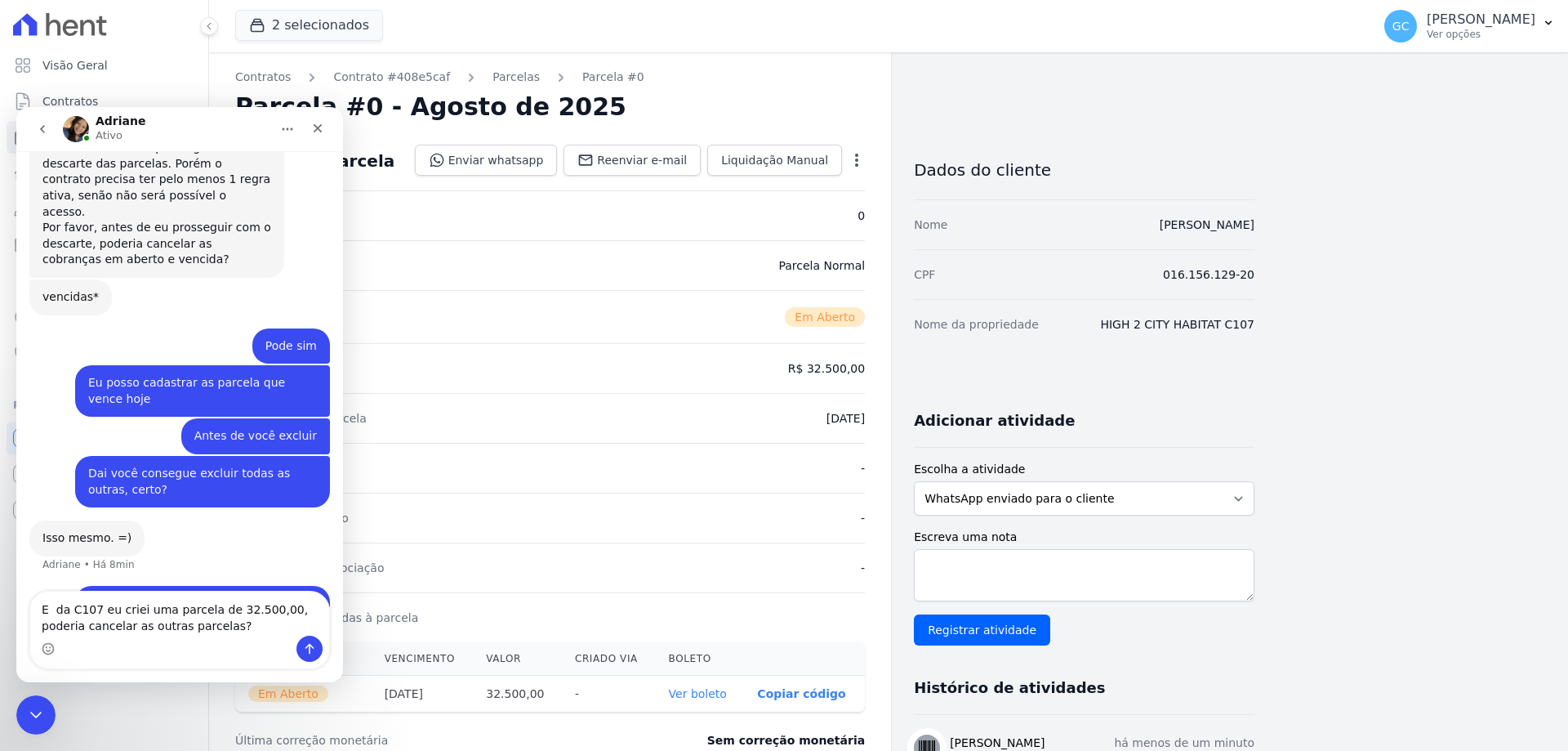
type textarea "E da C107 eu criei uma parcela de 32.500,00, poderia cancelar as outras parcela…"
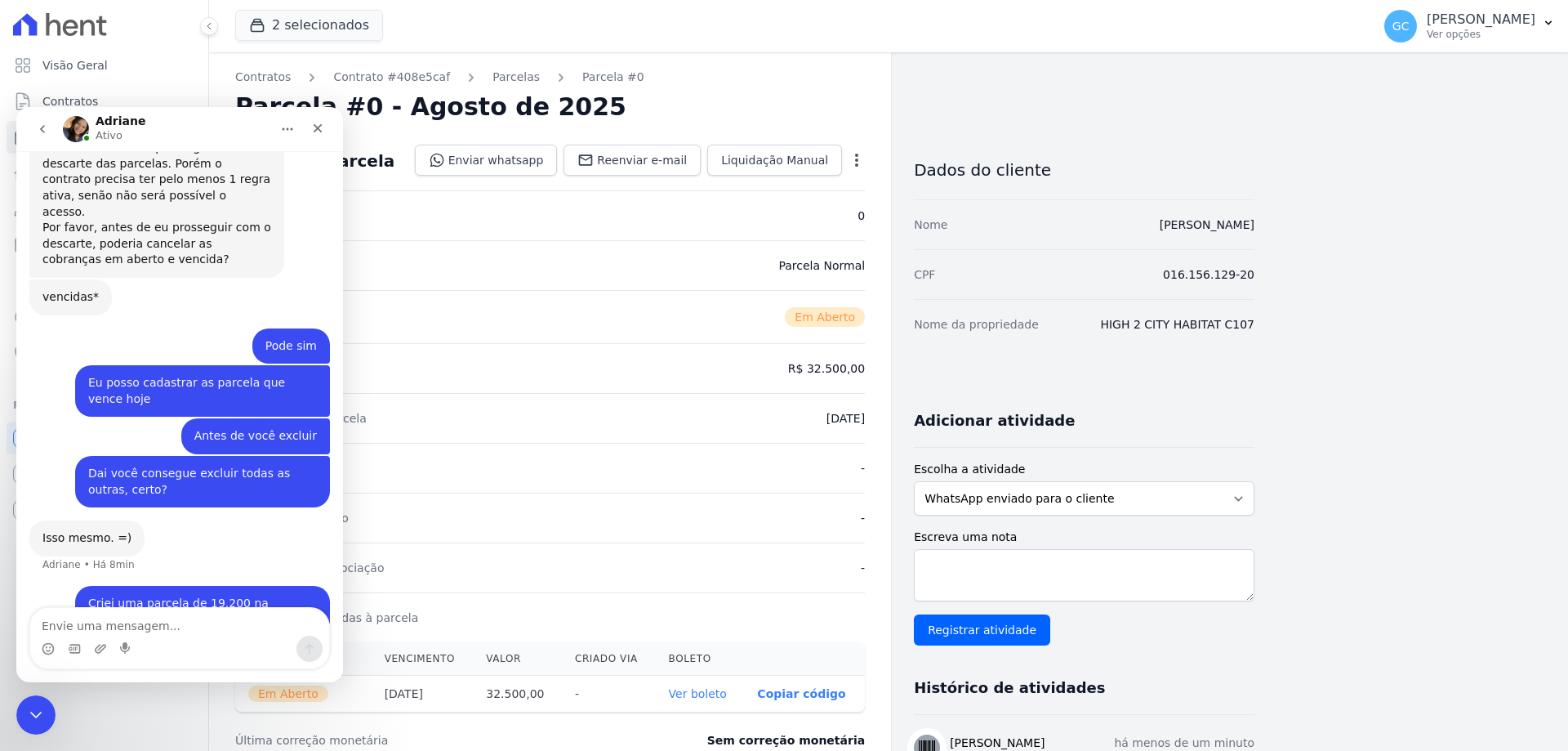
scroll to position [576, 0]
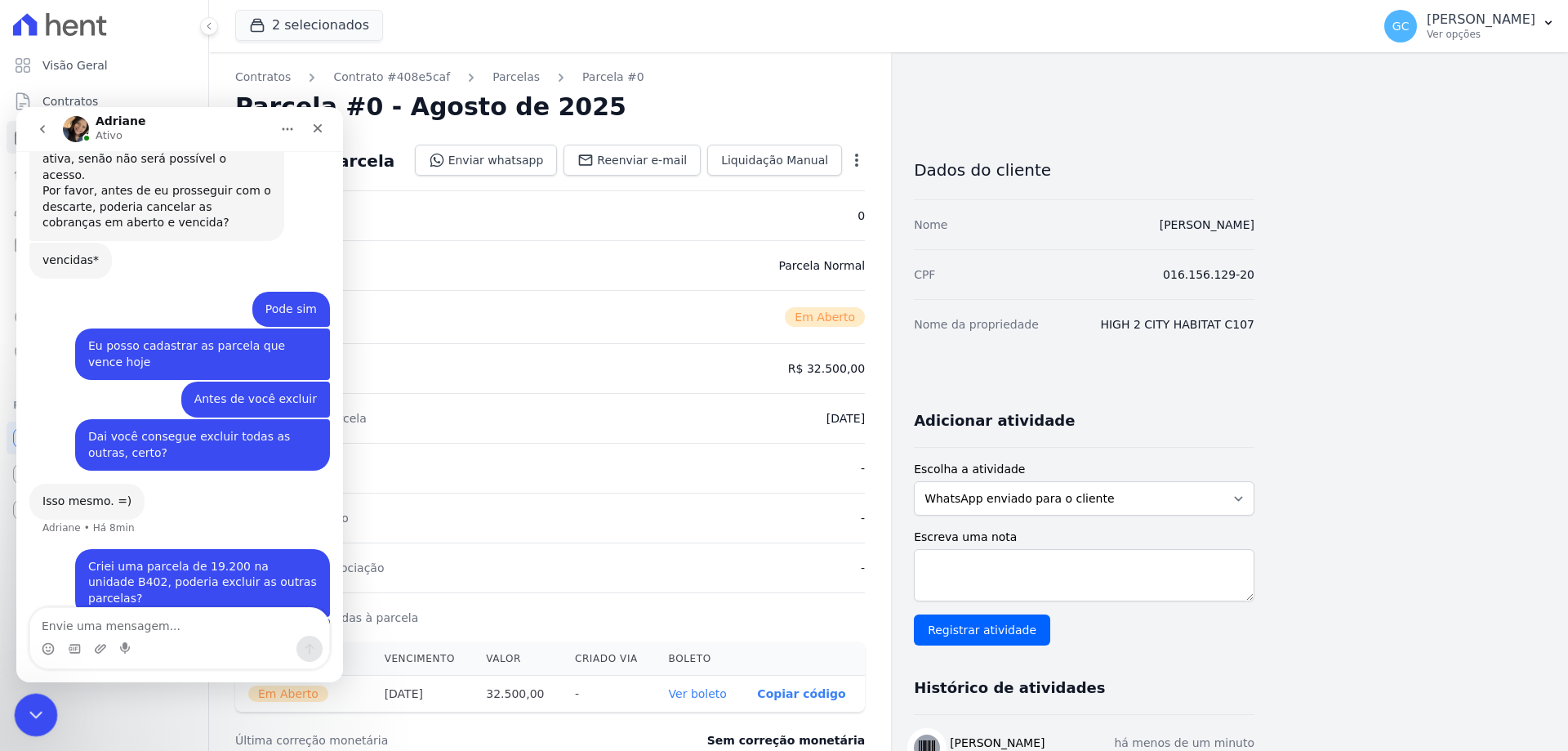
click at [41, 714] on icon "Encerramento do Messenger da Intercom" at bounding box center [33, 712] width 19 height 19
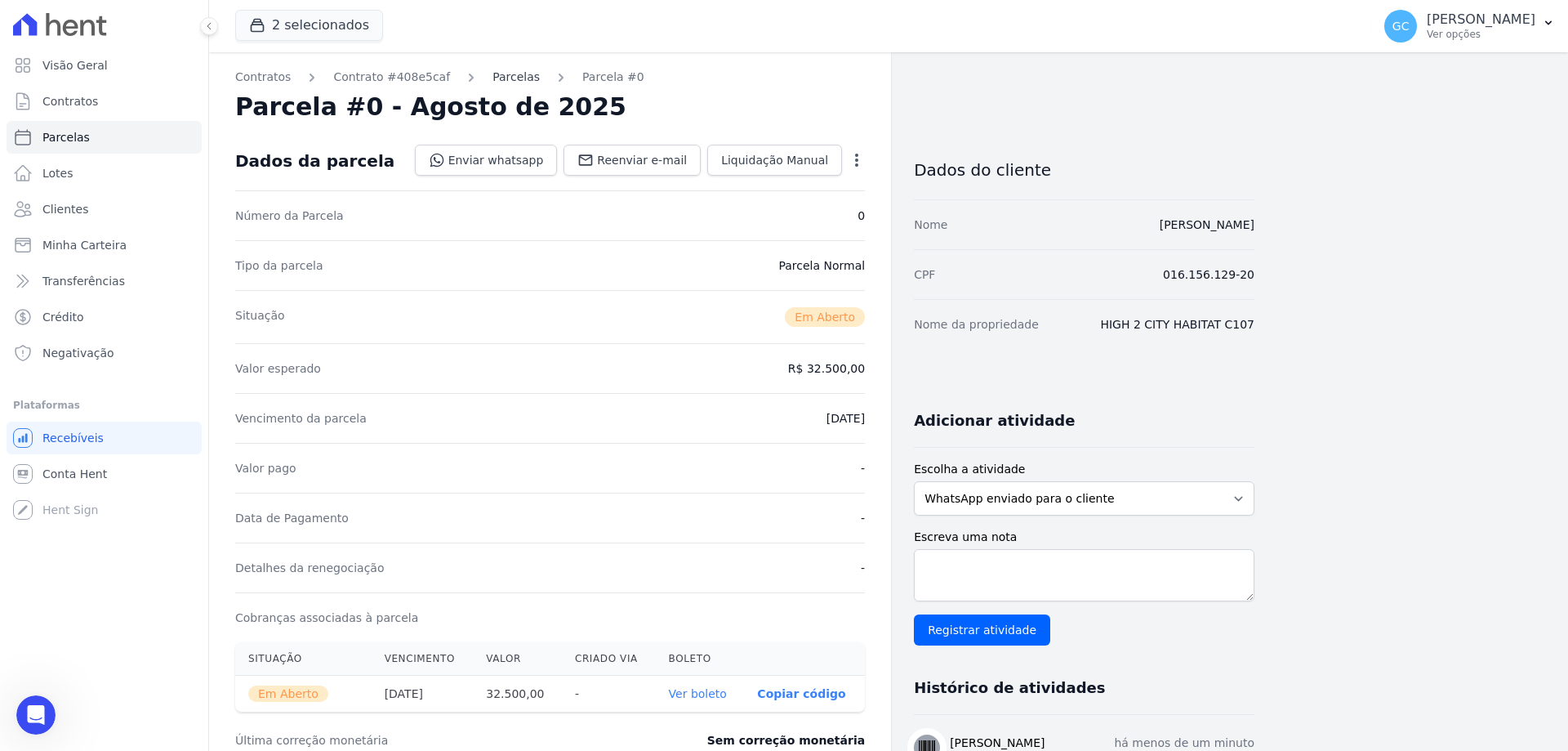
click at [493, 77] on link "Parcelas" at bounding box center [516, 78] width 47 height 17
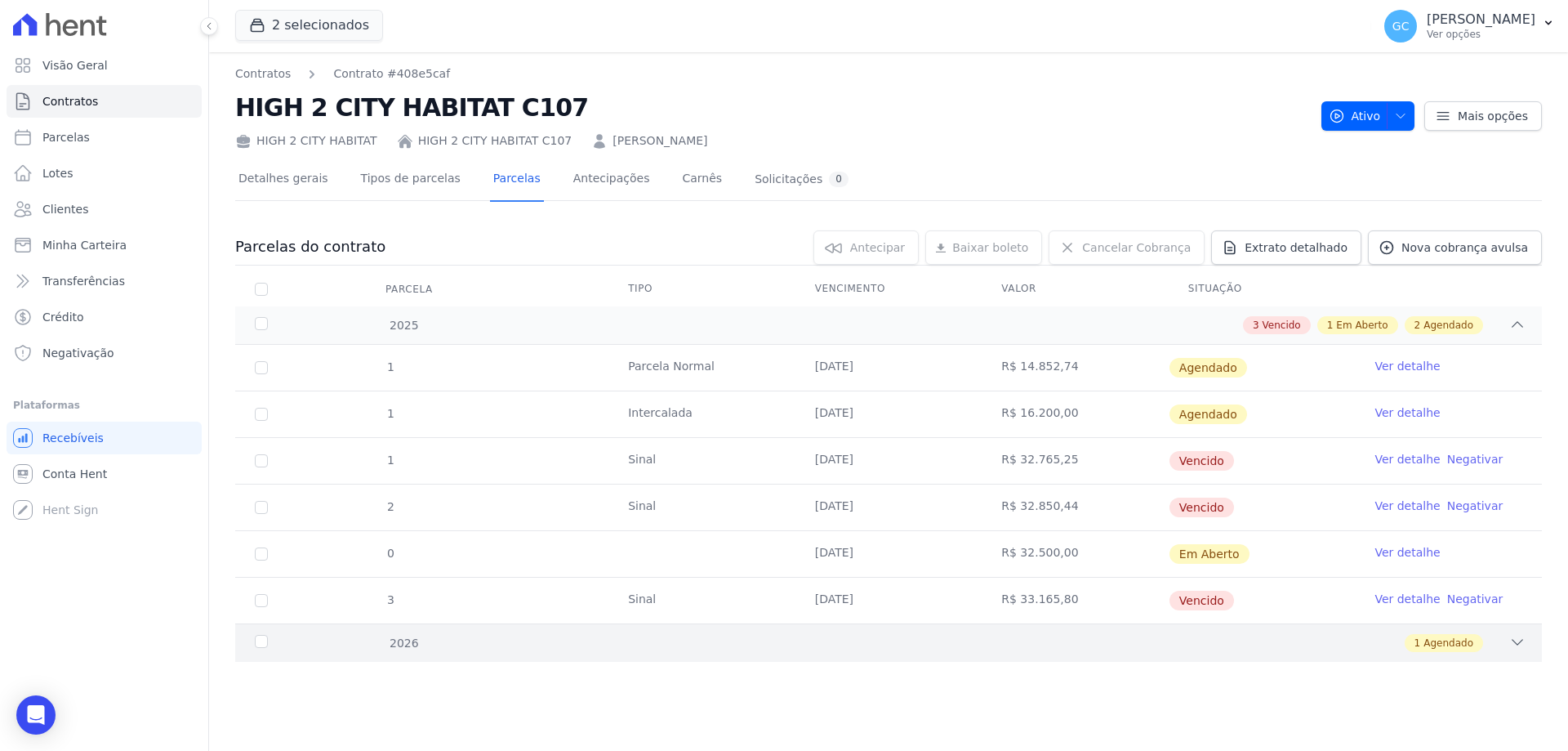
click at [295, 641] on div "2026" at bounding box center [310, 644] width 119 height 17
click at [263, 366] on input "checkbox" at bounding box center [261, 367] width 13 height 13
checkbox input "true"
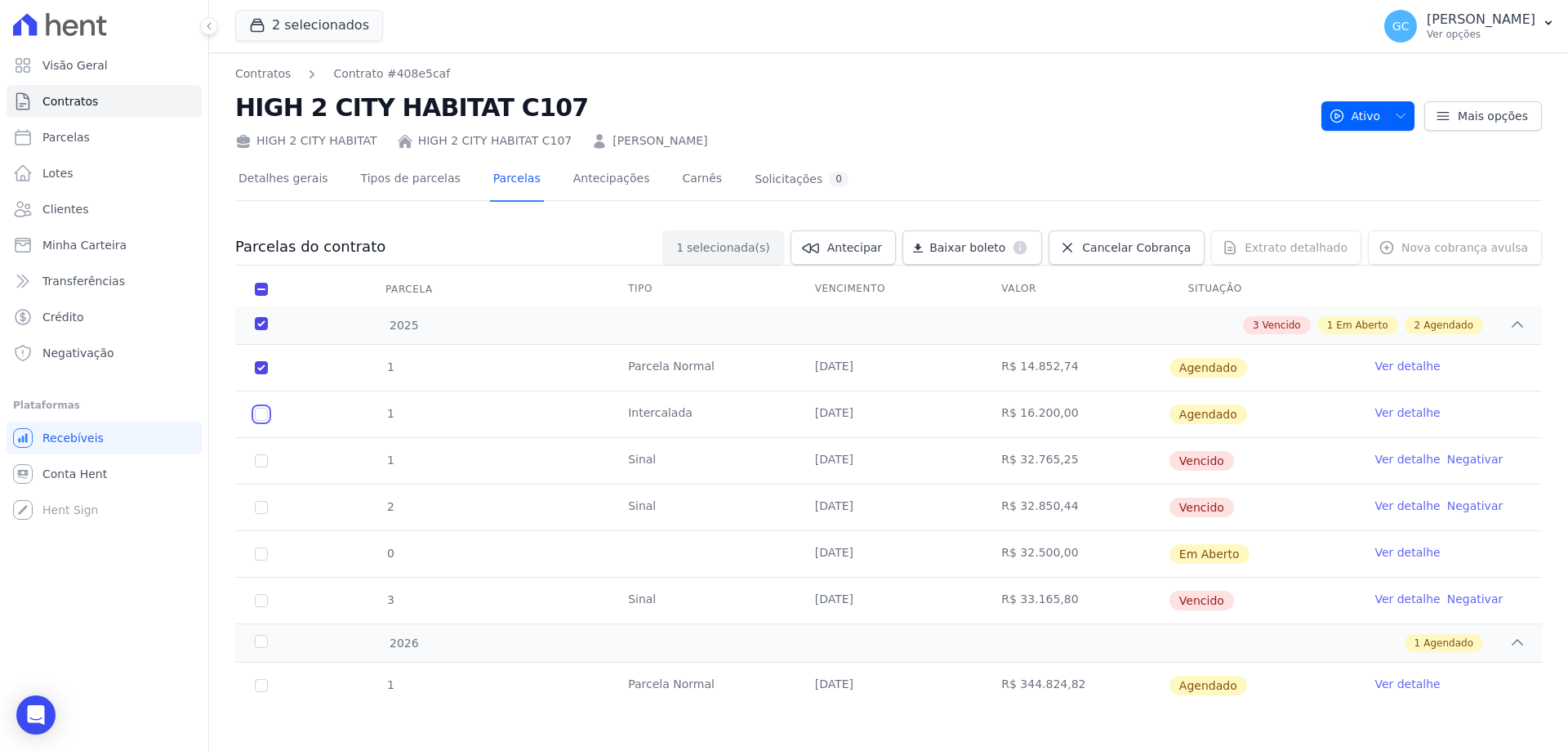
click at [262, 416] on input "checkbox" at bounding box center [261, 413] width 13 height 13
checkbox input "true"
click at [264, 462] on input "checkbox" at bounding box center [261, 461] width 13 height 13
checkbox input "true"
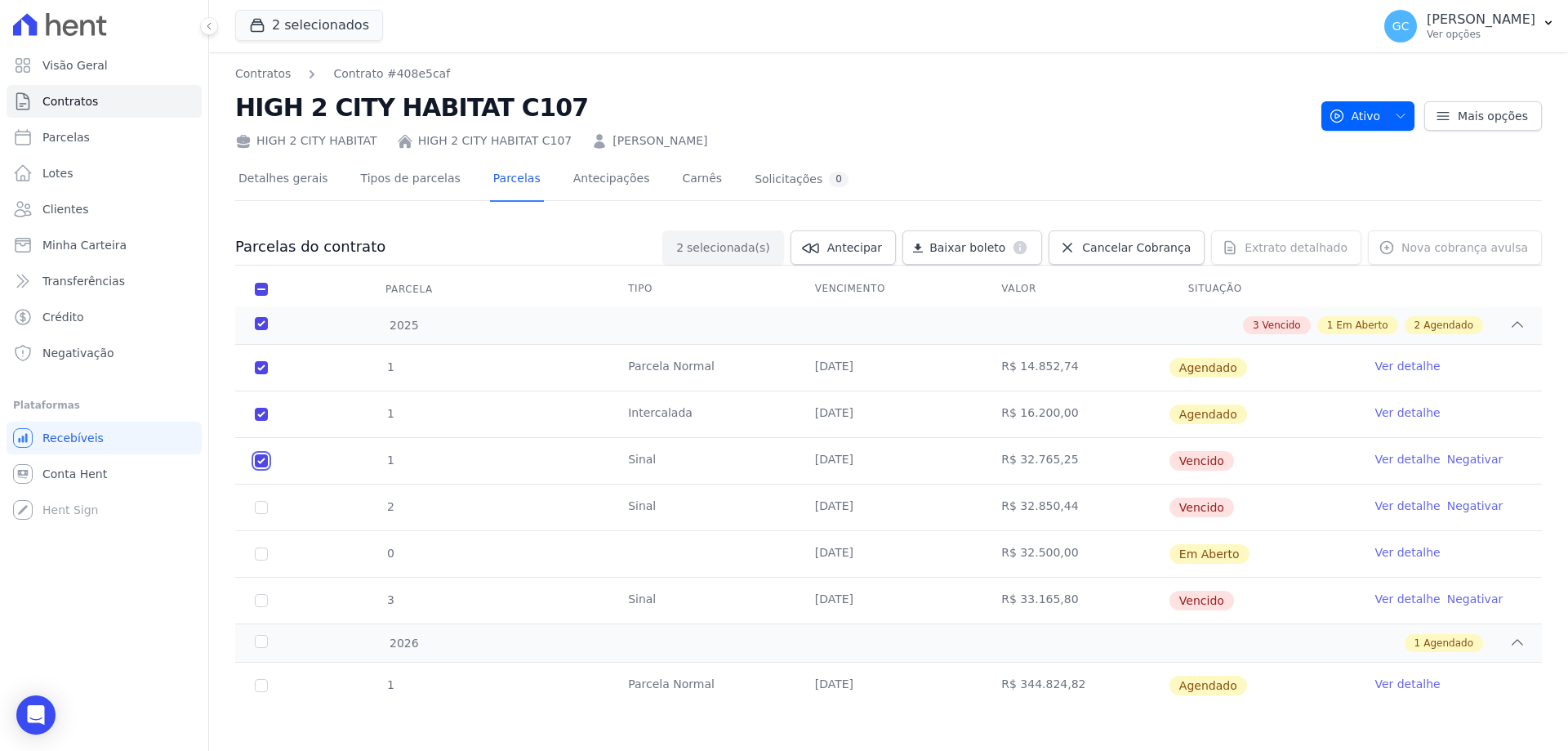
checkbox input "true"
click at [261, 510] on input "checkbox" at bounding box center [261, 507] width 13 height 13
checkbox input "true"
click at [260, 599] on input "checkbox" at bounding box center [261, 600] width 13 height 13
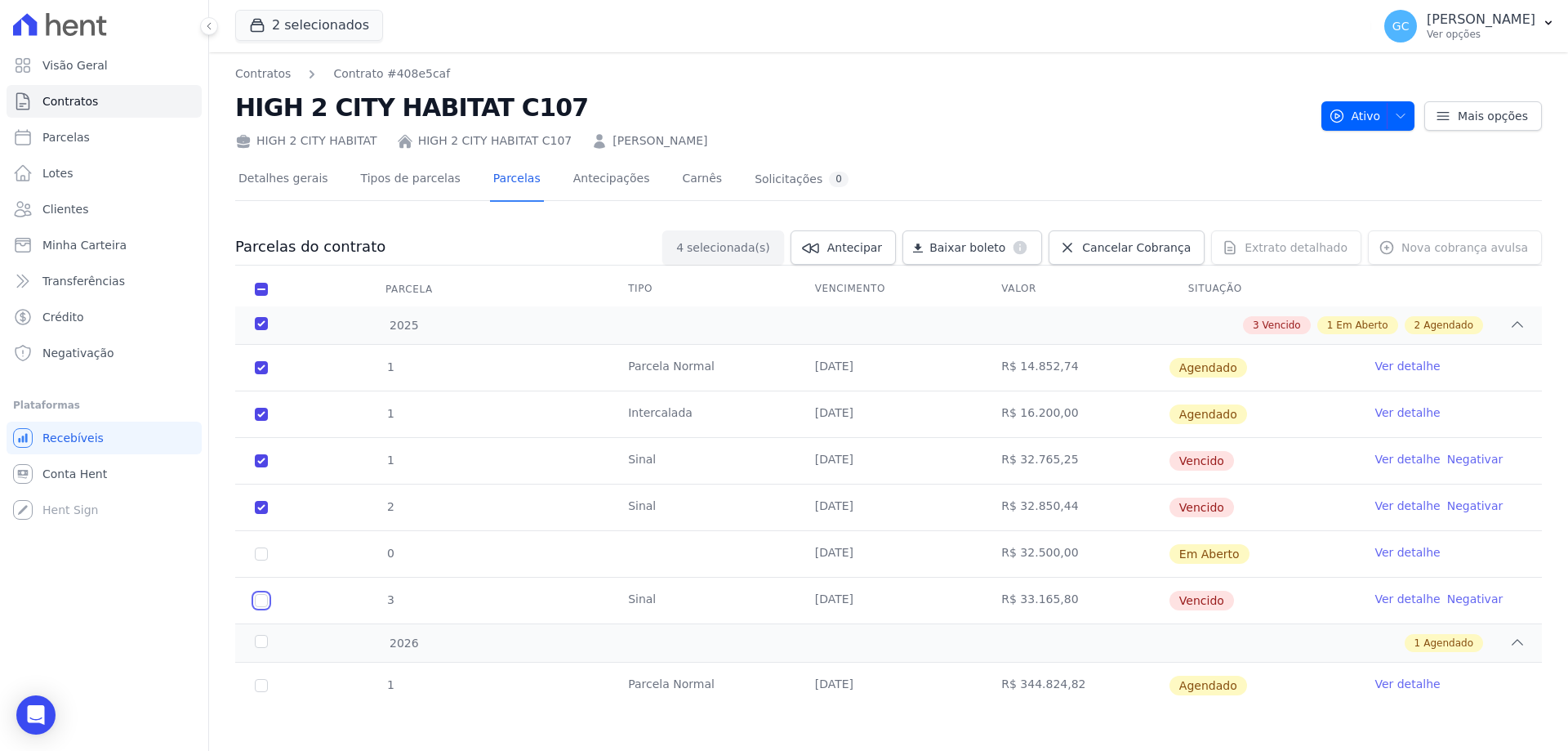
checkbox input "true"
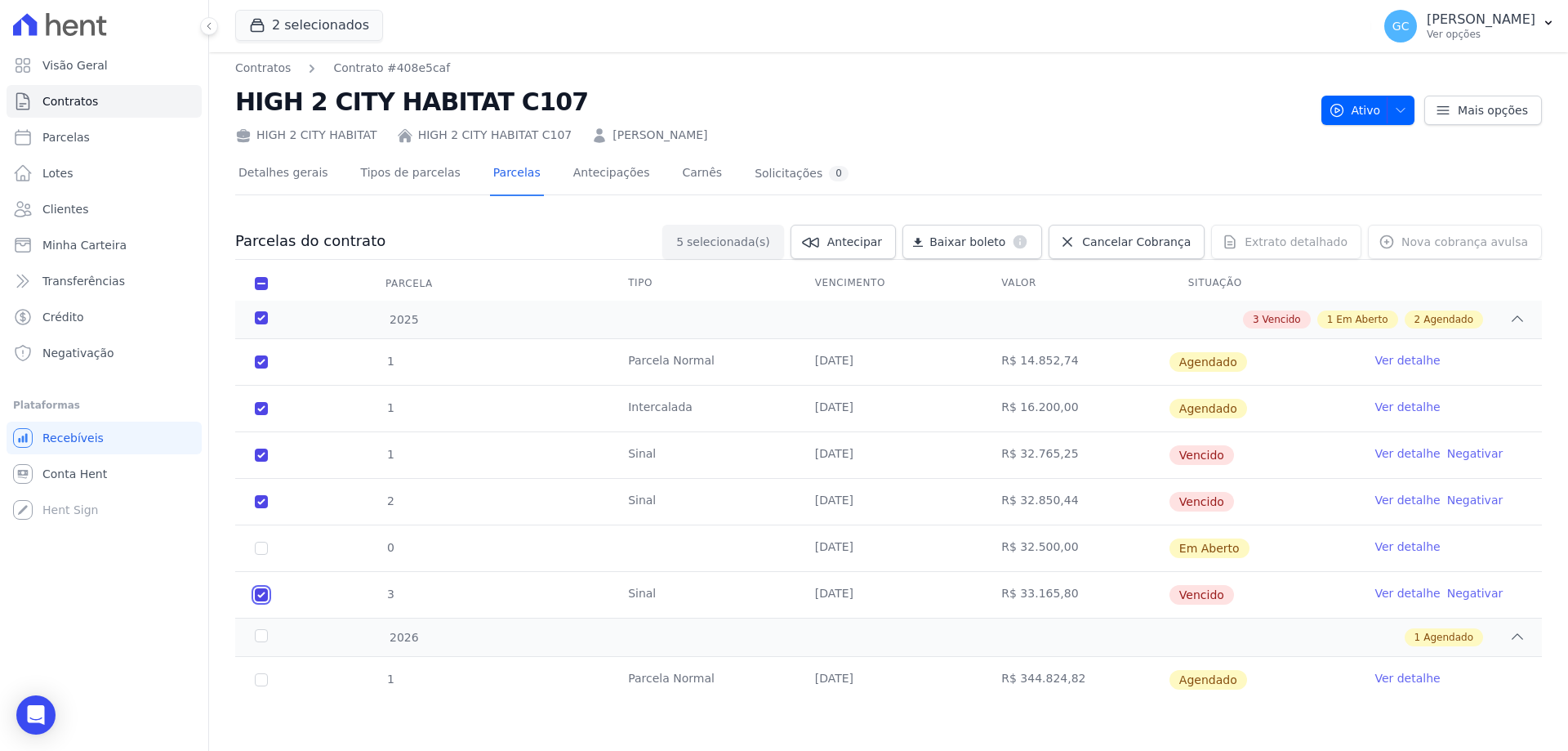
scroll to position [6, 0]
click at [261, 683] on input "checkbox" at bounding box center [261, 679] width 13 height 13
checkbox input "true"
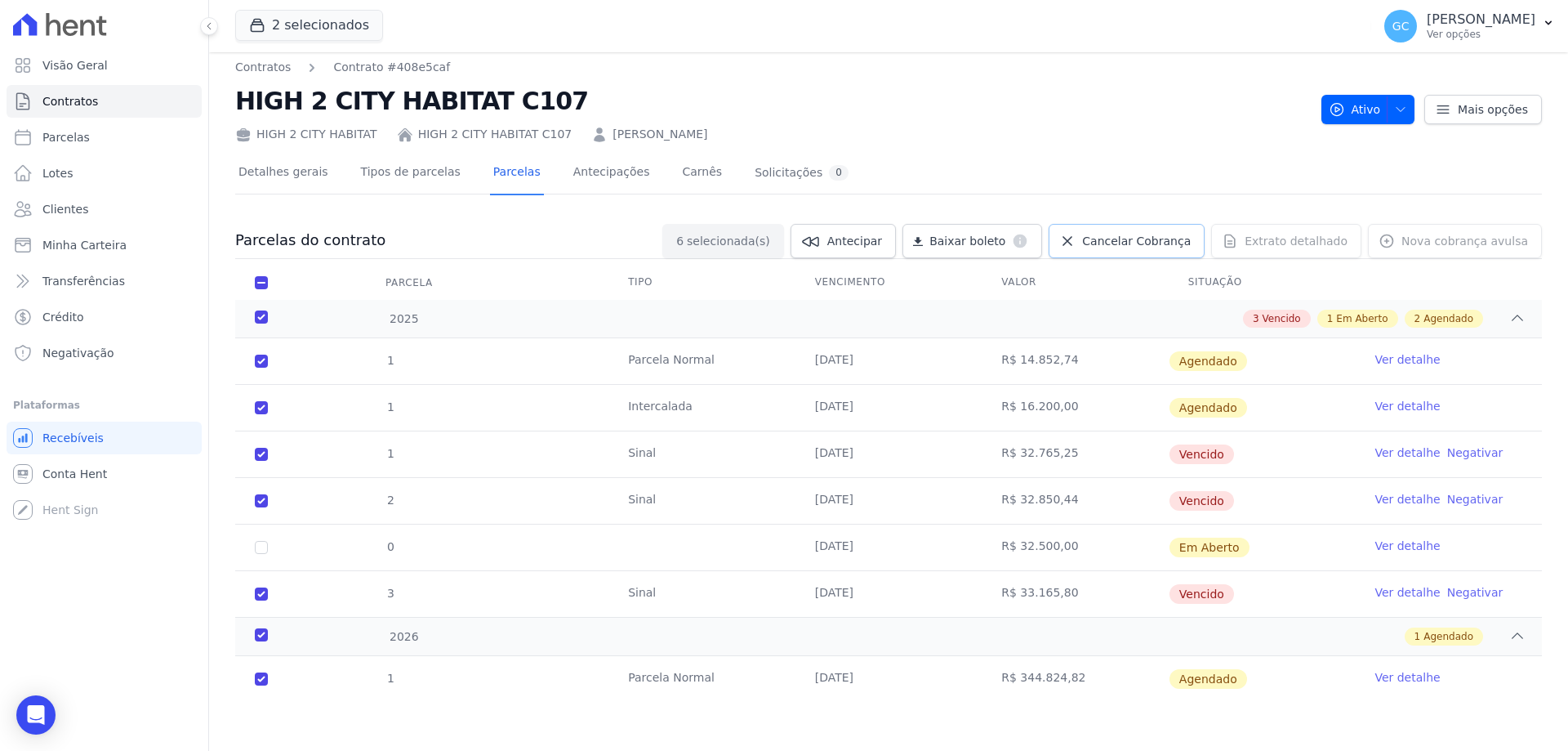
click at [1115, 234] on span "Cancelar Cobrança" at bounding box center [1136, 241] width 109 height 17
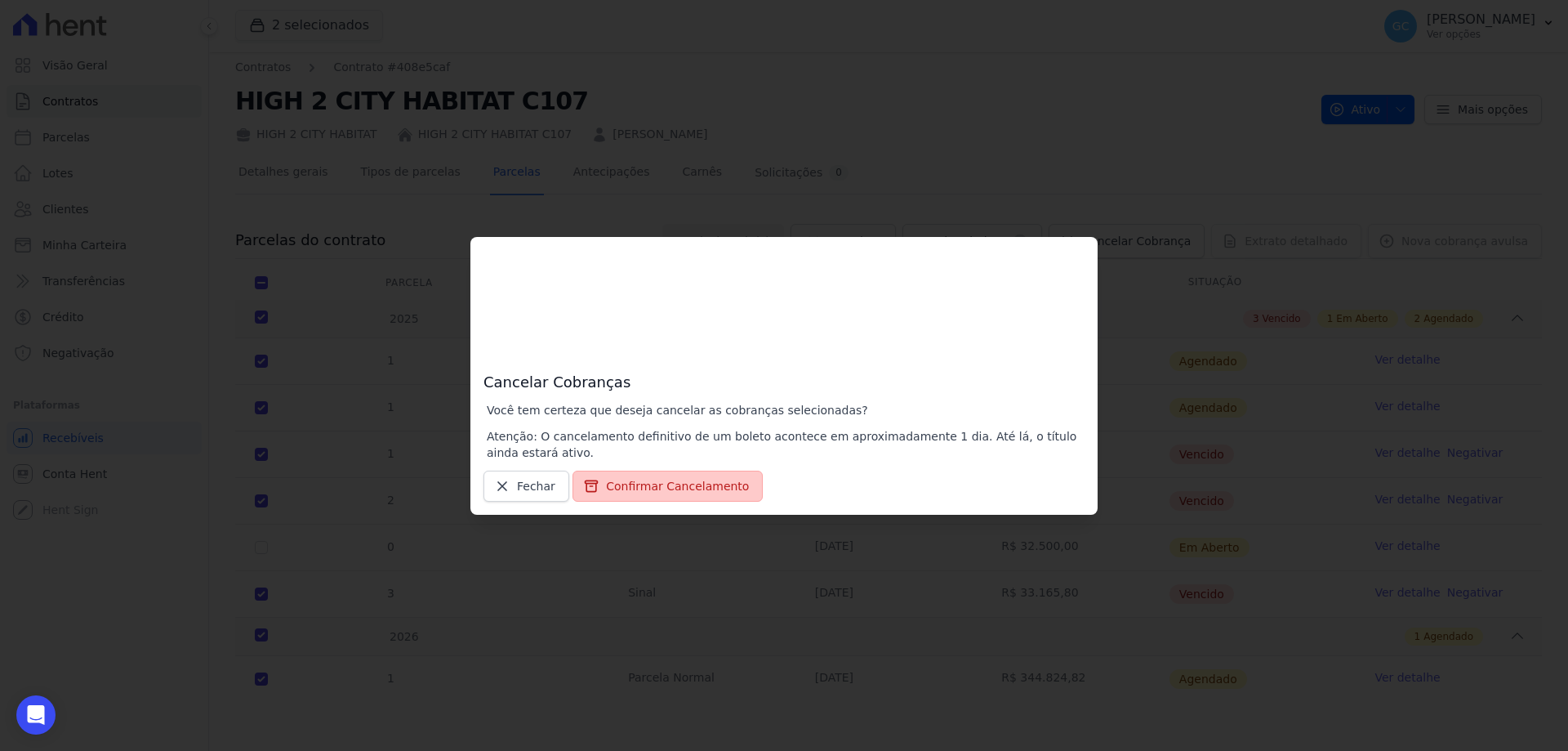
click at [661, 485] on button "Confirmar Cancelamento" at bounding box center [667, 486] width 190 height 31
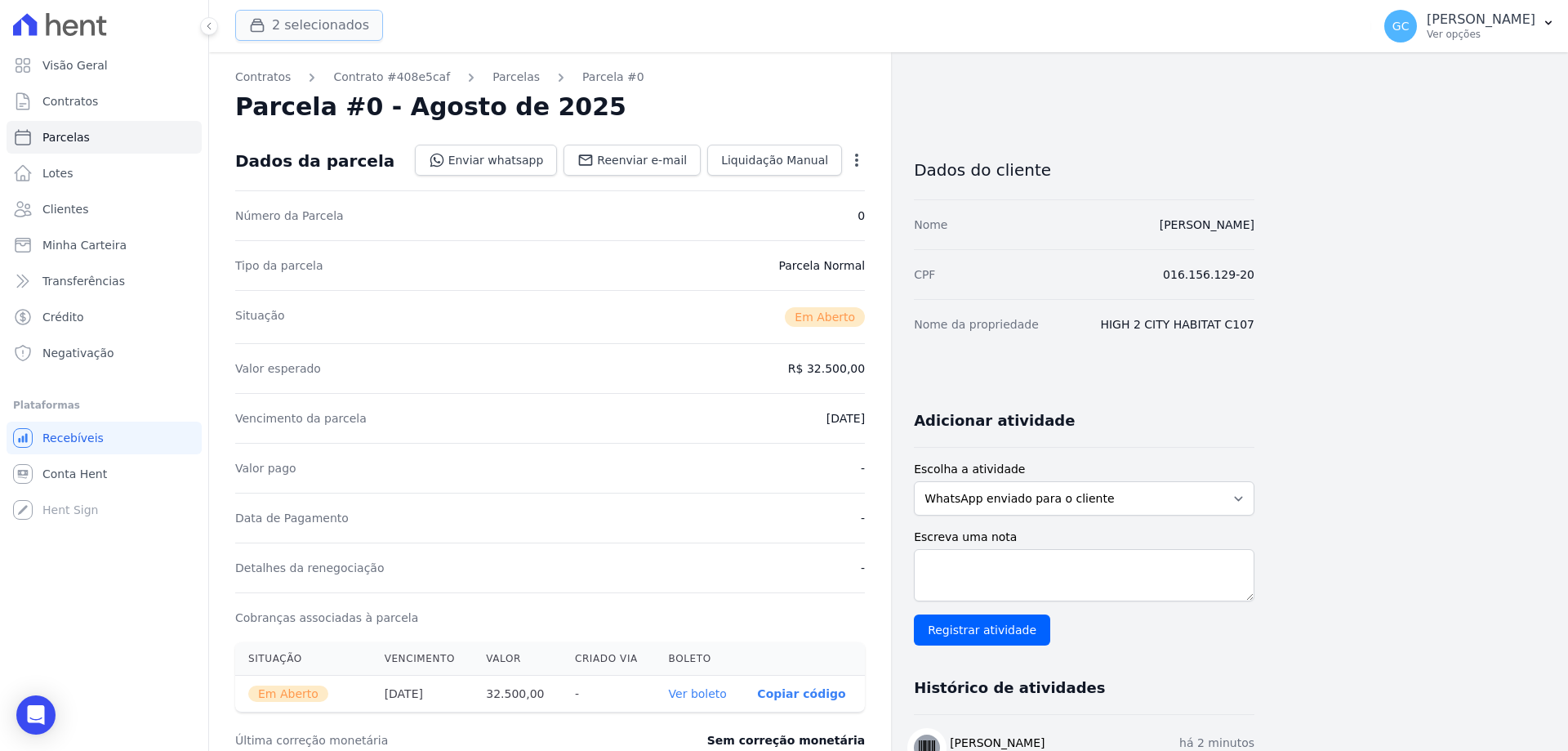
click at [276, 22] on button "2 selecionados" at bounding box center [310, 25] width 148 height 31
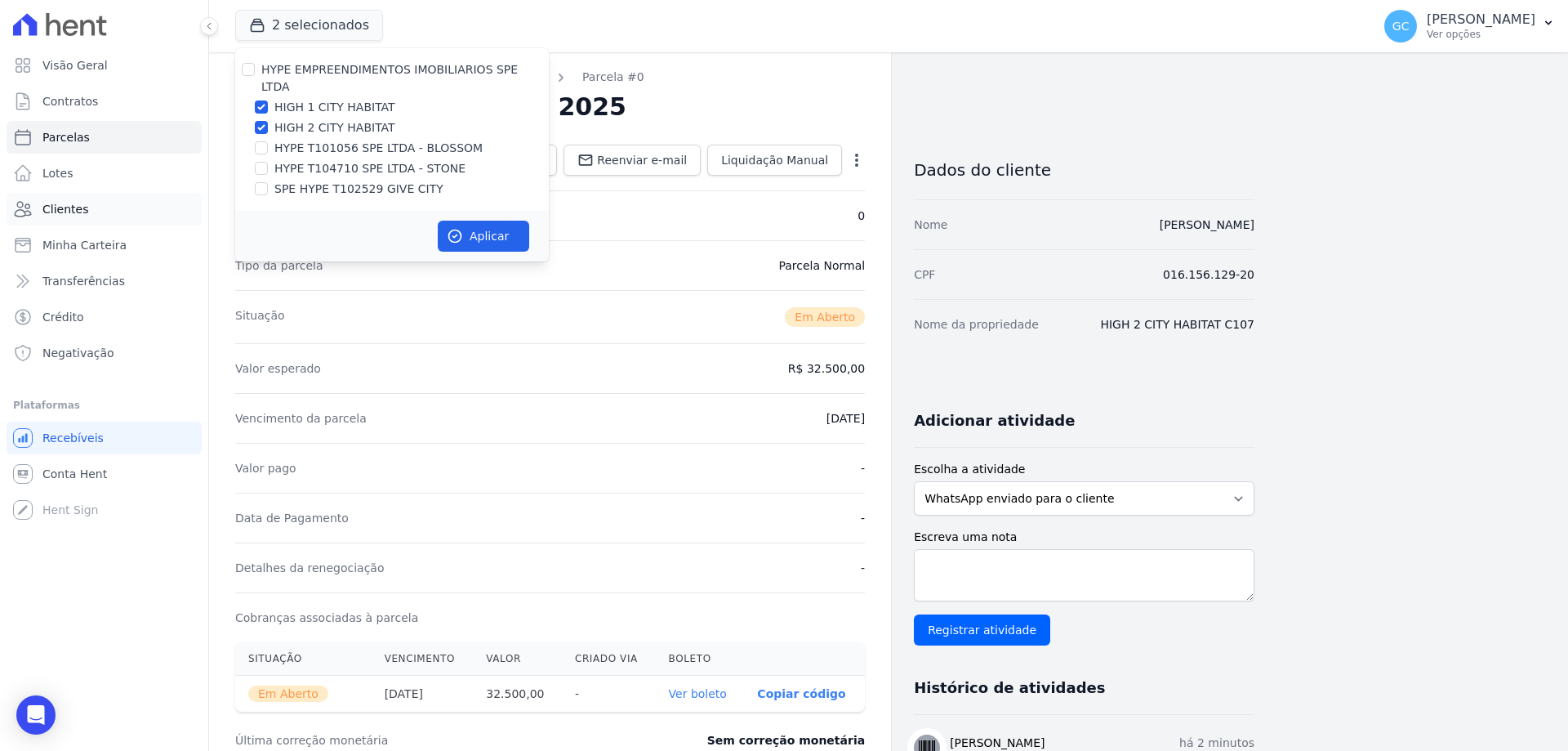
click at [89, 205] on link "Clientes" at bounding box center [104, 208] width 195 height 32
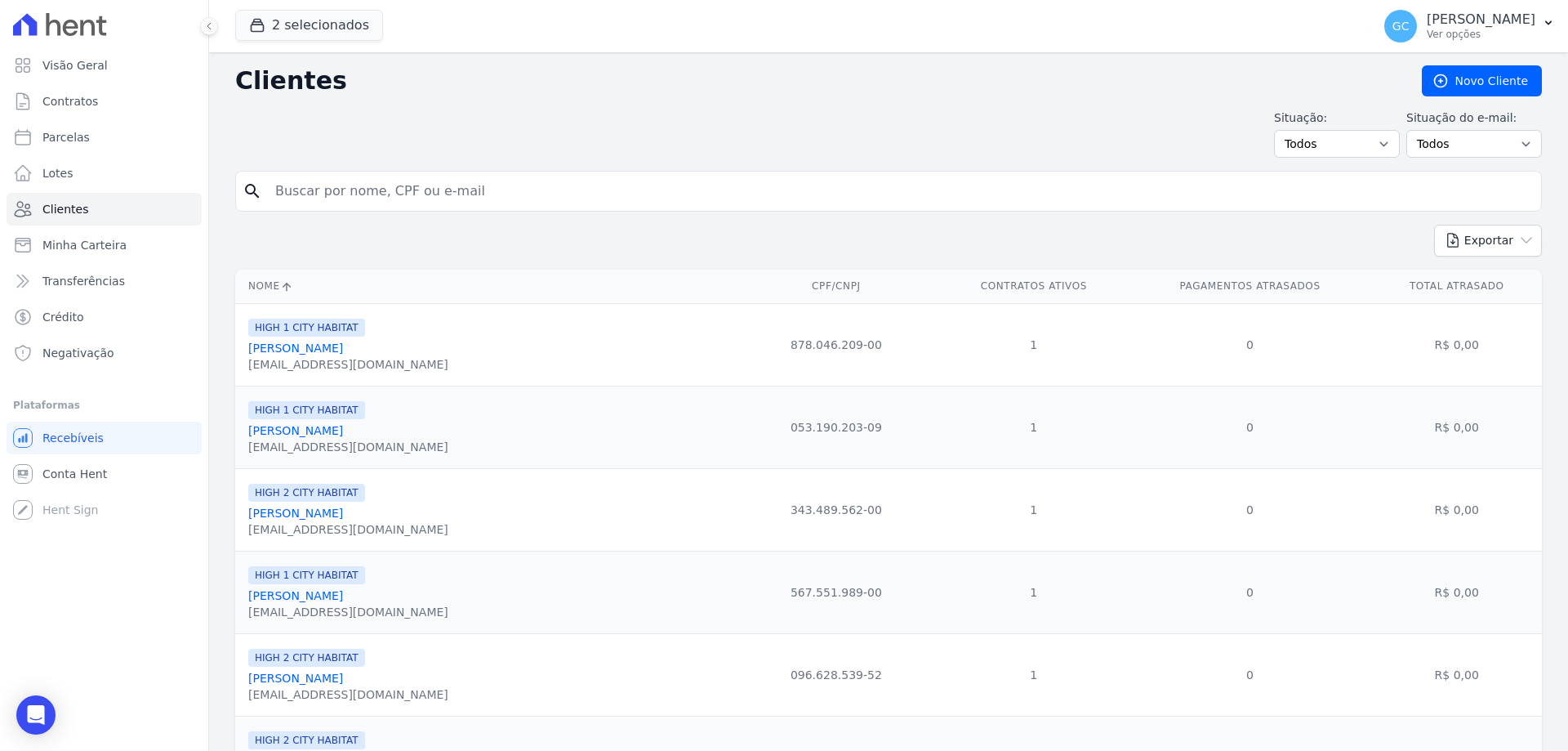
click at [354, 187] on input "search" at bounding box center [899, 190] width 1269 height 32
type input "elisola"
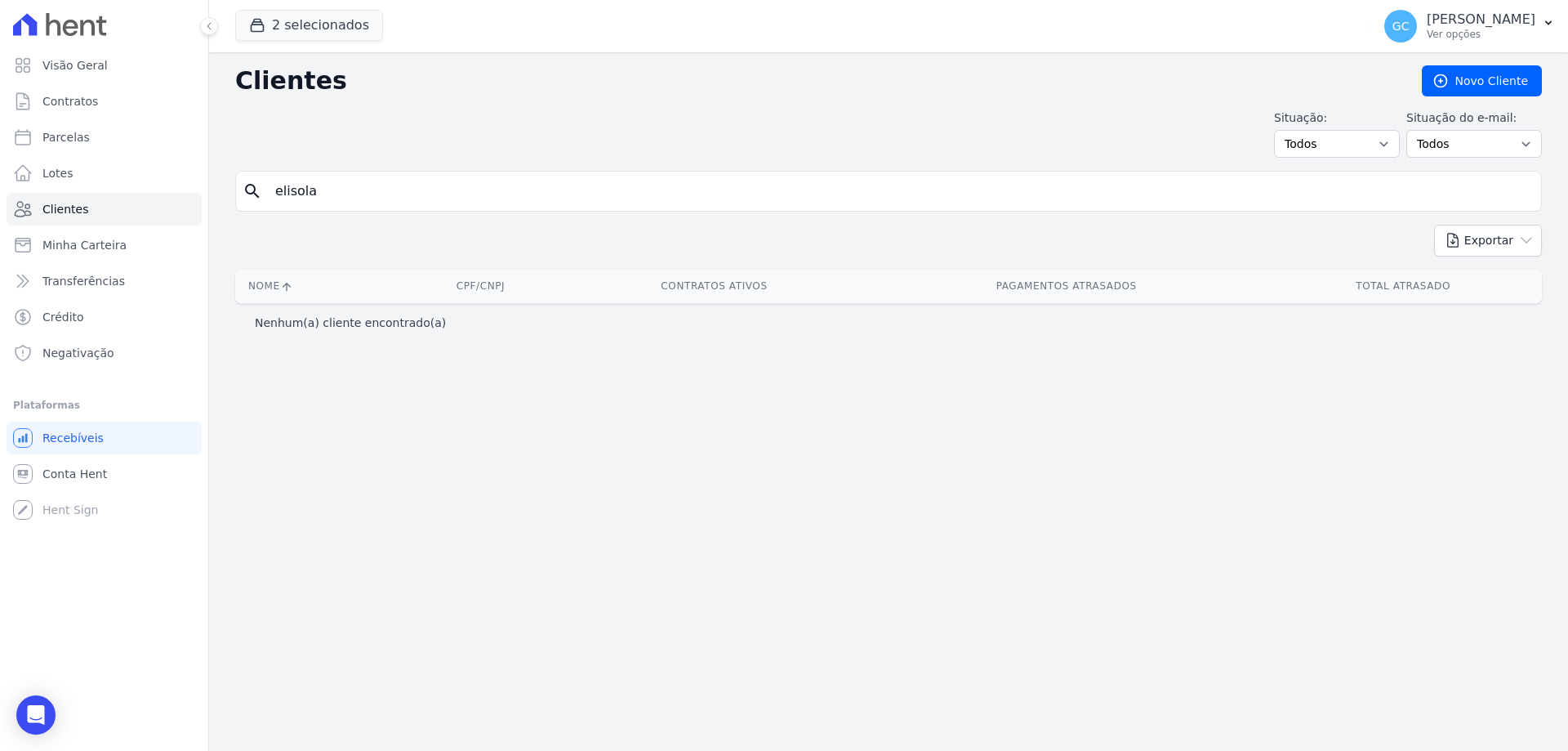
click at [358, 182] on input "elisola" at bounding box center [899, 190] width 1269 height 32
drag, startPoint x: 344, startPoint y: 190, endPoint x: 291, endPoint y: 188, distance: 53.0
click at [291, 188] on input "elisola" at bounding box center [899, 190] width 1269 height 32
type input "elisiola"
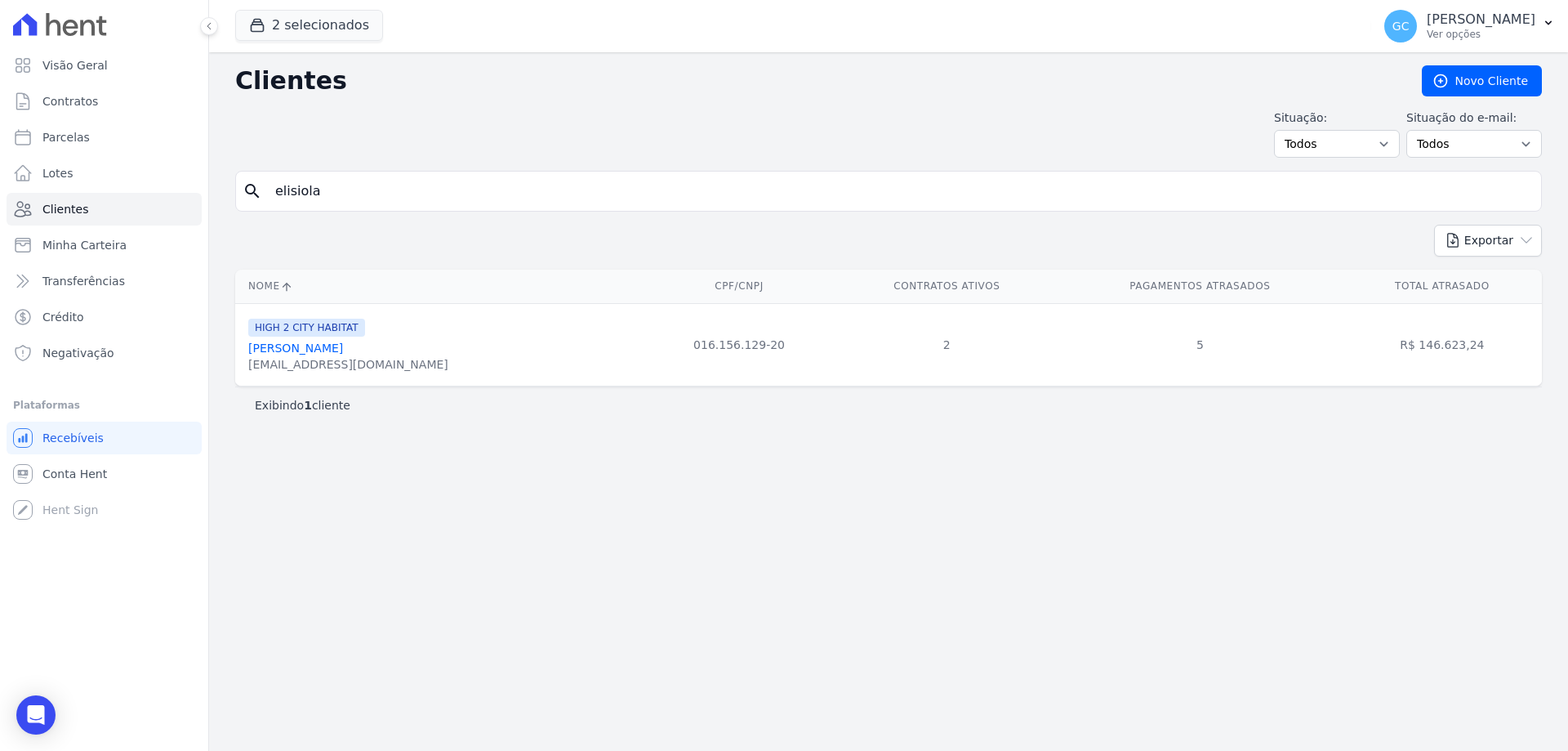
click at [321, 344] on link "[PERSON_NAME]" at bounding box center [296, 347] width 95 height 13
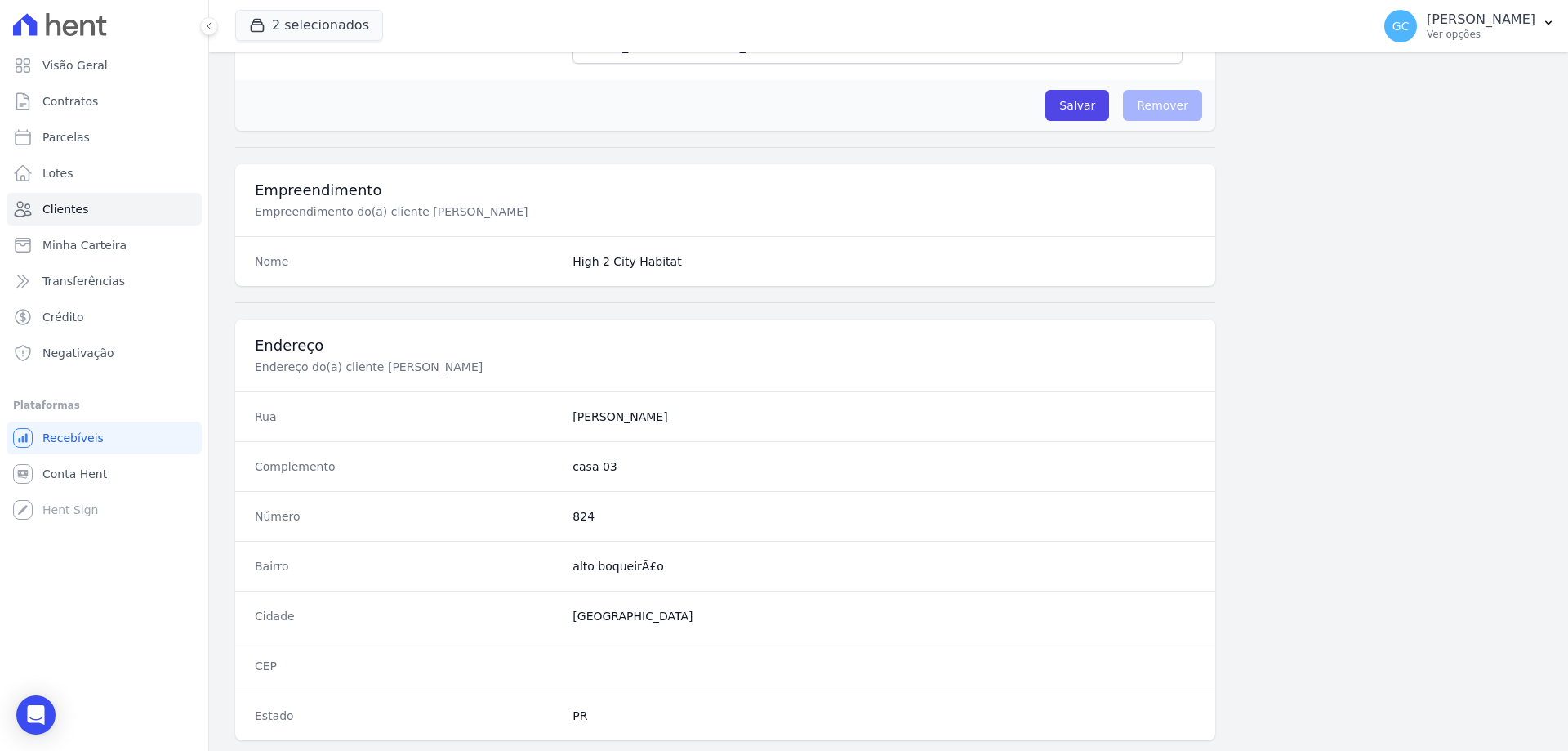
scroll to position [853, 0]
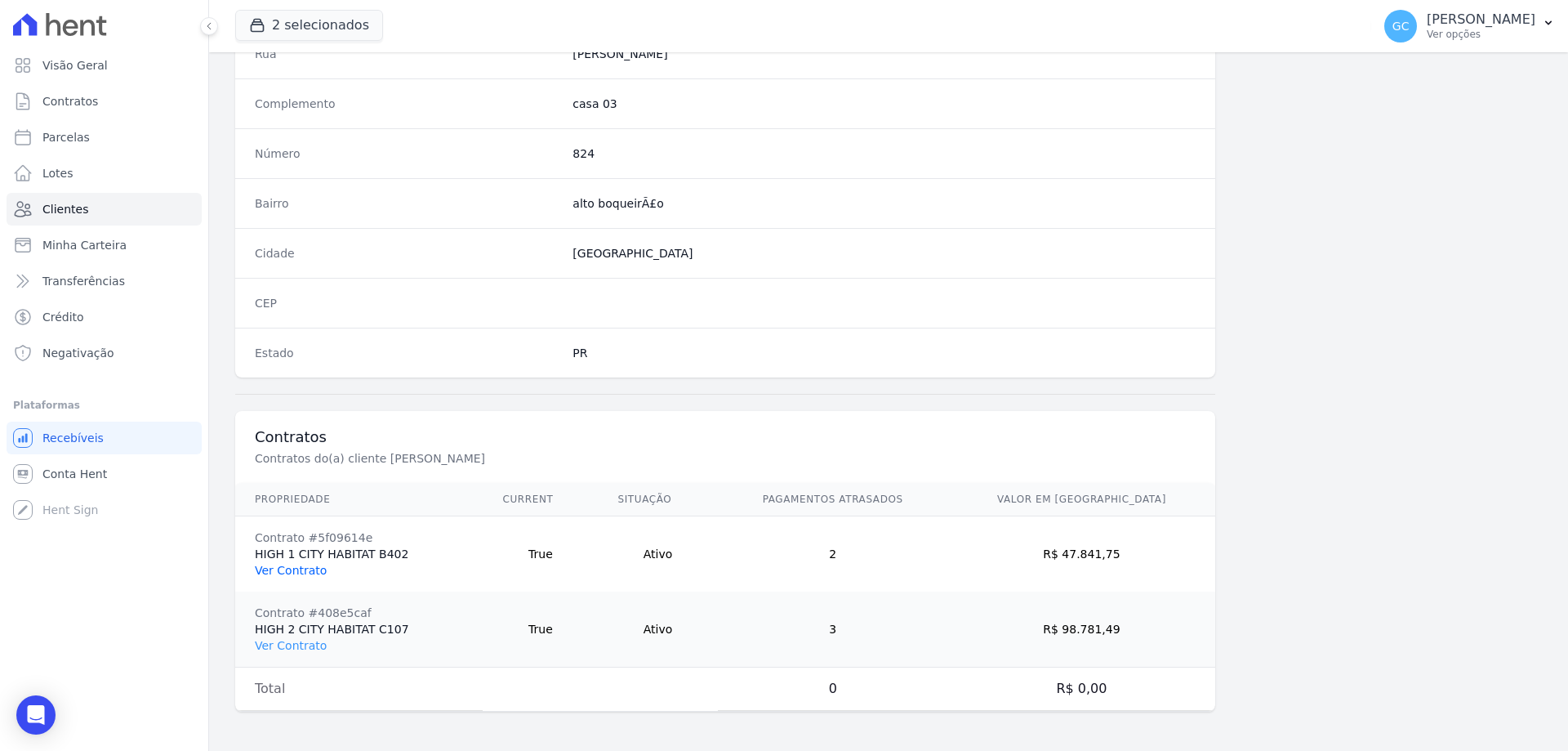
click at [311, 572] on link "Ver Contrato" at bounding box center [290, 570] width 72 height 13
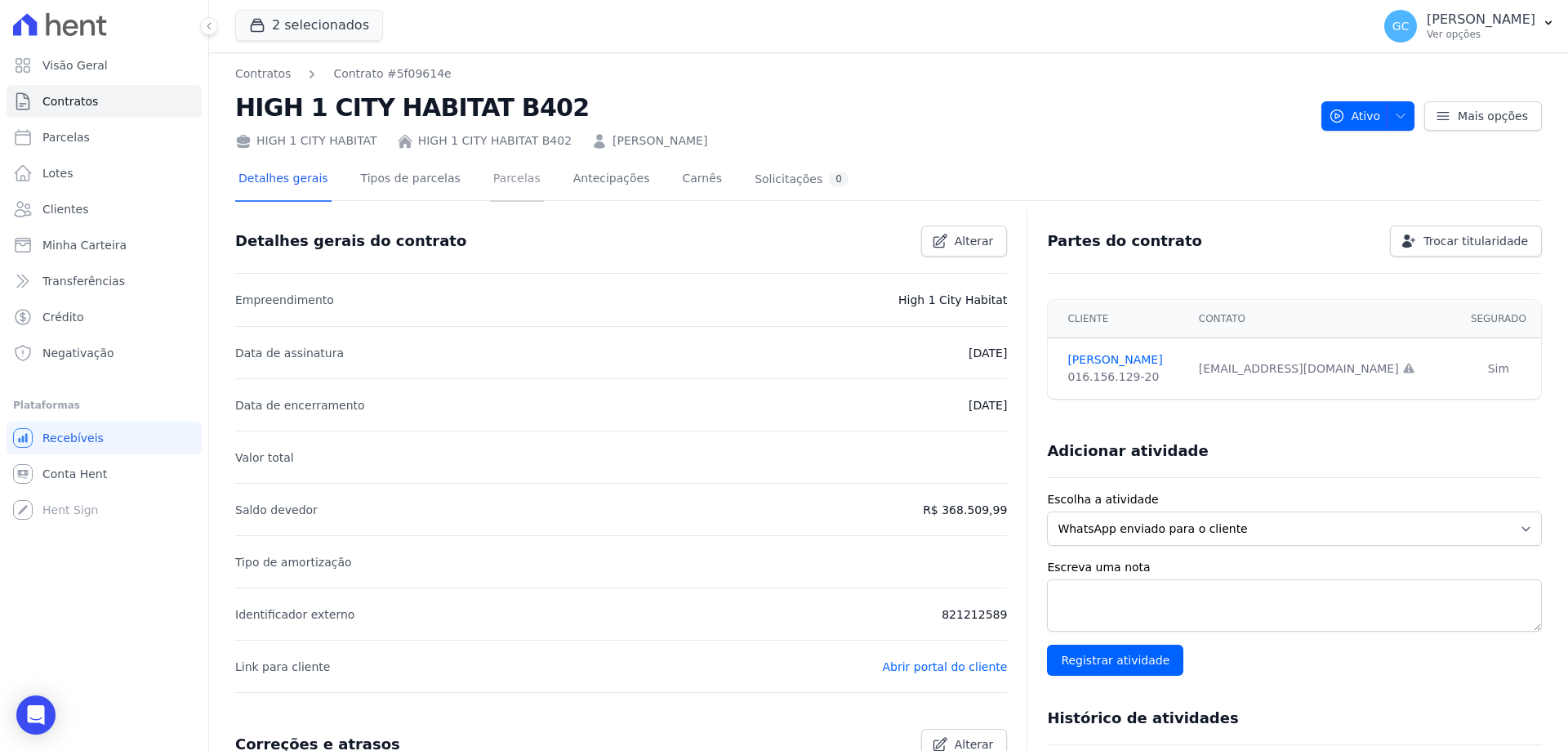
click at [490, 167] on link "Parcelas" at bounding box center [517, 181] width 54 height 44
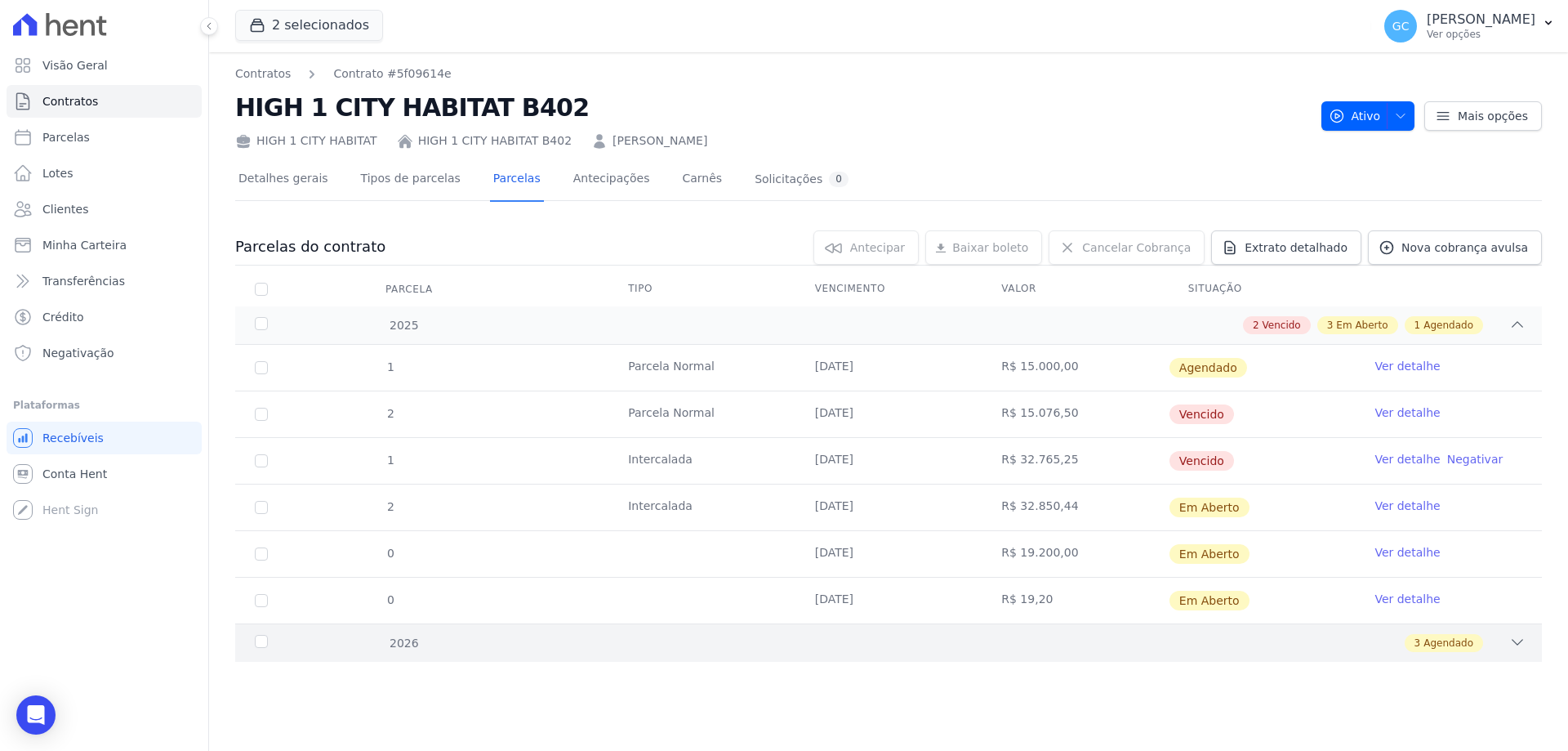
click at [481, 649] on div "3 Agendado" at bounding box center [952, 643] width 1146 height 18
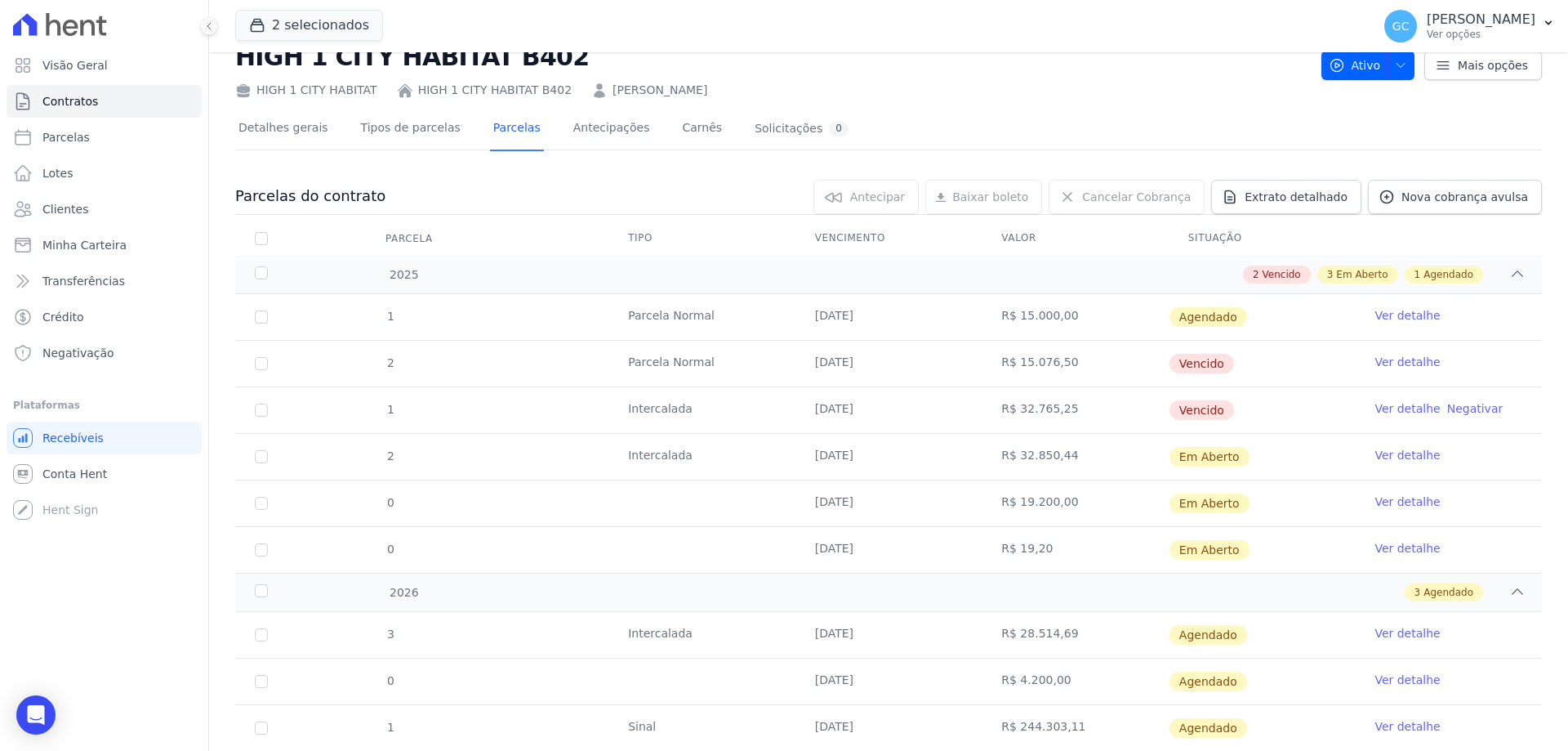
scroll to position [99, 0]
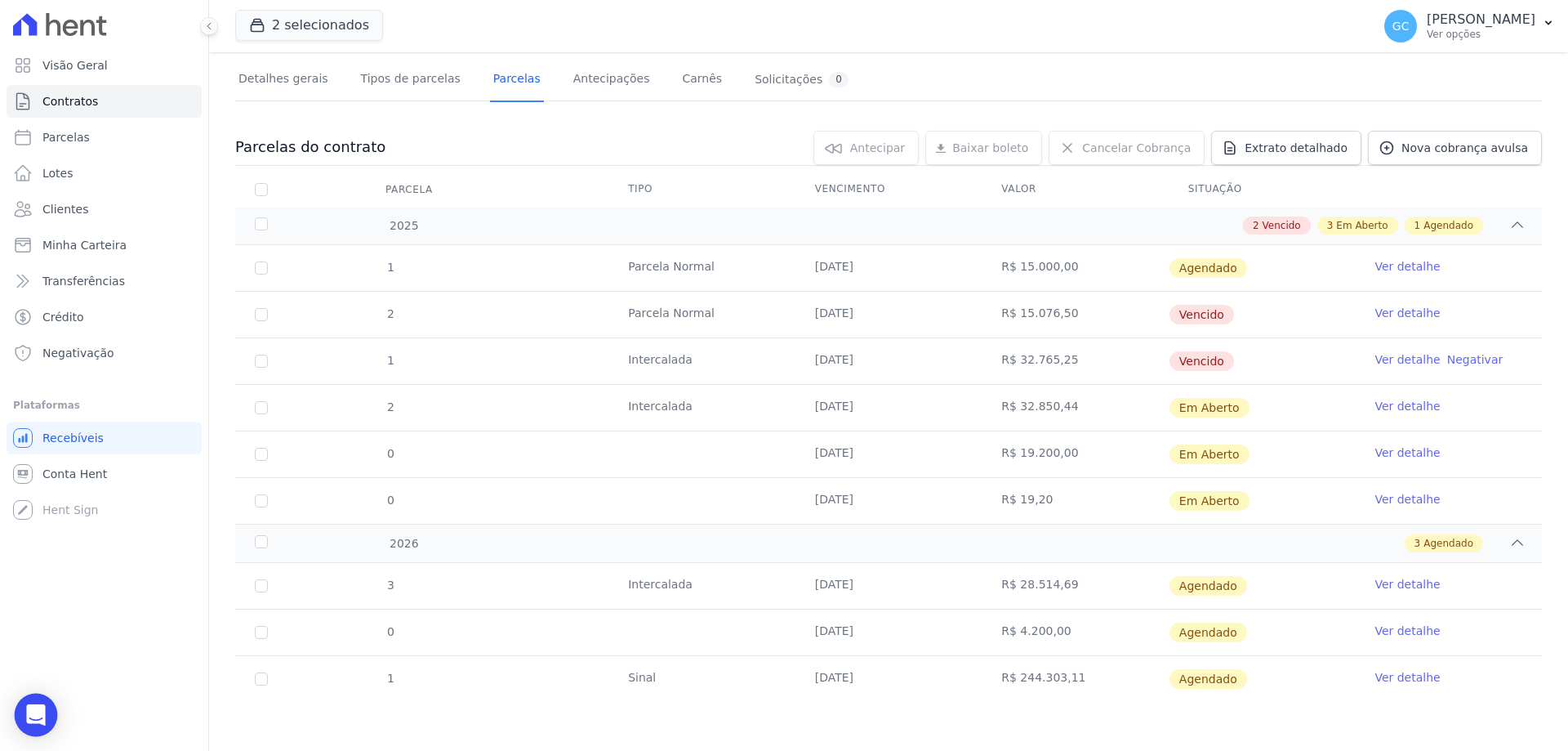
click at [45, 709] on div "Open Intercom Messenger" at bounding box center [37, 715] width 44 height 44
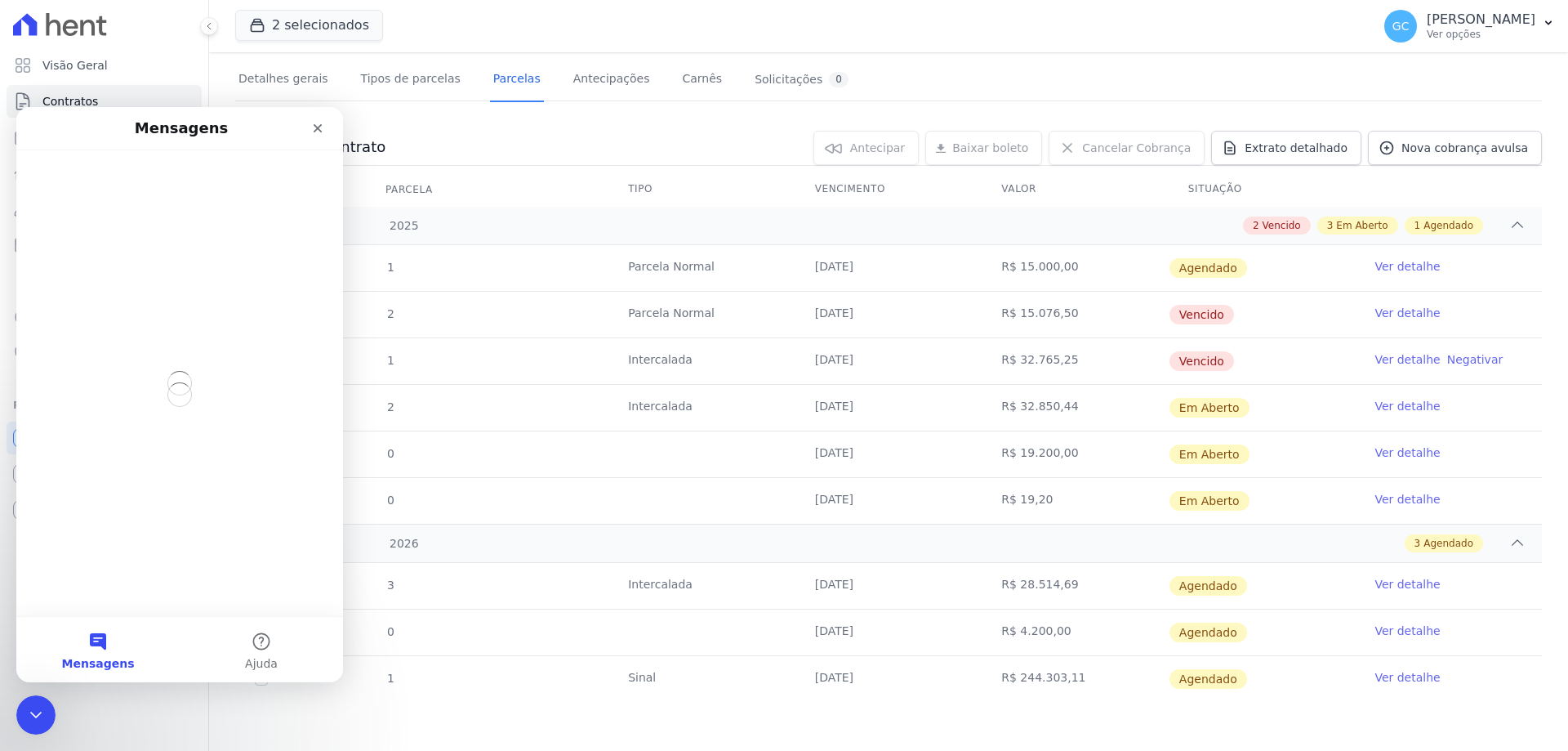
scroll to position [0, 0]
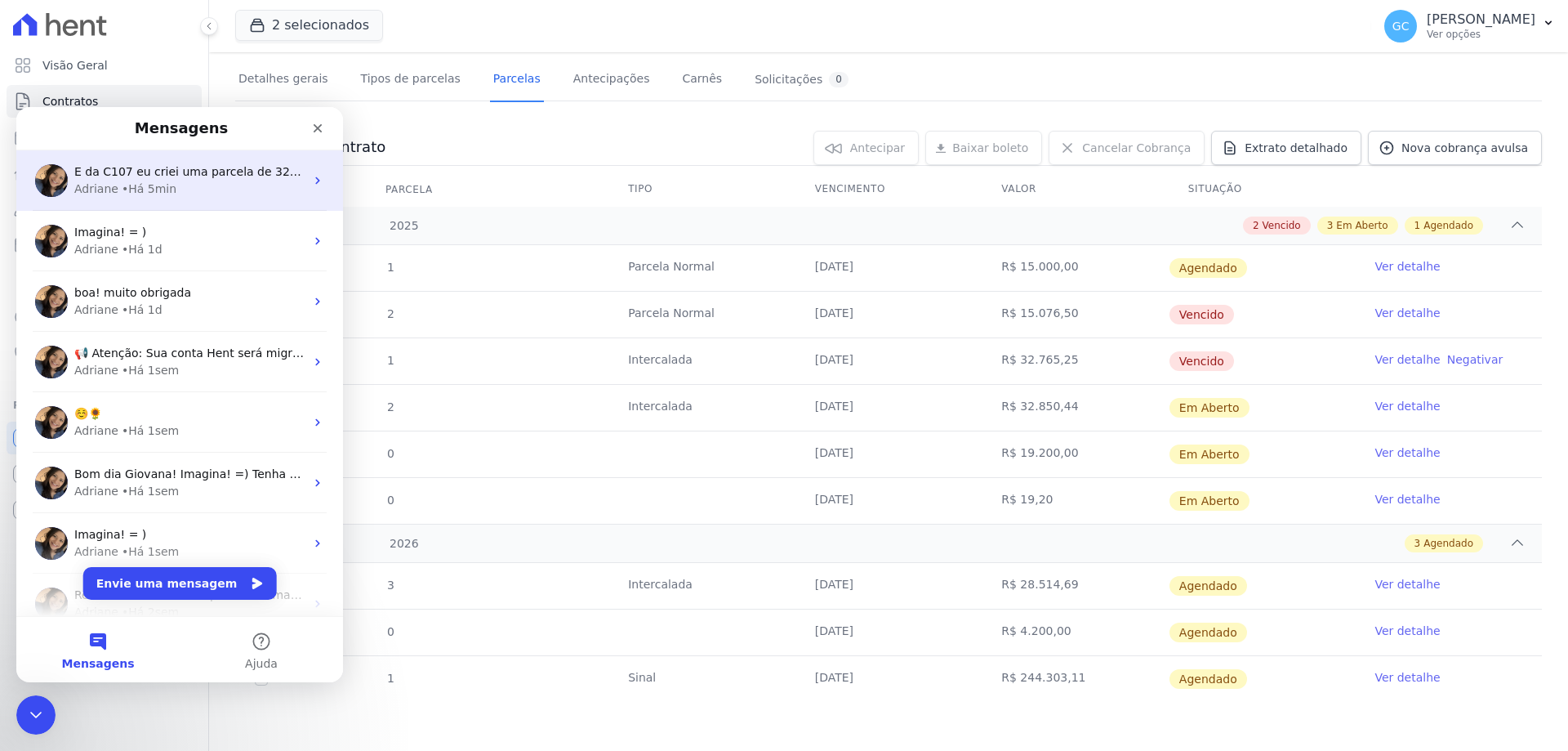
click at [170, 186] on div "Adriane • Há 5min" at bounding box center [189, 189] width 230 height 17
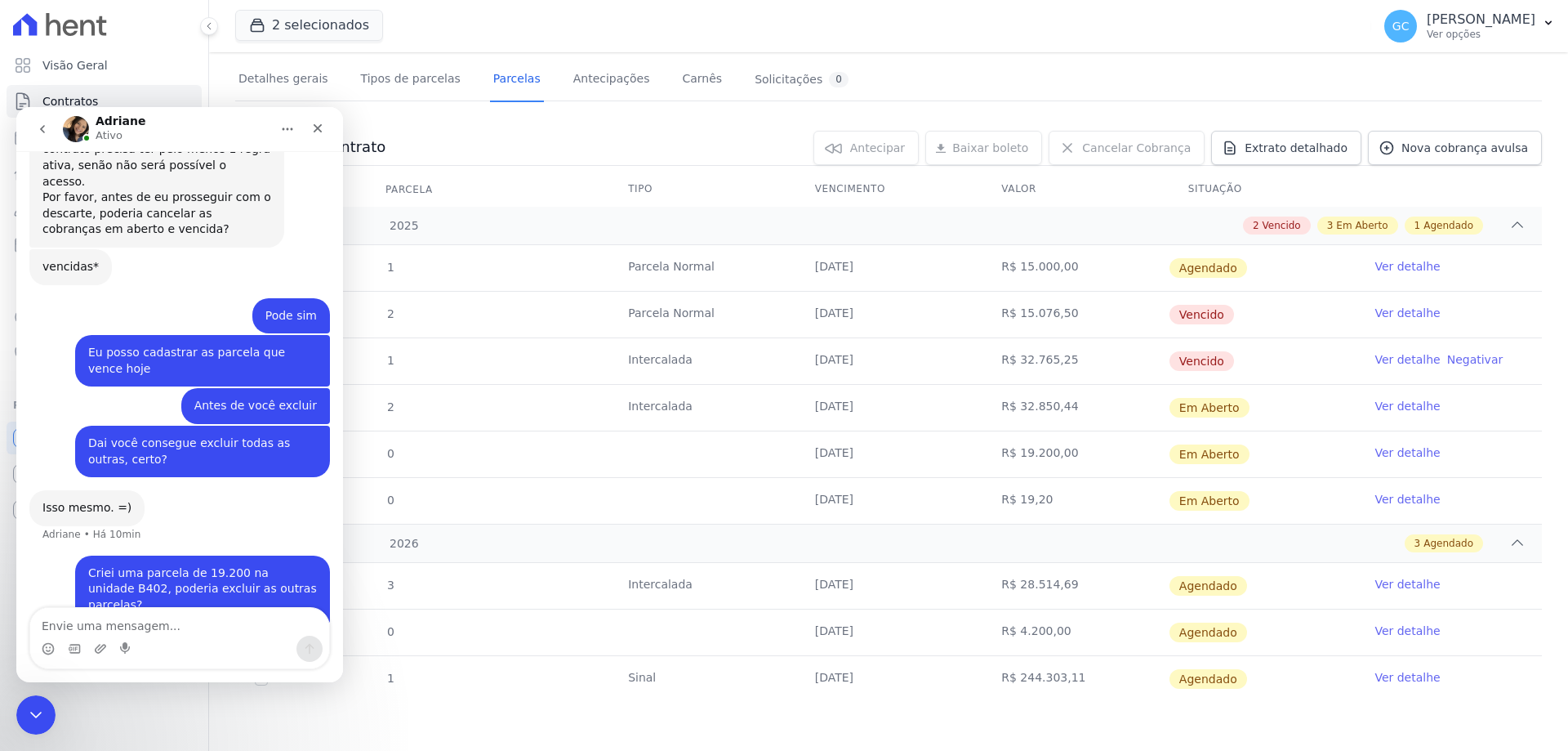
scroll to position [576, 0]
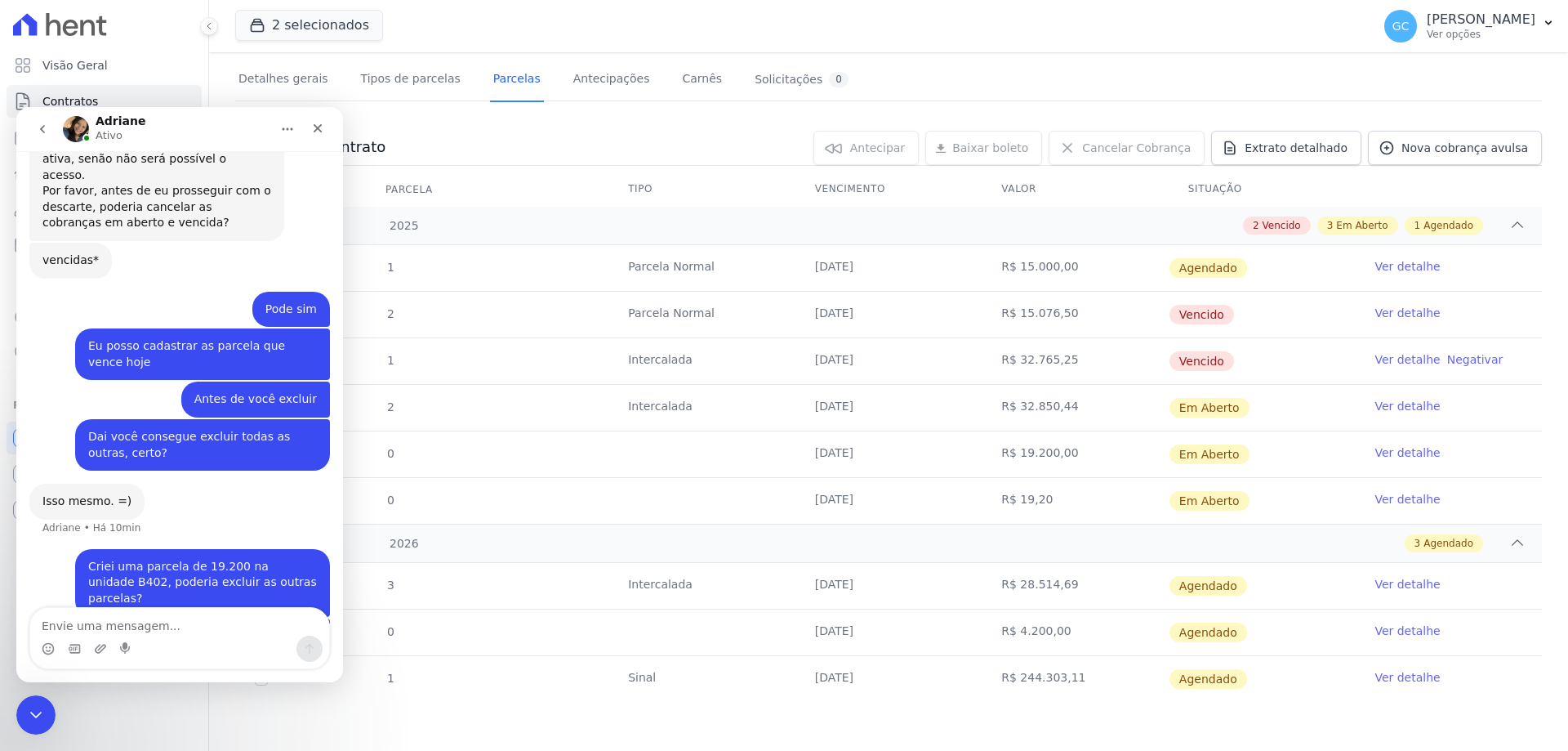
click at [96, 624] on textarea "Envie uma mensagem..." at bounding box center [180, 622] width 299 height 28
type textarea "O"
type textarea "Deu boa?"
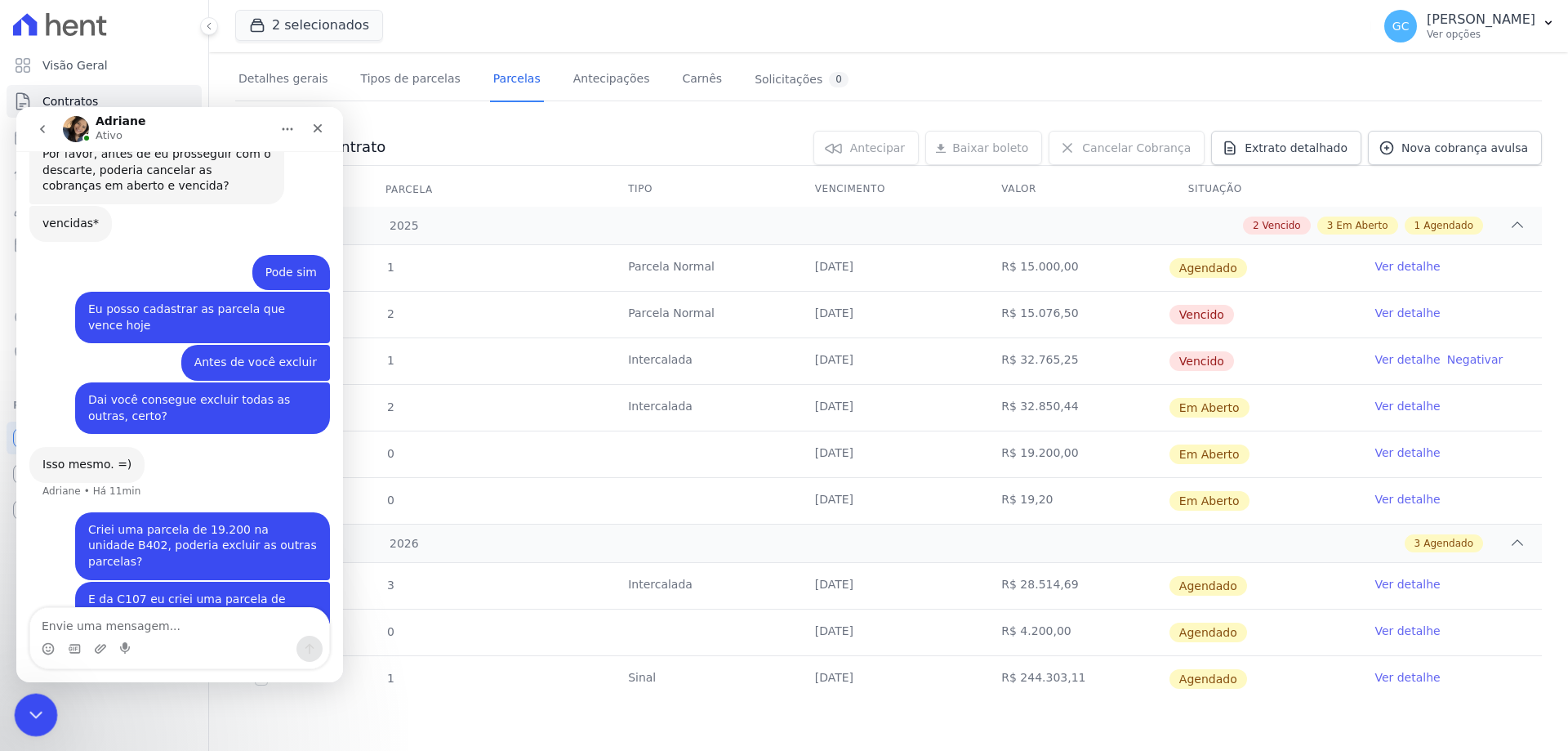
click at [33, 706] on icon "Encerramento do Messenger da Intercom" at bounding box center [33, 712] width 19 height 19
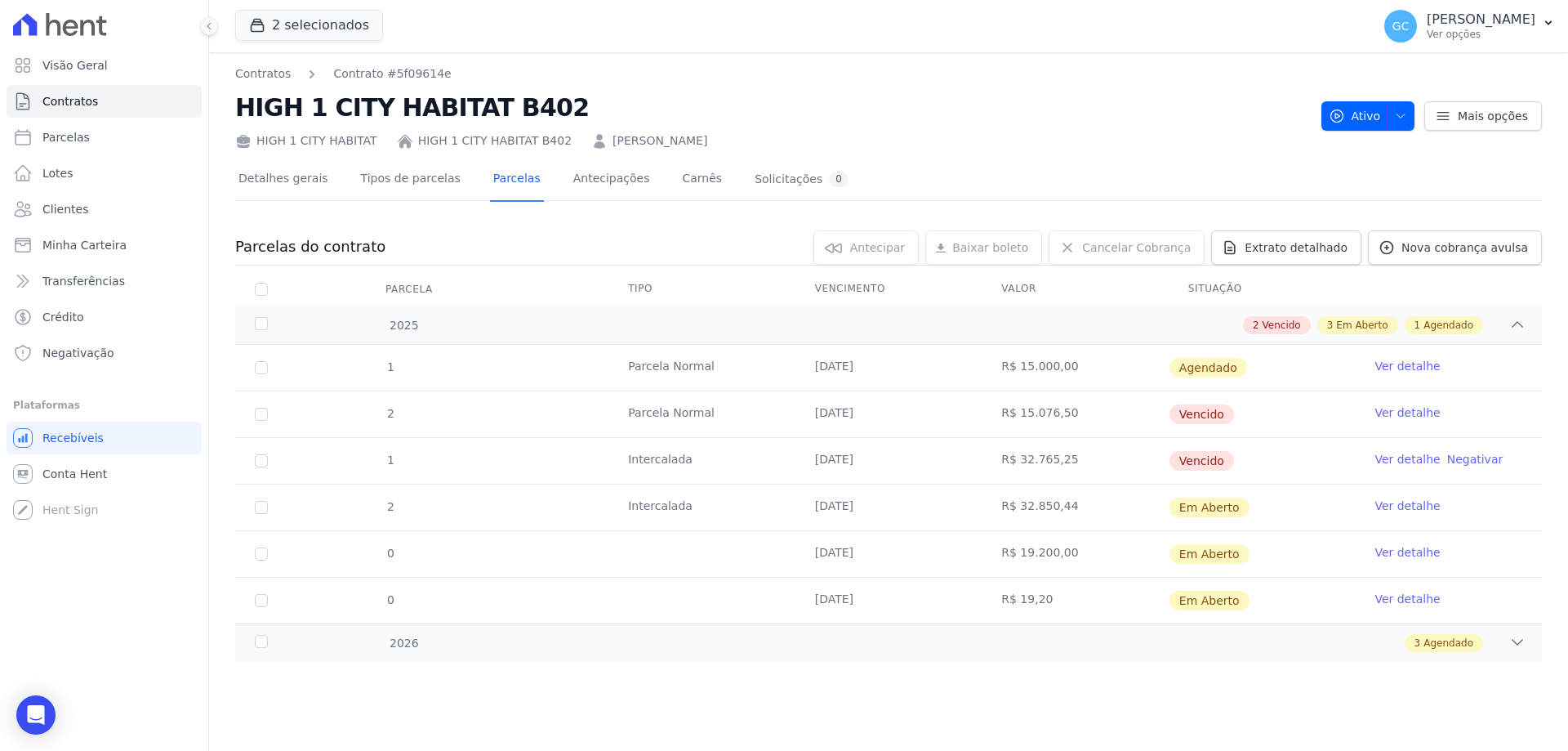
click at [1404, 548] on link "Ver detalhe" at bounding box center [1407, 552] width 65 height 17
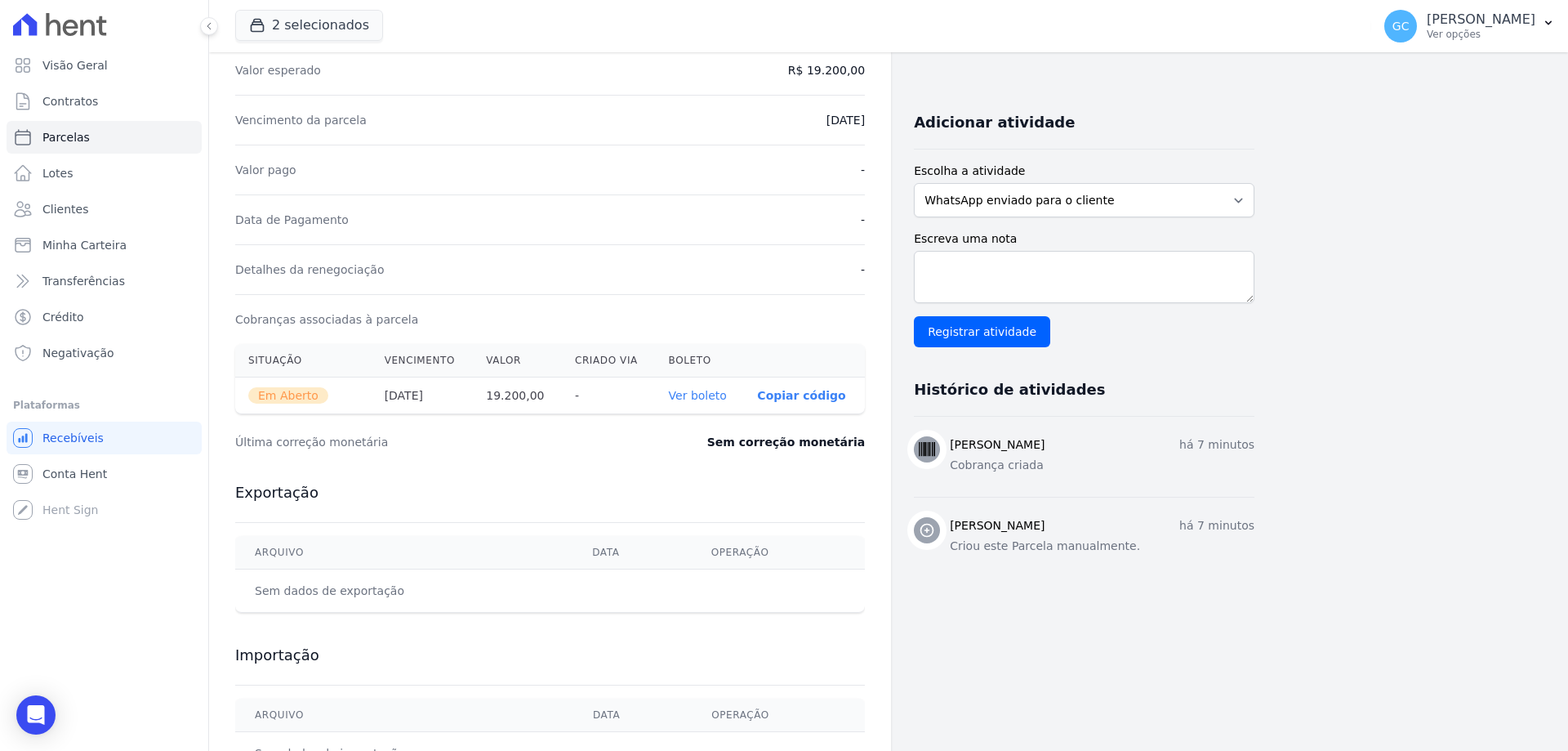
scroll to position [327, 0]
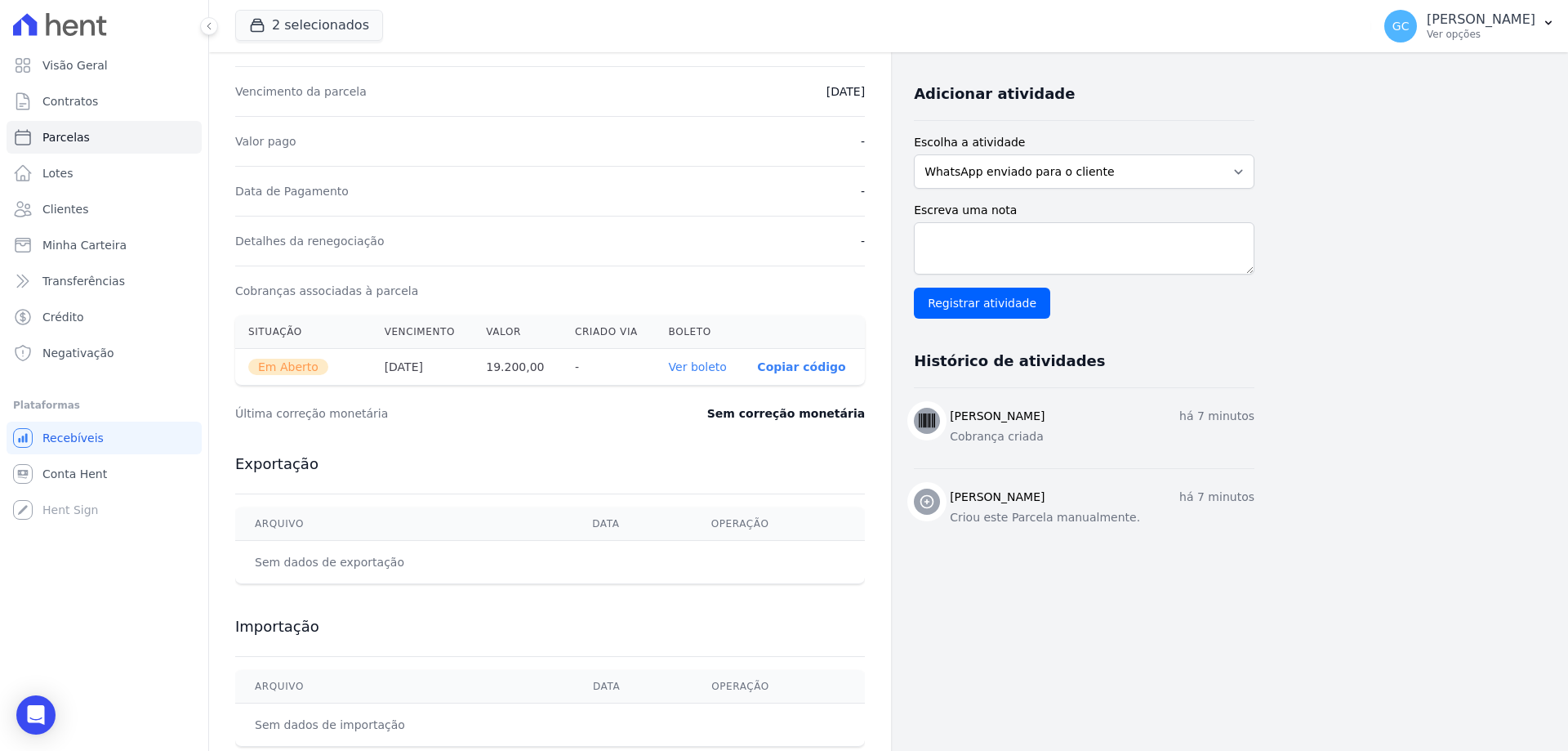
click at [698, 365] on link "Ver boleto" at bounding box center [698, 366] width 58 height 13
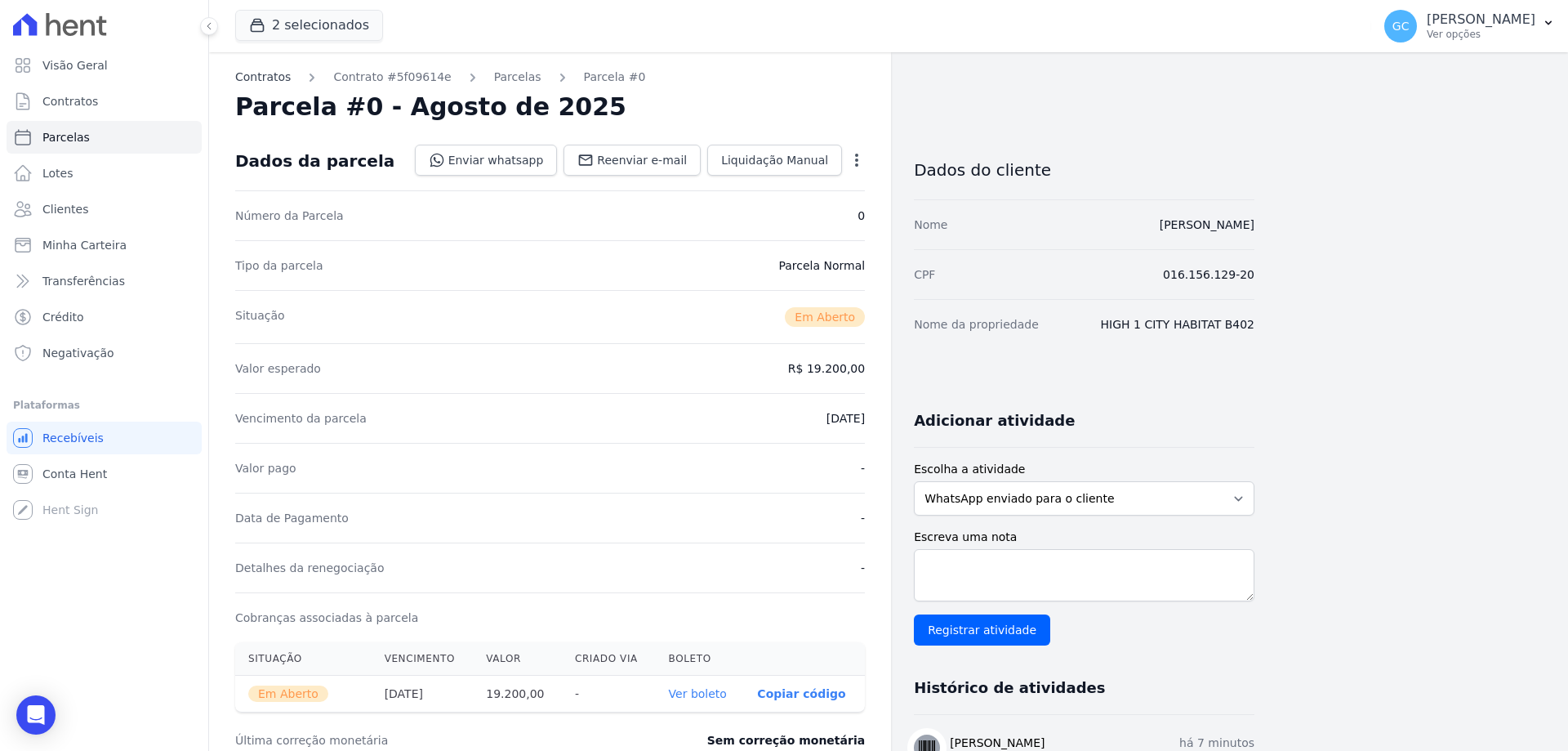
click at [256, 75] on link "Contratos" at bounding box center [263, 78] width 56 height 17
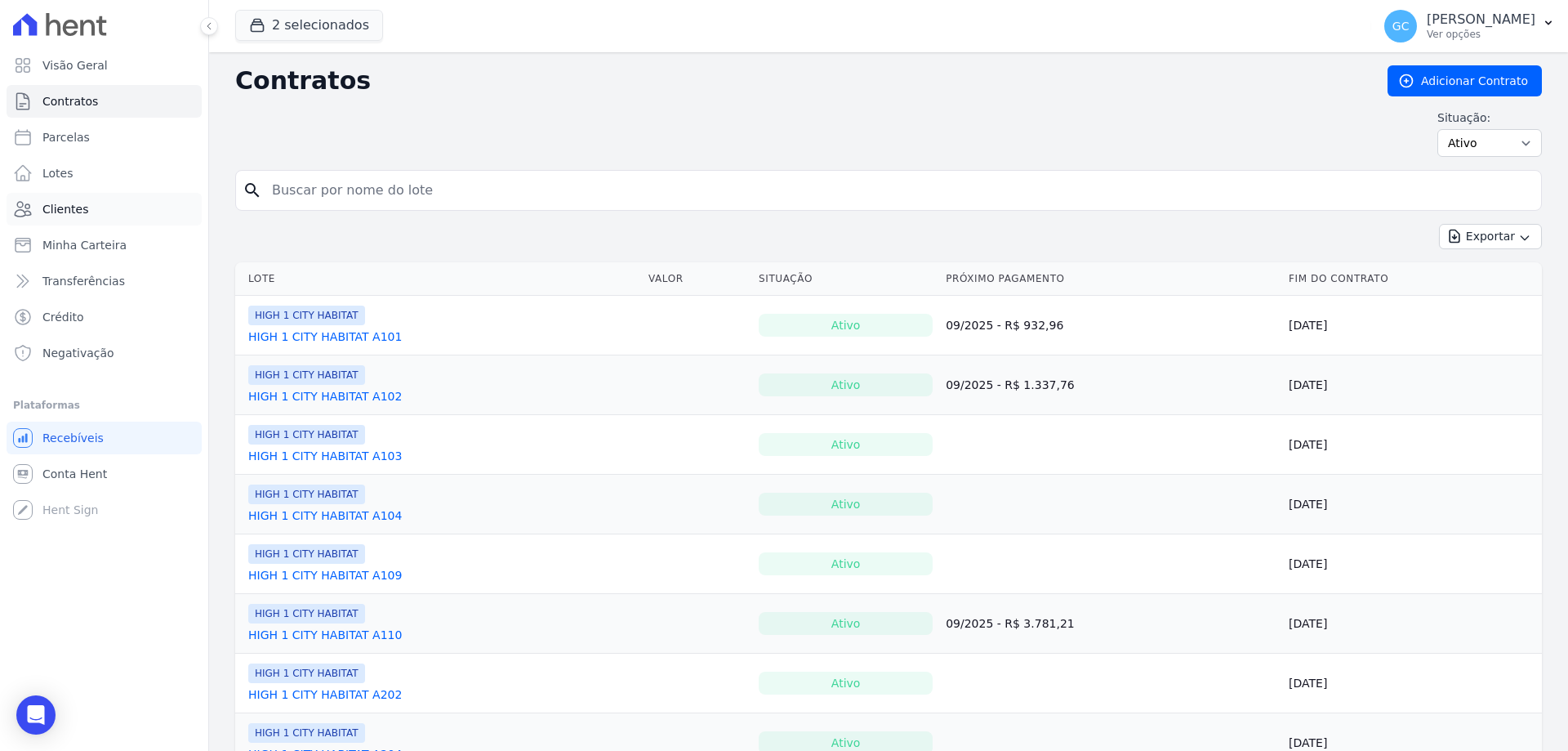
click at [79, 202] on span "Clientes" at bounding box center [65, 208] width 45 height 17
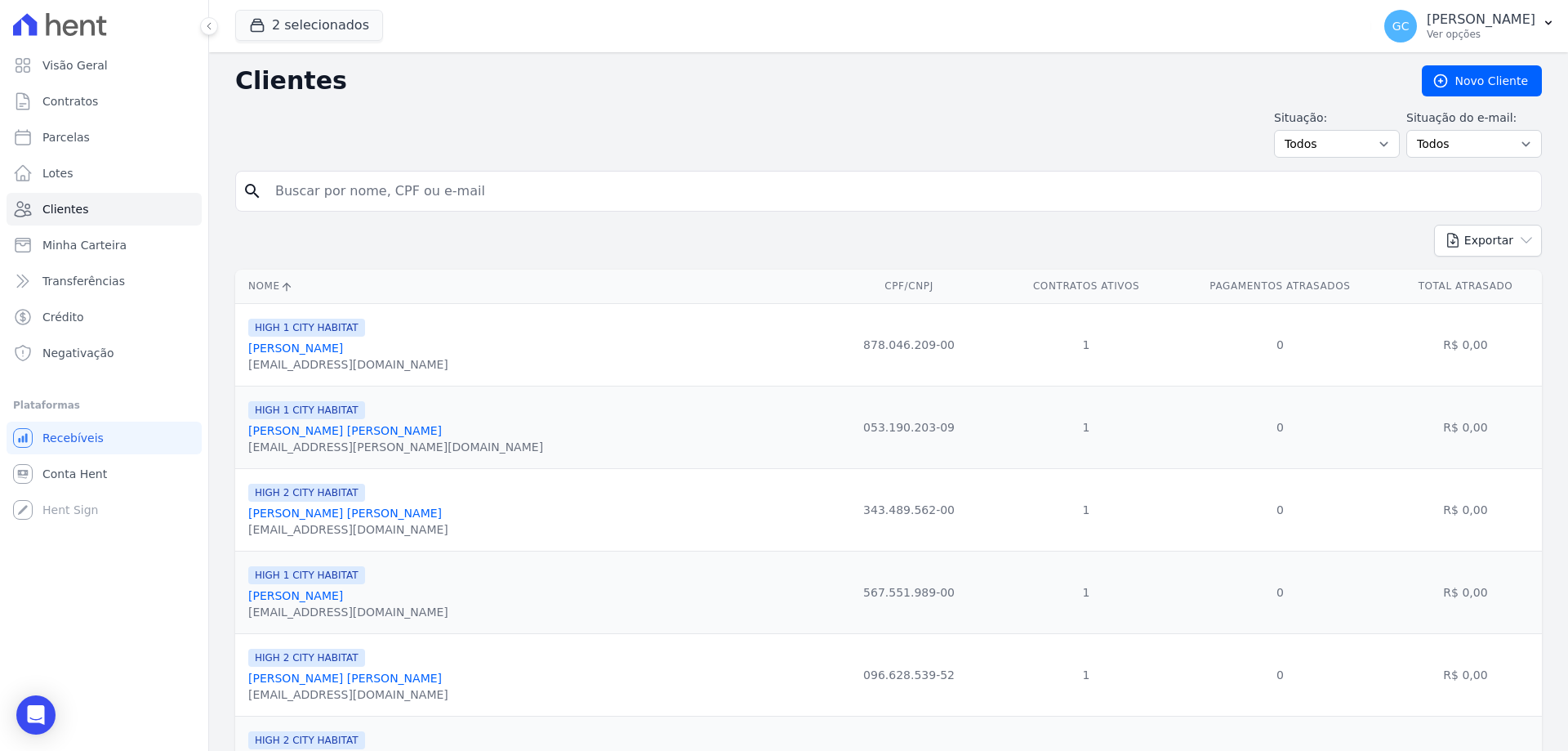
click at [393, 189] on input "search" at bounding box center [899, 190] width 1269 height 32
type input "elisiola"
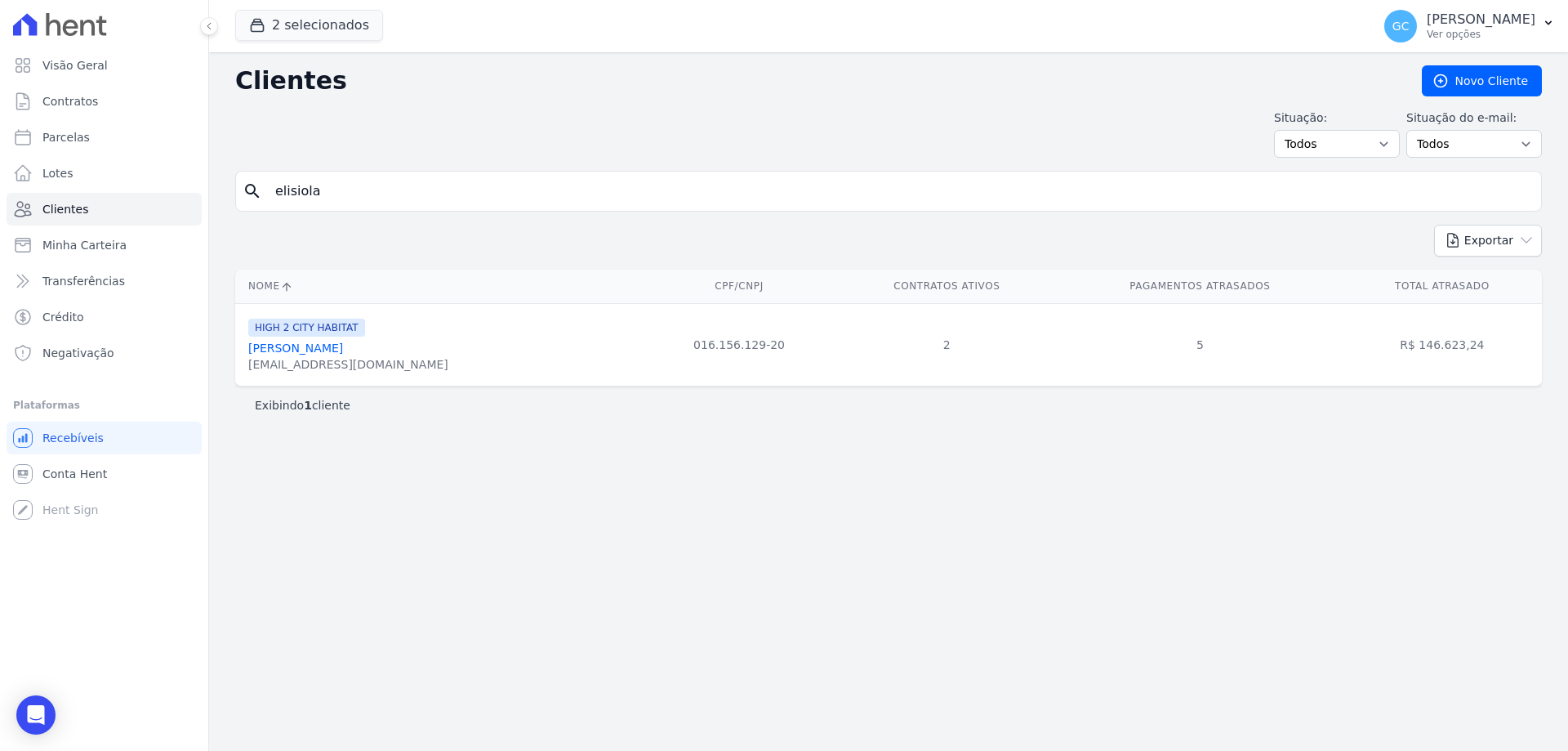
click at [362, 195] on input "elisiola" at bounding box center [899, 190] width 1269 height 32
click at [334, 352] on link "[PERSON_NAME]" at bounding box center [296, 347] width 95 height 13
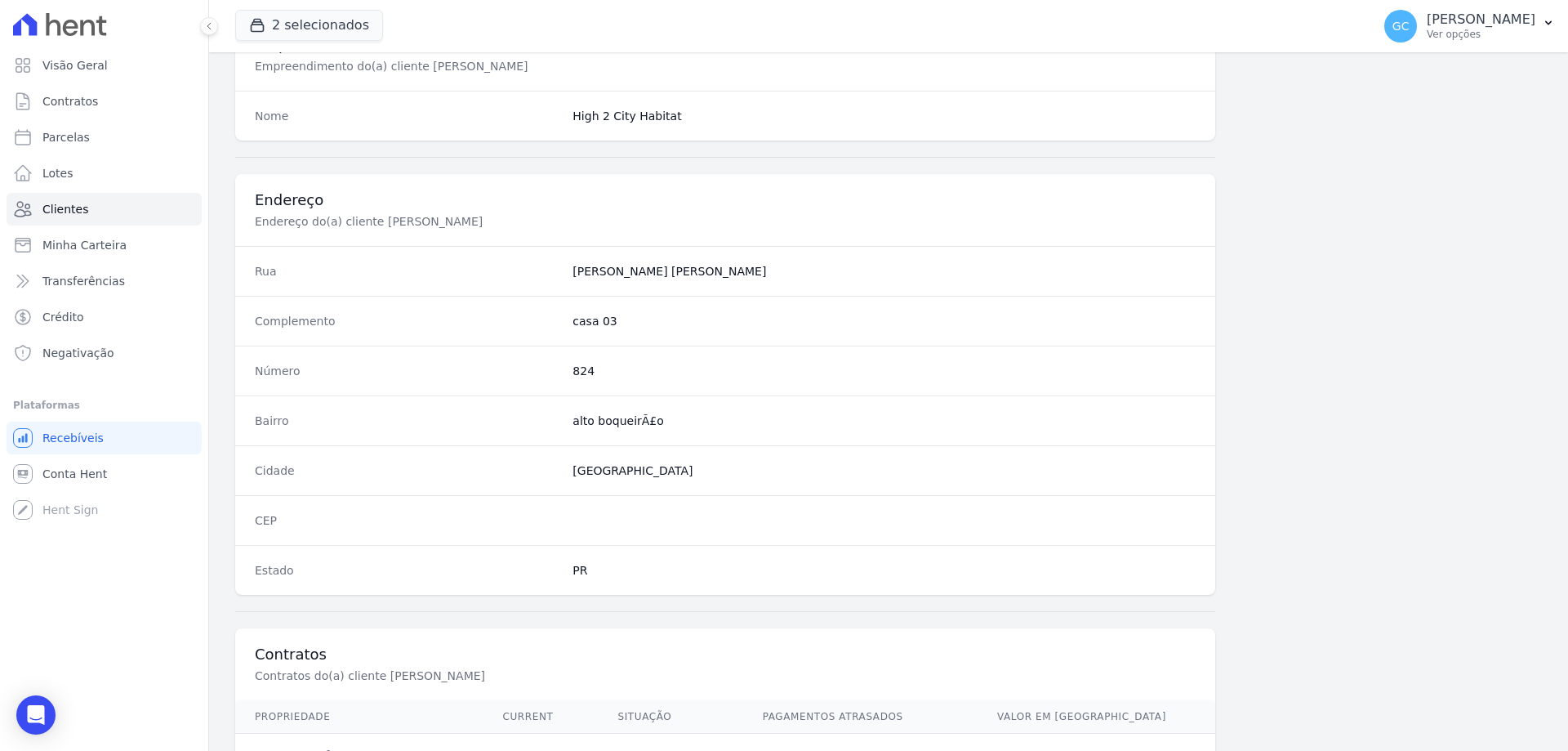
scroll to position [853, 0]
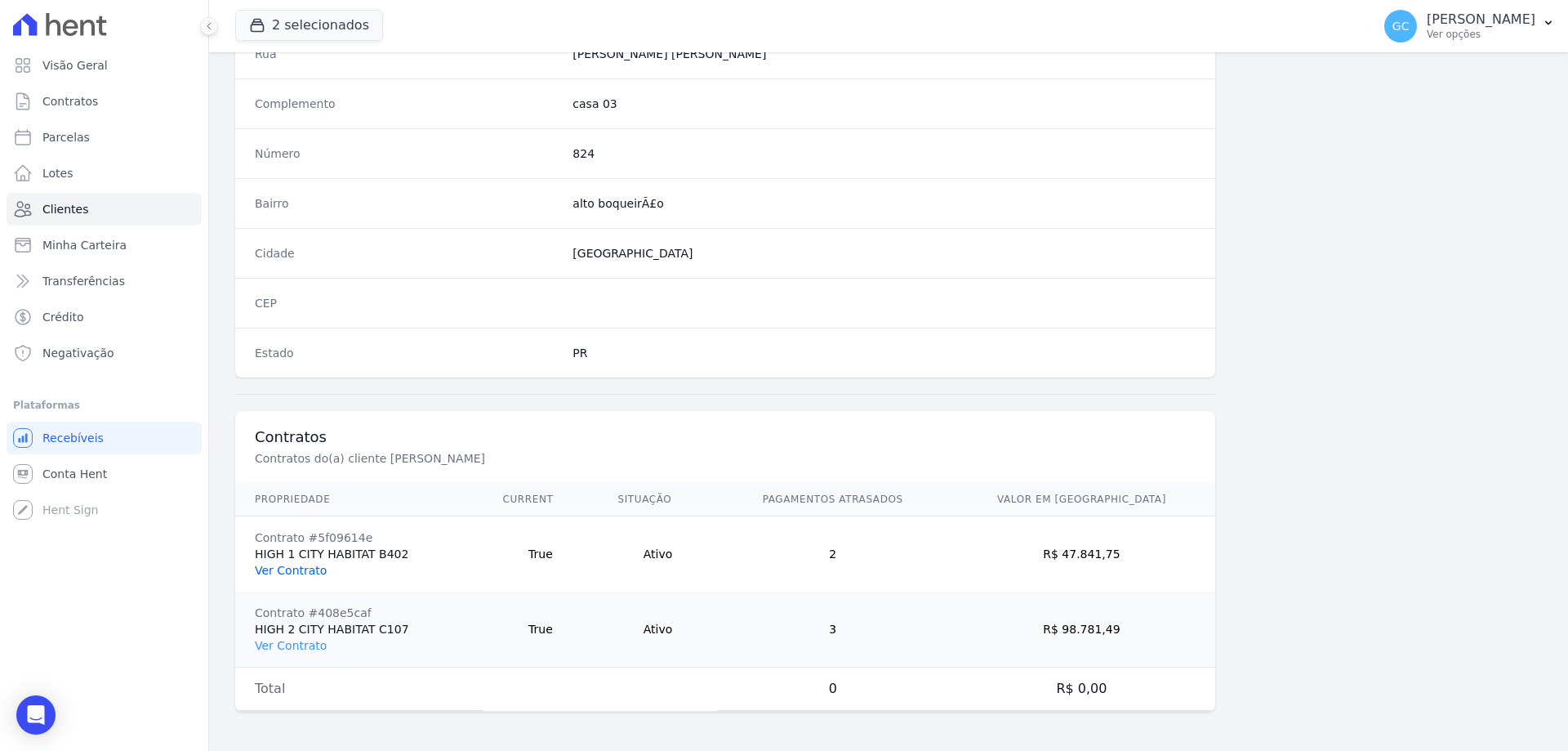
click at [297, 571] on link "Ver Contrato" at bounding box center [290, 570] width 72 height 13
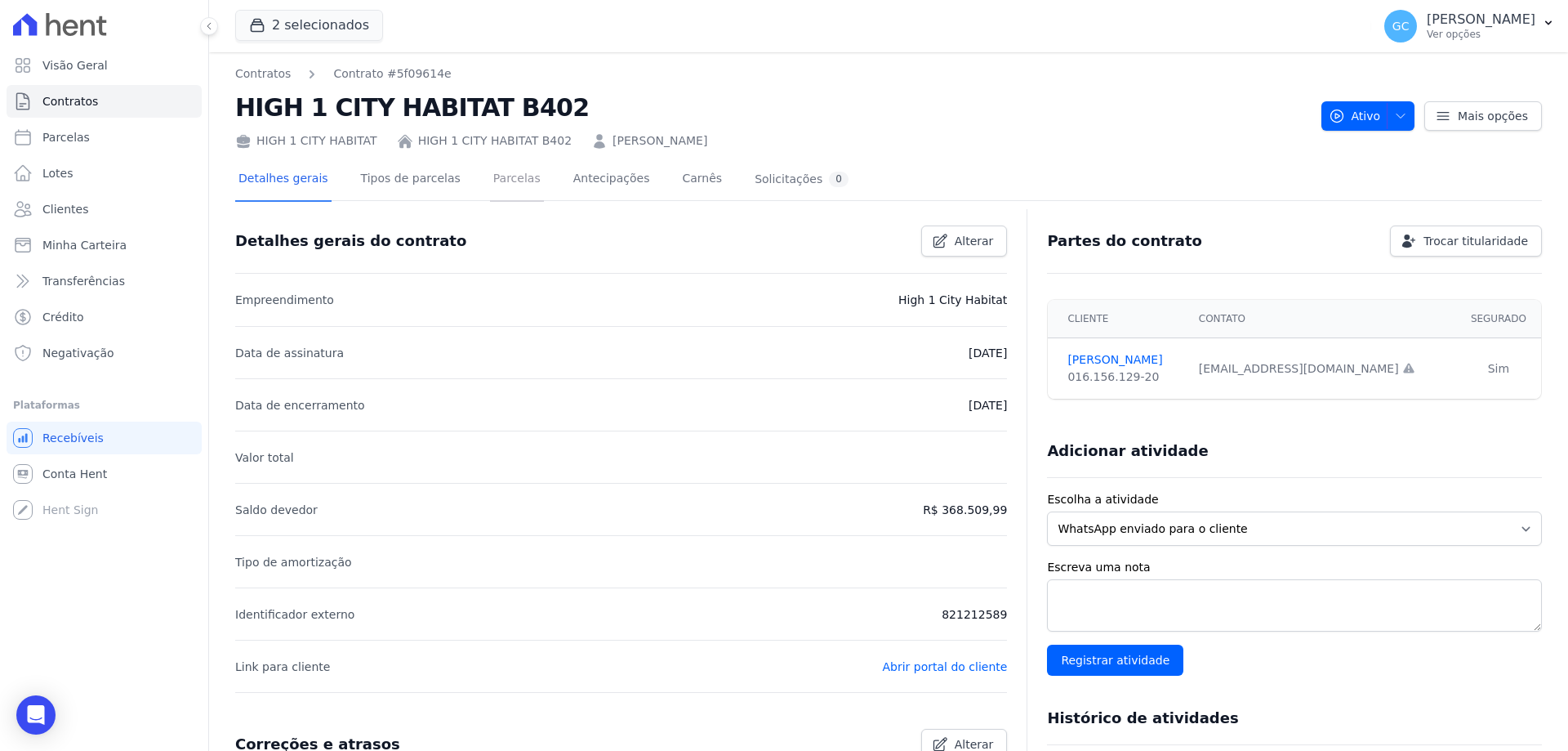
click at [497, 190] on link "Parcelas" at bounding box center [517, 181] width 54 height 44
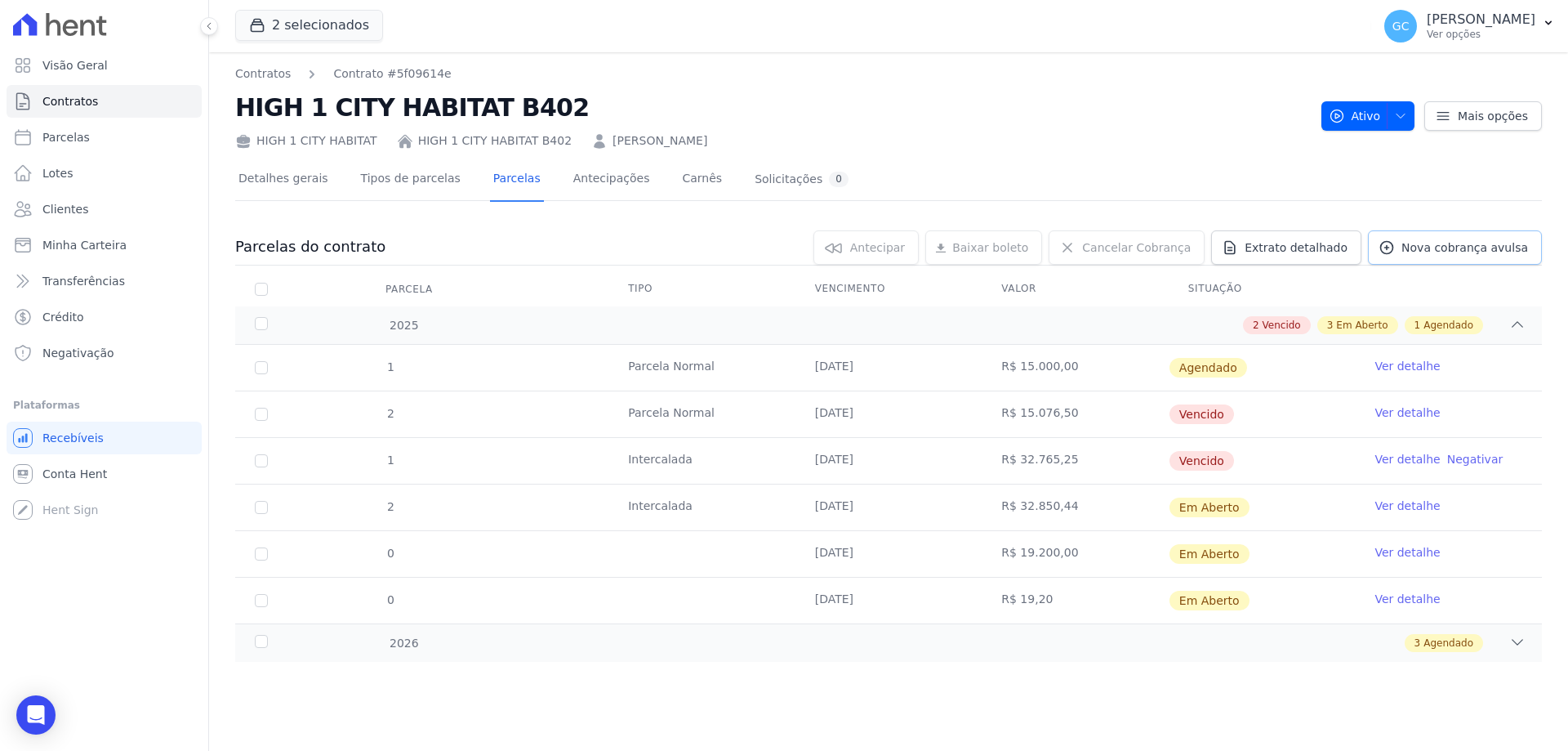
click at [1435, 242] on span "Nova cobrança avulsa" at bounding box center [1464, 247] width 126 height 17
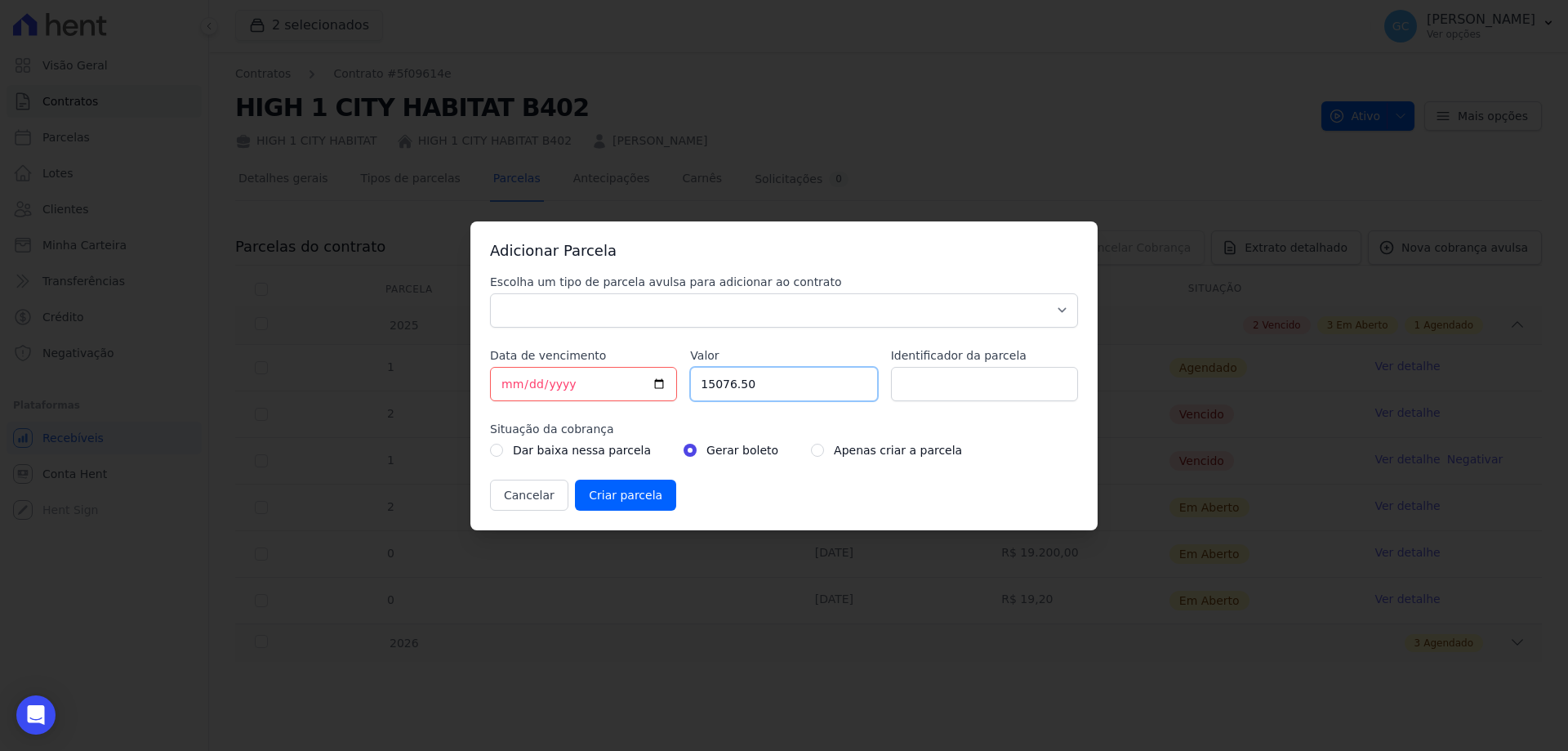
drag, startPoint x: 766, startPoint y: 385, endPoint x: 693, endPoint y: 382, distance: 73.1
click at [693, 382] on input "15076.50" at bounding box center [783, 383] width 187 height 34
click at [895, 622] on div "Adicionar Parcela Escolha um tipo de parcela avulsa para adicionar ao contrato …" at bounding box center [784, 375] width 1568 height 751
click at [532, 497] on button "Cancelar" at bounding box center [529, 495] width 78 height 31
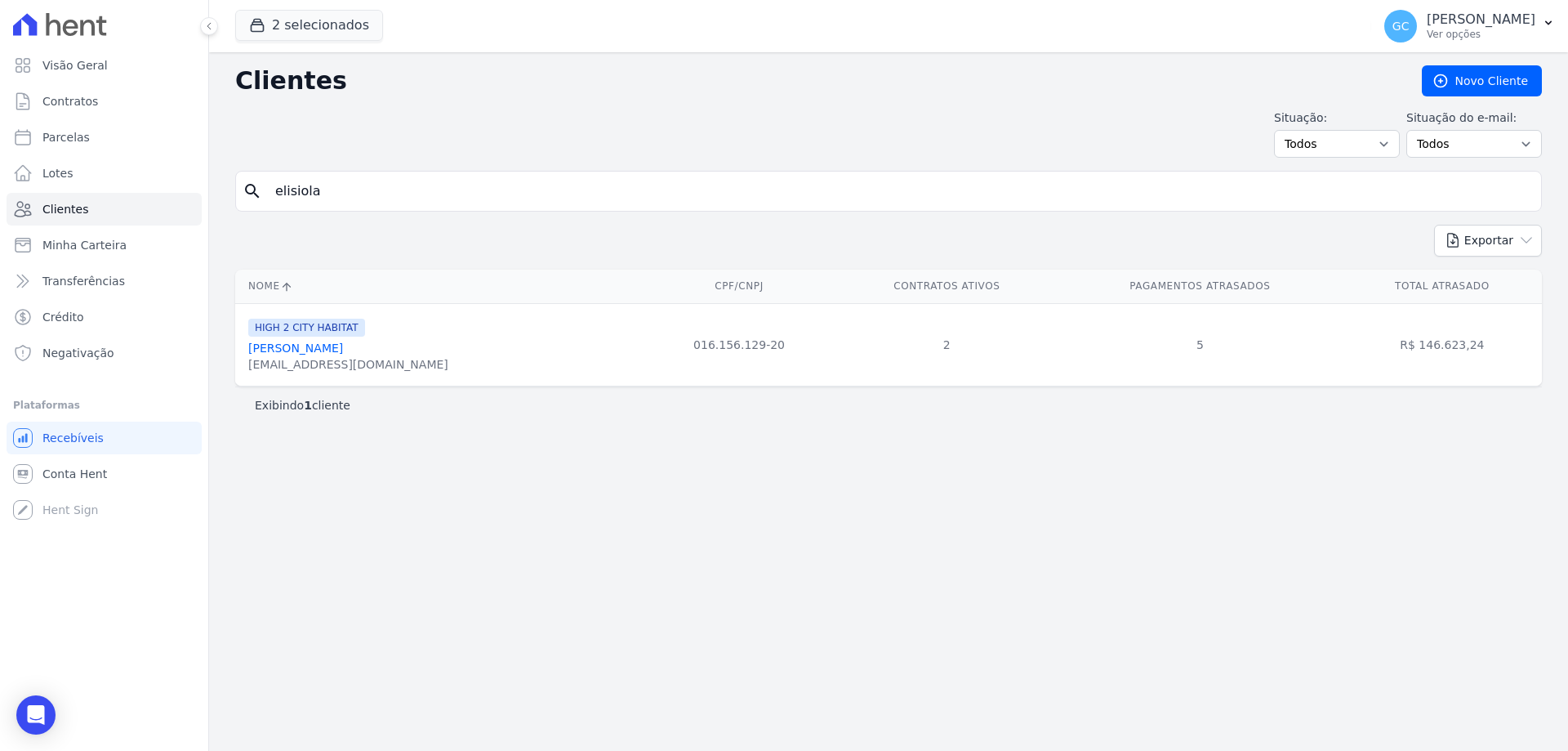
click at [315, 353] on link "[PERSON_NAME]" at bounding box center [296, 347] width 95 height 13
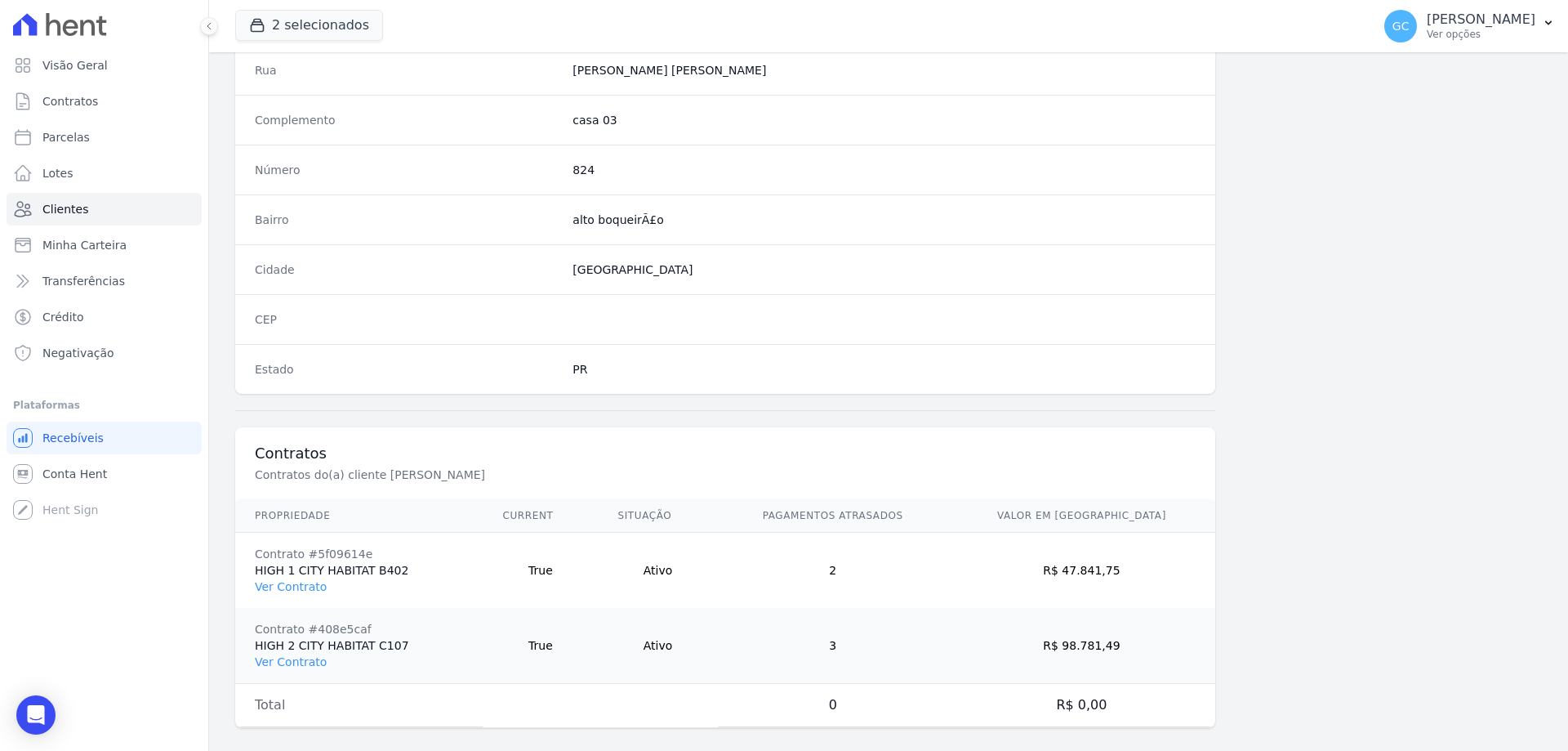
scroll to position [853, 0]
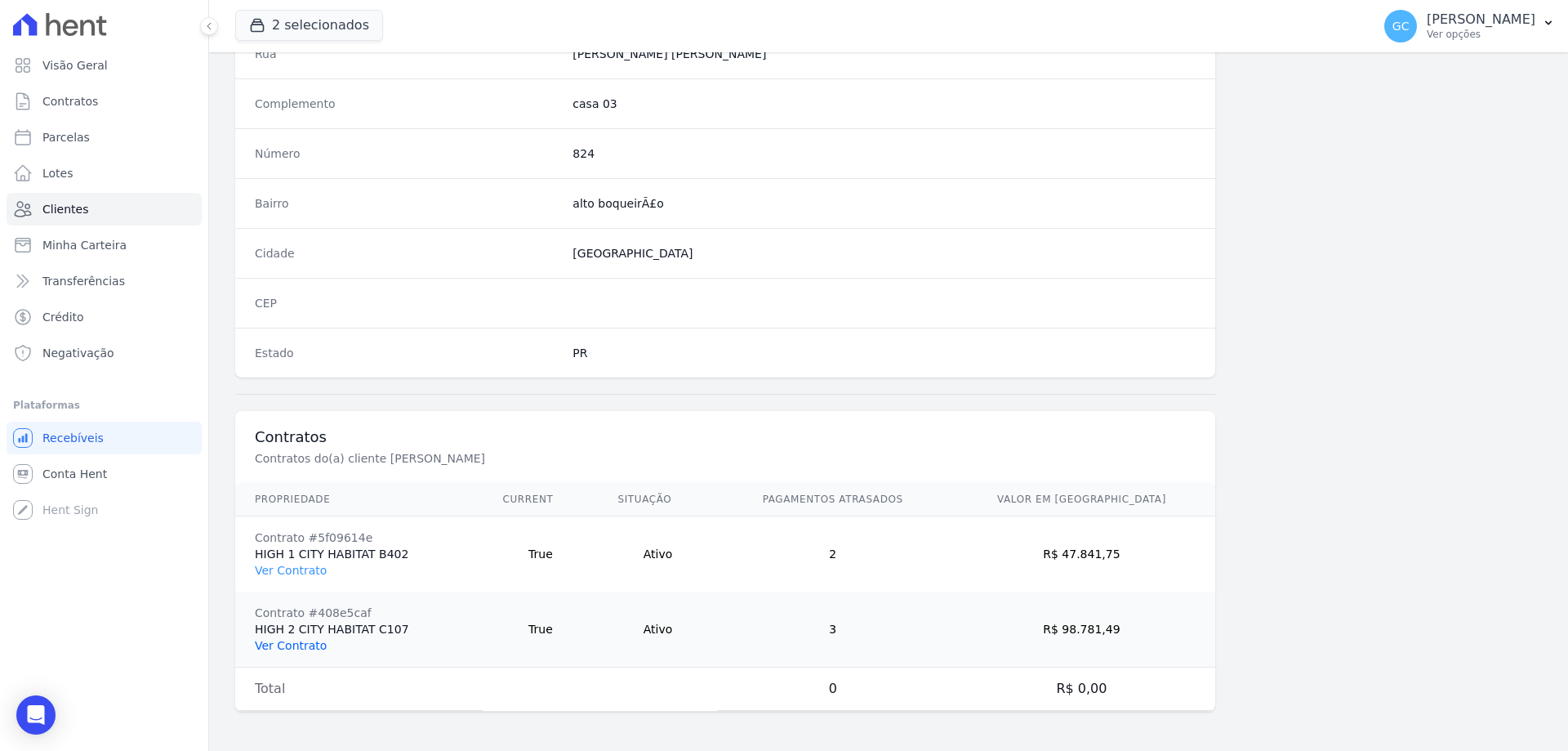
click at [297, 644] on link "Ver Contrato" at bounding box center [290, 645] width 72 height 13
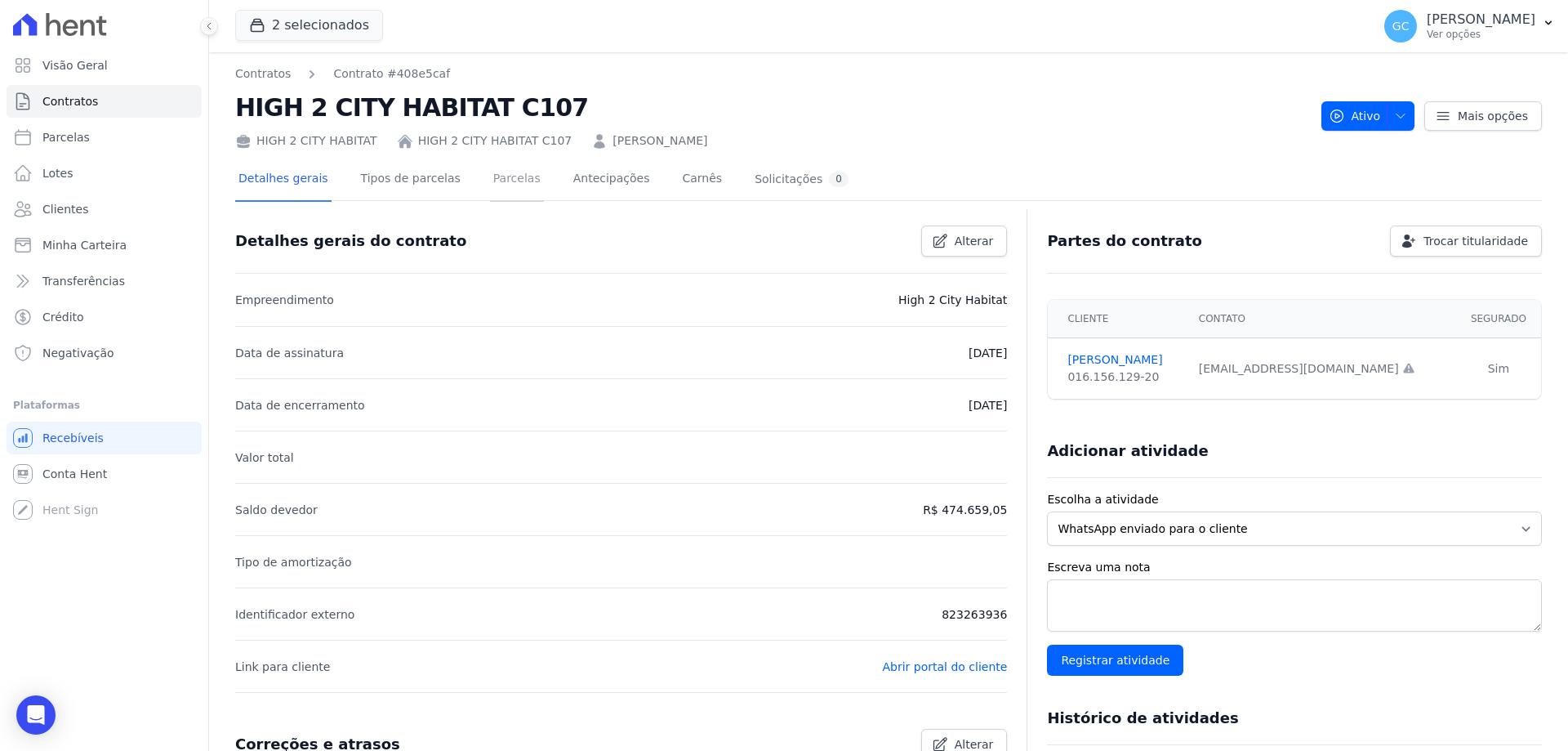
click at [490, 170] on link "Parcelas" at bounding box center [517, 181] width 54 height 44
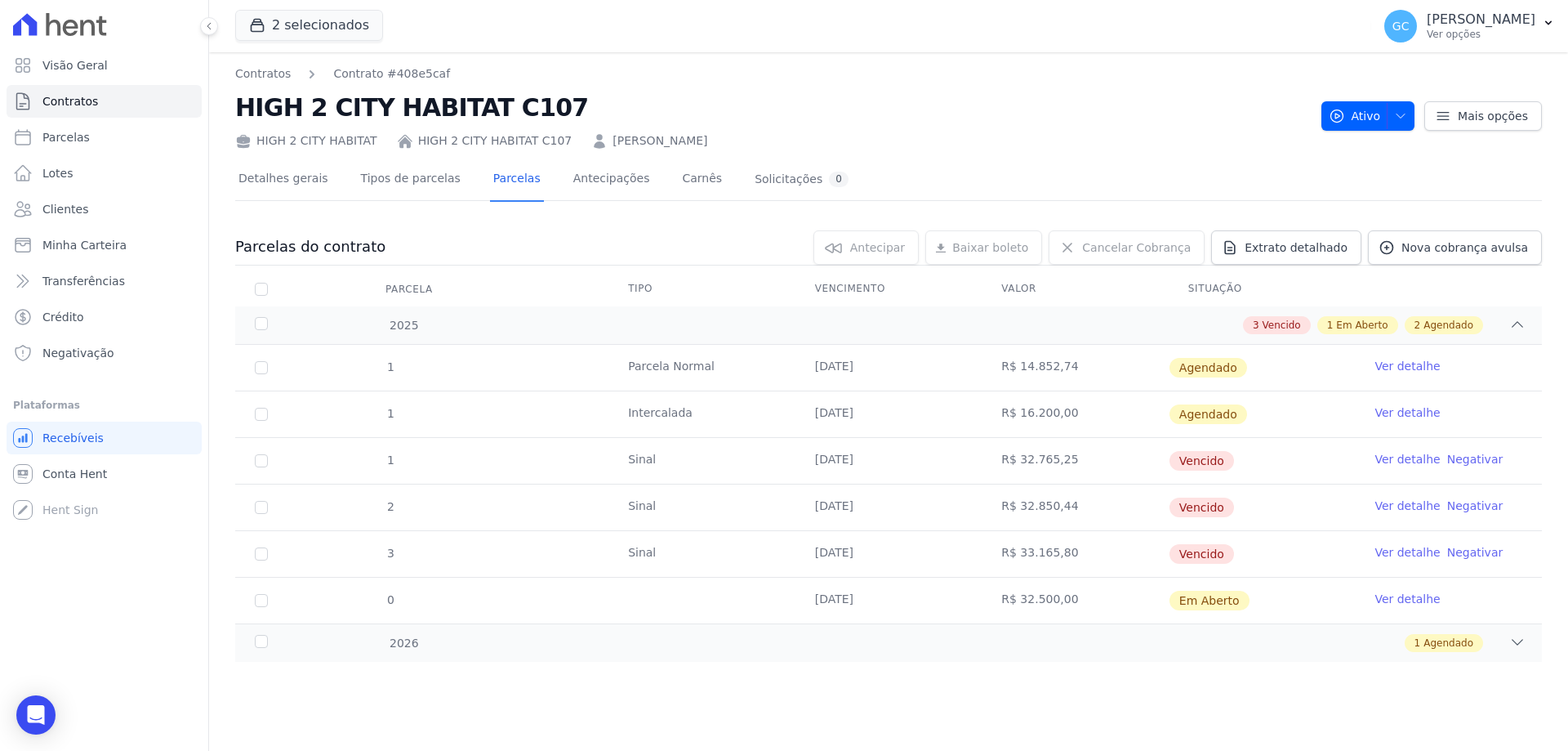
click at [1401, 598] on link "Ver detalhe" at bounding box center [1407, 598] width 65 height 17
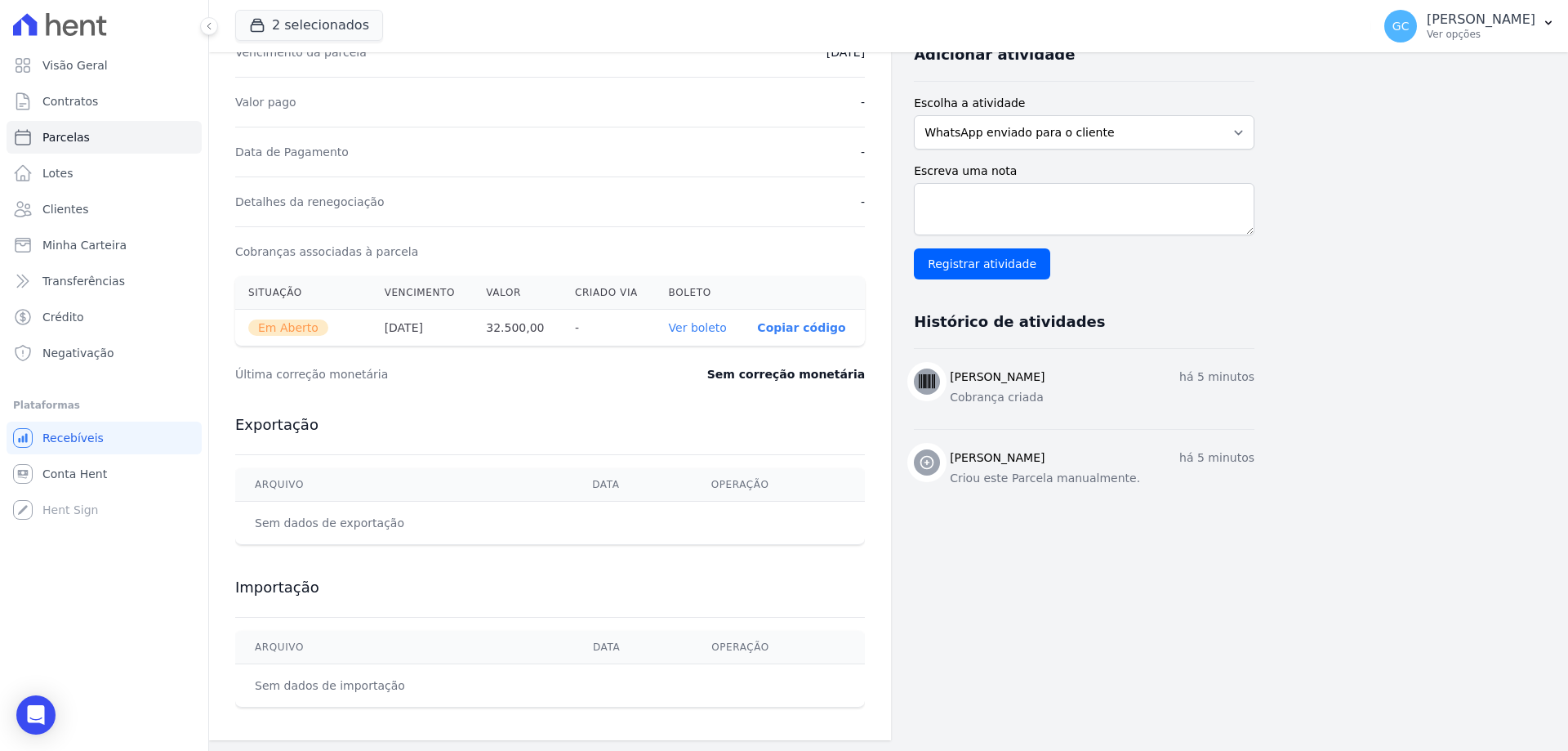
scroll to position [368, 0]
click at [708, 323] on link "Ver boleto" at bounding box center [698, 324] width 58 height 13
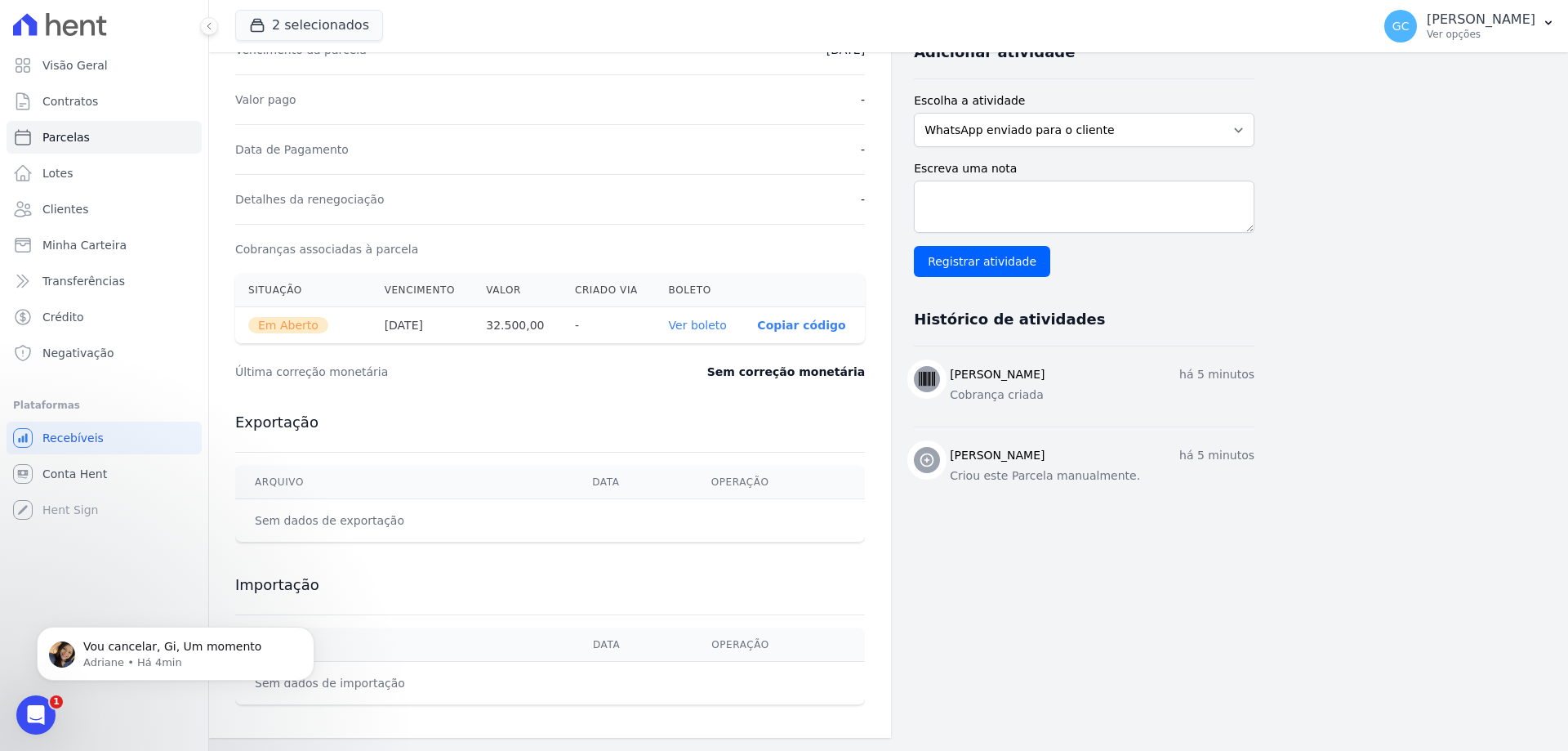
scroll to position [0, 0]
click at [699, 322] on link "Ver boleto" at bounding box center [698, 324] width 58 height 13
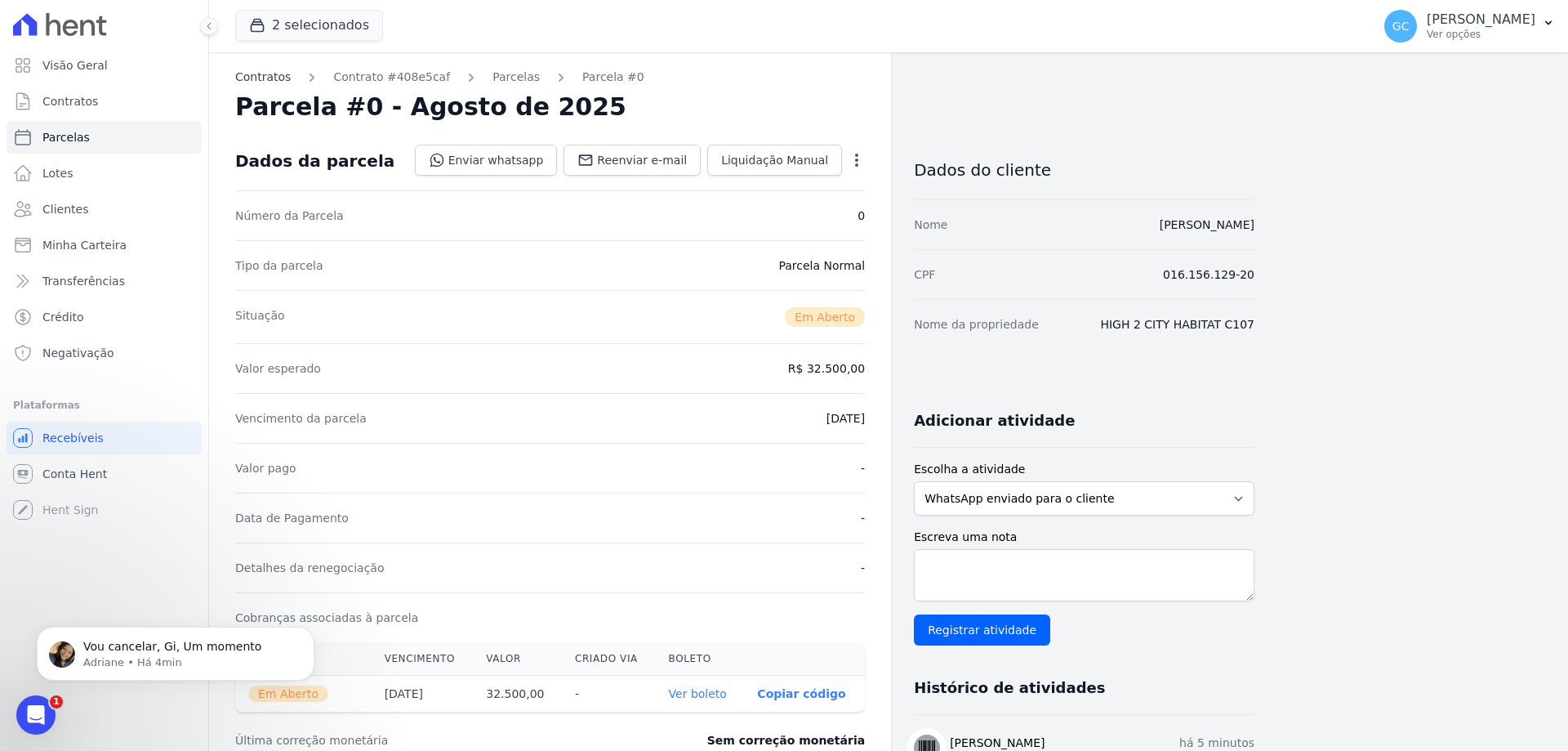
click at [272, 76] on link "Contratos" at bounding box center [263, 78] width 56 height 17
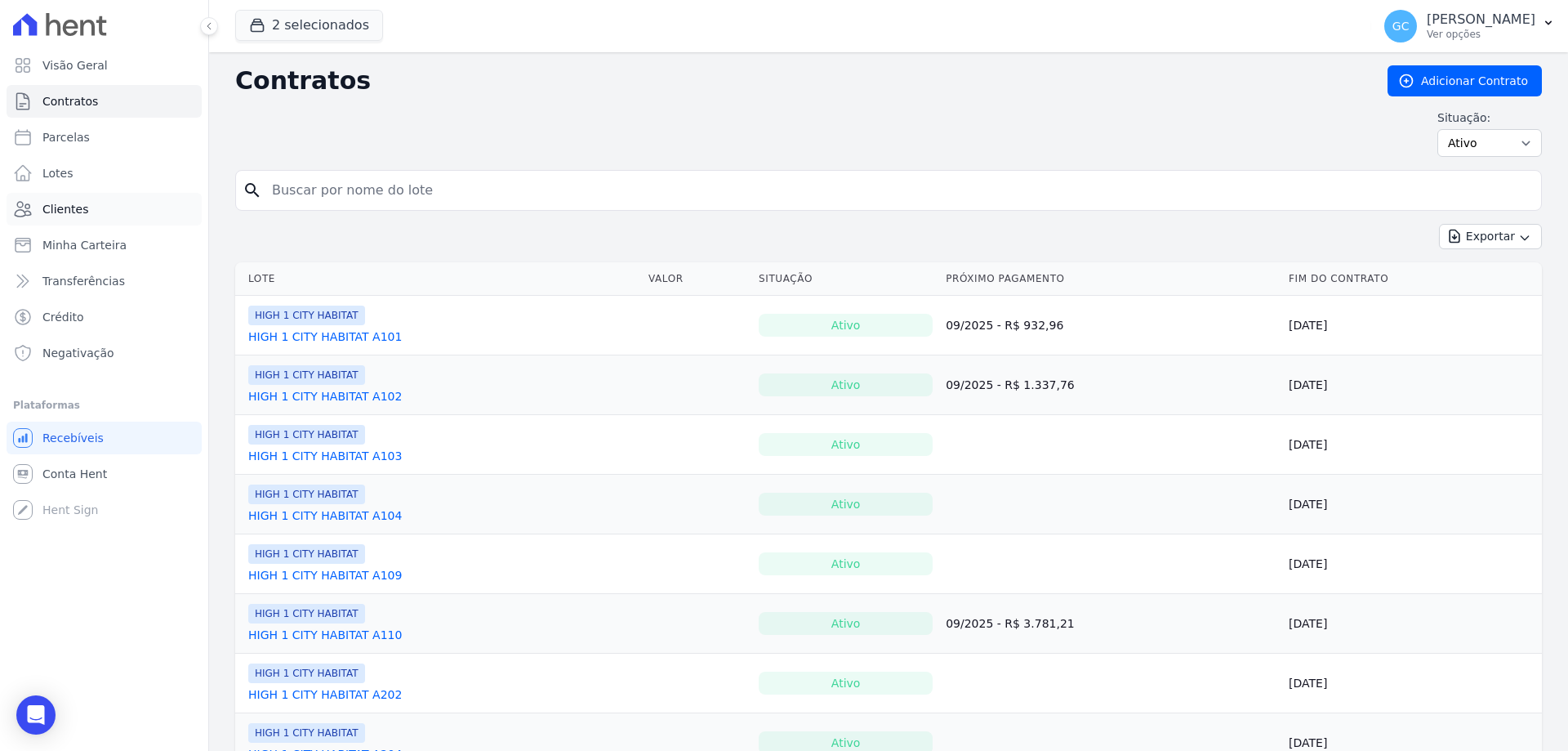
click at [78, 205] on span "Clientes" at bounding box center [65, 208] width 45 height 17
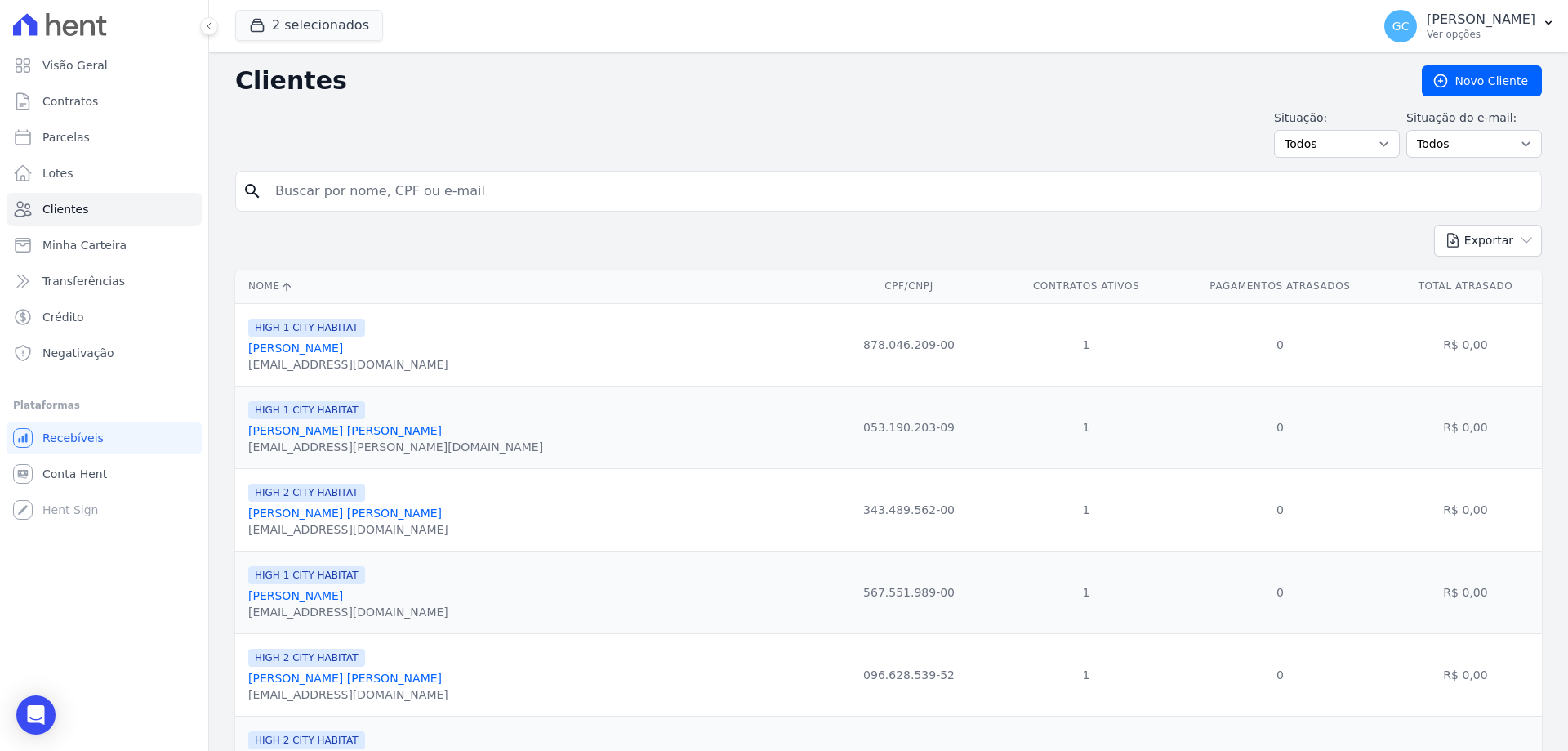
click at [426, 181] on input "search" at bounding box center [899, 190] width 1269 height 32
type input "elisiola"
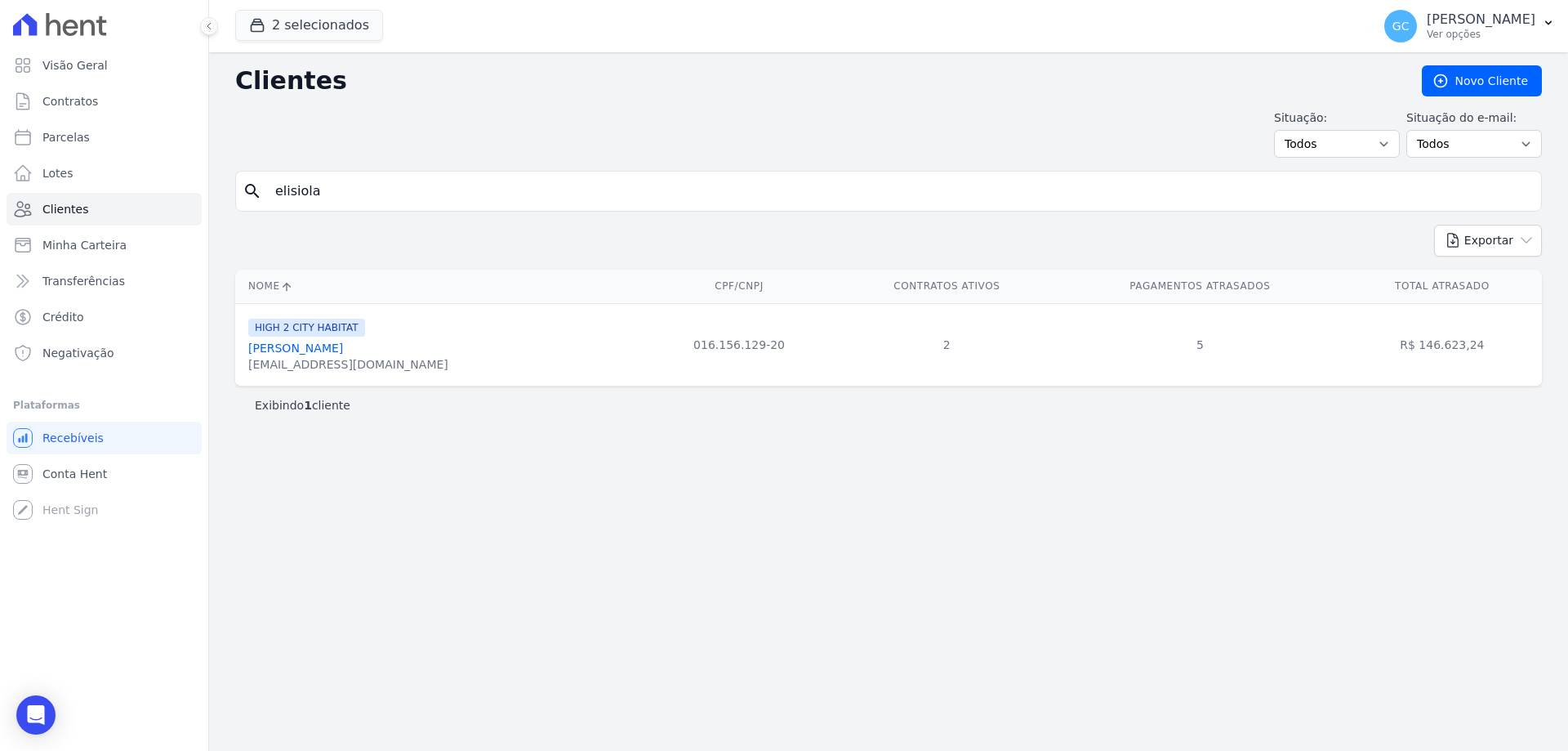
click at [334, 348] on link "[PERSON_NAME]" at bounding box center [296, 347] width 95 height 13
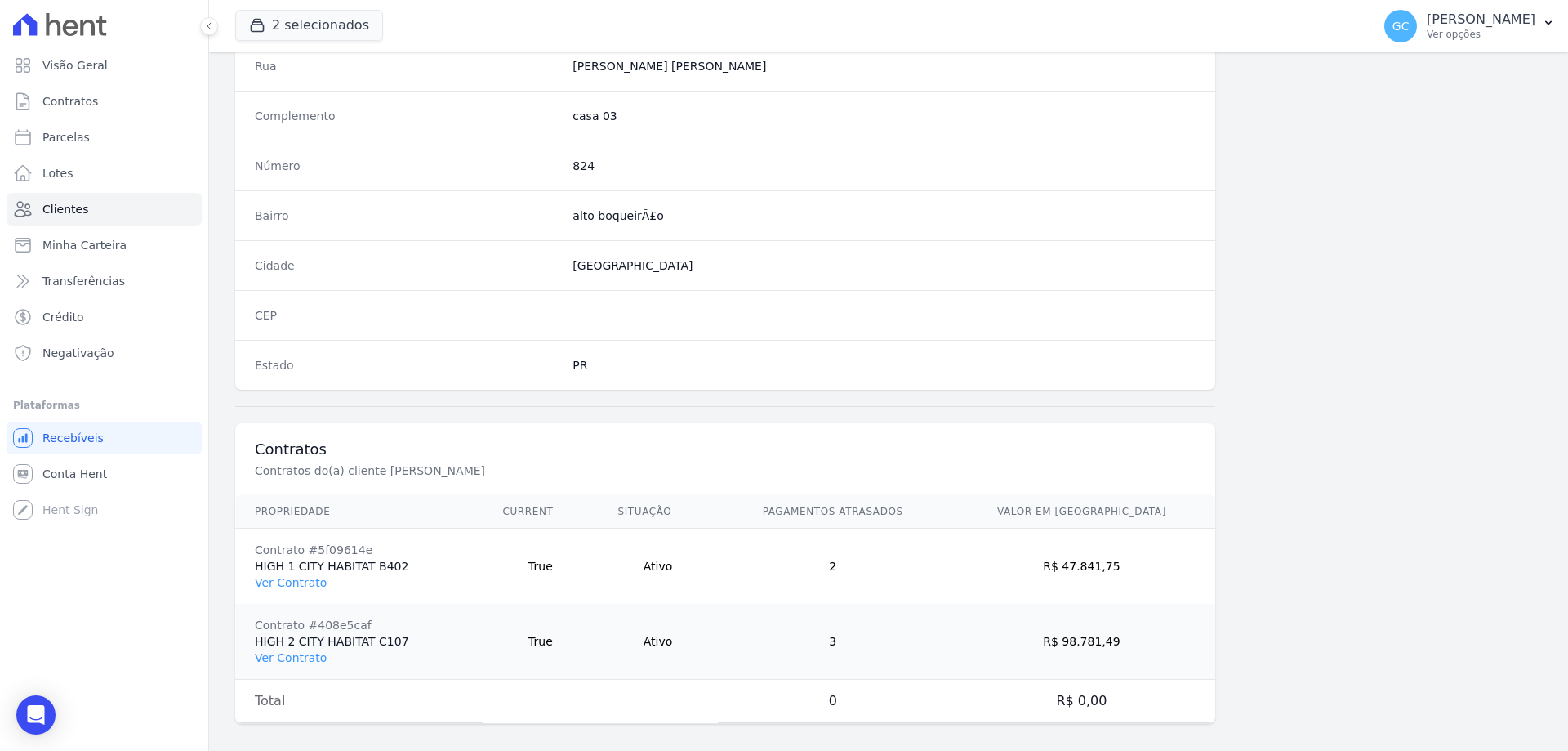
scroll to position [853, 0]
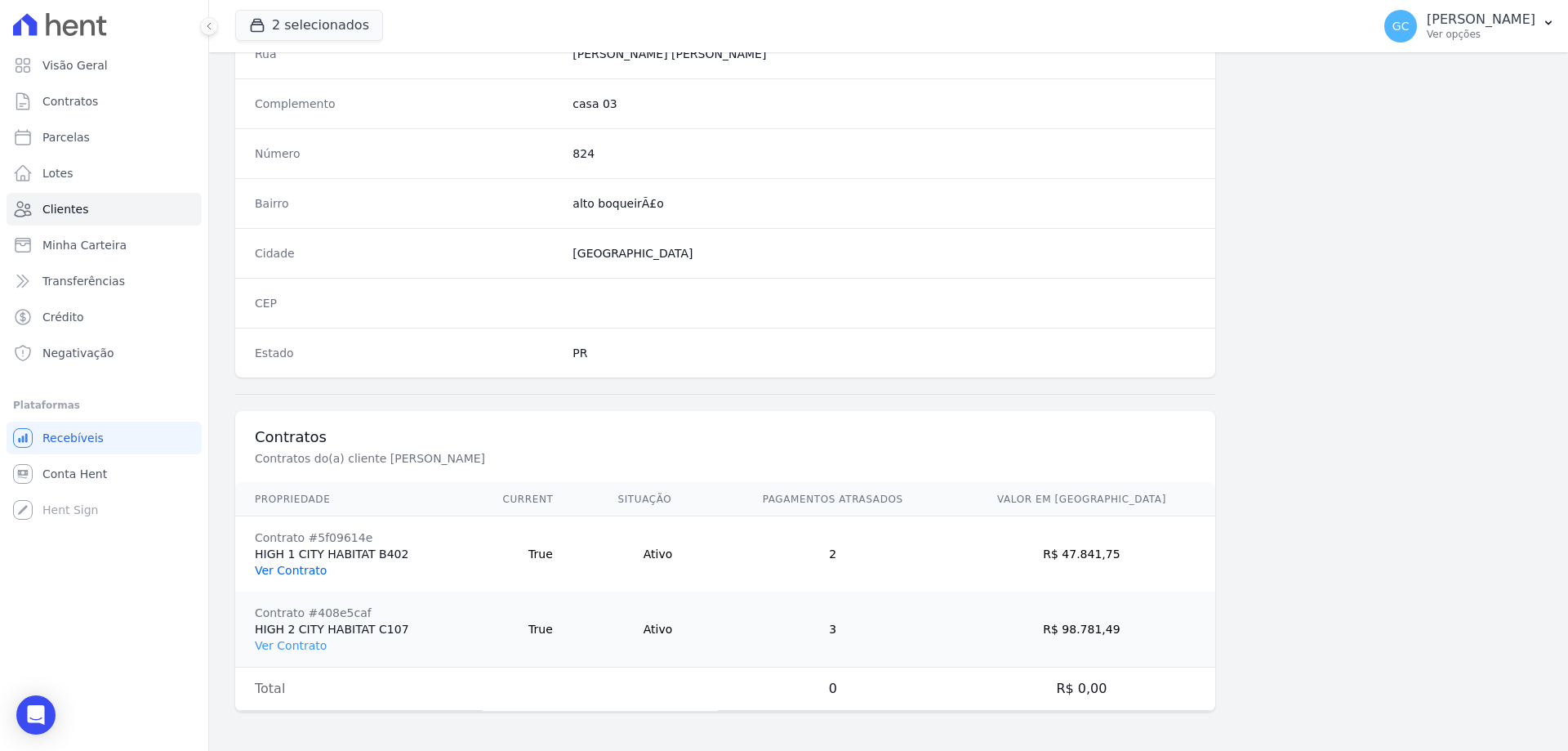
click at [294, 570] on link "Ver Contrato" at bounding box center [290, 570] width 72 height 13
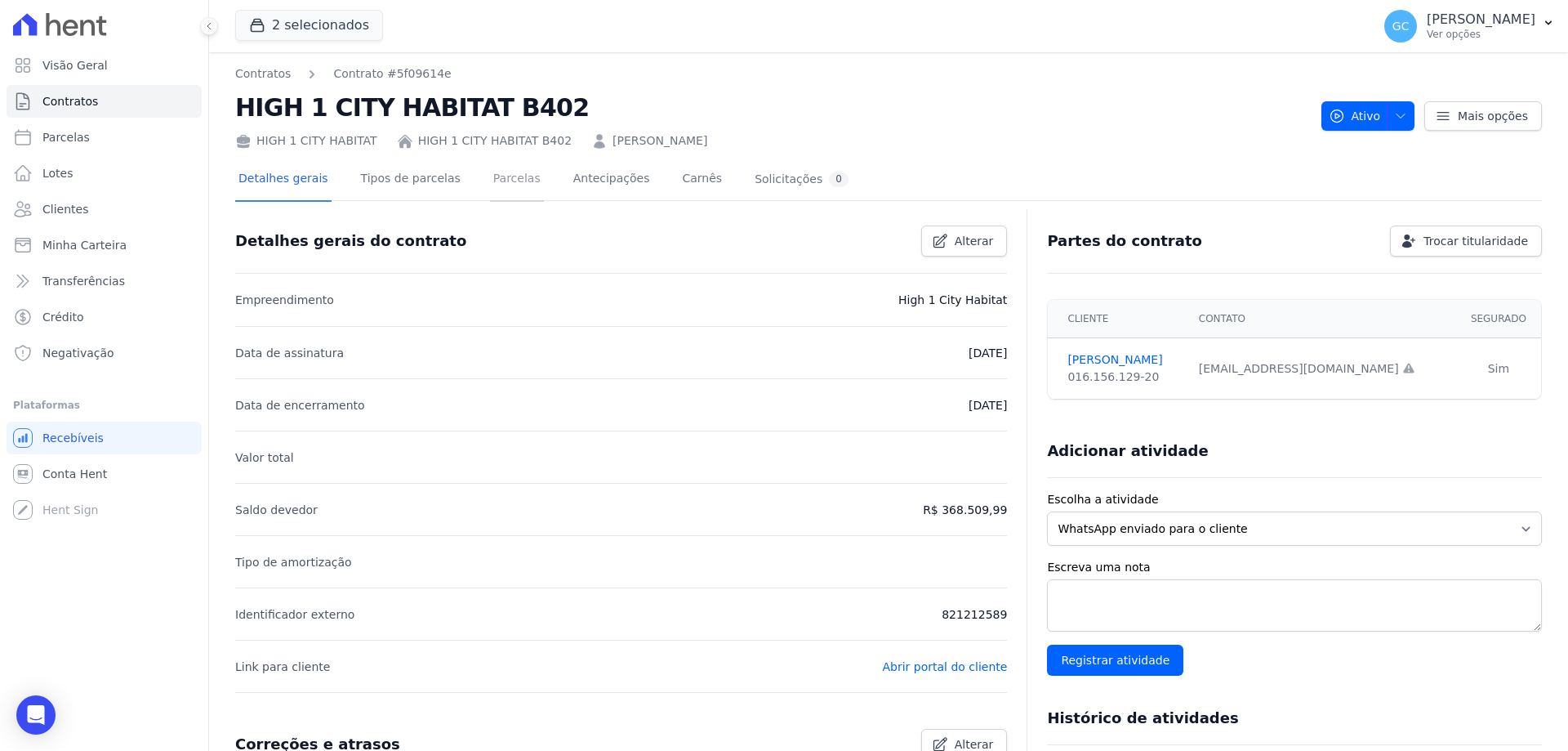
click at [501, 176] on link "Parcelas" at bounding box center [517, 181] width 54 height 44
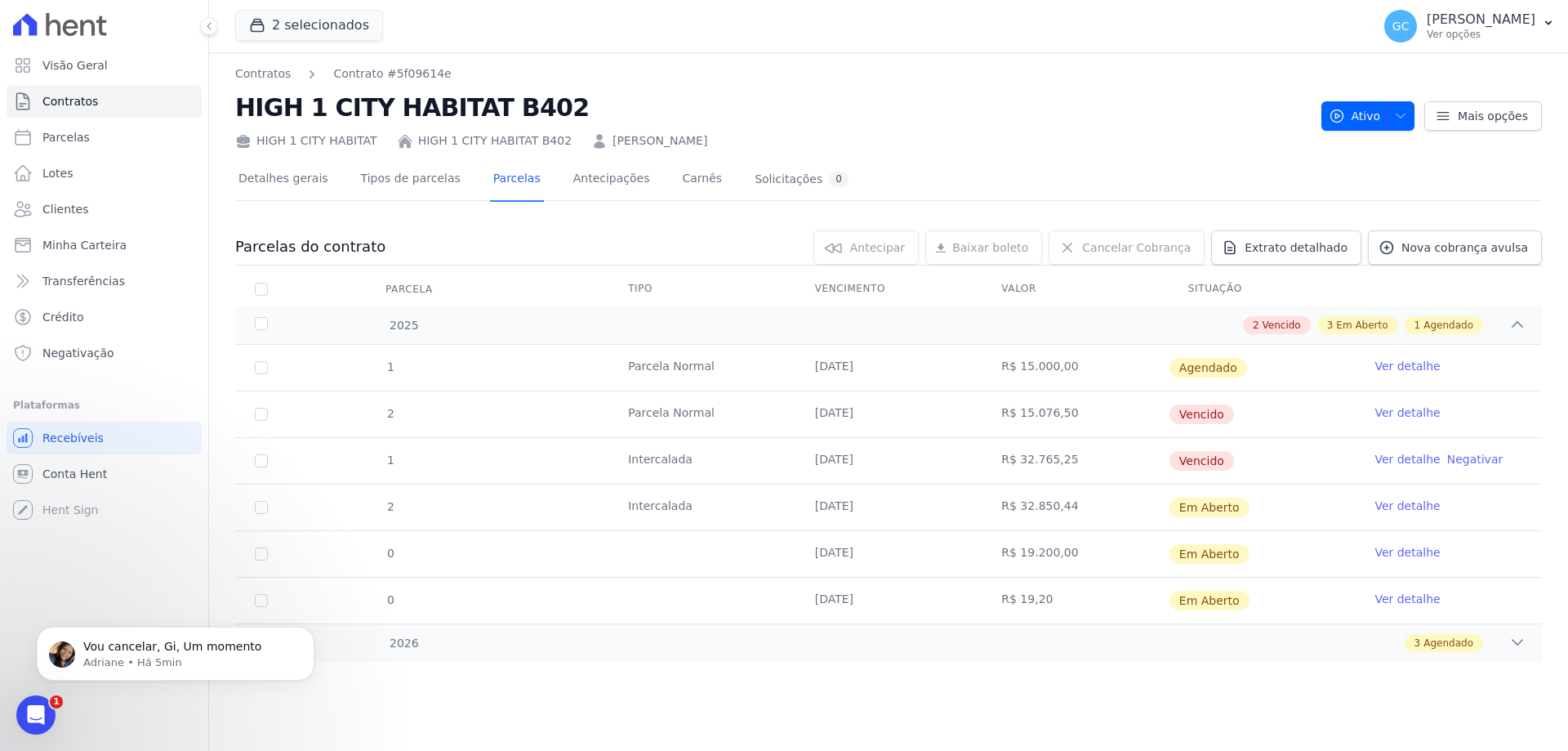
click at [1564, 506] on div "1 [GEOGRAPHIC_DATA] [DATE] R$ 15.000,00 [GEOGRAPHIC_DATA] Ver detalhe 2 [GEOGRA…" at bounding box center [889, 484] width 1359 height 291
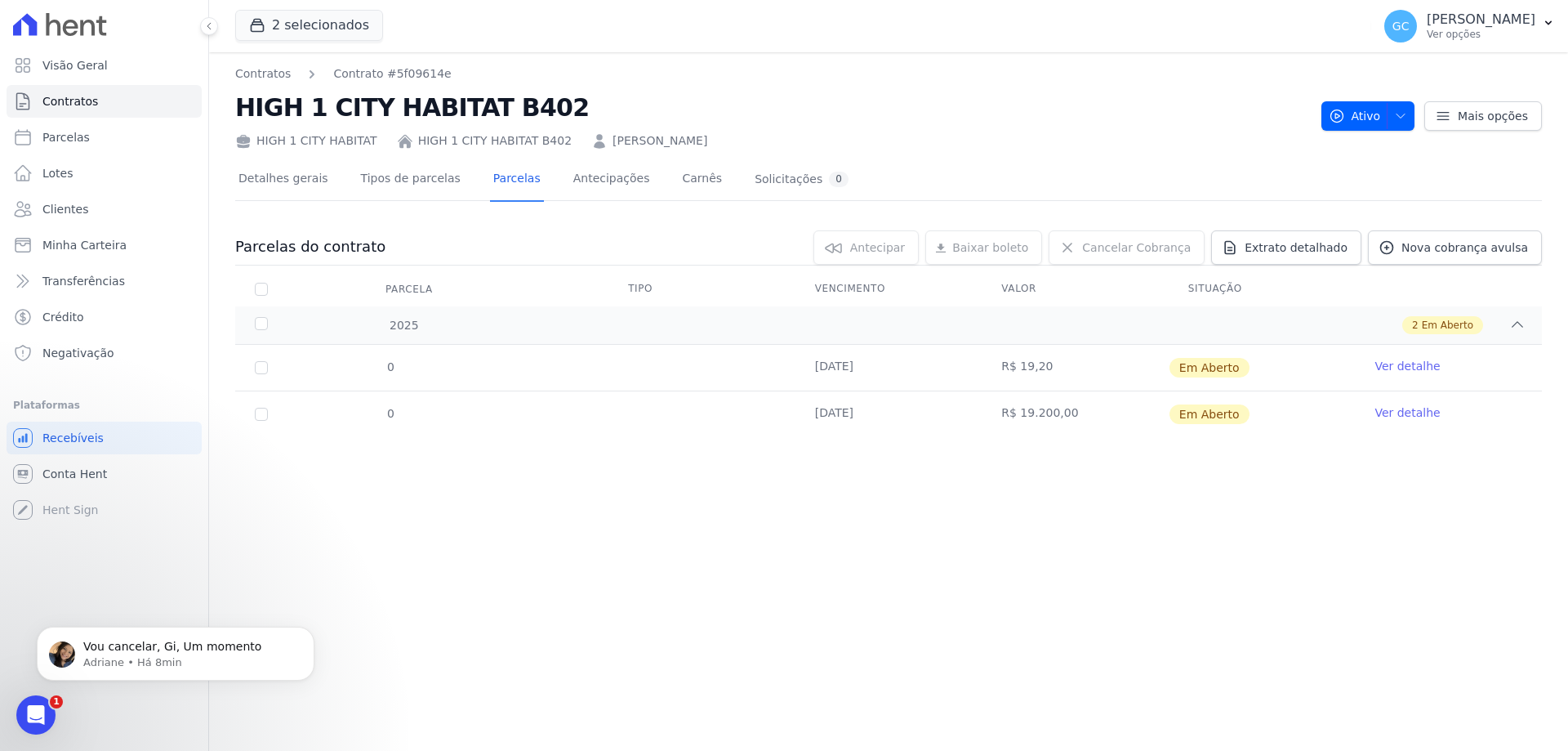
click at [1395, 365] on link "Ver detalhe" at bounding box center [1407, 365] width 65 height 17
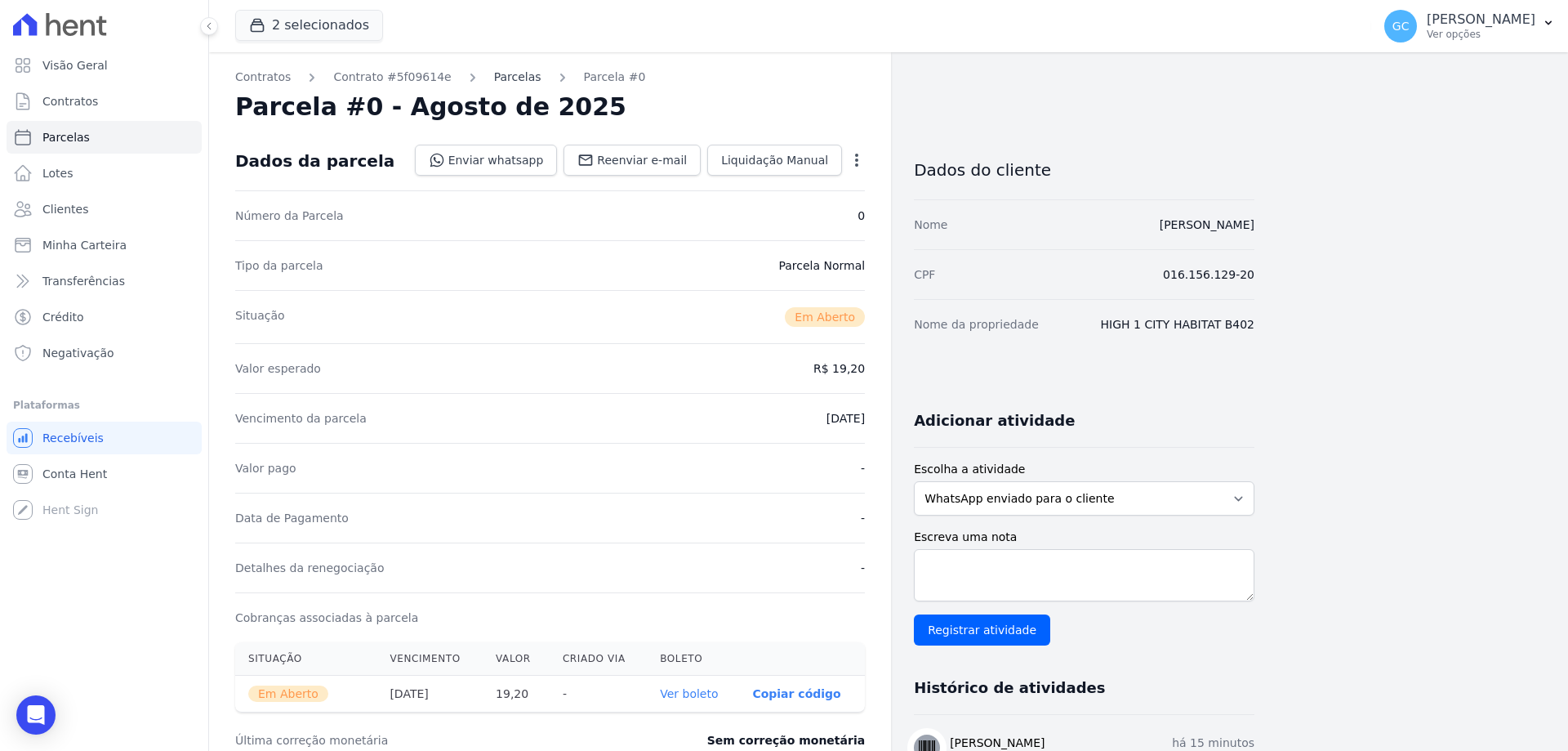
click at [504, 74] on link "Parcelas" at bounding box center [518, 78] width 47 height 17
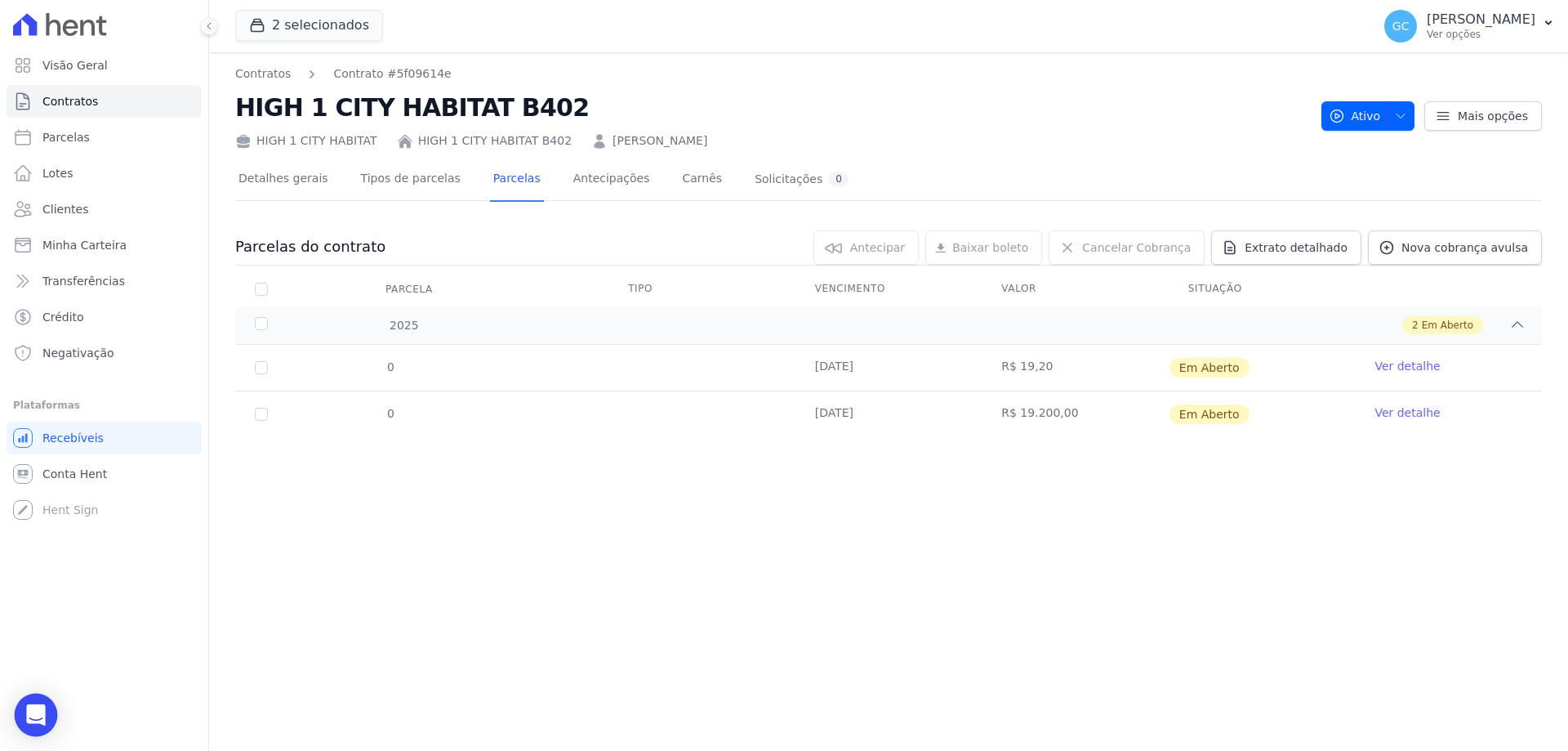
click at [31, 711] on icon "Open Intercom Messenger" at bounding box center [36, 714] width 19 height 21
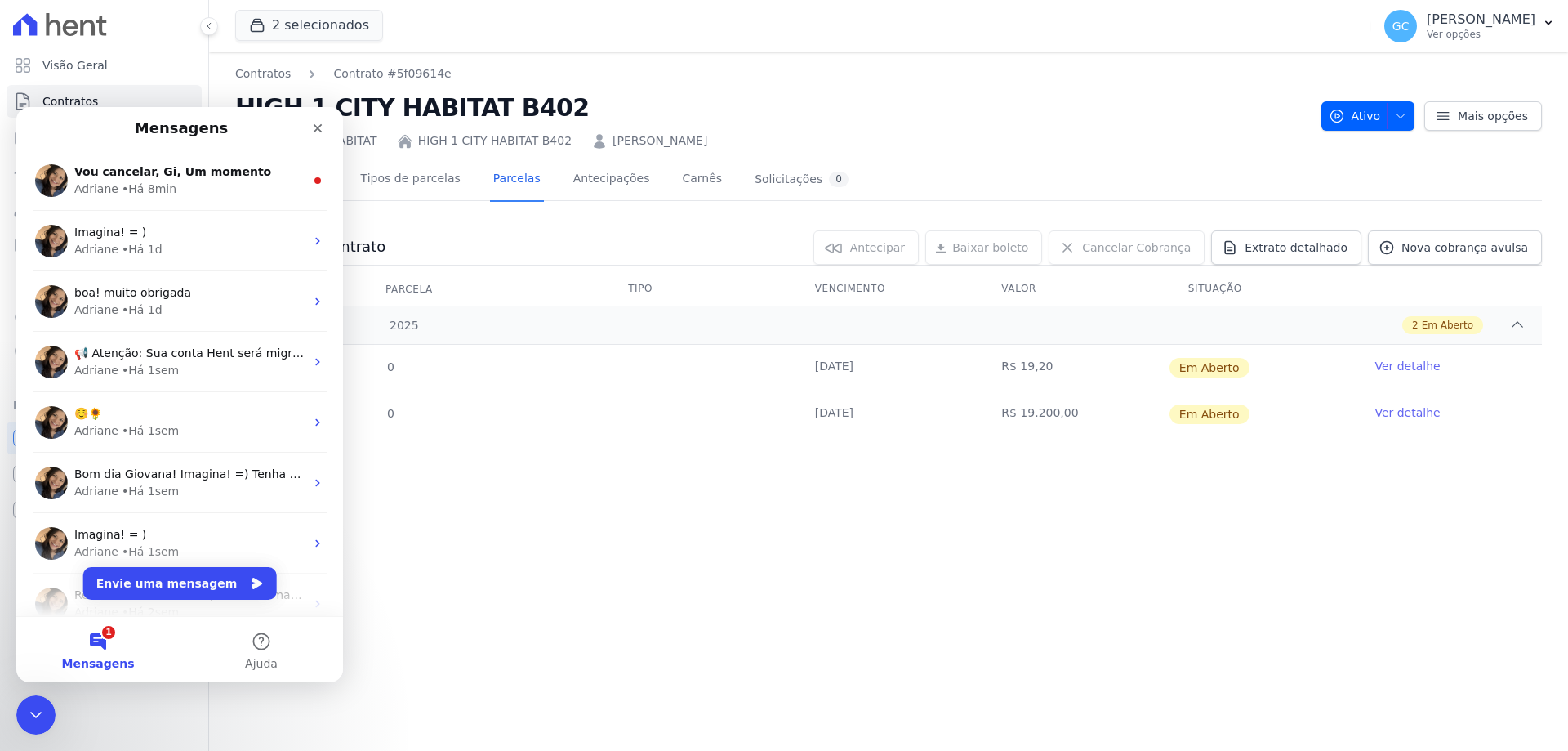
drag, startPoint x: 712, startPoint y: 540, endPoint x: 911, endPoint y: 493, distance: 204.5
click at [713, 540] on div "Contratos Contrato #5f09614e HIGH 1 CITY HABITAT B402 HIGH 1 CITY HABITAT HIGH …" at bounding box center [889, 401] width 1359 height 699
click at [1042, 537] on div "Contratos Contrato #5f09614e HIGH 1 CITY HABITAT B402 HIGH 1 CITY HABITAT HIGH …" at bounding box center [889, 401] width 1359 height 699
drag, startPoint x: 36, startPoint y: 717, endPoint x: 762, endPoint y: 1155, distance: 847.9
click at [37, 718] on icon "Encerramento do Messenger da Intercom" at bounding box center [33, 712] width 19 height 19
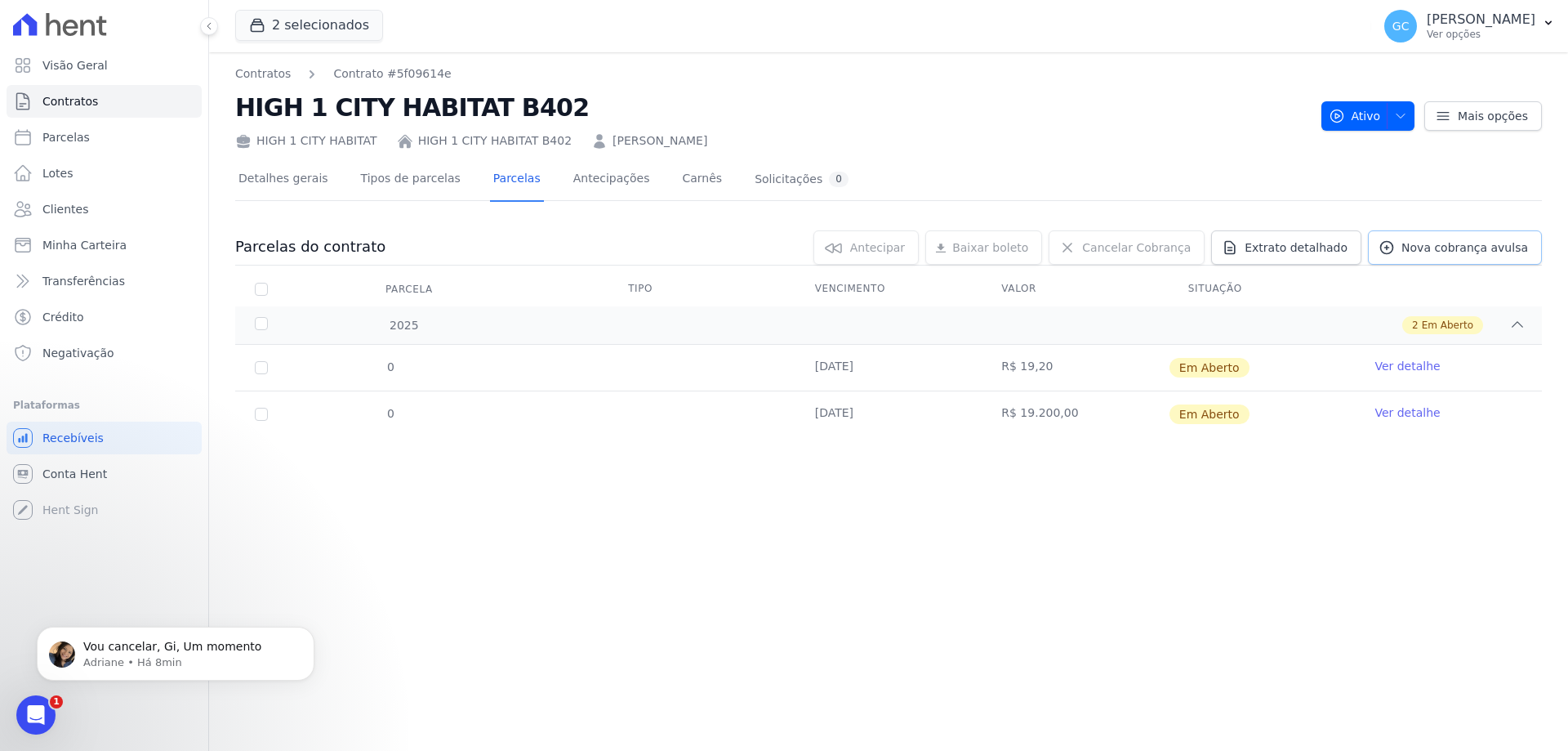
click at [1432, 243] on span "Nova cobrança avulsa" at bounding box center [1464, 247] width 126 height 17
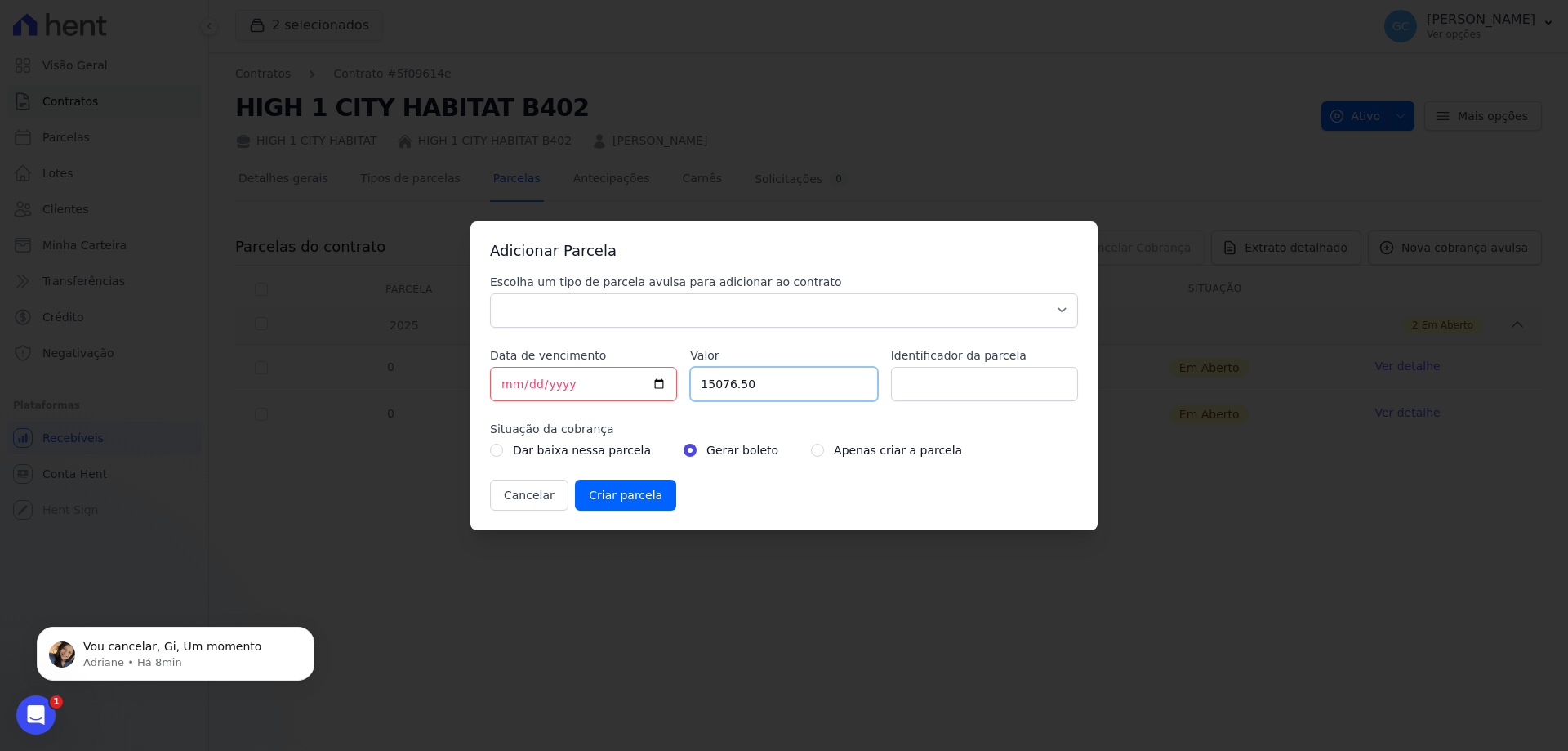
drag, startPoint x: 780, startPoint y: 393, endPoint x: 696, endPoint y: 386, distance: 84.3
click at [696, 386] on input "15076.50" at bounding box center [783, 383] width 187 height 34
paste input "378.37867"
click at [743, 382] on input "378.37867" at bounding box center [783, 383] width 187 height 34
drag, startPoint x: 798, startPoint y: 379, endPoint x: 679, endPoint y: 379, distance: 119.0
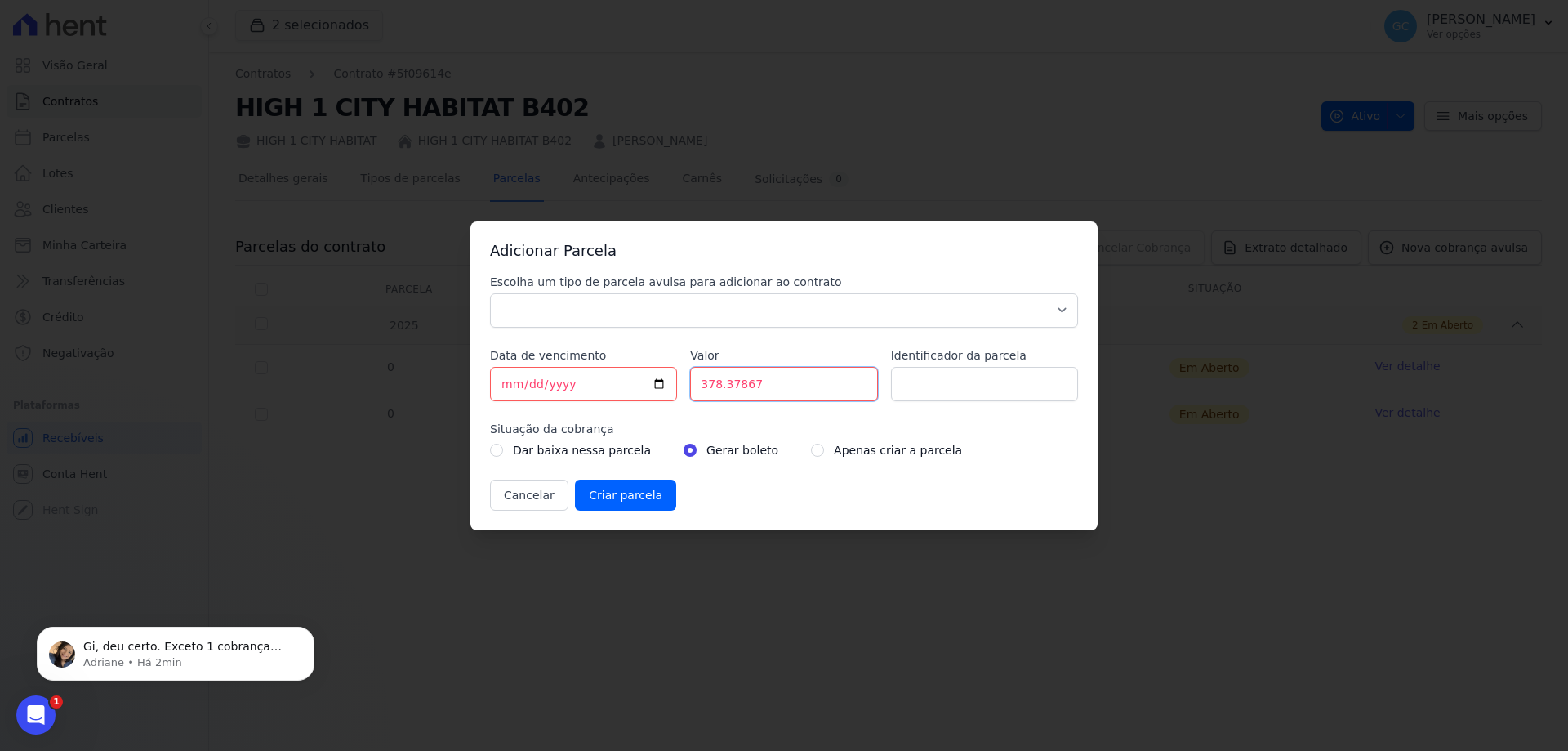
click at [679, 379] on div "Escolha um tipo de parcela avulsa para adicionar ao contrato Parcela Normal Sin…" at bounding box center [784, 393] width 588 height 237
type input "378378.67"
click at [592, 311] on select "Parcela Normal Sinal Caução Intercalada Chaves Pré Chaves Pós Chaves Taxas Quit…" at bounding box center [784, 310] width 588 height 34
select select "standard"
click at [490, 293] on select "Parcela Normal Sinal Caução Intercalada Chaves Pré Chaves Pós Chaves Taxas Quit…" at bounding box center [784, 310] width 588 height 34
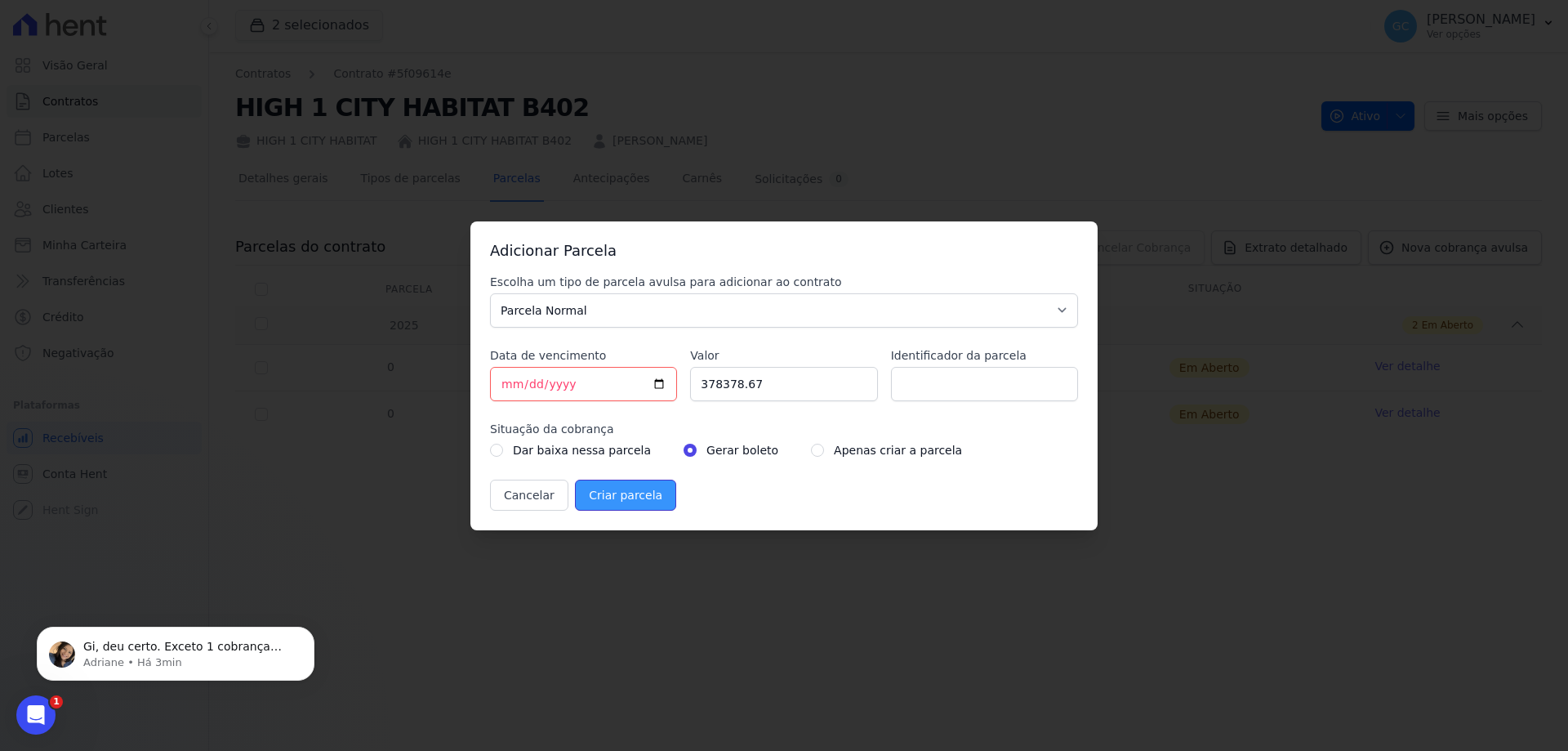
click at [615, 494] on input "Criar parcela" at bounding box center [625, 495] width 101 height 31
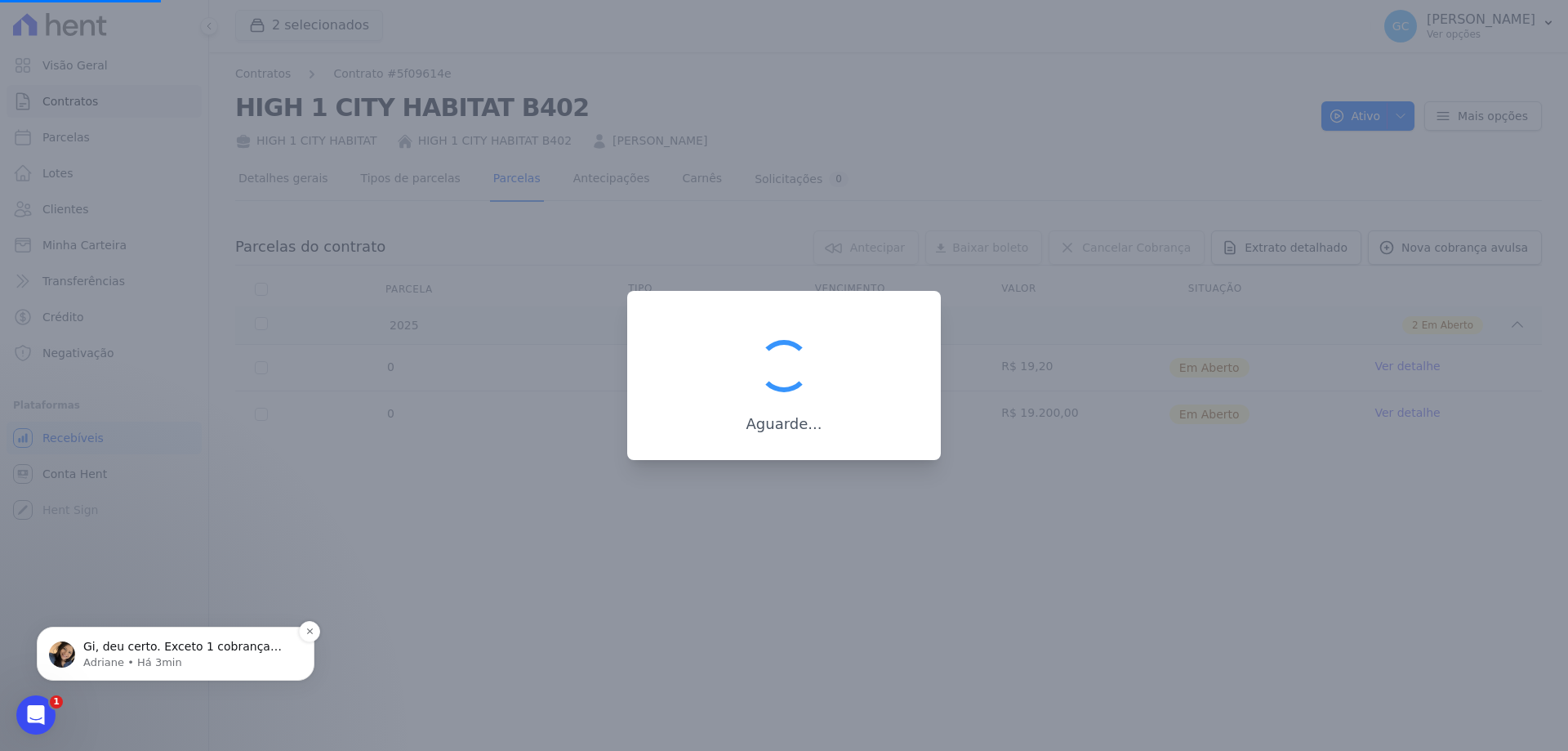
click at [169, 643] on p "Gi, deu certo. Exceto 1 cobrança criada a menos de 00h30 no valor de R$19,20. S…" at bounding box center [189, 646] width 211 height 17
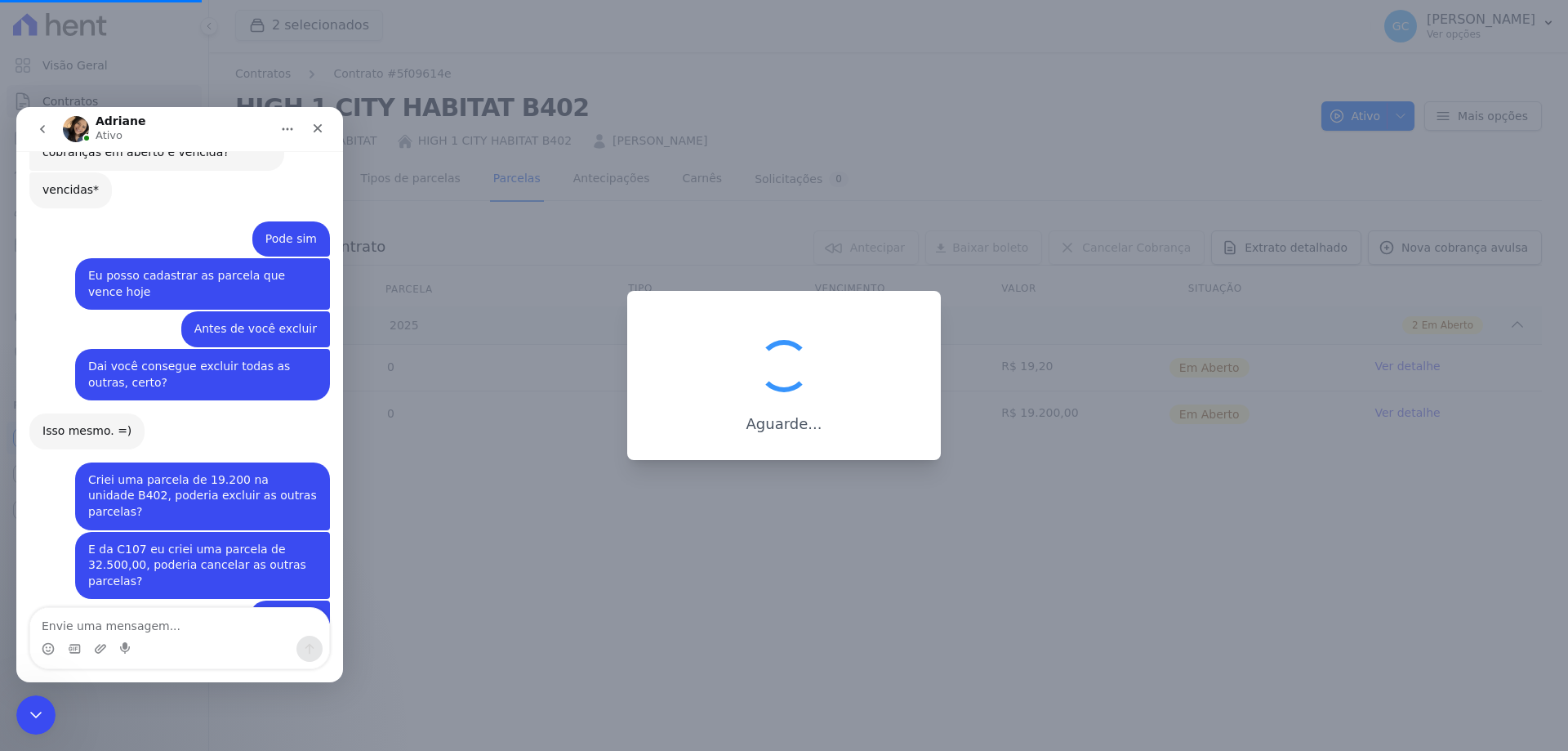
scroll to position [838, 0]
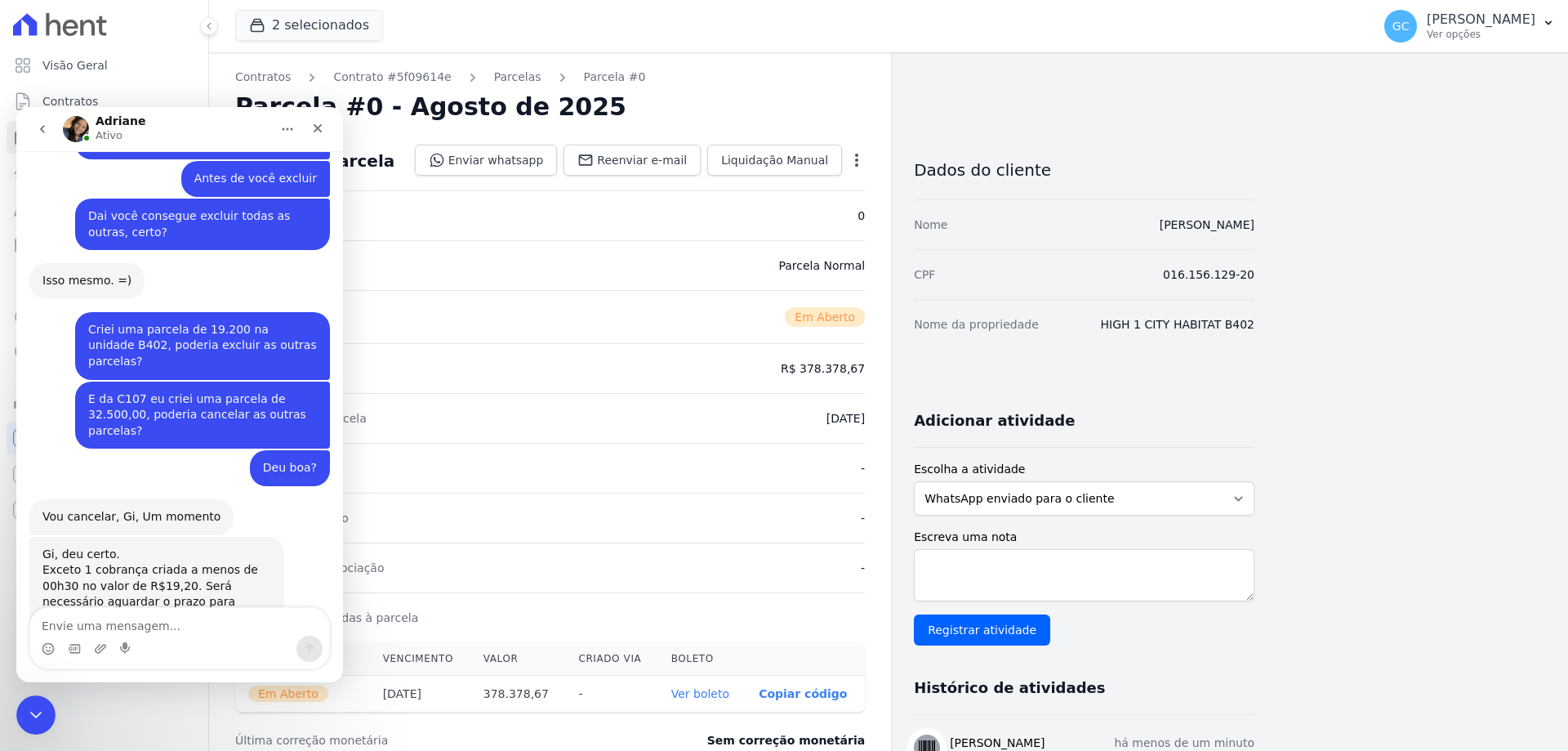
scroll to position [811, 0]
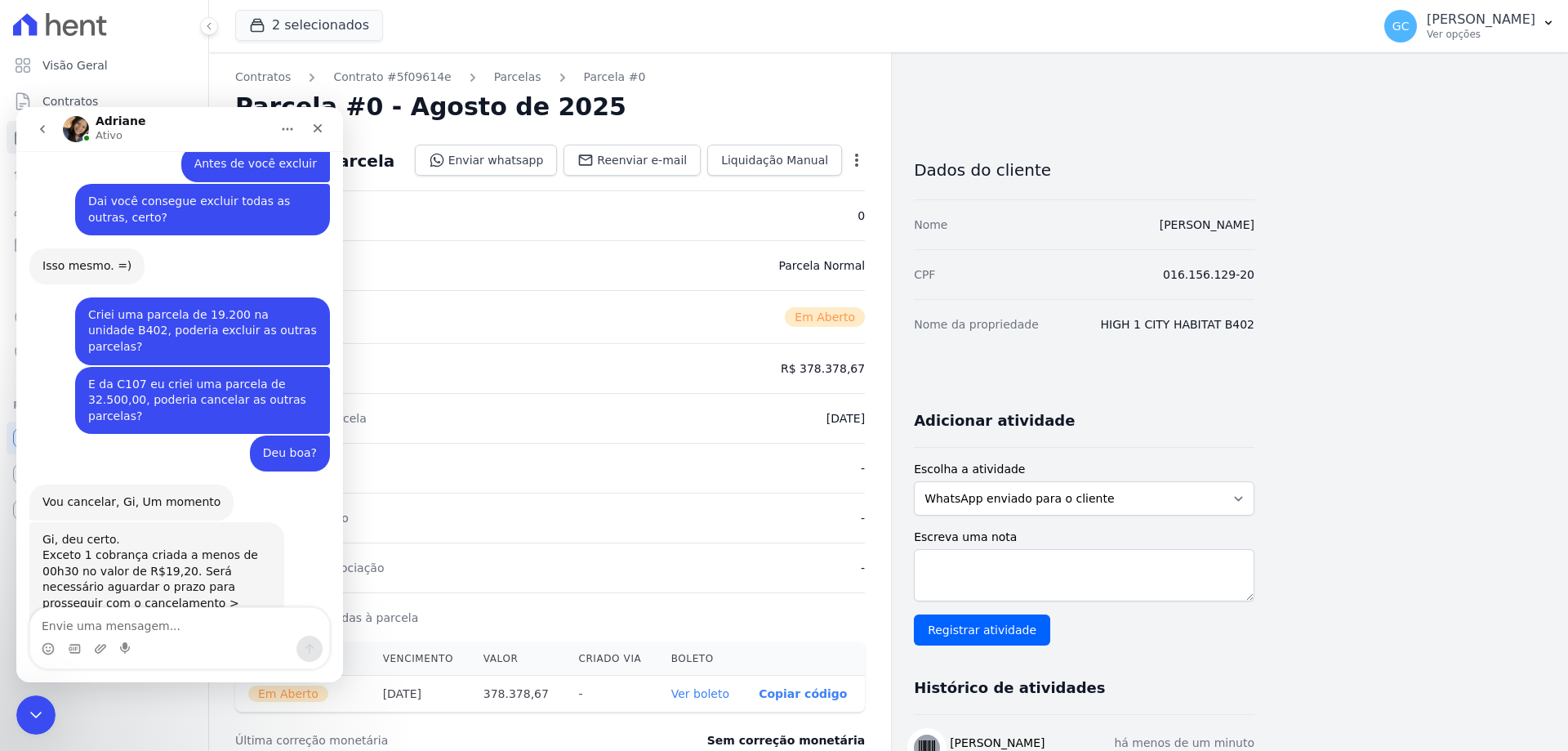
click at [180, 609] on textarea "Envie uma mensagem..." at bounding box center [180, 622] width 299 height 28
click at [184, 623] on textarea "Envie uma mensagem..." at bounding box center [180, 622] width 299 height 28
type textarea "Ah beleza"
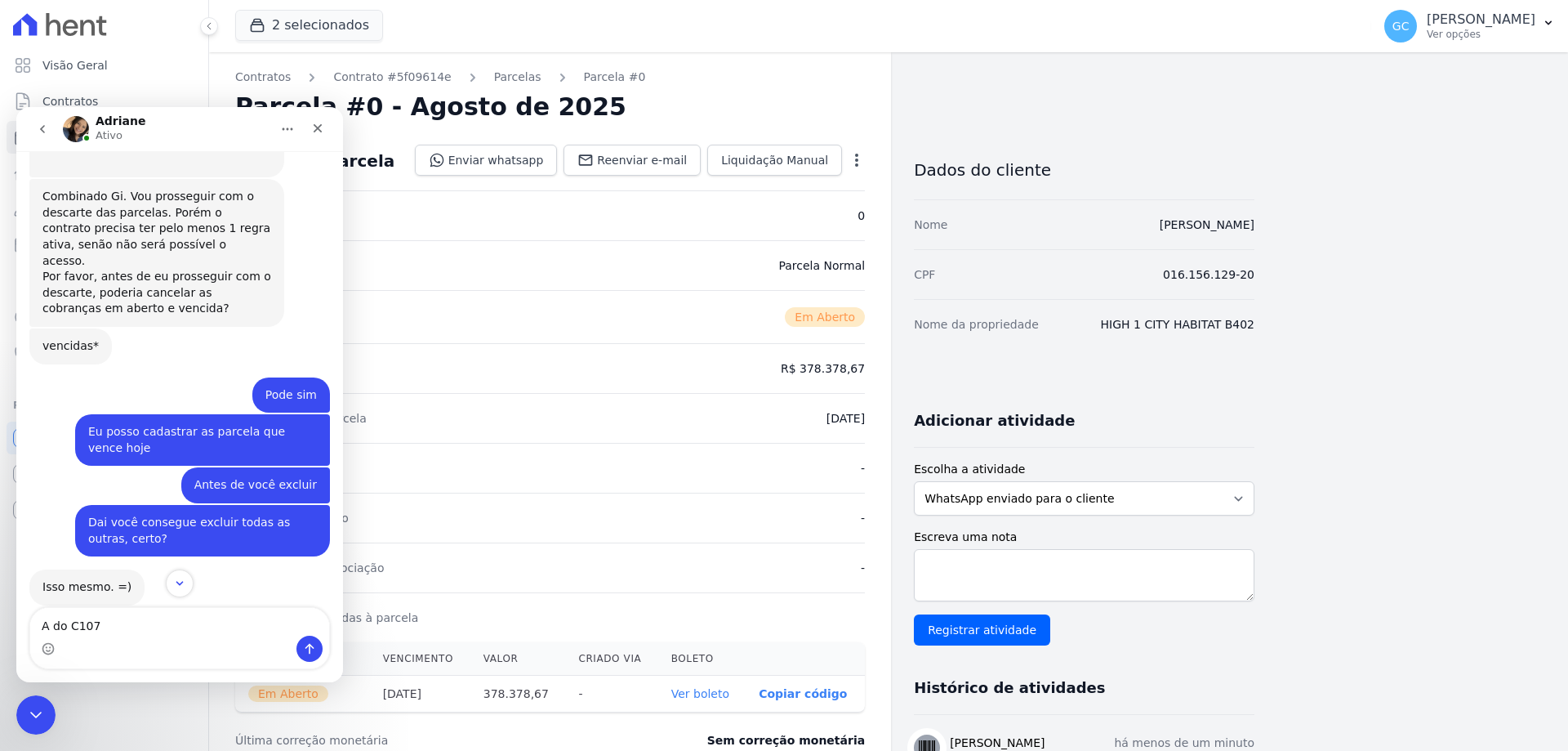
scroll to position [859, 0]
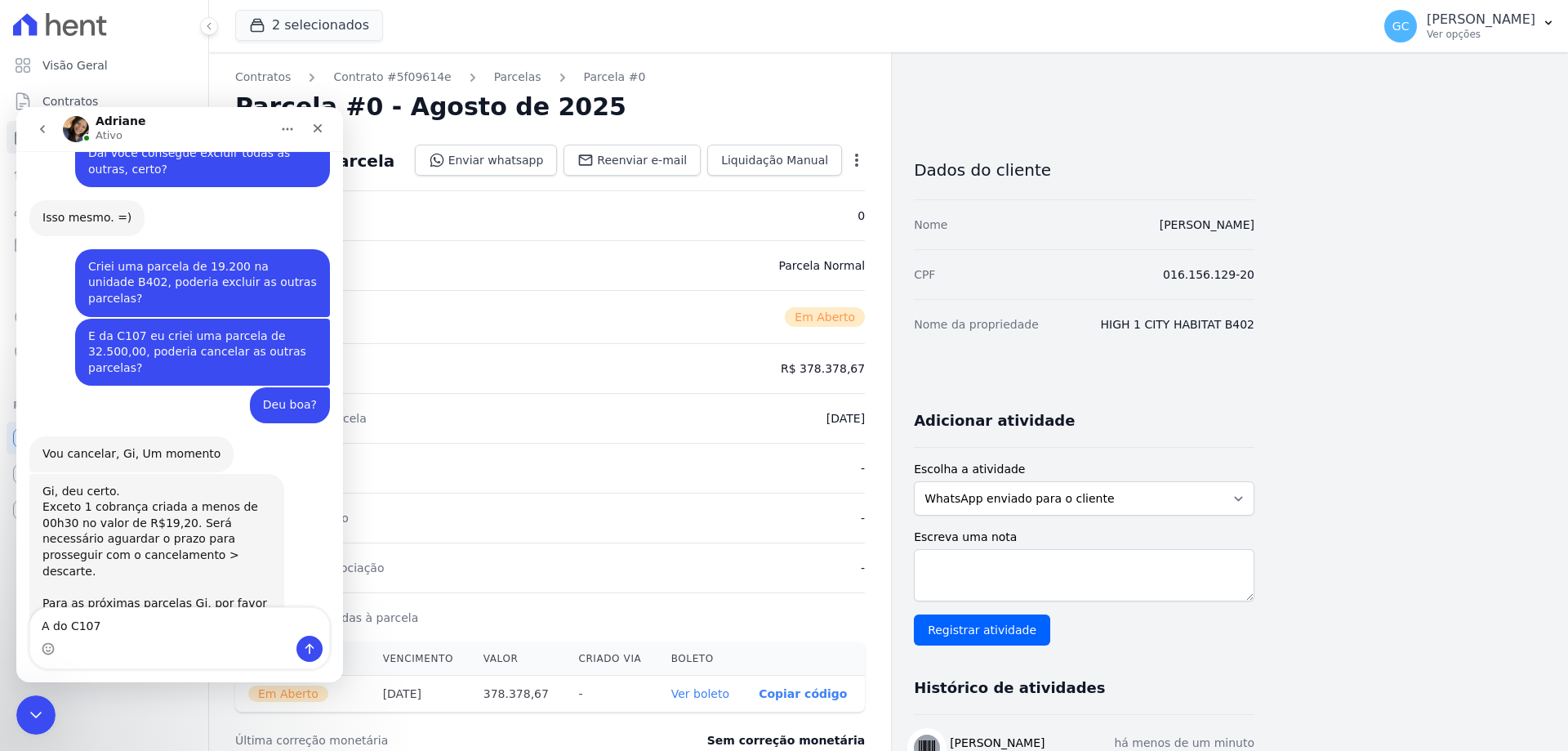
drag, startPoint x: 141, startPoint y: 623, endPoint x: 146, endPoint y: 603, distance: 20.6
click at [142, 620] on textarea "A do C107" at bounding box center [180, 622] width 299 height 28
type textarea "A do C107 tambem deu certo?"
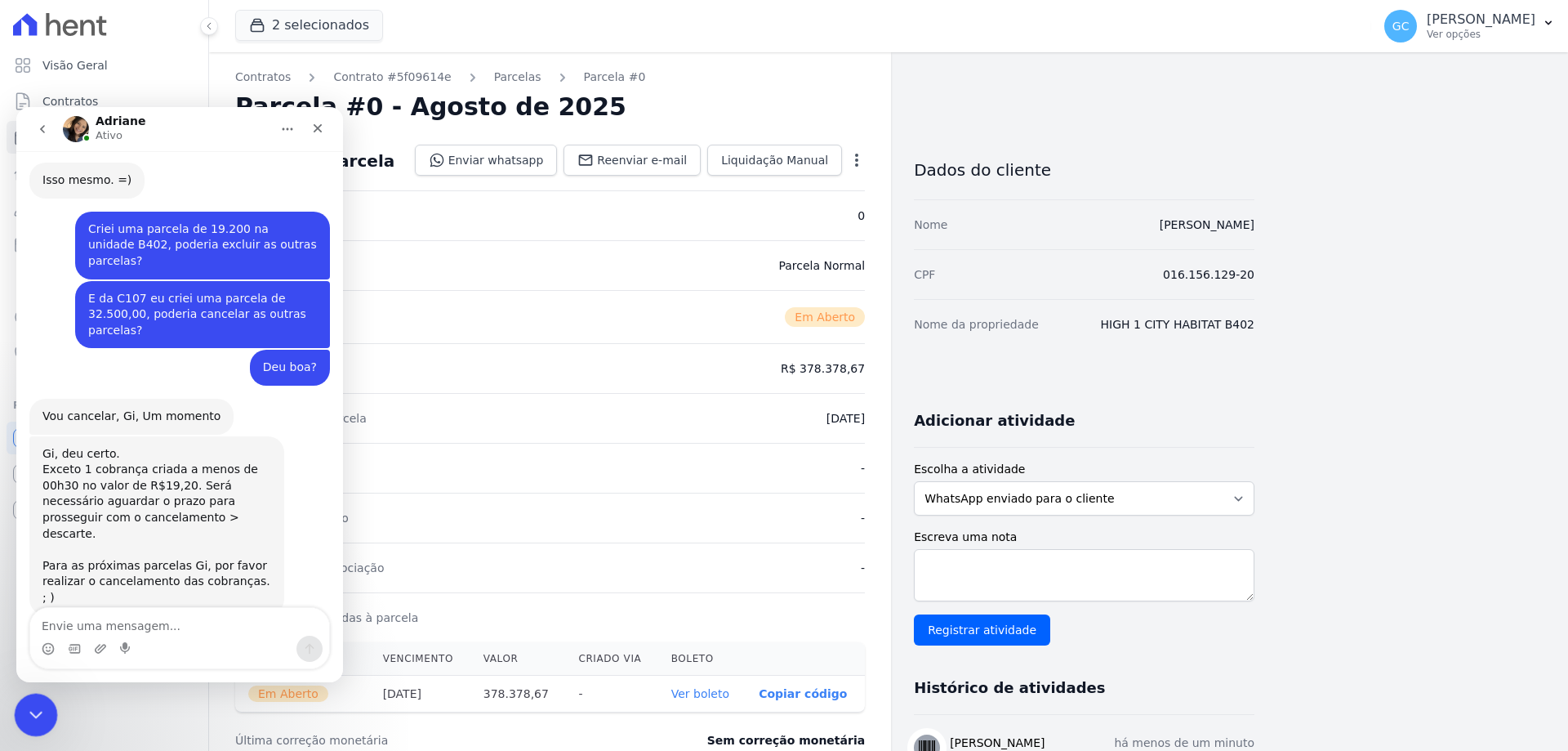
click at [20, 700] on div "Encerramento do Messenger da Intercom" at bounding box center [33, 712] width 39 height 39
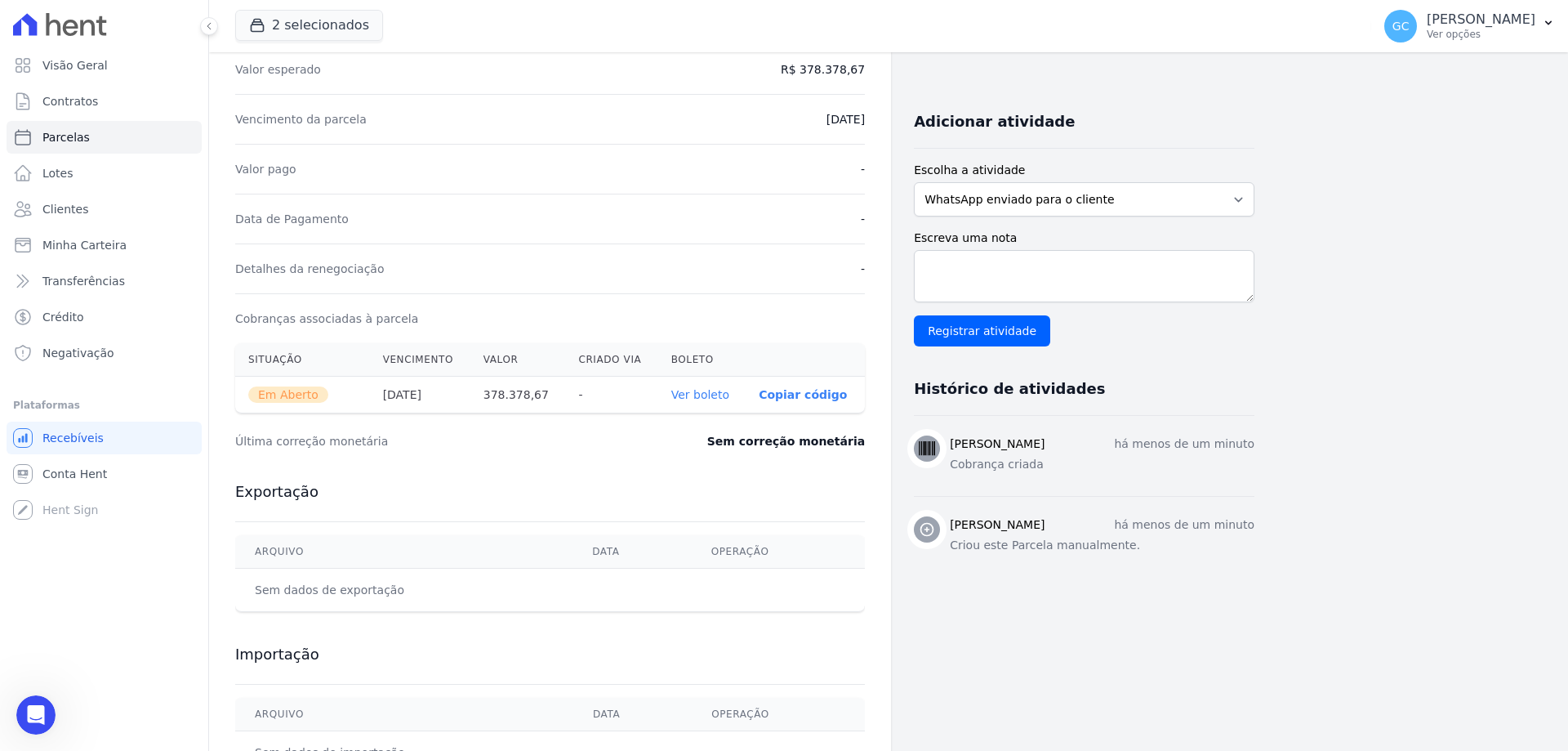
scroll to position [327, 0]
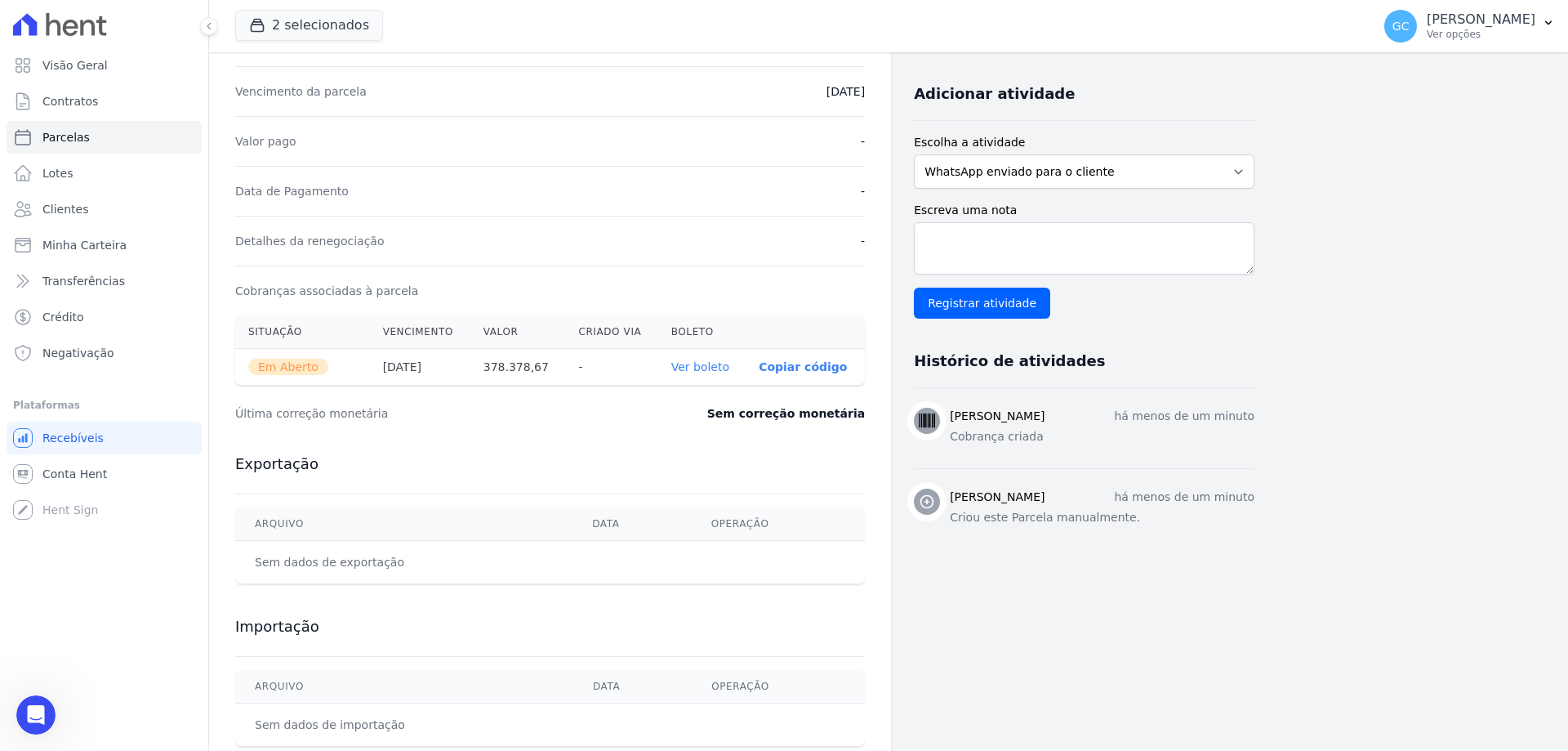
click at [706, 365] on link "Ver boleto" at bounding box center [700, 366] width 58 height 13
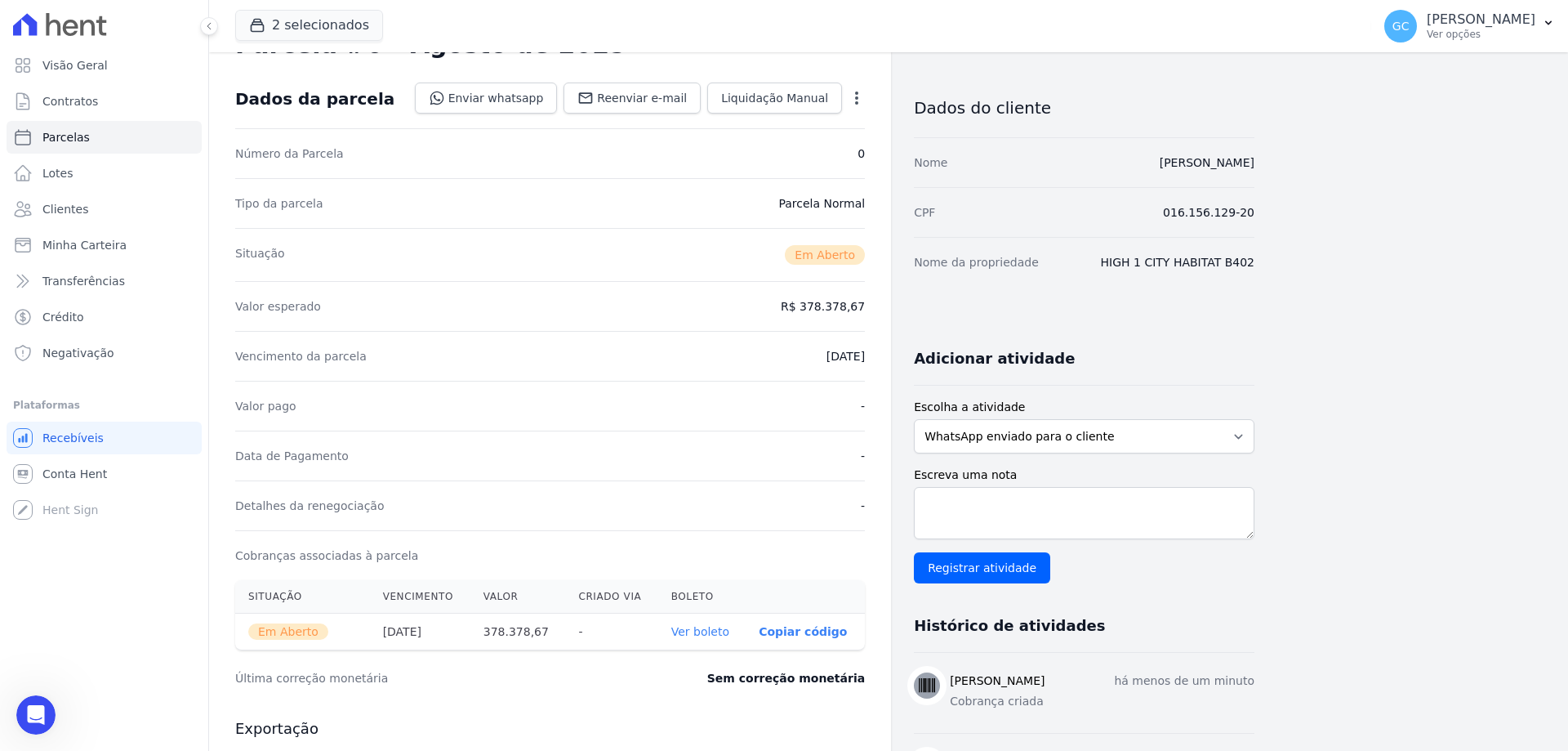
scroll to position [0, 0]
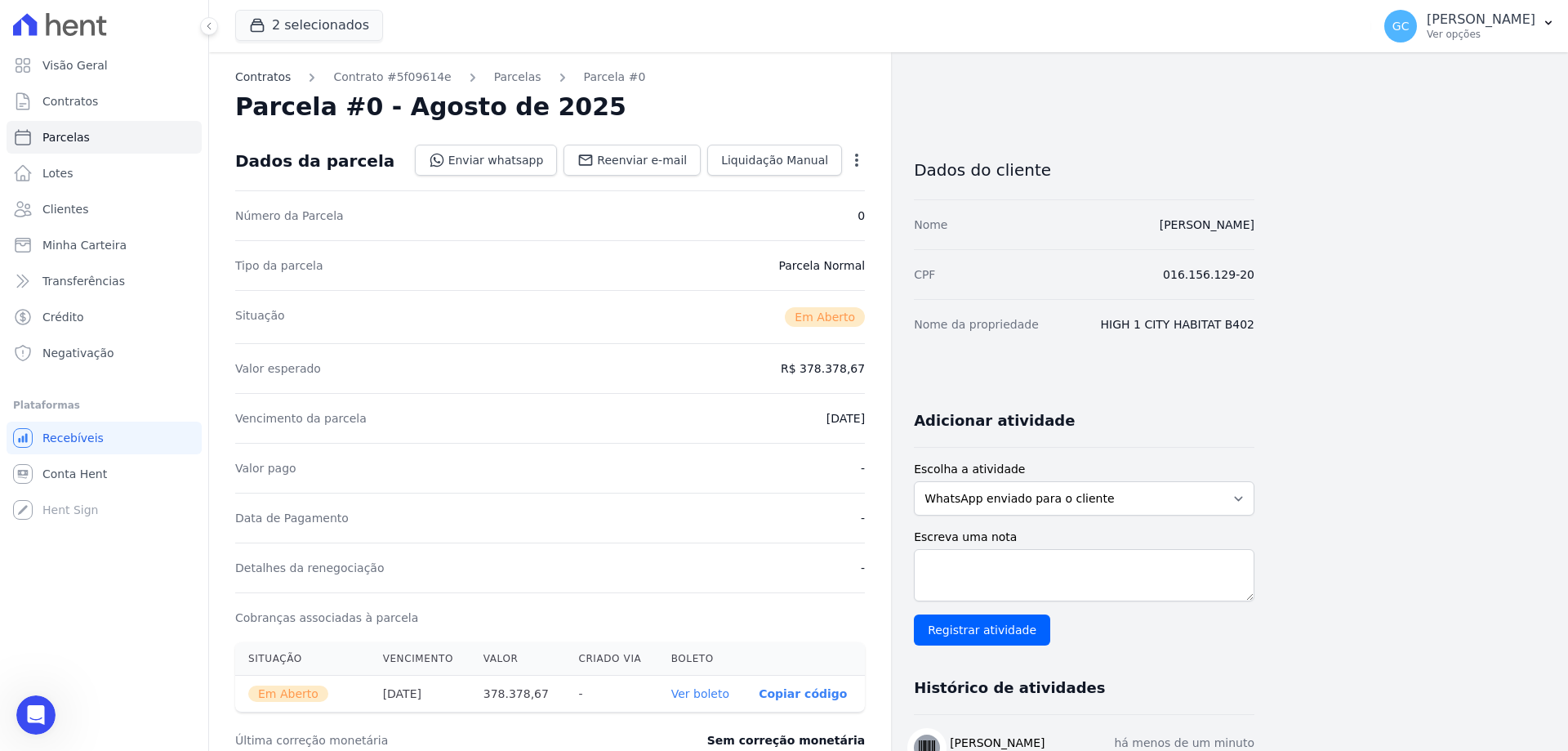
click at [263, 79] on link "Contratos" at bounding box center [263, 78] width 56 height 17
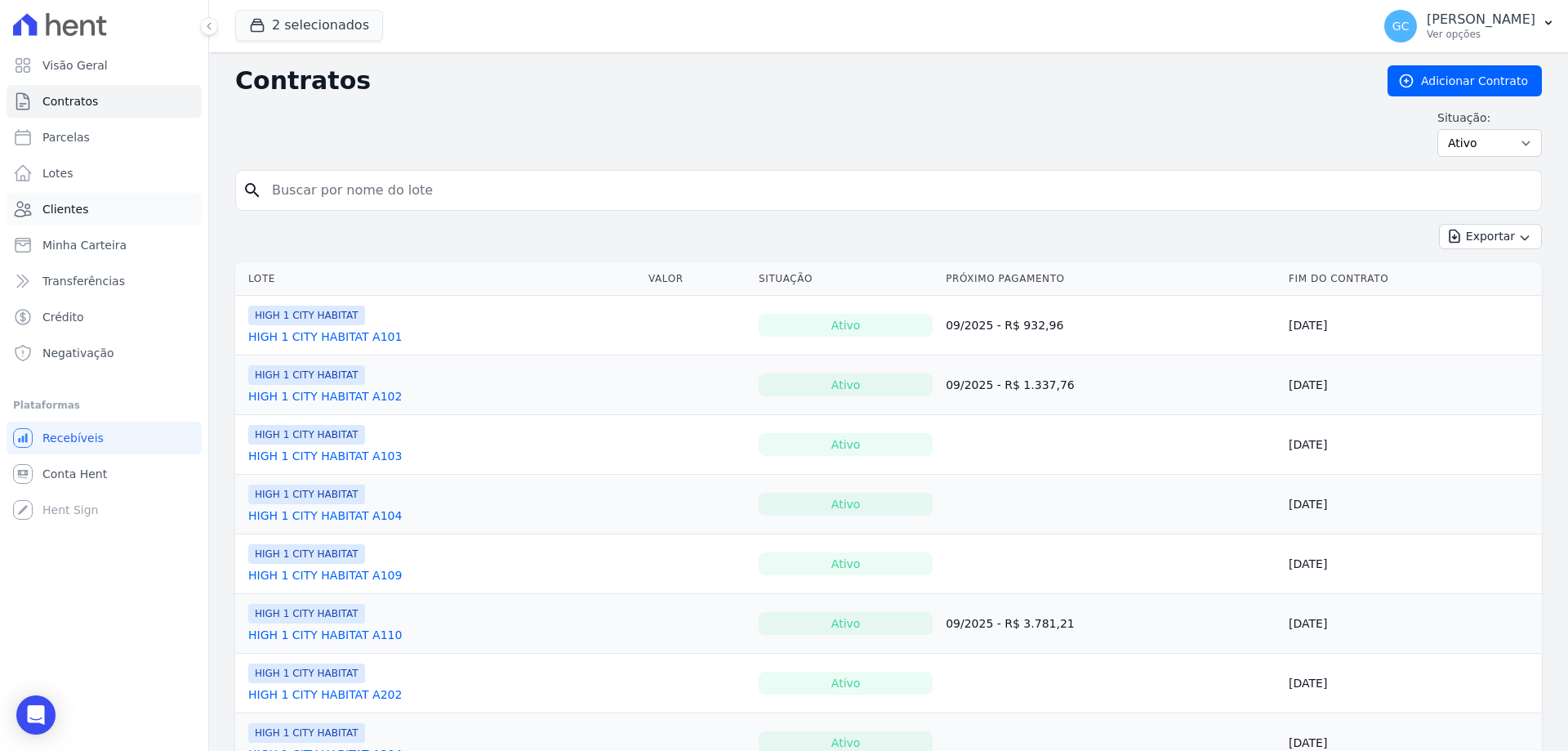
click at [96, 216] on link "Clientes" at bounding box center [104, 208] width 195 height 32
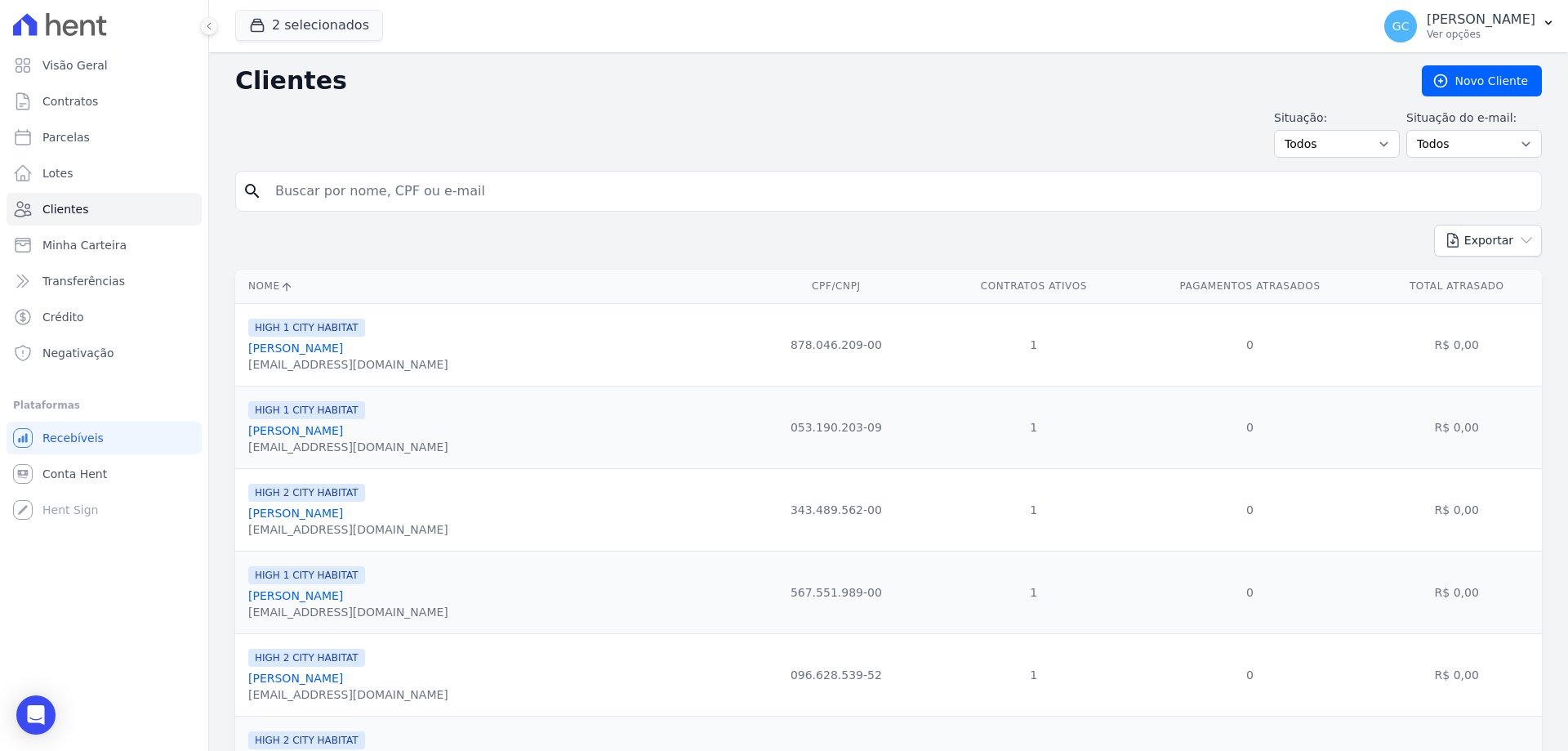
click at [372, 192] on input "search" at bounding box center [899, 190] width 1269 height 32
type input "elisiola"
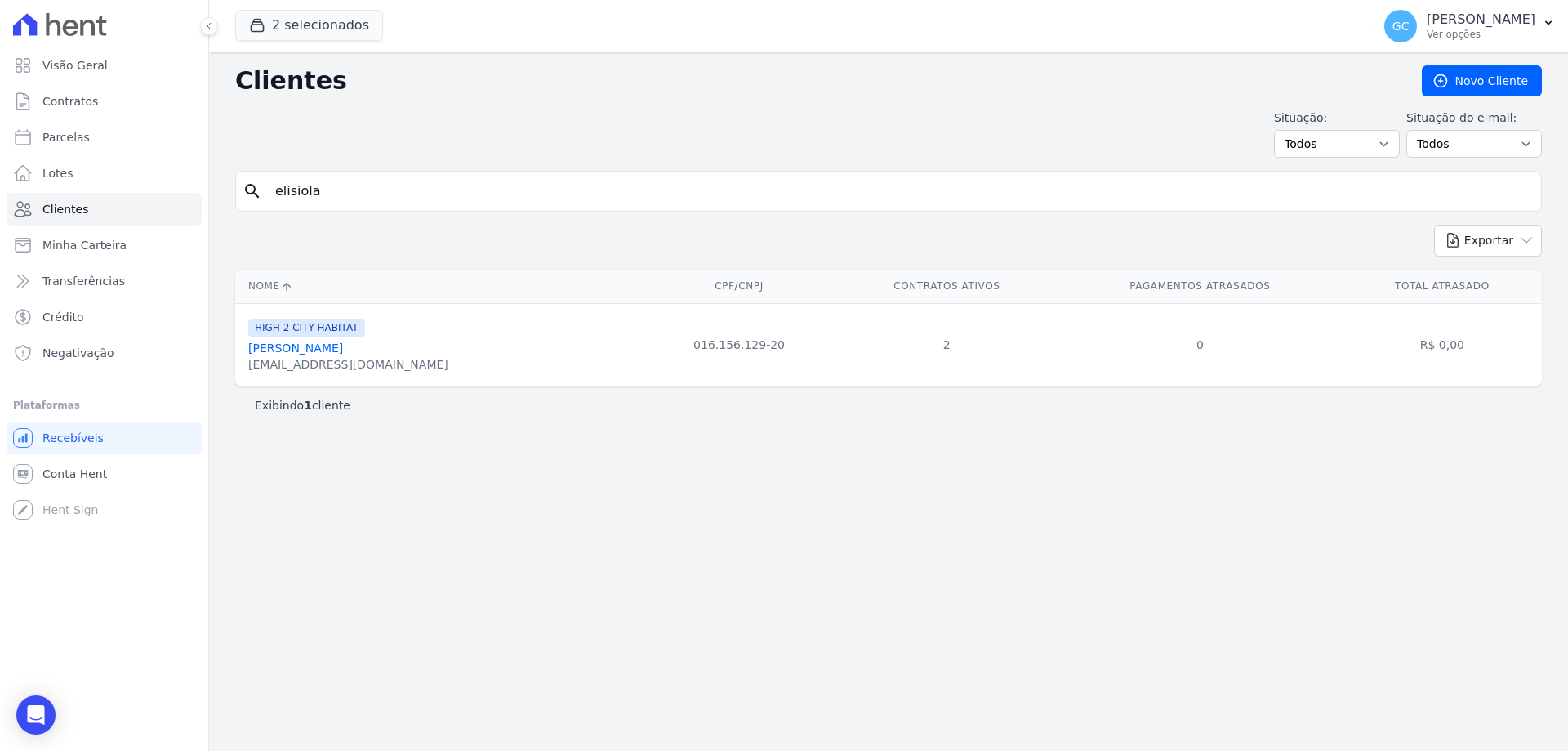
click at [331, 349] on link "[PERSON_NAME]" at bounding box center [296, 347] width 95 height 13
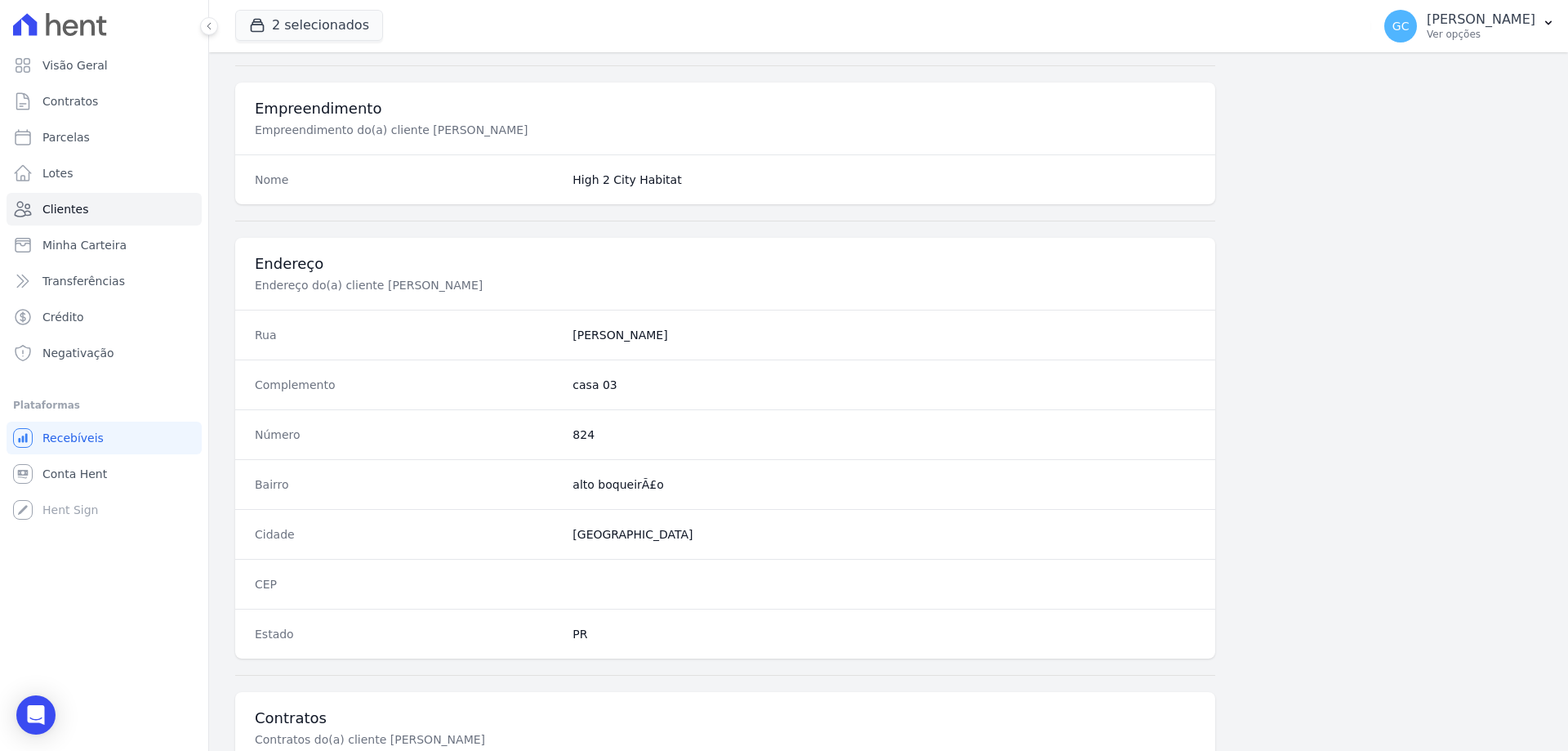
scroll to position [853, 0]
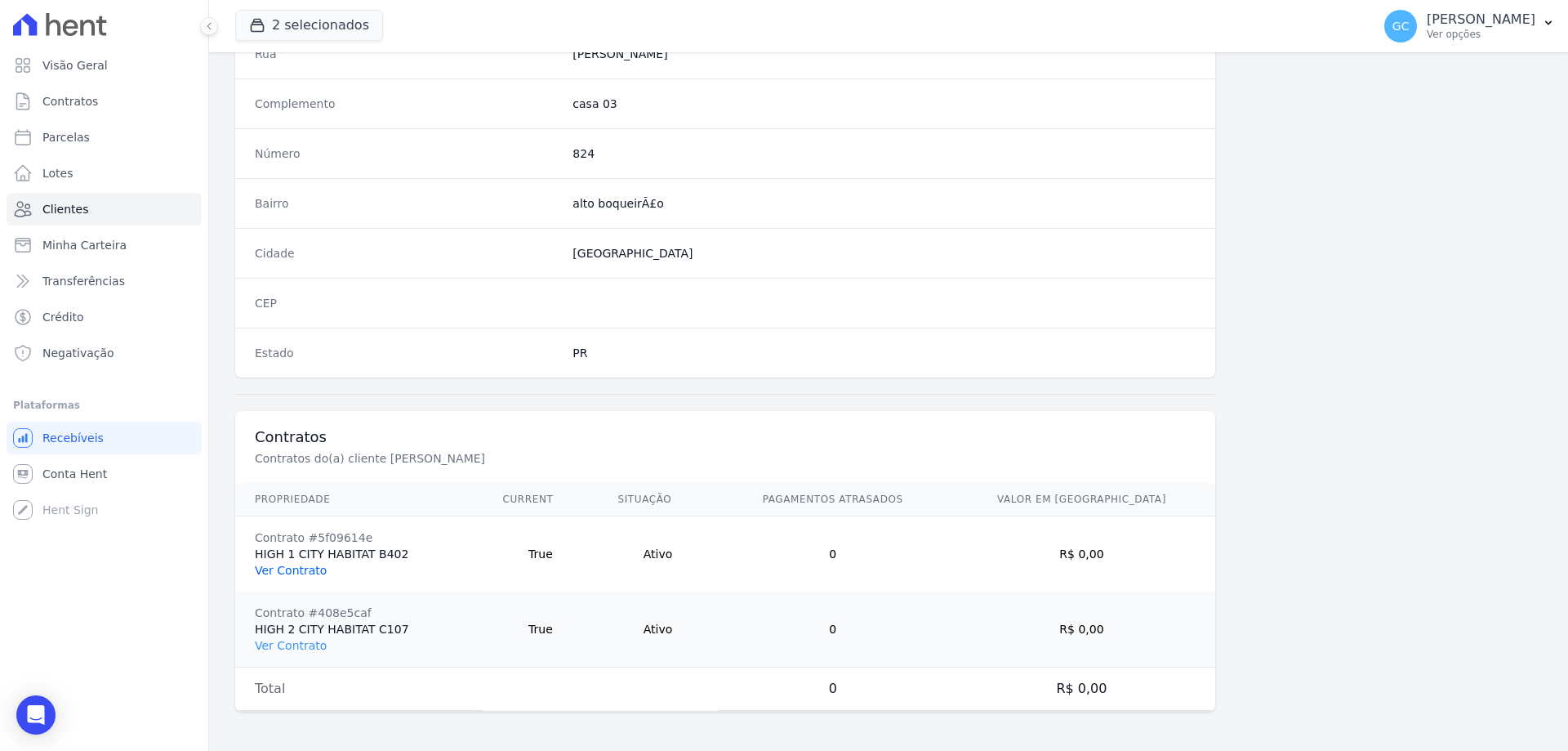
click at [303, 571] on link "Ver Contrato" at bounding box center [290, 570] width 72 height 13
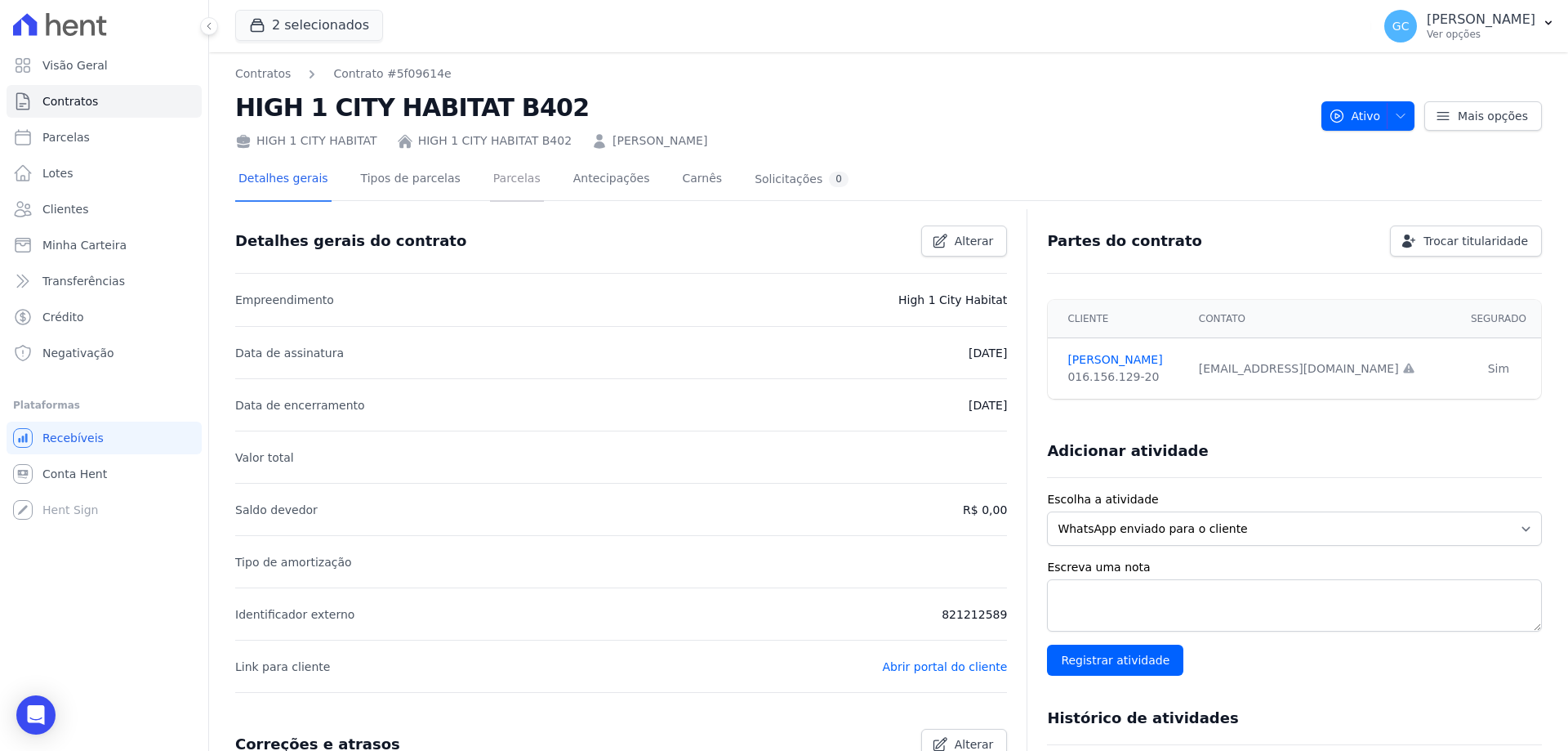
click at [490, 182] on link "Parcelas" at bounding box center [517, 181] width 54 height 44
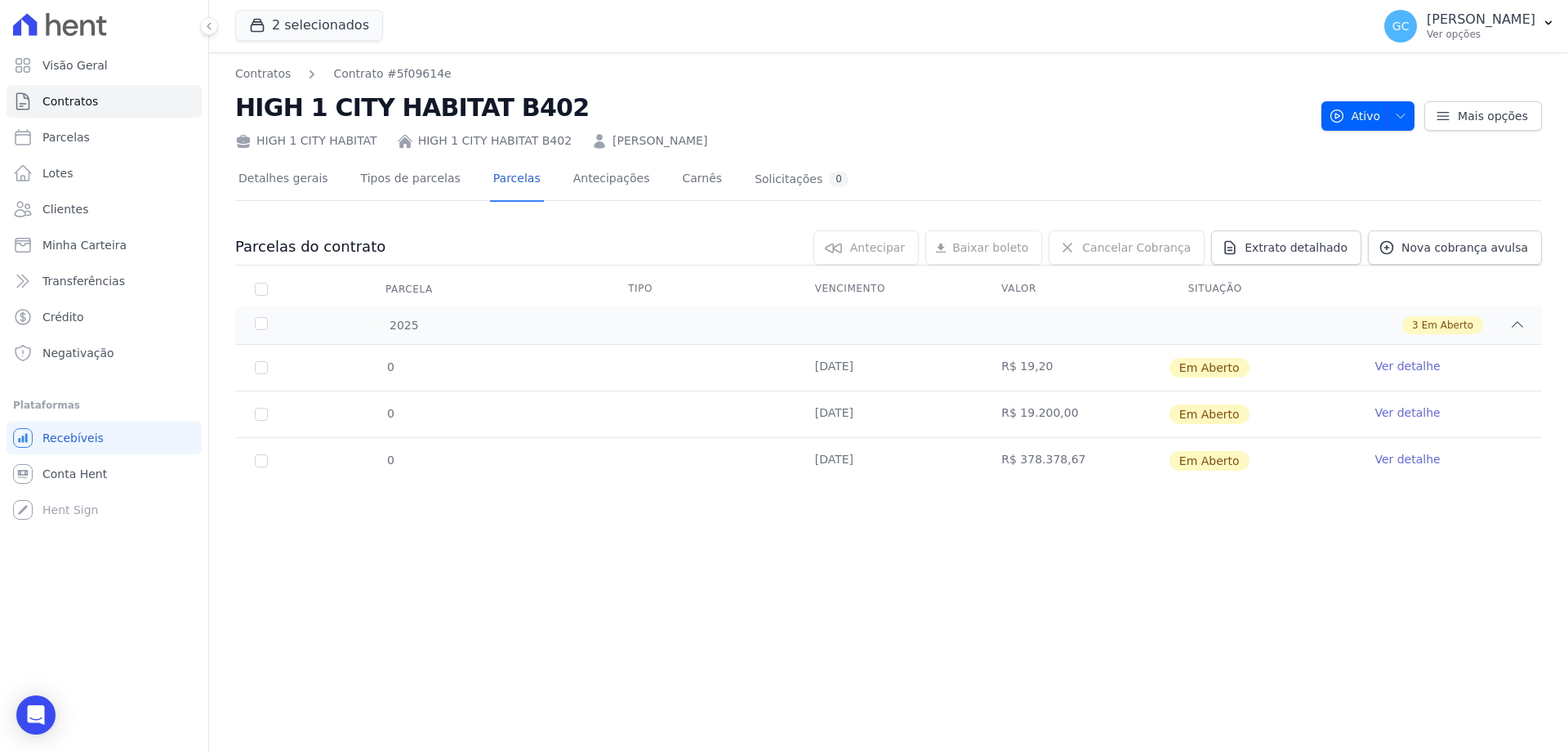
click at [1409, 409] on link "Ver detalhe" at bounding box center [1407, 413] width 65 height 17
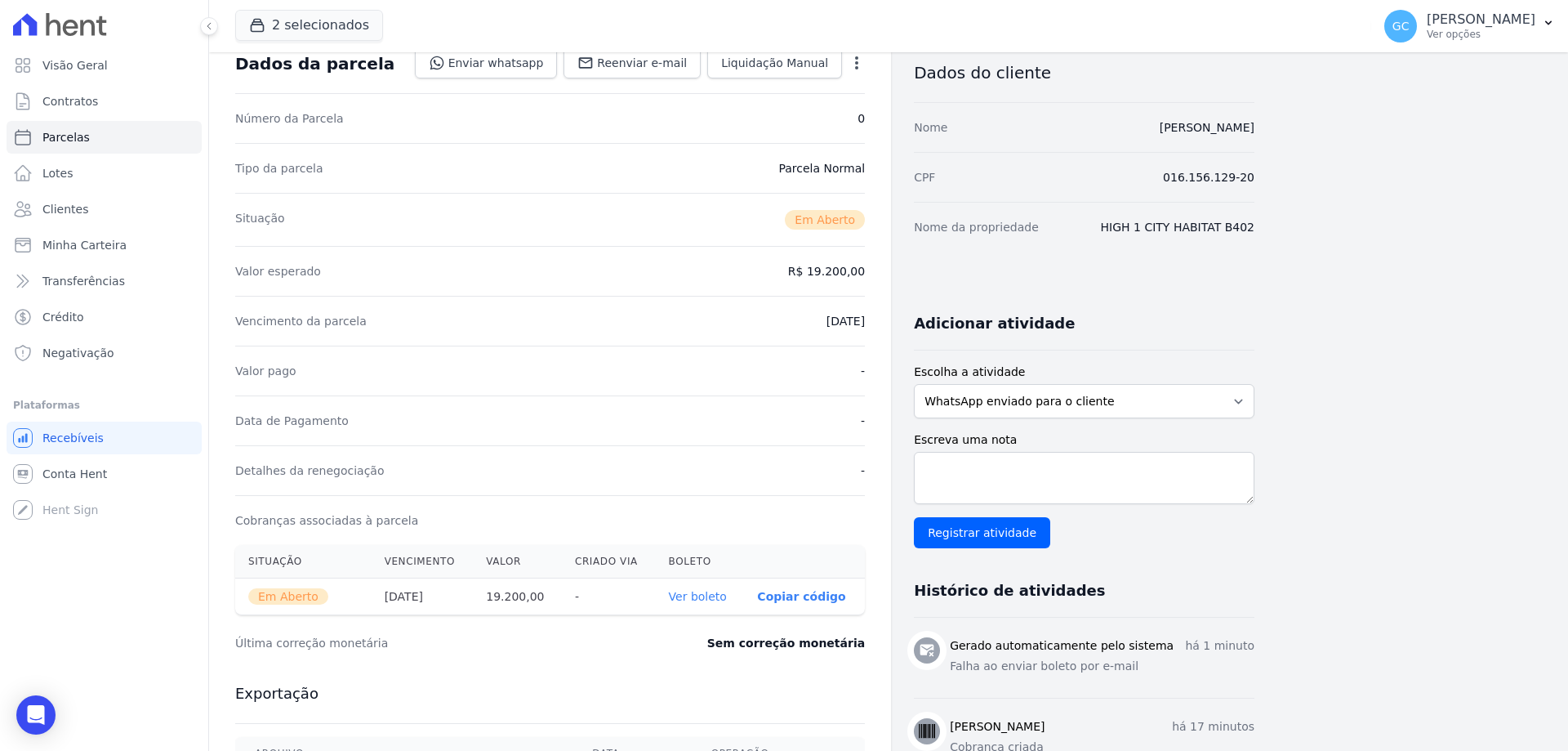
scroll to position [245, 0]
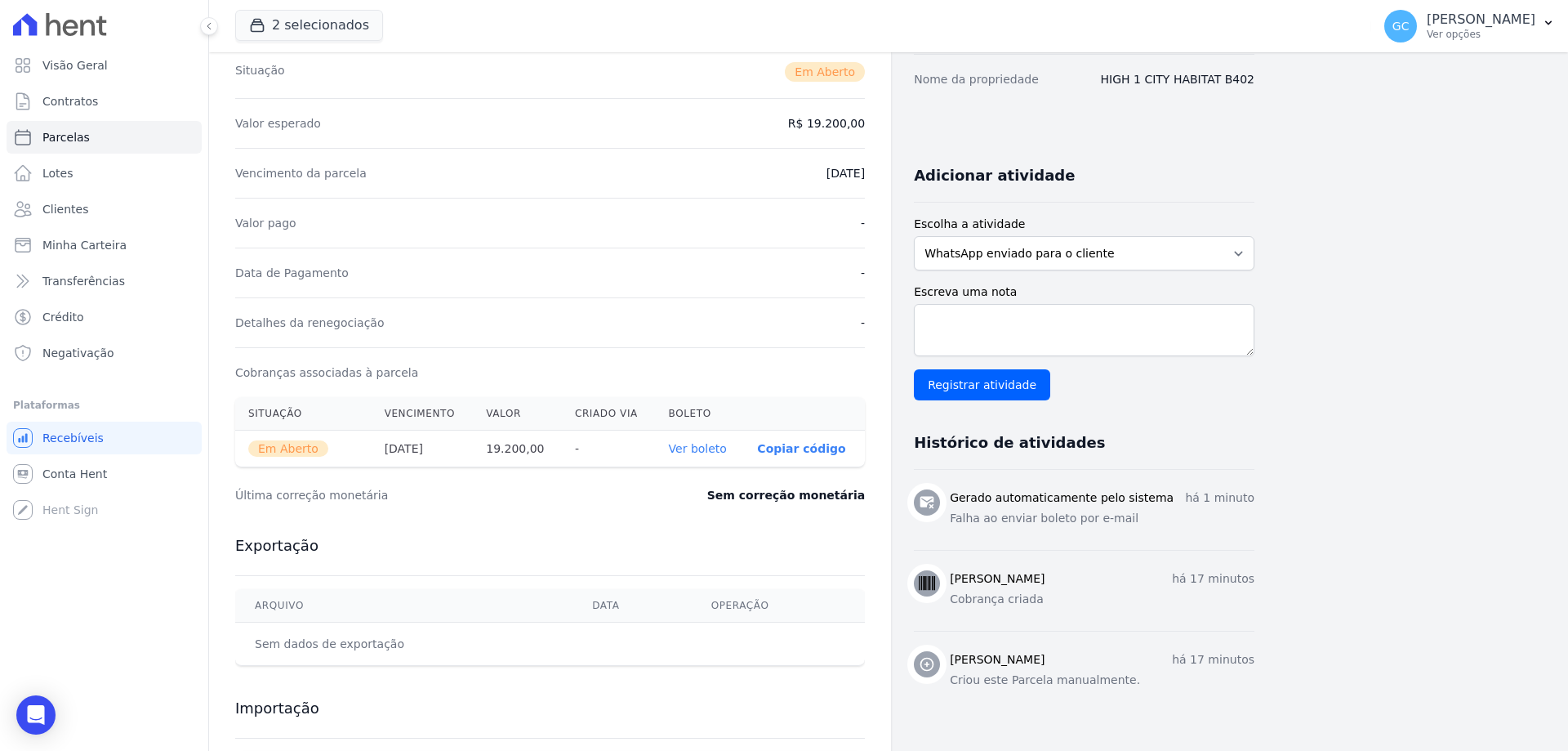
click at [700, 453] on link "Ver boleto" at bounding box center [698, 448] width 58 height 13
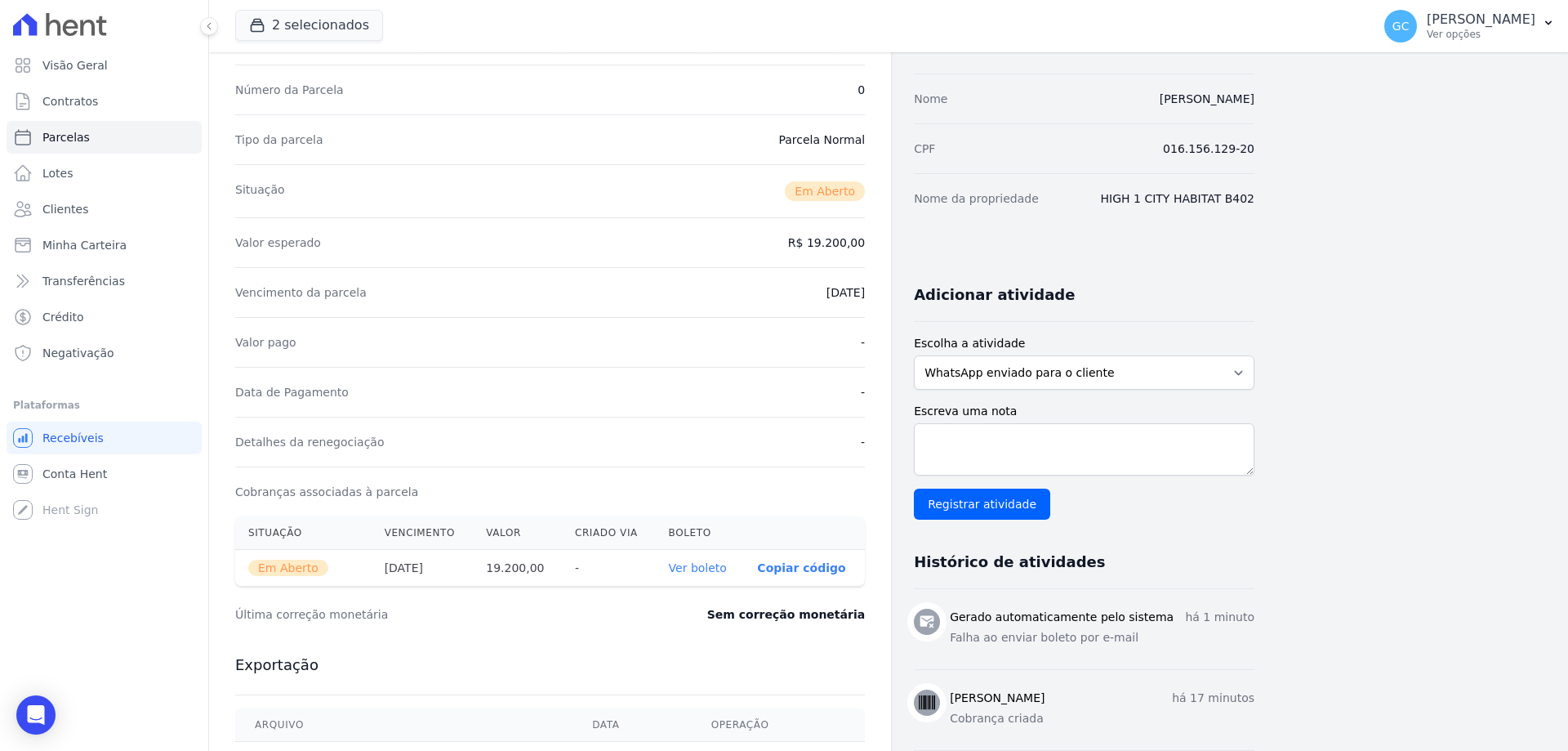
scroll to position [0, 0]
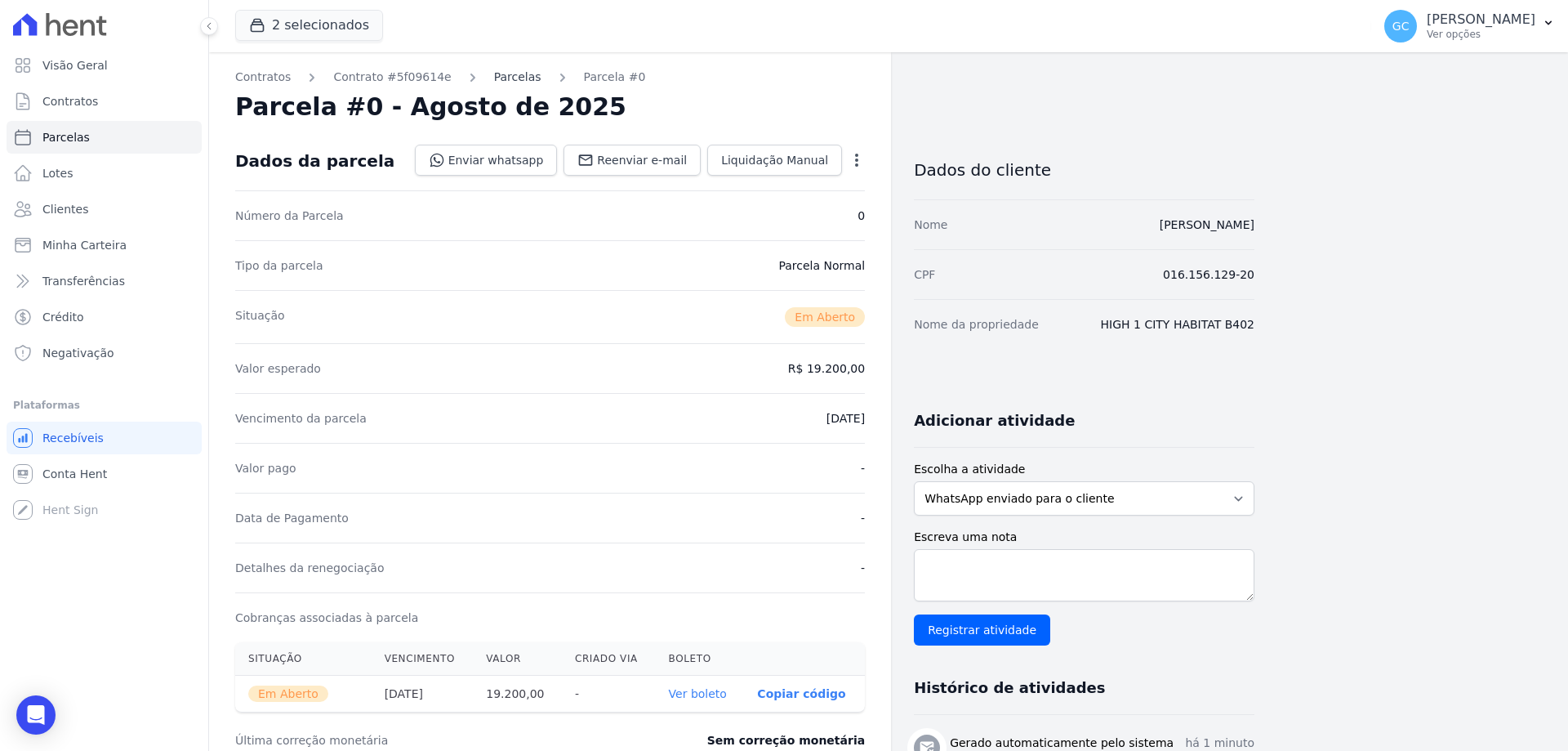
click at [495, 84] on link "Parcelas" at bounding box center [518, 78] width 47 height 17
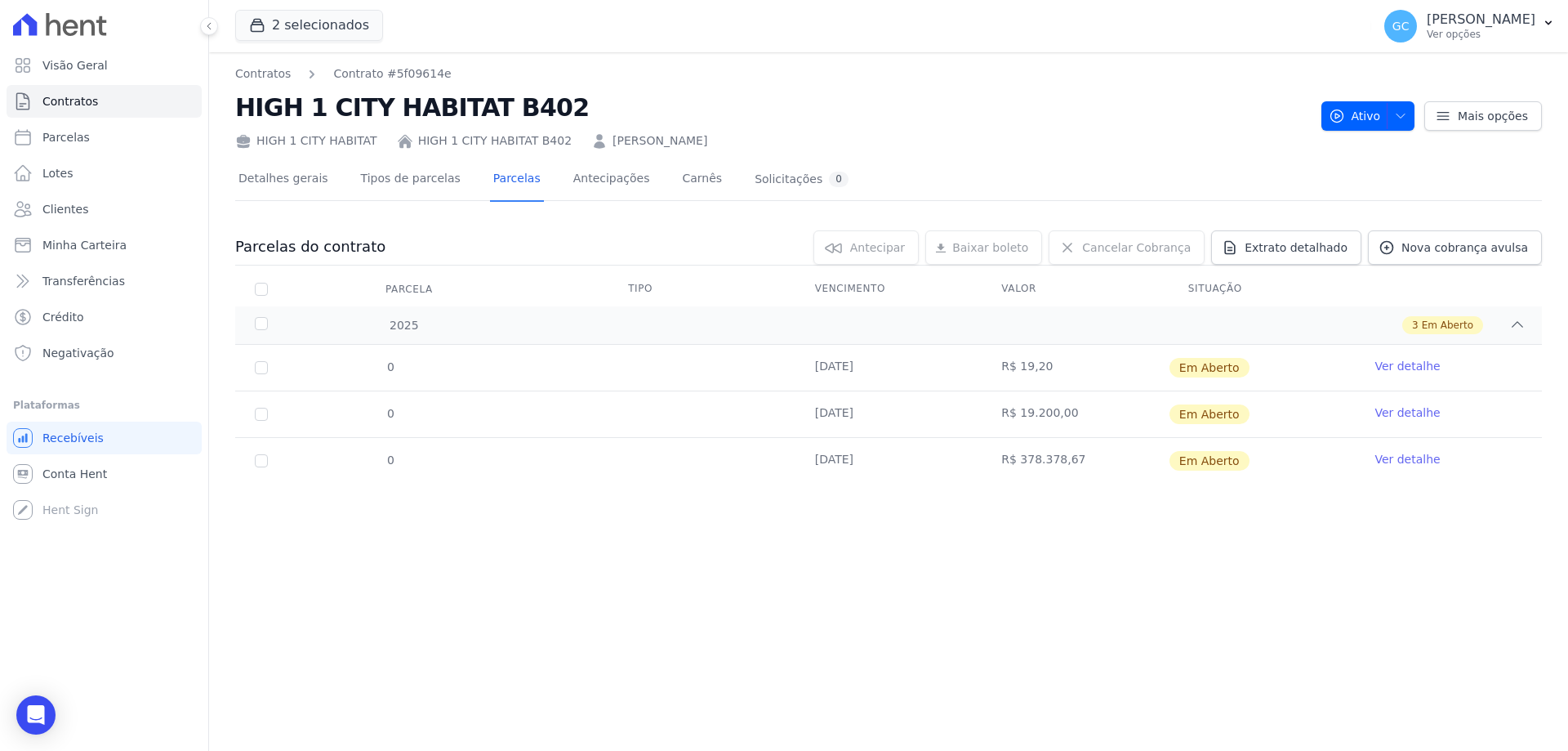
click at [1387, 458] on link "Ver detalhe" at bounding box center [1407, 459] width 65 height 17
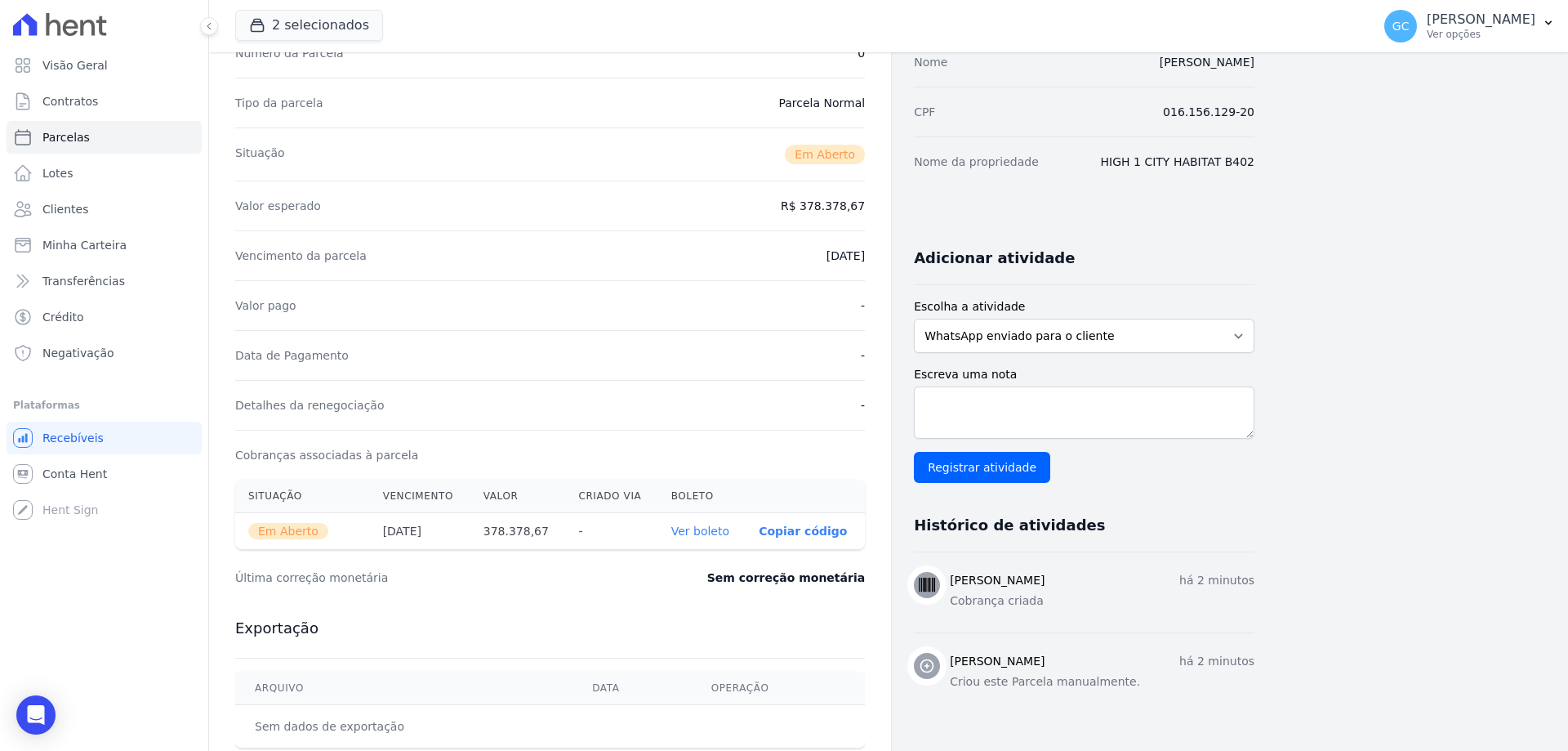
scroll to position [163, 0]
click at [700, 529] on link "Ver boleto" at bounding box center [700, 529] width 58 height 13
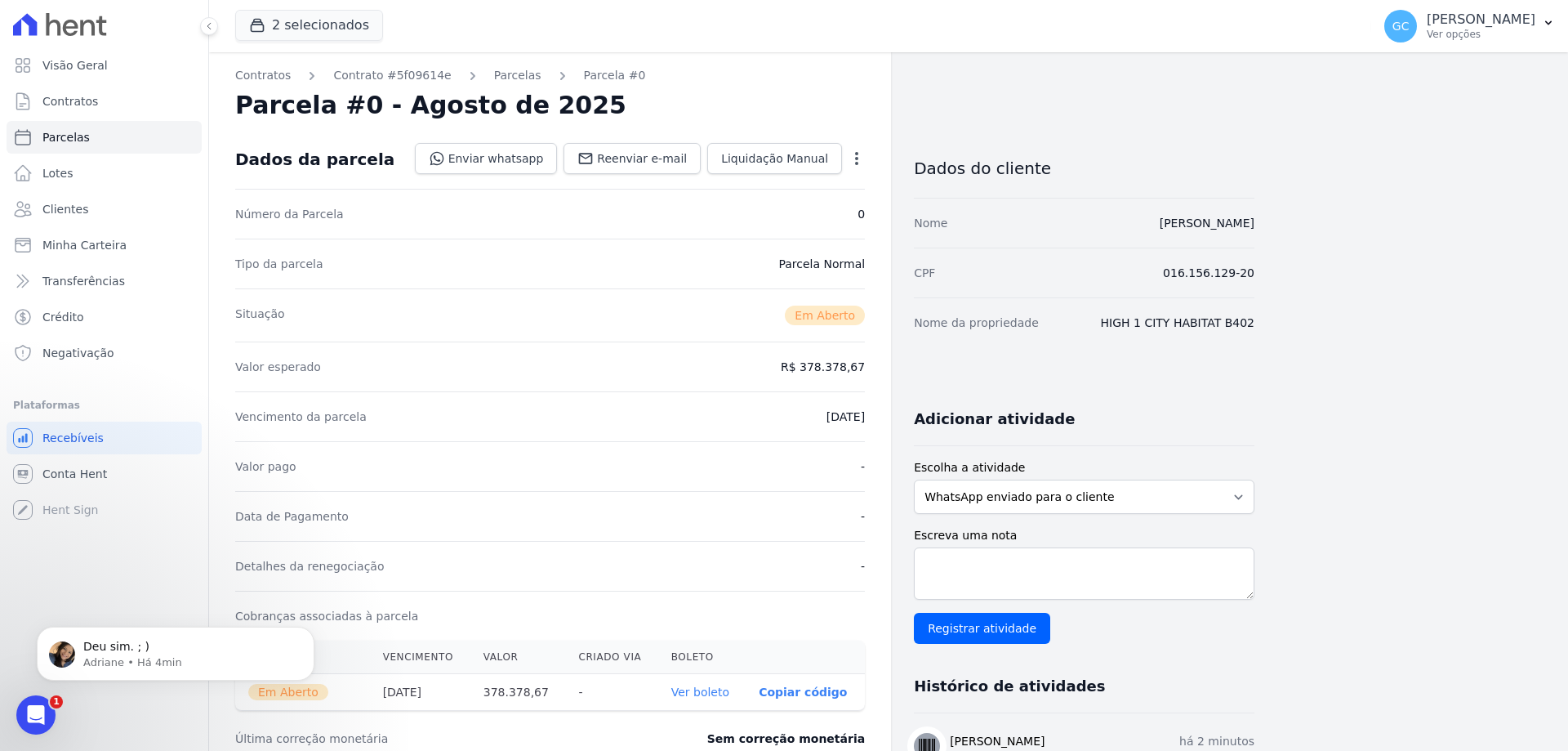
scroll to position [0, 0]
click at [277, 79] on link "Contratos" at bounding box center [263, 78] width 56 height 17
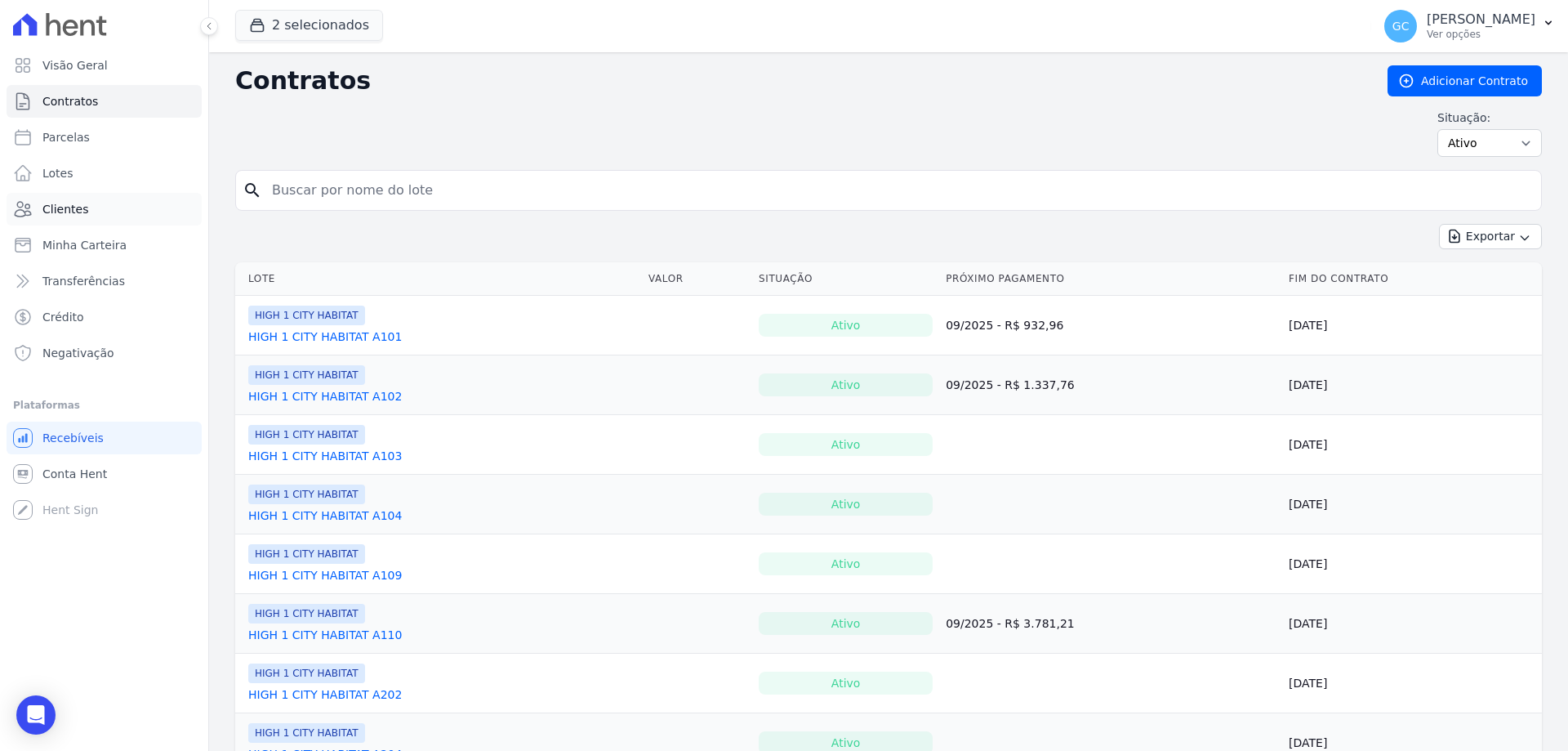
click at [51, 211] on span "Clientes" at bounding box center [65, 208] width 45 height 17
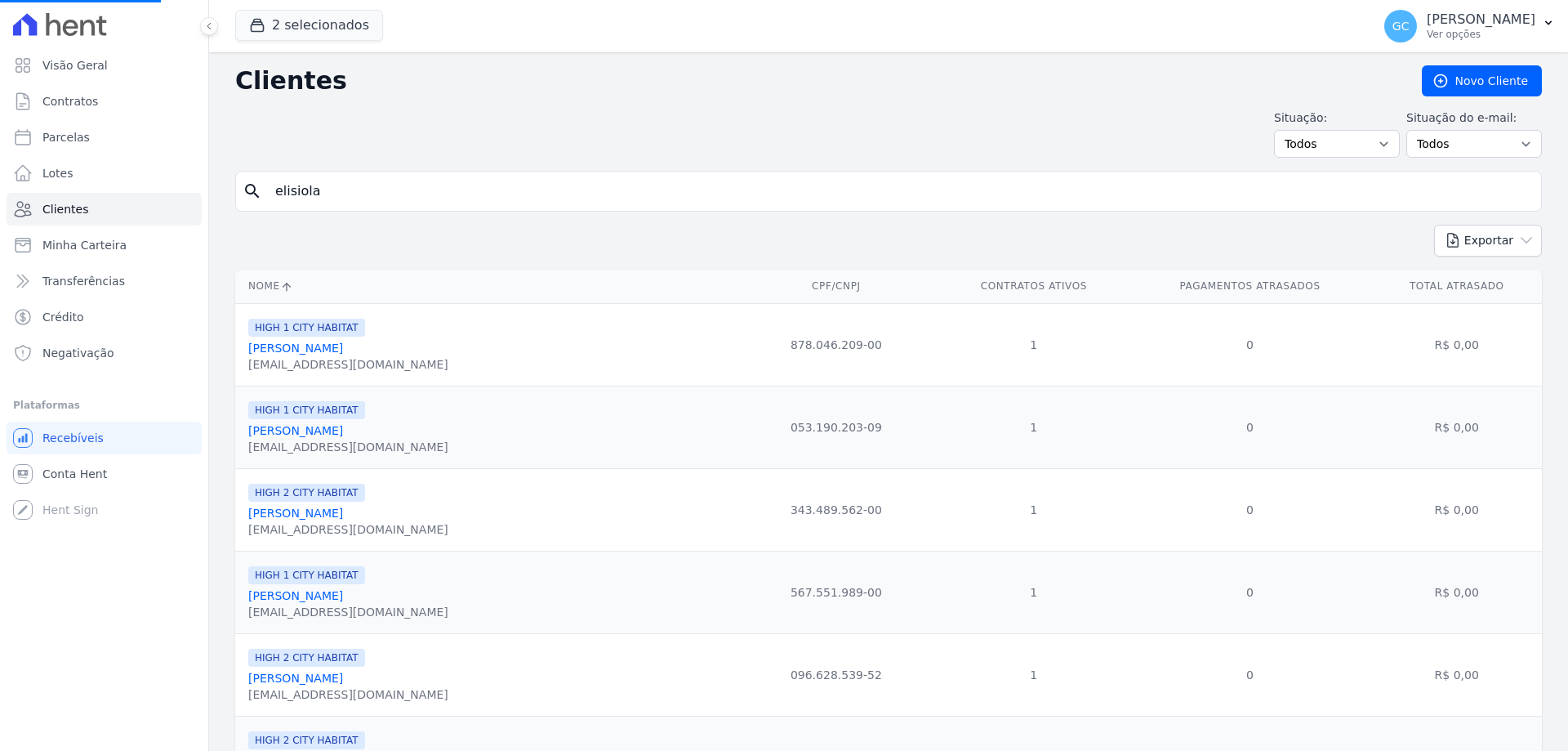
click at [333, 196] on input "elisiola" at bounding box center [899, 190] width 1269 height 32
click at [280, 180] on input "search" at bounding box center [899, 190] width 1269 height 32
type input "elisiola"
click at [242, 188] on div "search elisiola" at bounding box center [889, 191] width 1306 height 41
click at [256, 189] on icon "search" at bounding box center [252, 191] width 19 height 19
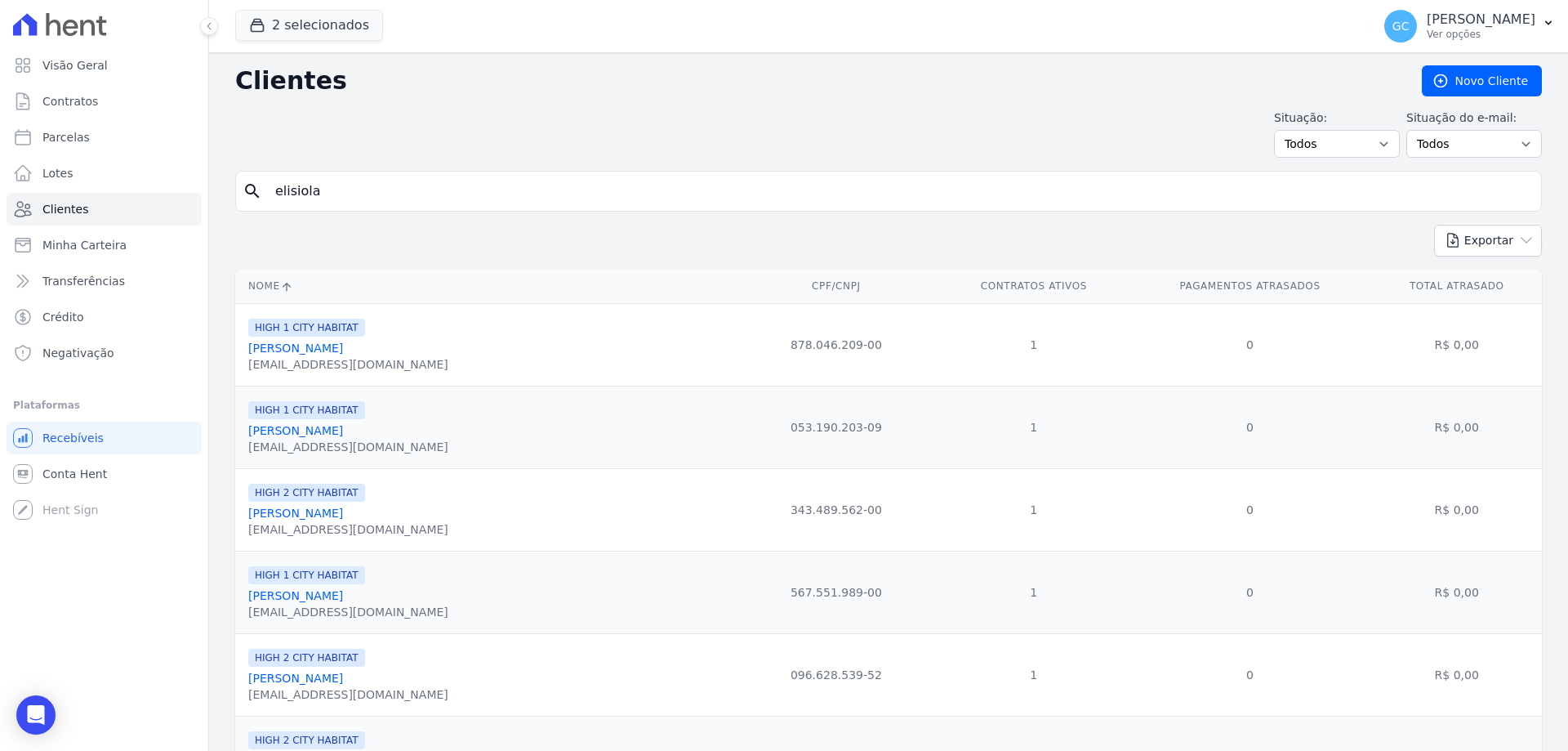
click at [333, 188] on input "elisiola" at bounding box center [899, 190] width 1269 height 32
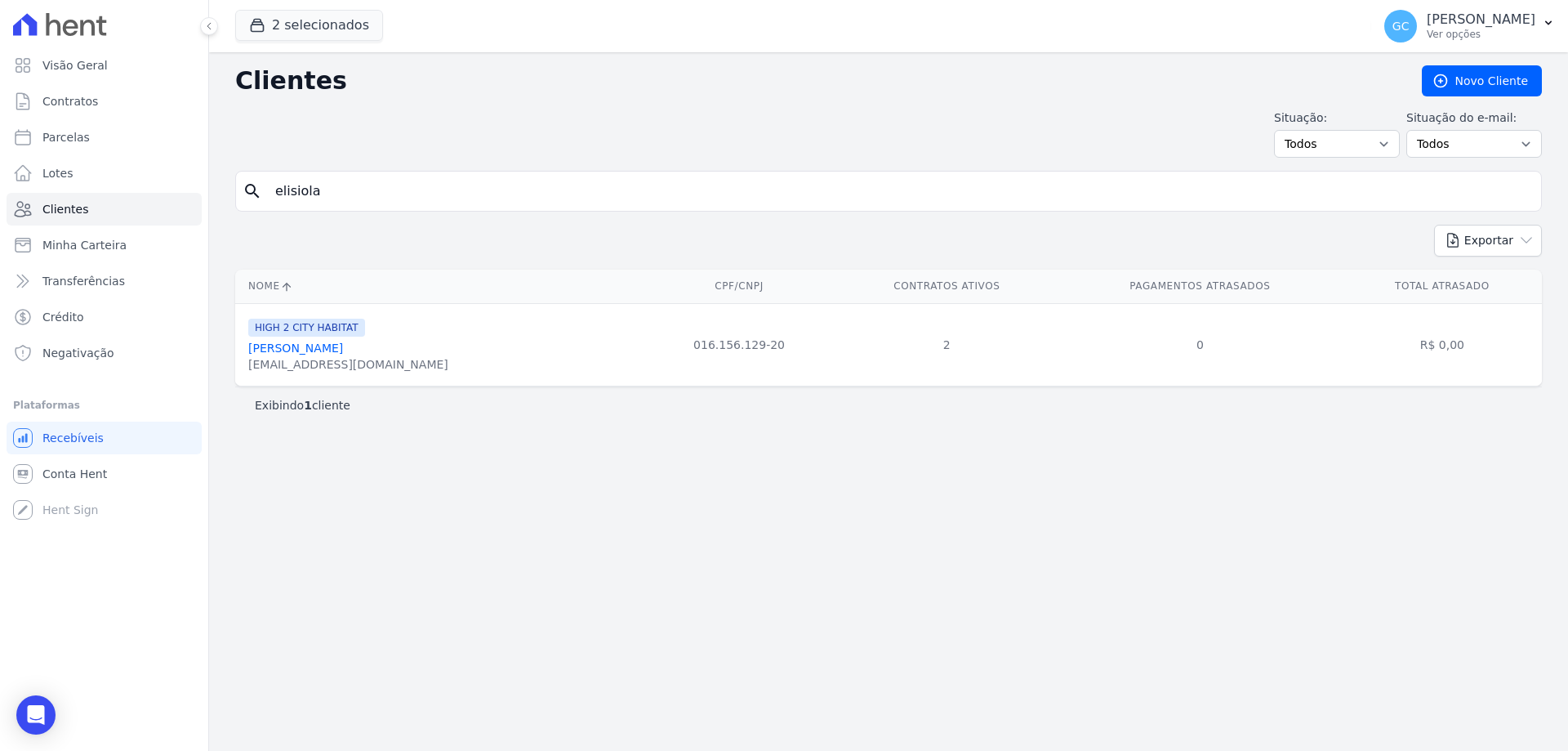
click at [320, 347] on link "[PERSON_NAME]" at bounding box center [296, 347] width 95 height 13
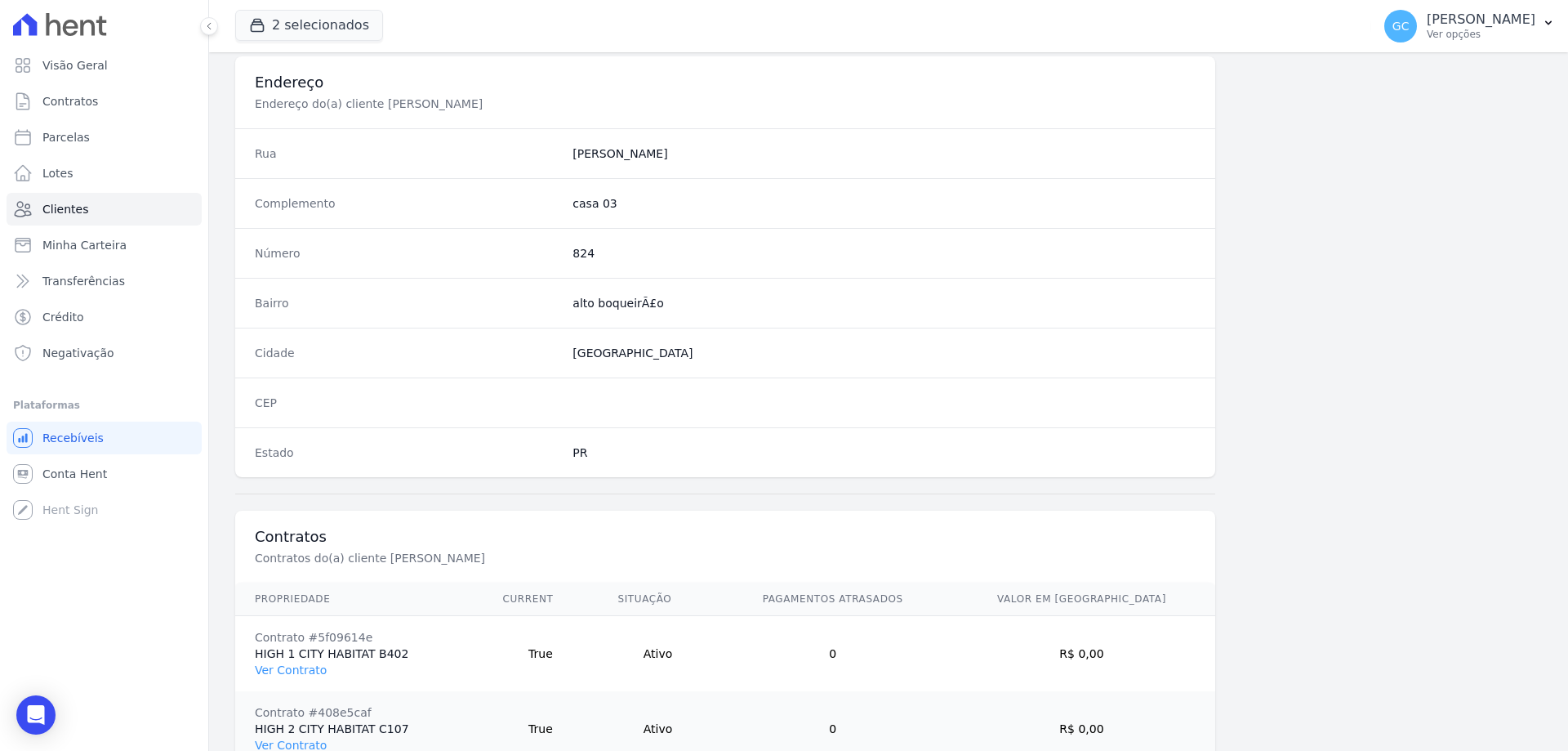
scroll to position [853, 0]
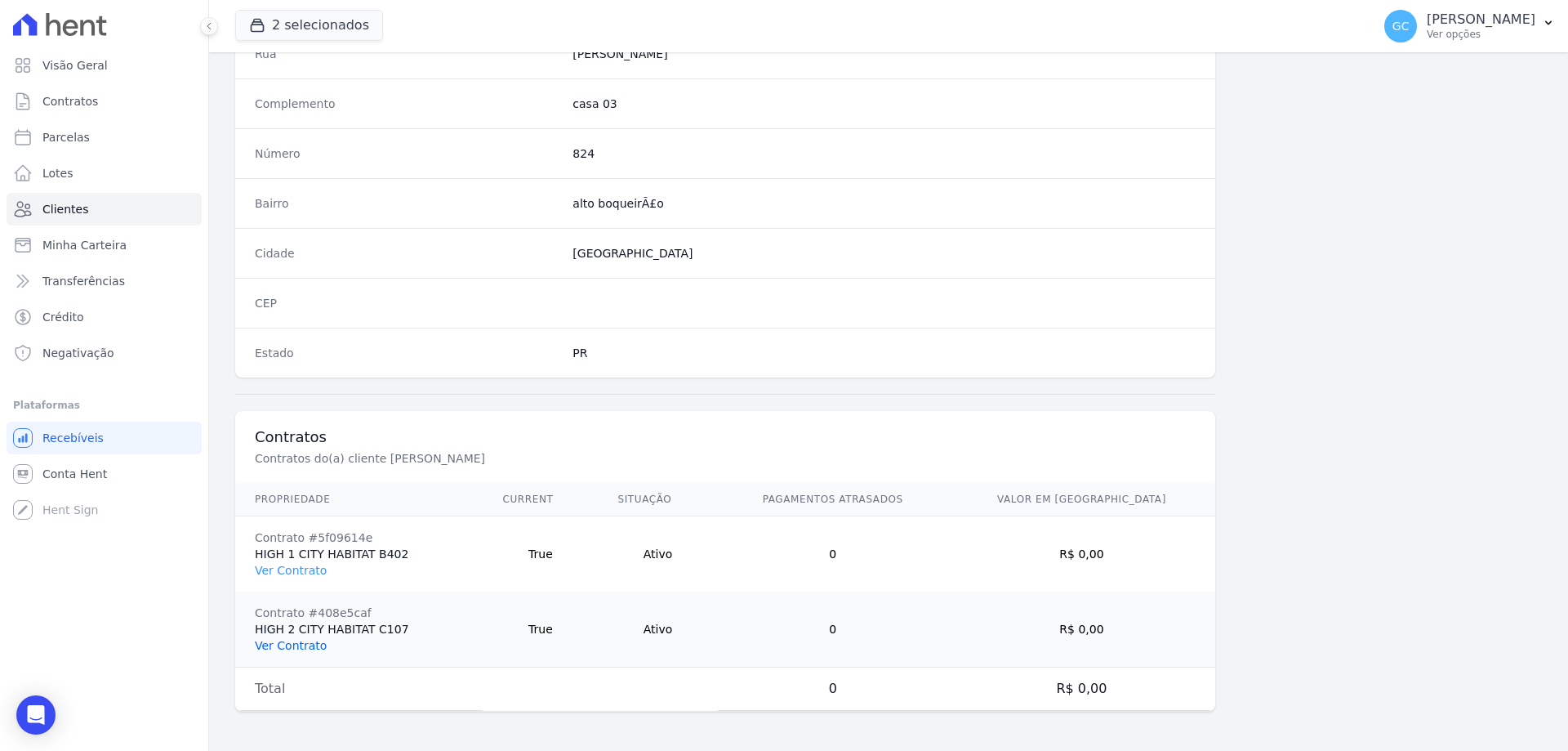
click at [299, 647] on link "Ver Contrato" at bounding box center [290, 645] width 72 height 13
